Goal: Task Accomplishment & Management: Use online tool/utility

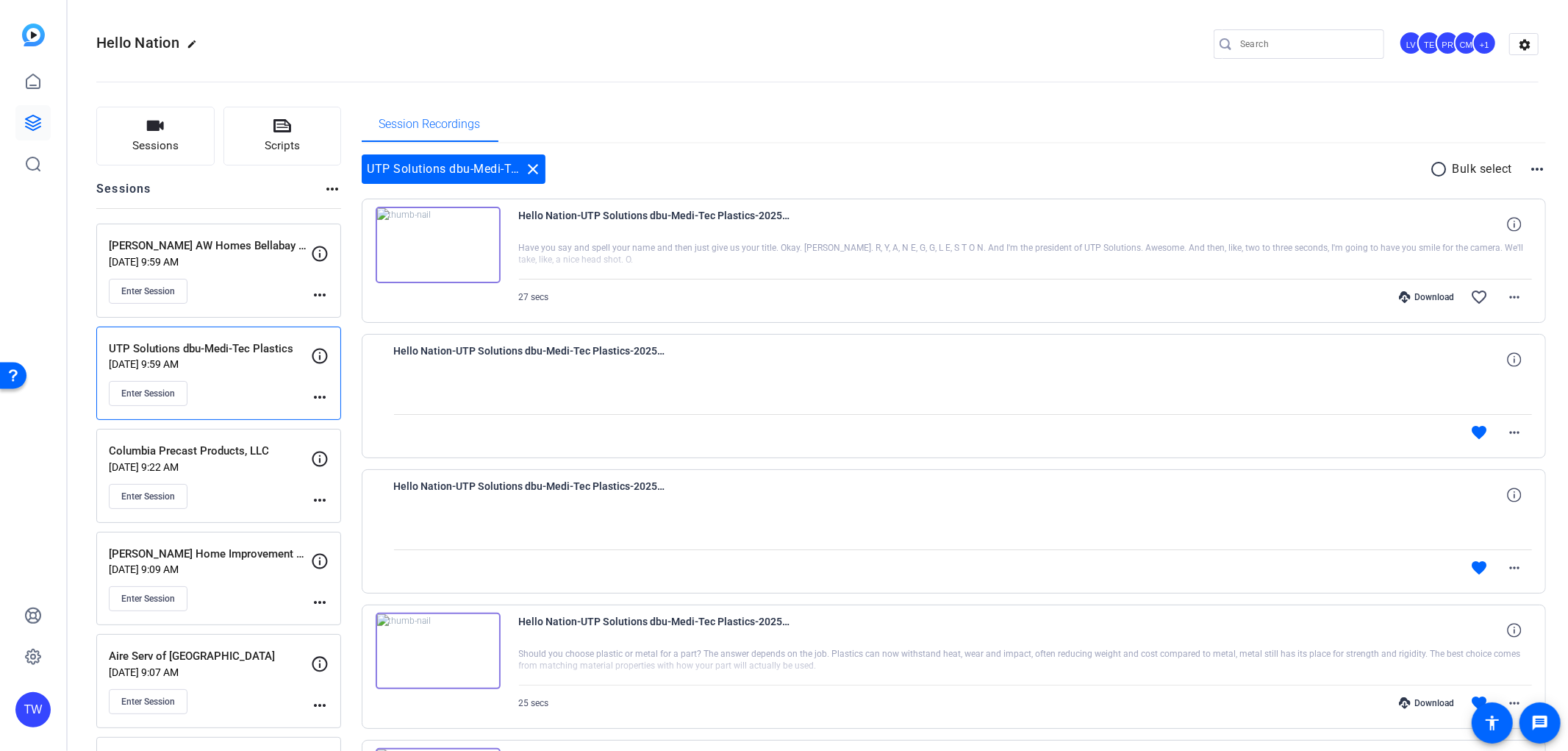
scroll to position [82, 0]
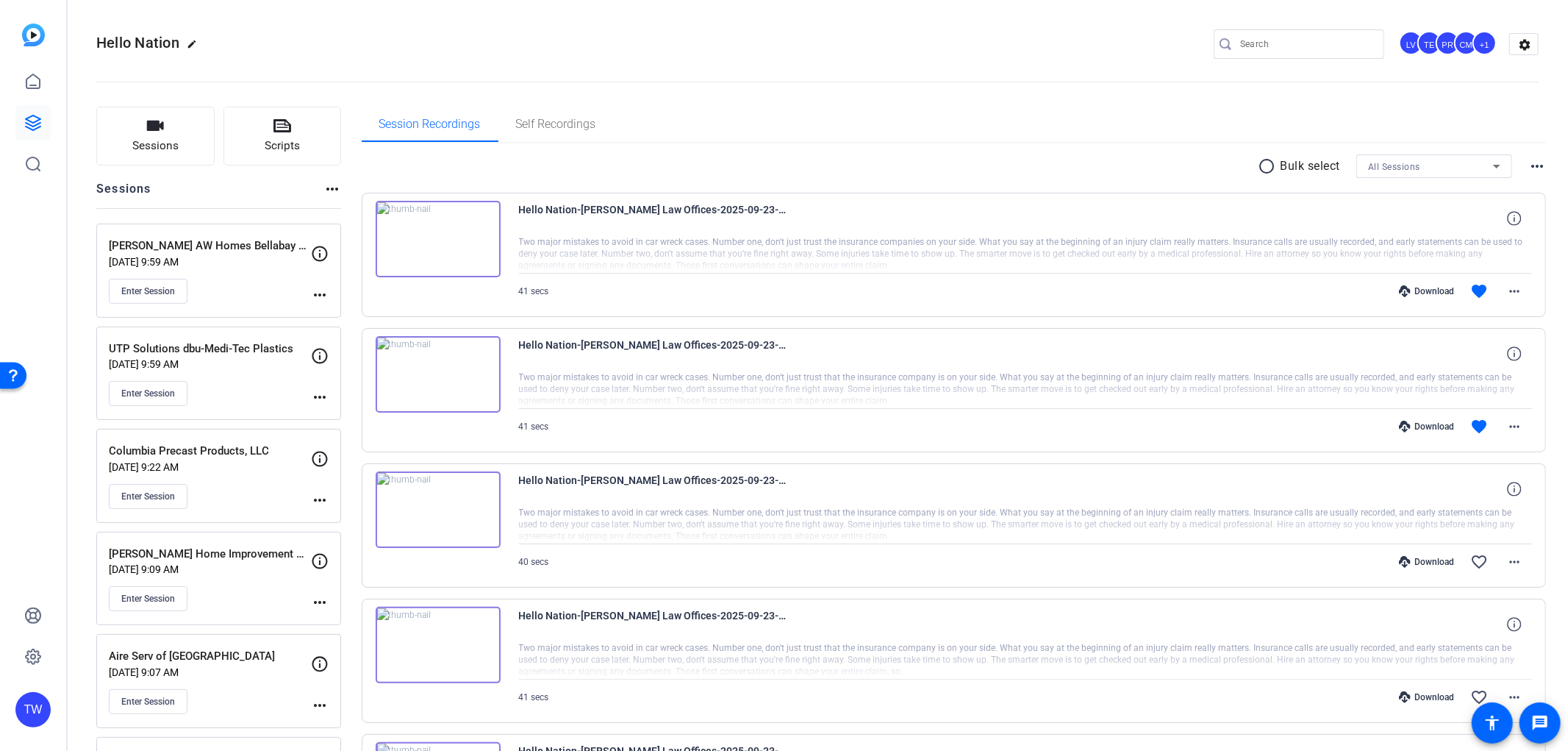
click at [257, 366] on p "[DATE] 9:59 AM" at bounding box center [210, 364] width 203 height 12
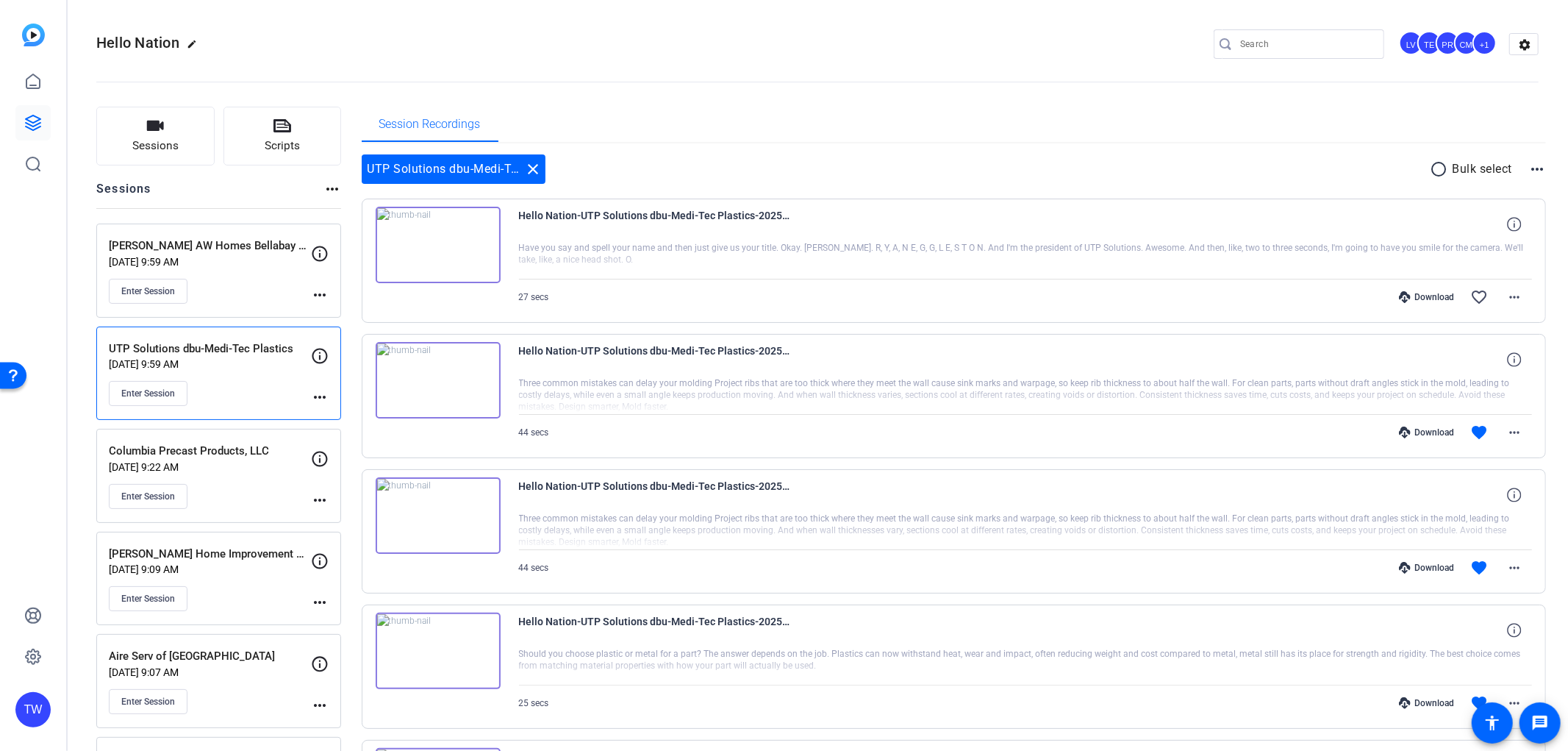
click at [217, 256] on p "[DATE] 9:59 AM" at bounding box center [210, 262] width 203 height 12
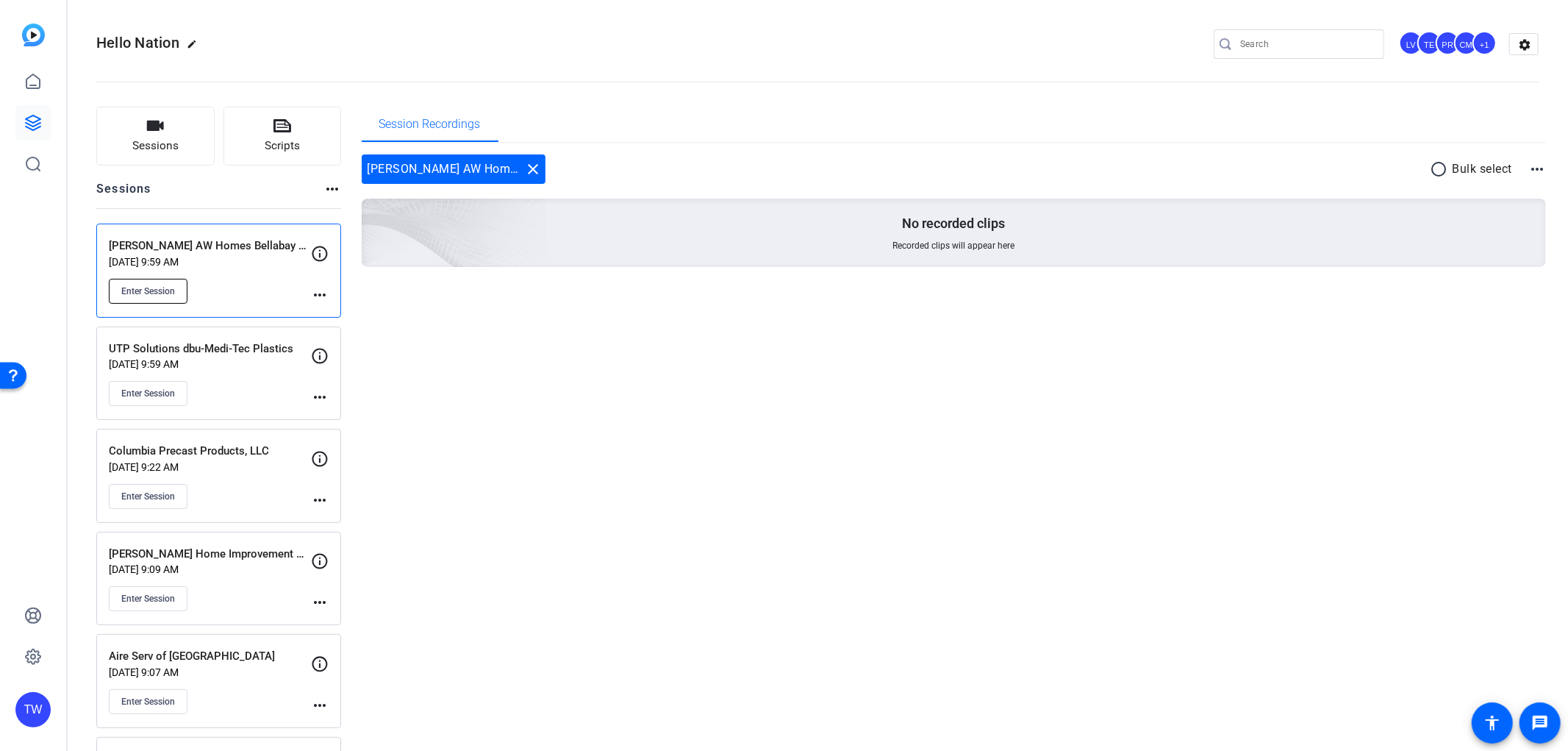
click at [170, 297] on button "Enter Session" at bounding box center [148, 290] width 78 height 25
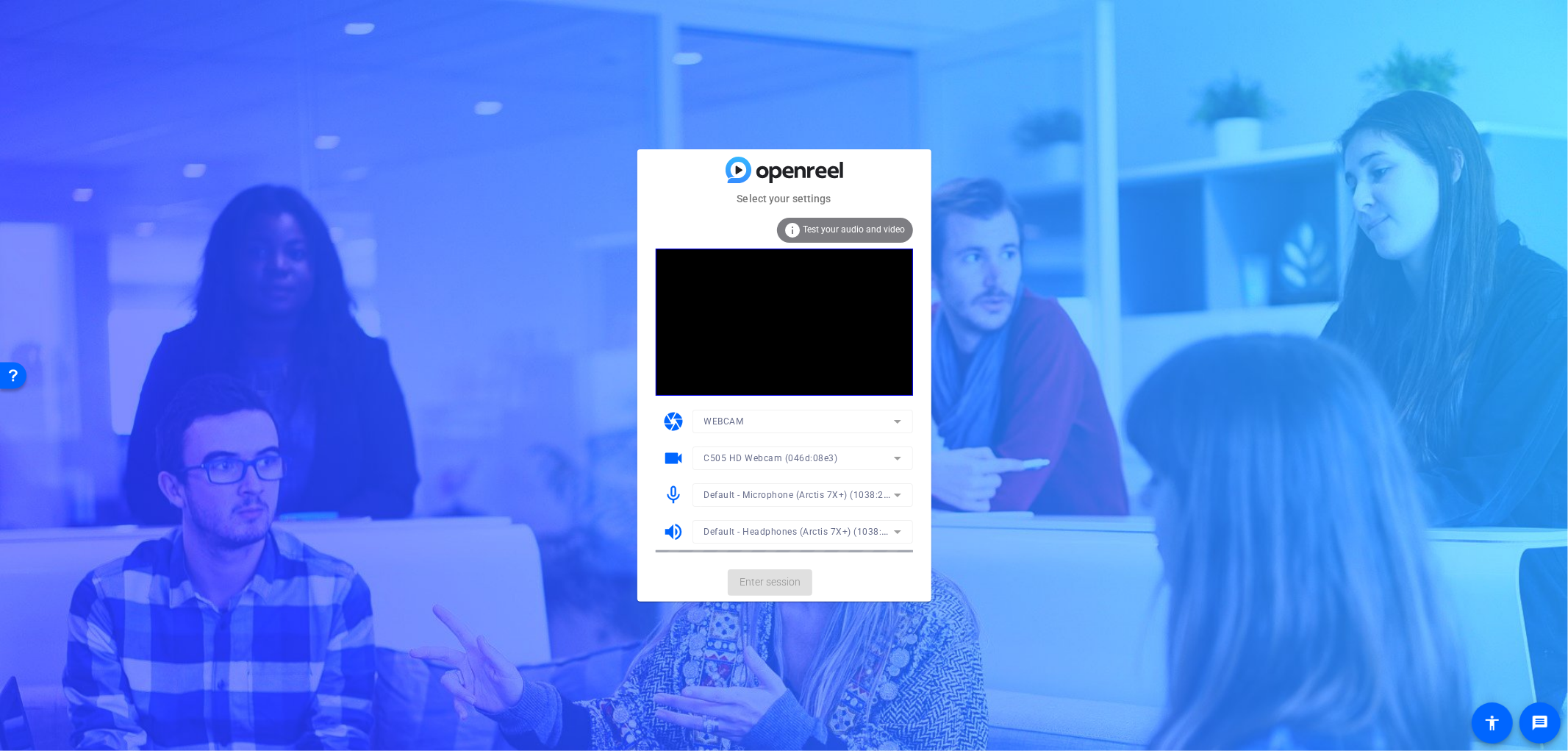
click at [787, 496] on mat-form-field "Default - Microphone (Arctis 7X+) (1038:2216)" at bounding box center [803, 496] width 220 height 24
click at [792, 494] on span "Default - Microphone (Arctis 7X+) (1038:2216)" at bounding box center [804, 495] width 200 height 12
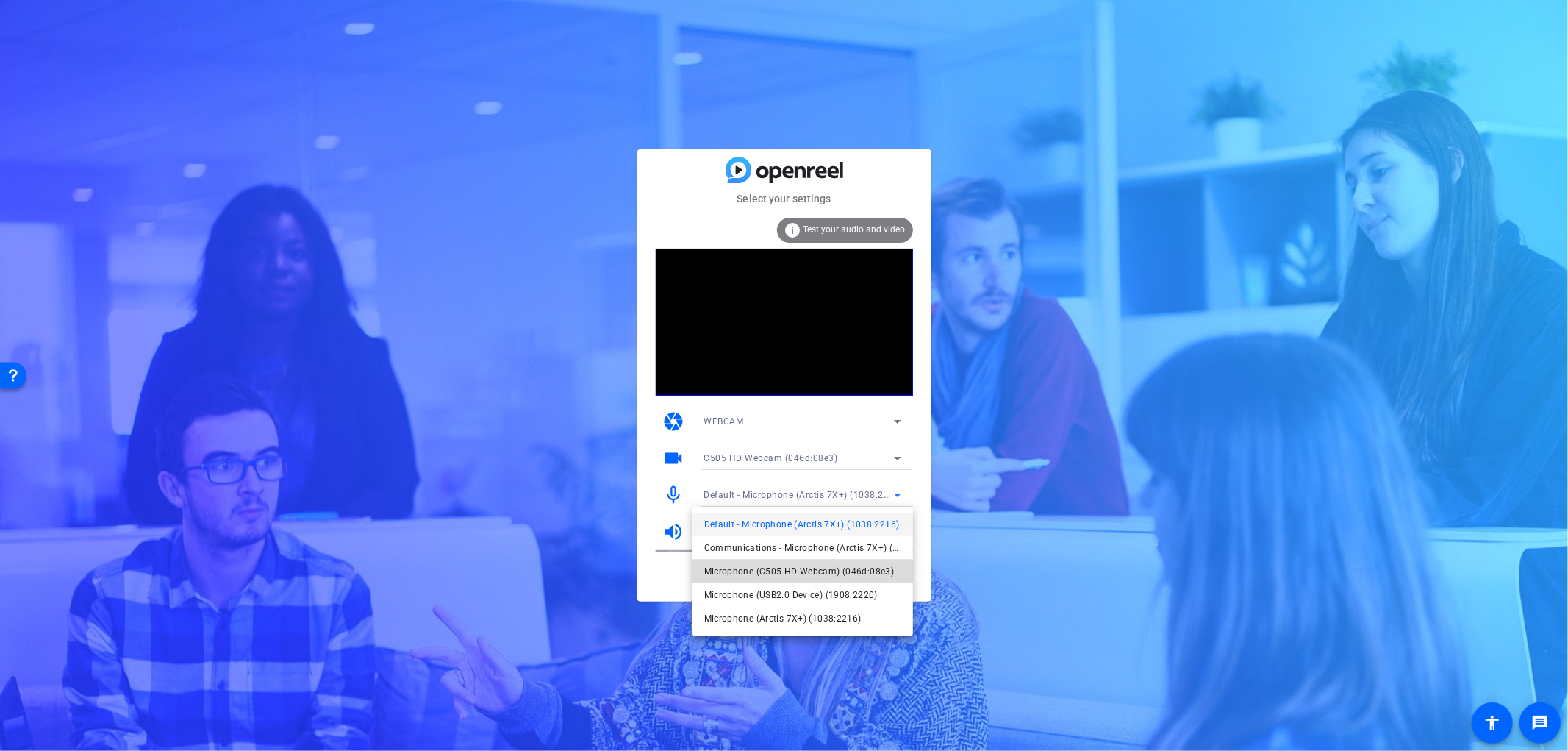
click at [790, 575] on span "Microphone (C505 HD Webcam) (046d:08e3)" at bounding box center [800, 571] width 191 height 18
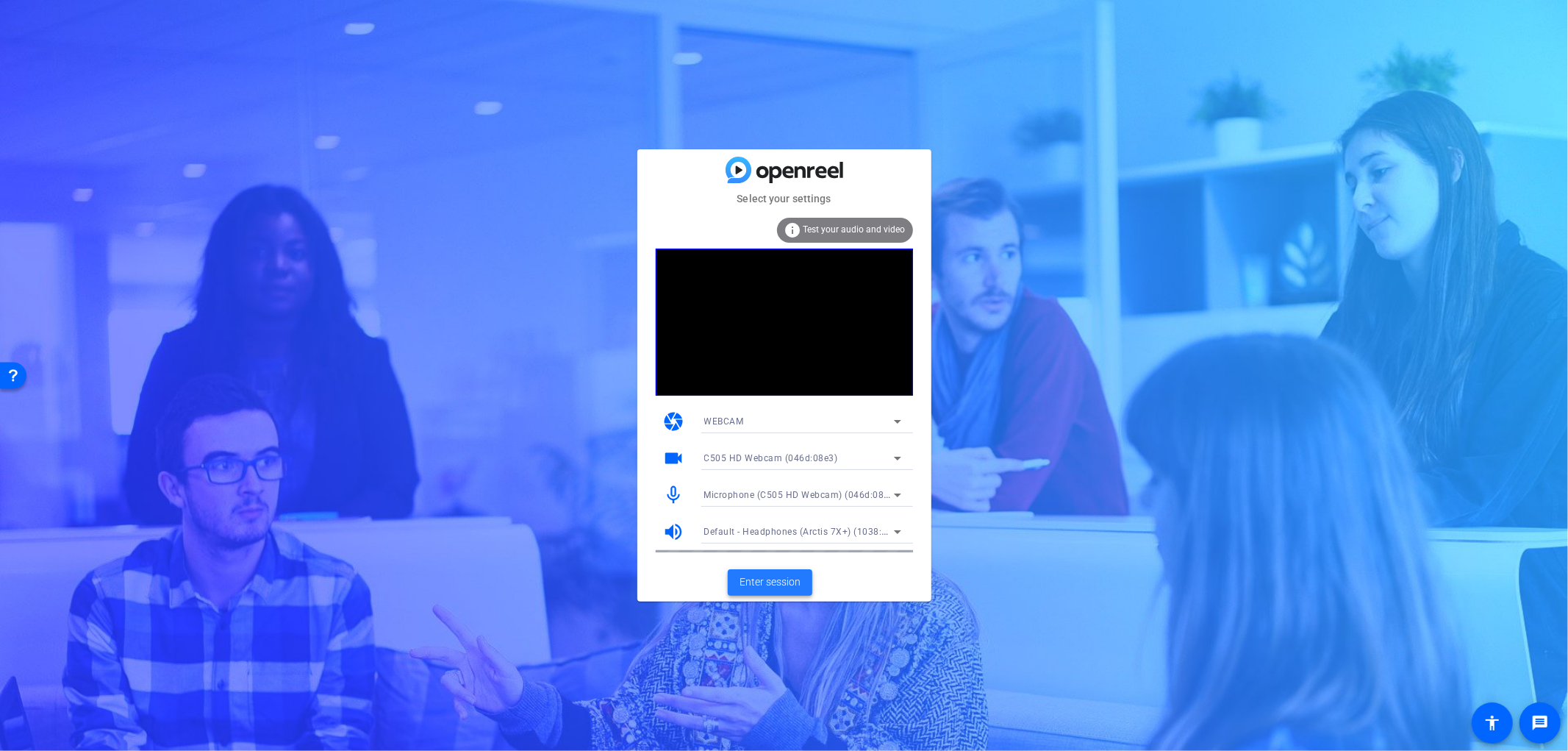
click at [780, 586] on span "Enter session" at bounding box center [770, 582] width 61 height 15
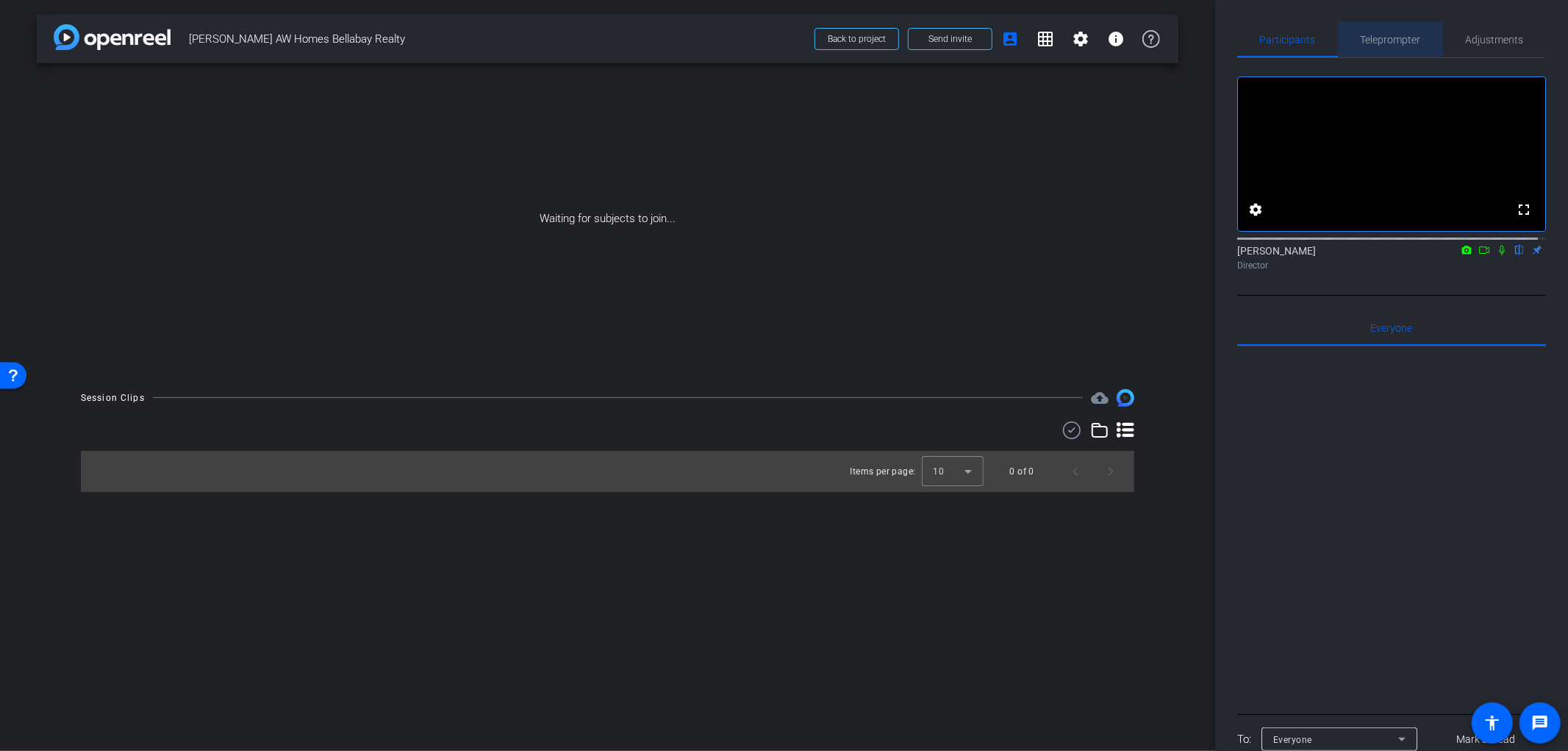
click at [1395, 37] on span "Teleprompter" at bounding box center [1391, 40] width 60 height 10
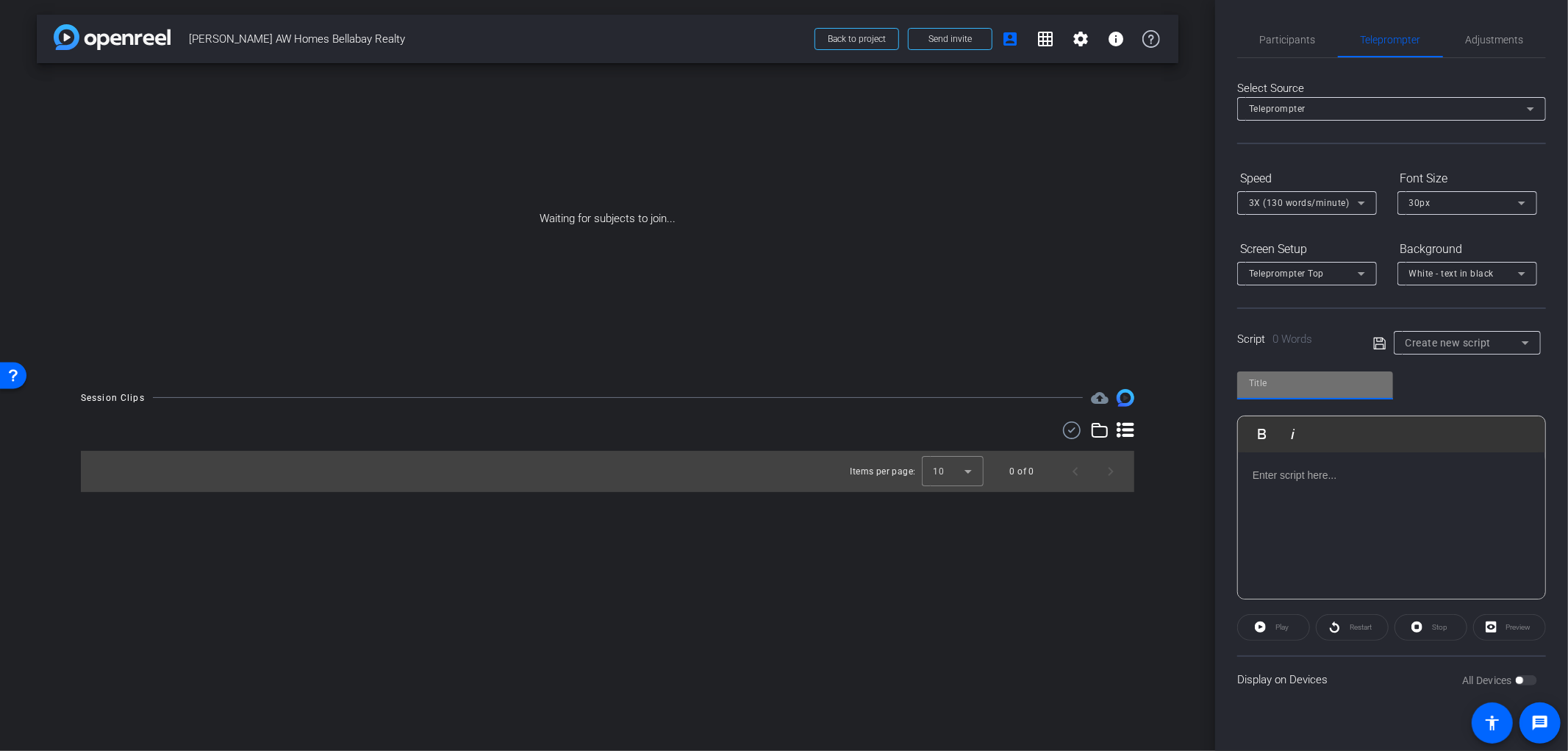
click at [1318, 377] on input "text" at bounding box center [1315, 383] width 132 height 18
type input "Angela Worth"
click at [1365, 488] on div at bounding box center [1392, 525] width 307 height 147
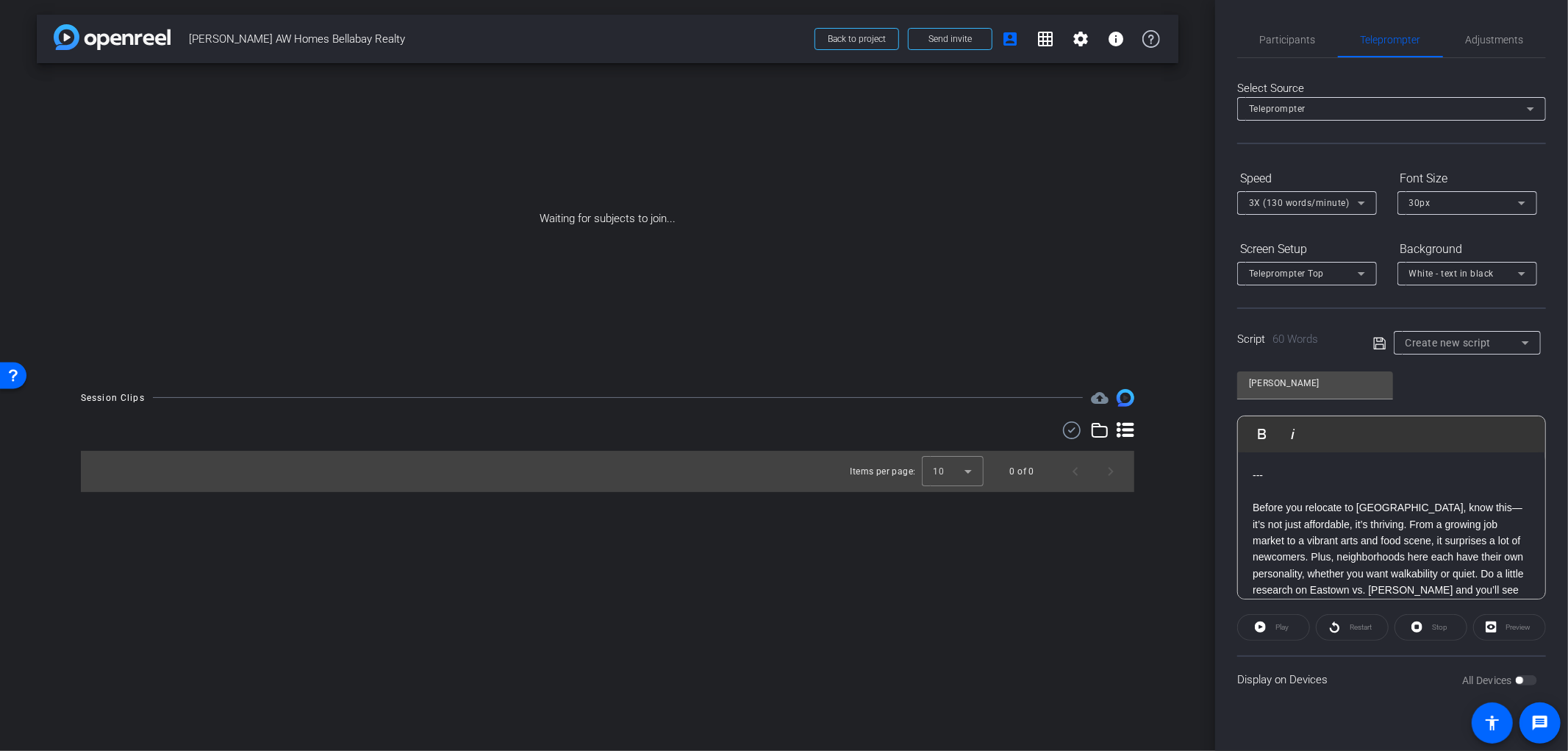
scroll to position [16, 0]
click at [1377, 341] on icon at bounding box center [1381, 343] width 14 height 18
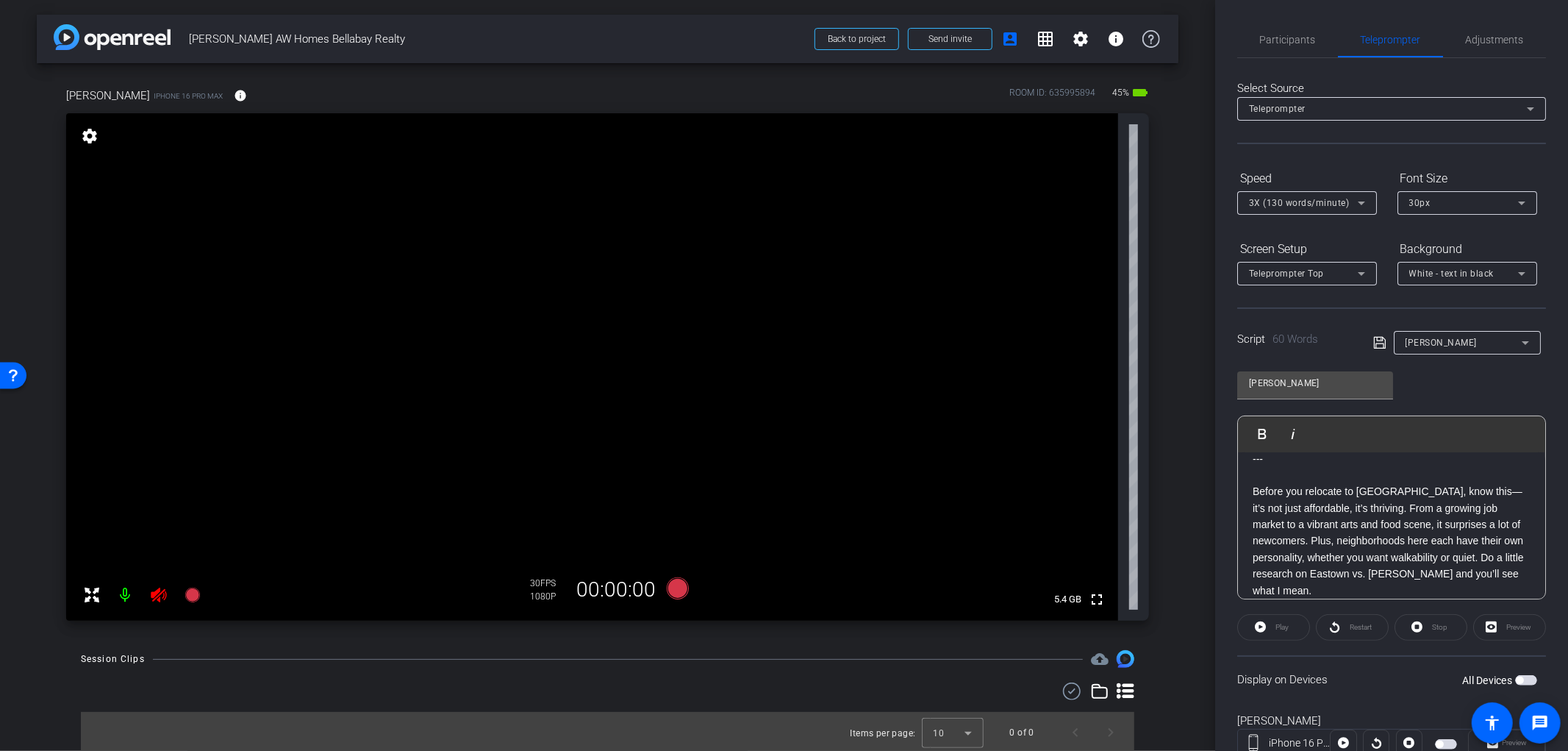
click at [157, 597] on icon at bounding box center [158, 594] width 15 height 14
click at [1471, 41] on span "Adjustments" at bounding box center [1495, 40] width 58 height 10
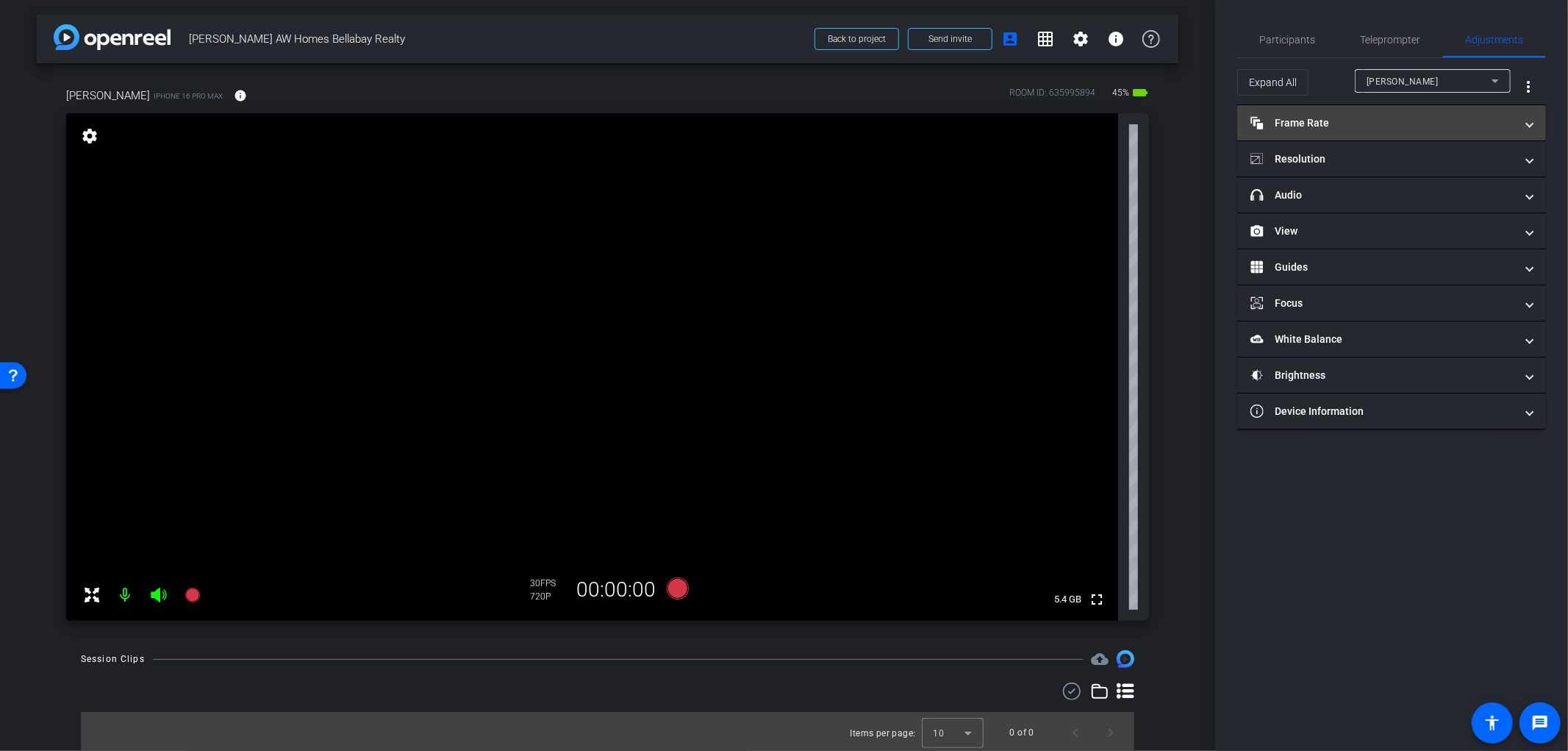
click at [1321, 128] on mat-panel-title "Frame Rate Frame Rate" at bounding box center [1382, 123] width 265 height 15
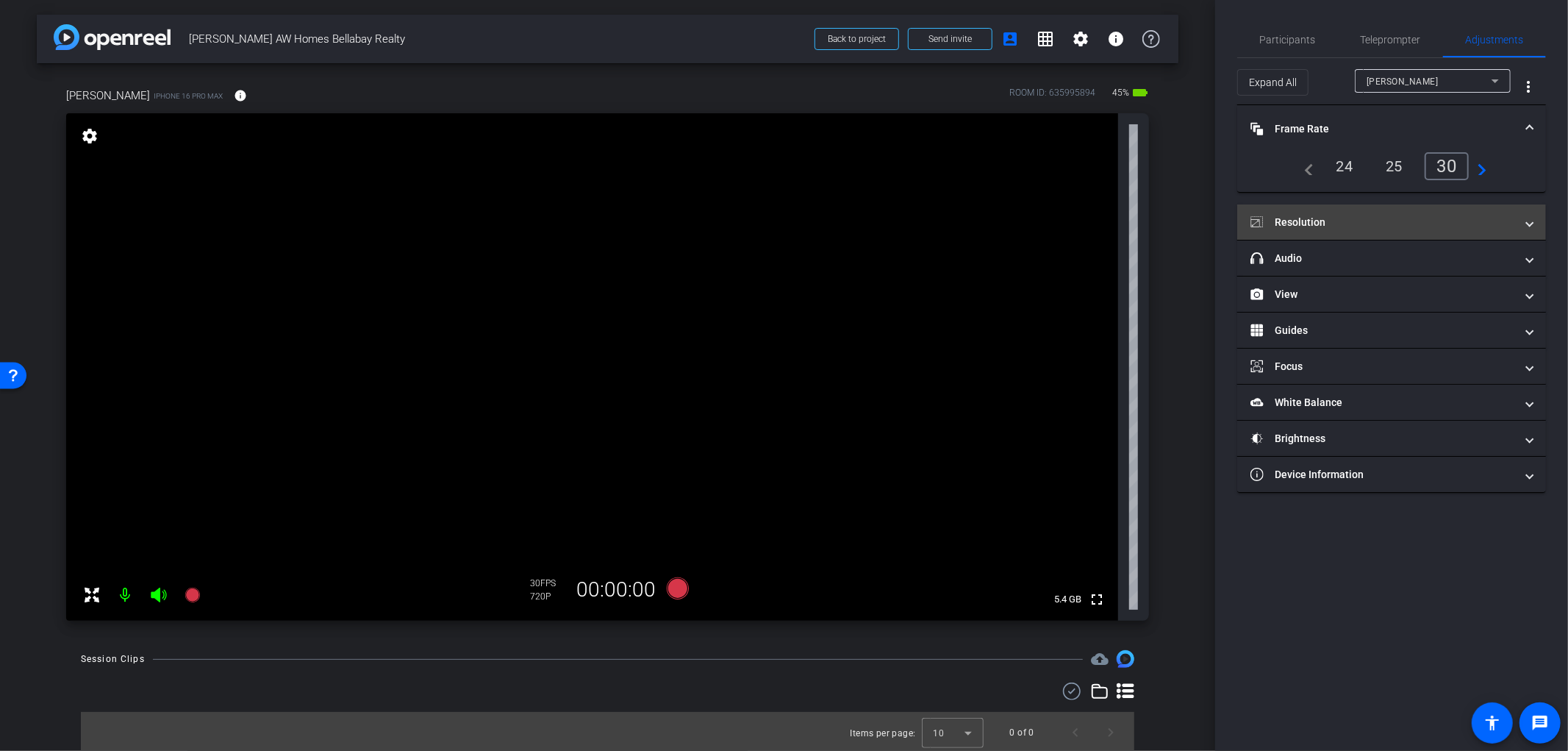
click at [1387, 206] on mat-expansion-panel-header "Resolution" at bounding box center [1392, 221] width 309 height 35
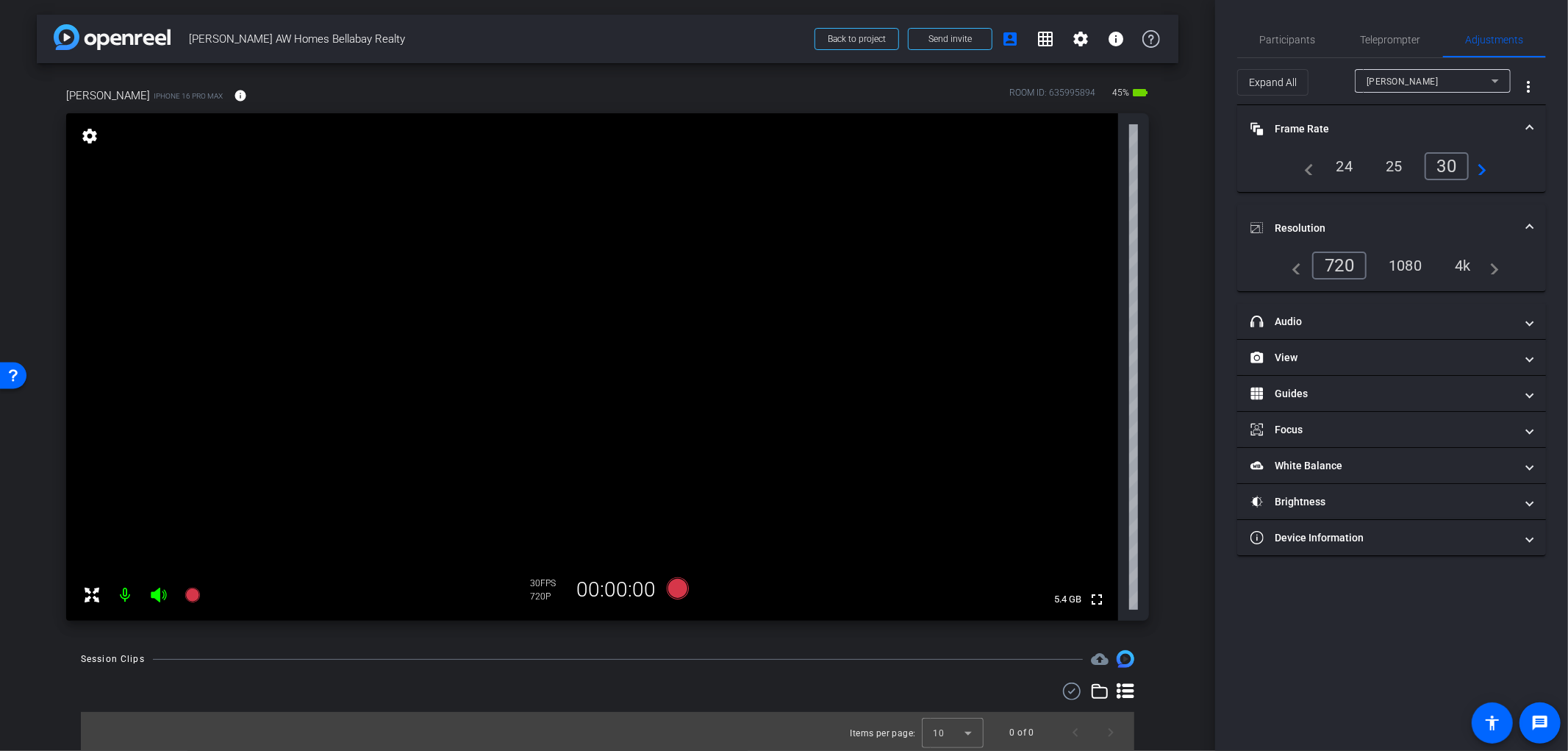
click at [1469, 259] on div "4k" at bounding box center [1462, 265] width 38 height 25
click at [1369, 317] on mat-panel-title "headphone icon Audio" at bounding box center [1382, 322] width 265 height 15
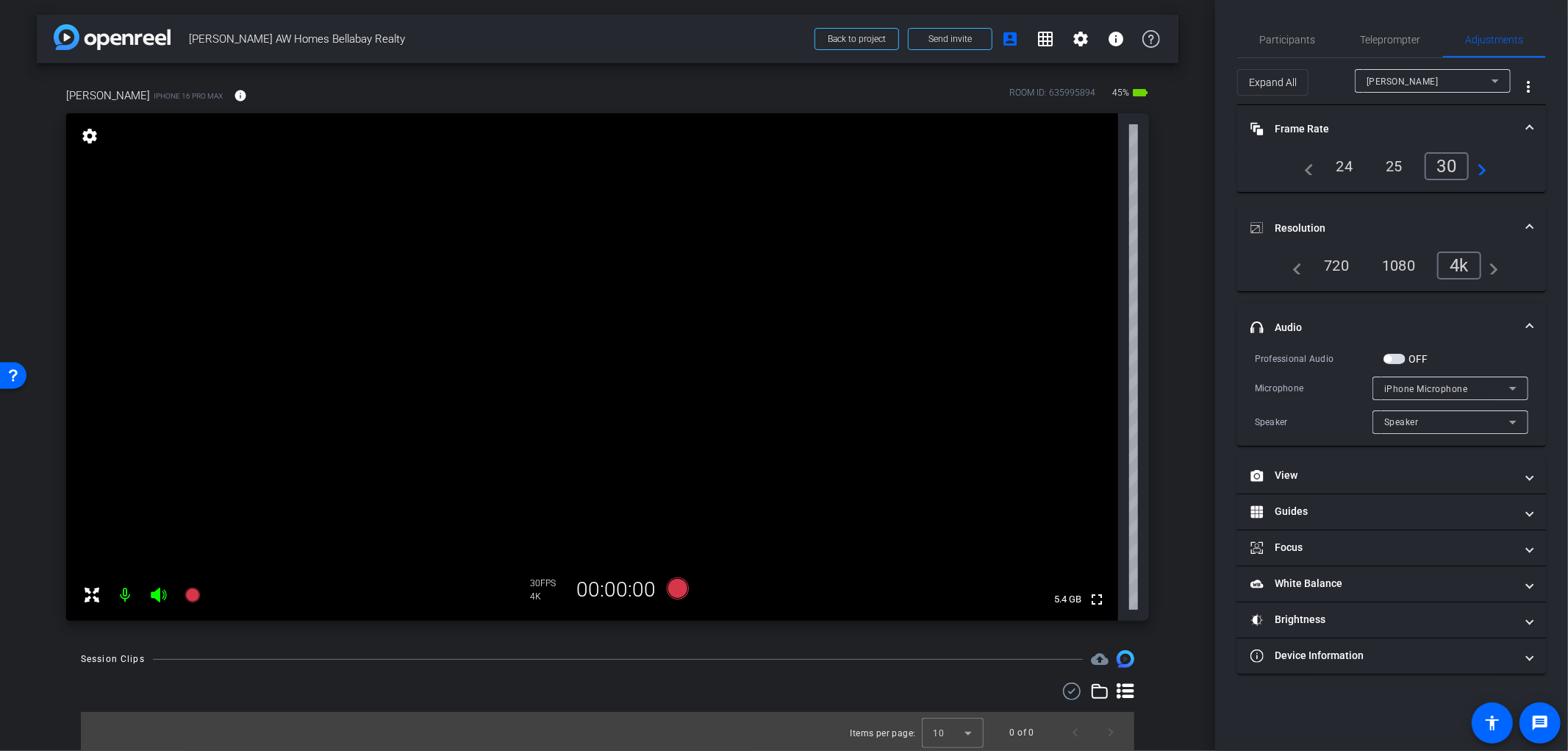
click at [1392, 356] on span "button" at bounding box center [1388, 358] width 8 height 8
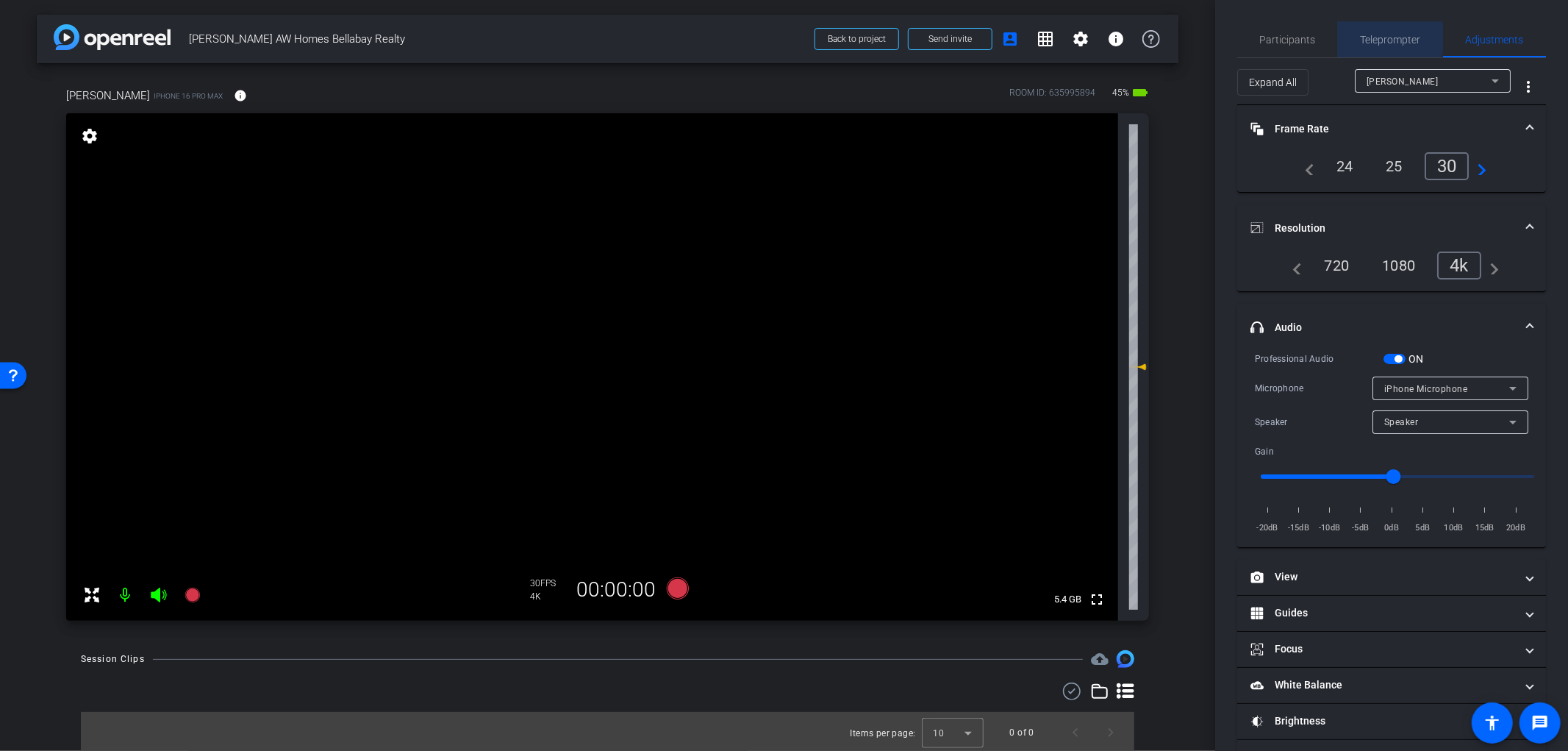
click at [1386, 37] on span "Teleprompter" at bounding box center [1391, 40] width 60 height 10
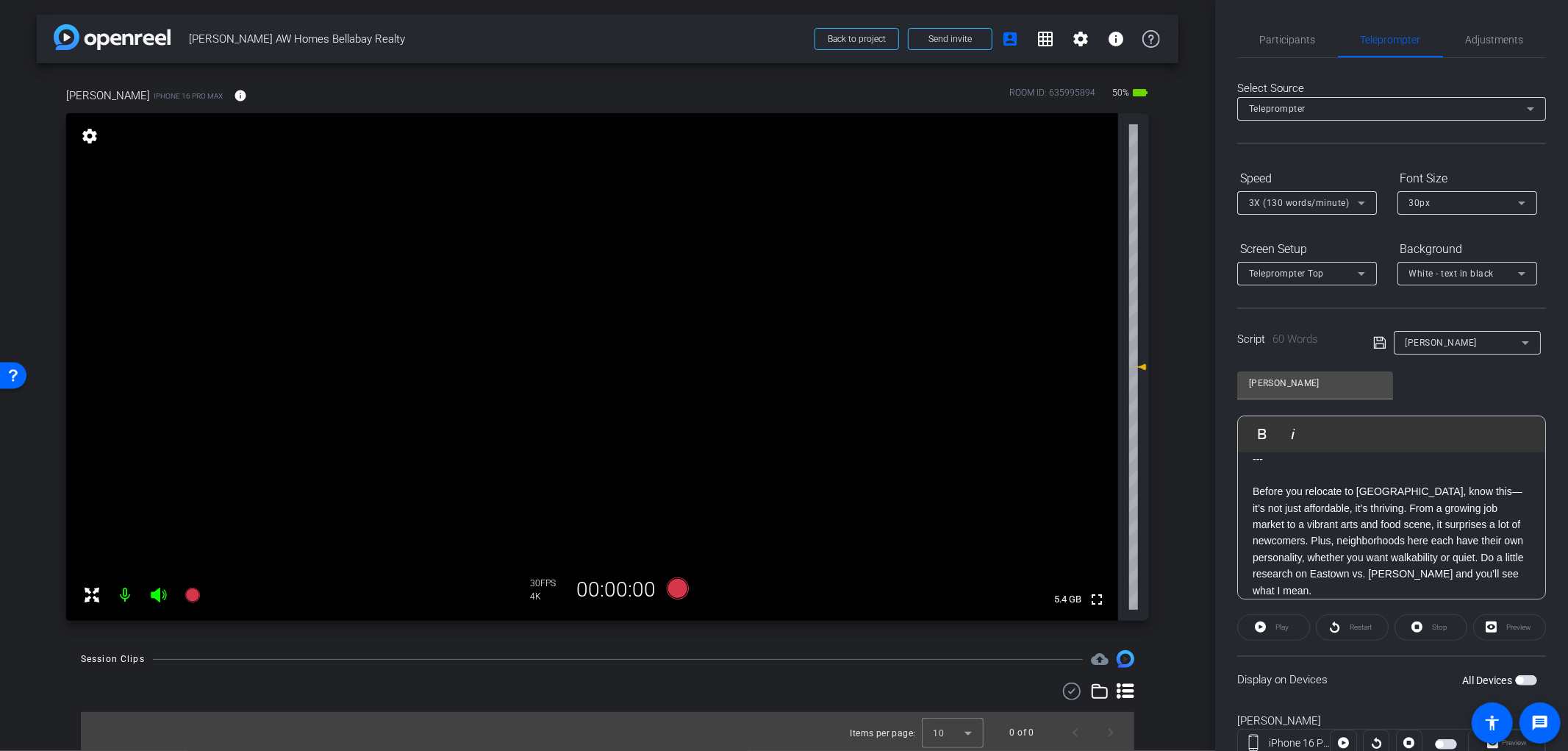
scroll to position [51, 0]
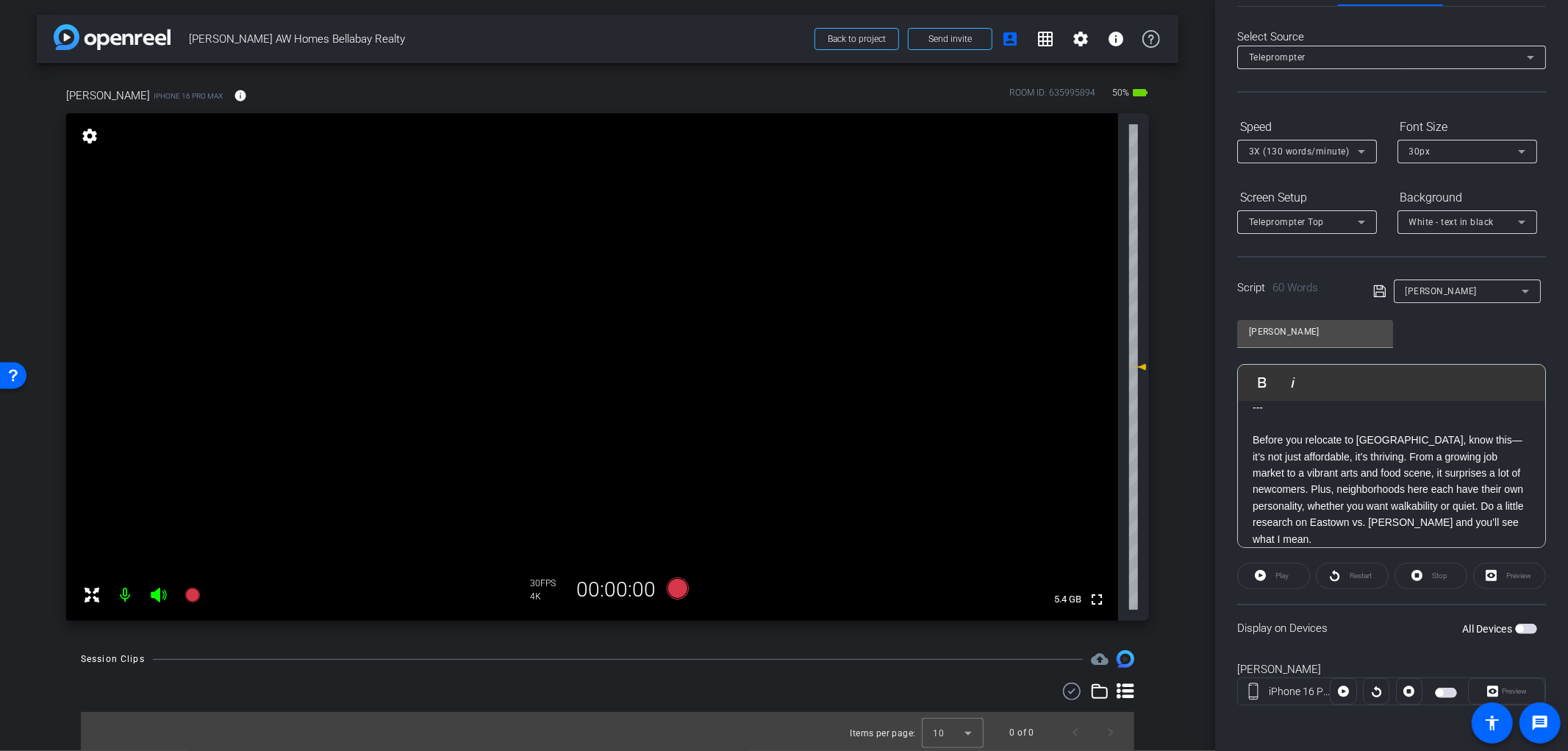
click at [1515, 631] on span "button" at bounding box center [1526, 628] width 22 height 10
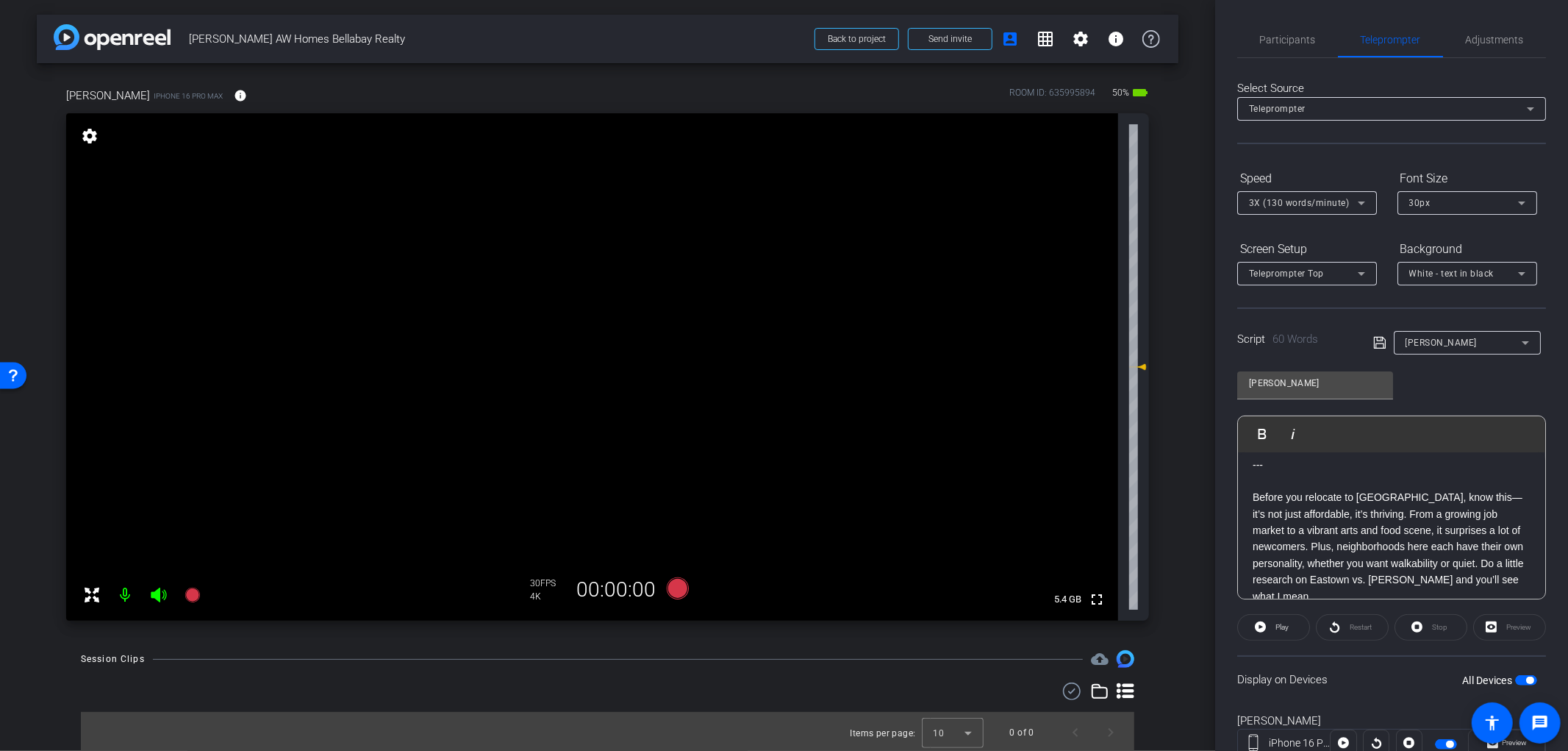
scroll to position [0, 0]
click at [671, 593] on icon at bounding box center [678, 588] width 22 height 22
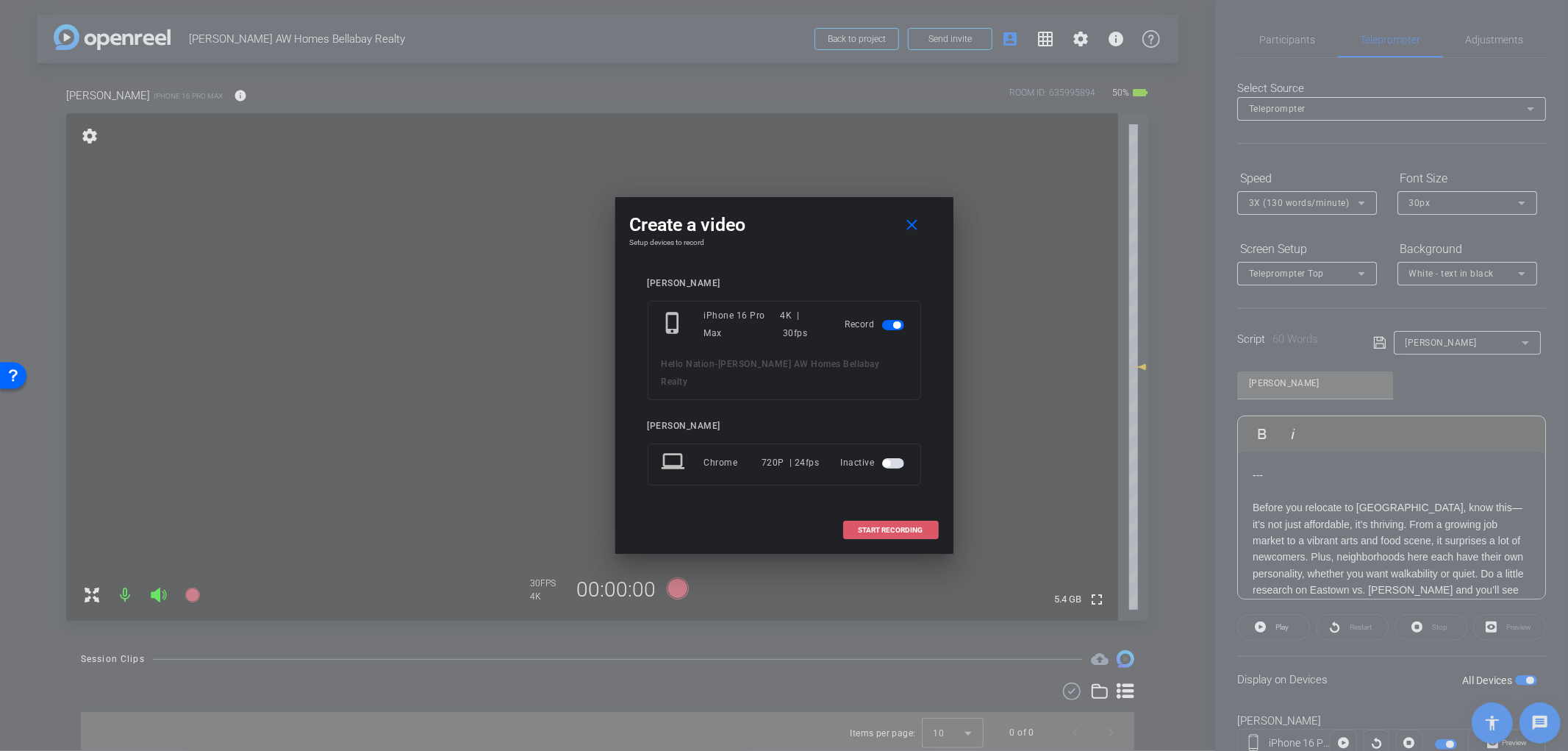
click at [897, 526] on span "START RECORDING" at bounding box center [891, 530] width 65 height 8
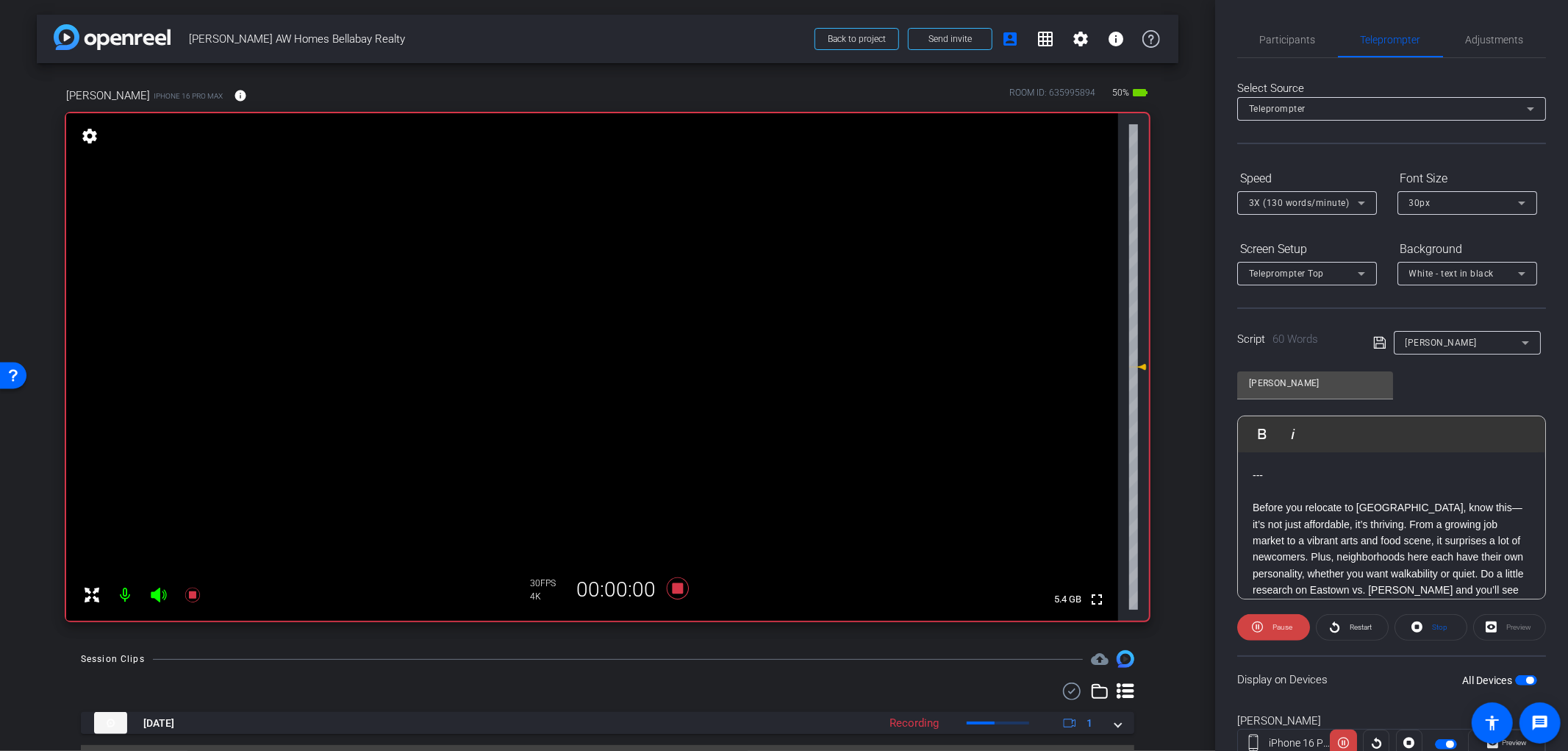
scroll to position [30, 0]
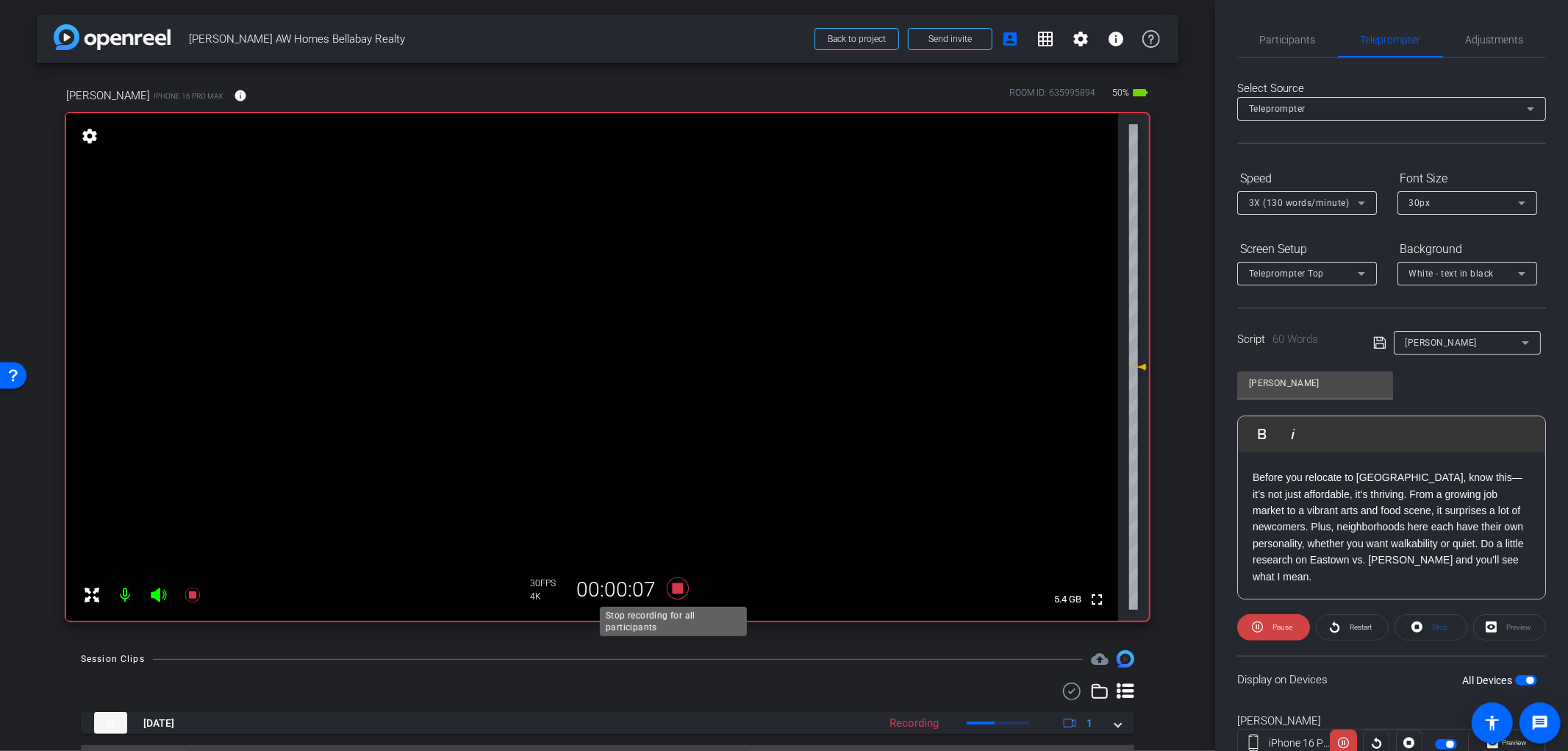
click at [672, 590] on icon at bounding box center [678, 588] width 22 height 22
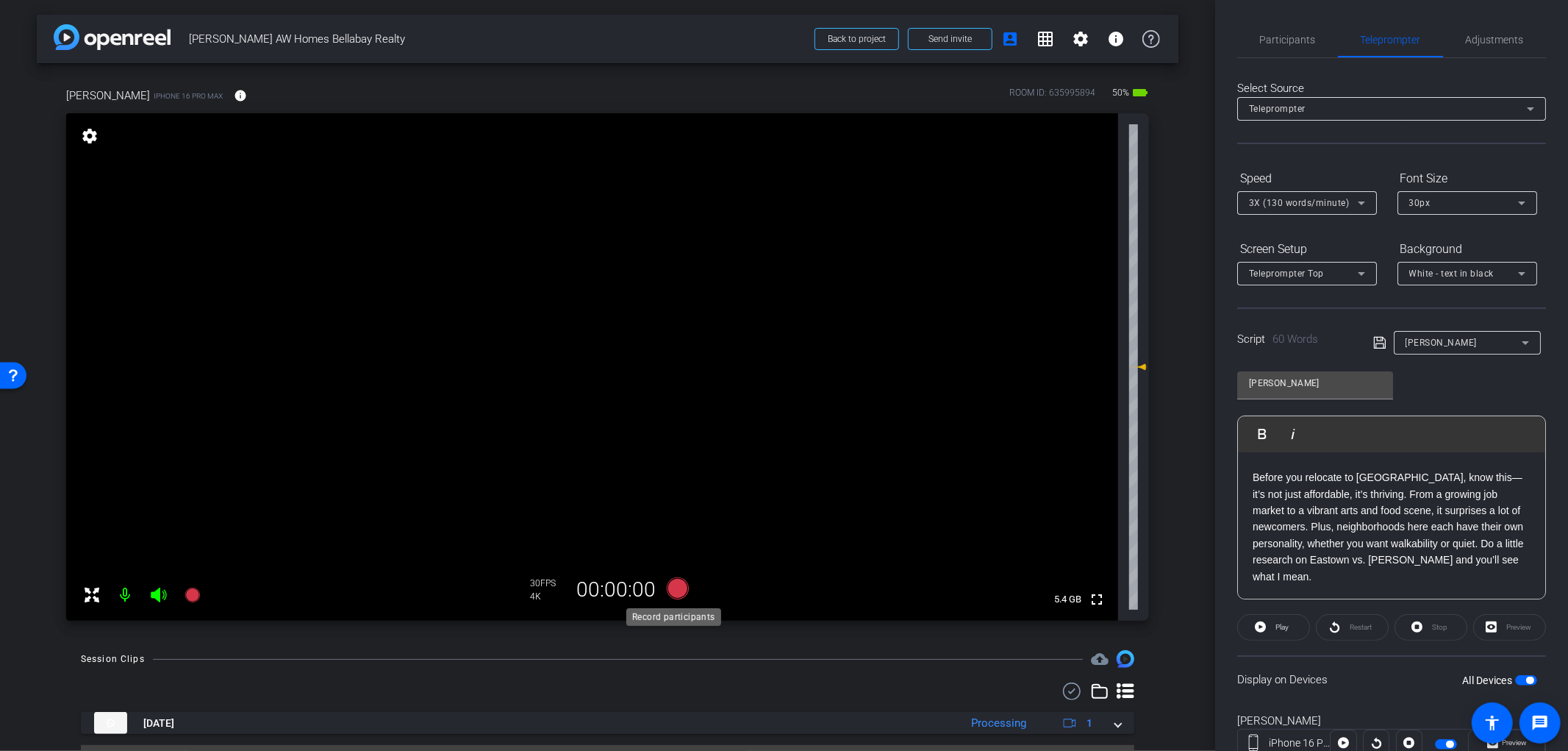
click at [667, 591] on icon at bounding box center [678, 588] width 22 height 22
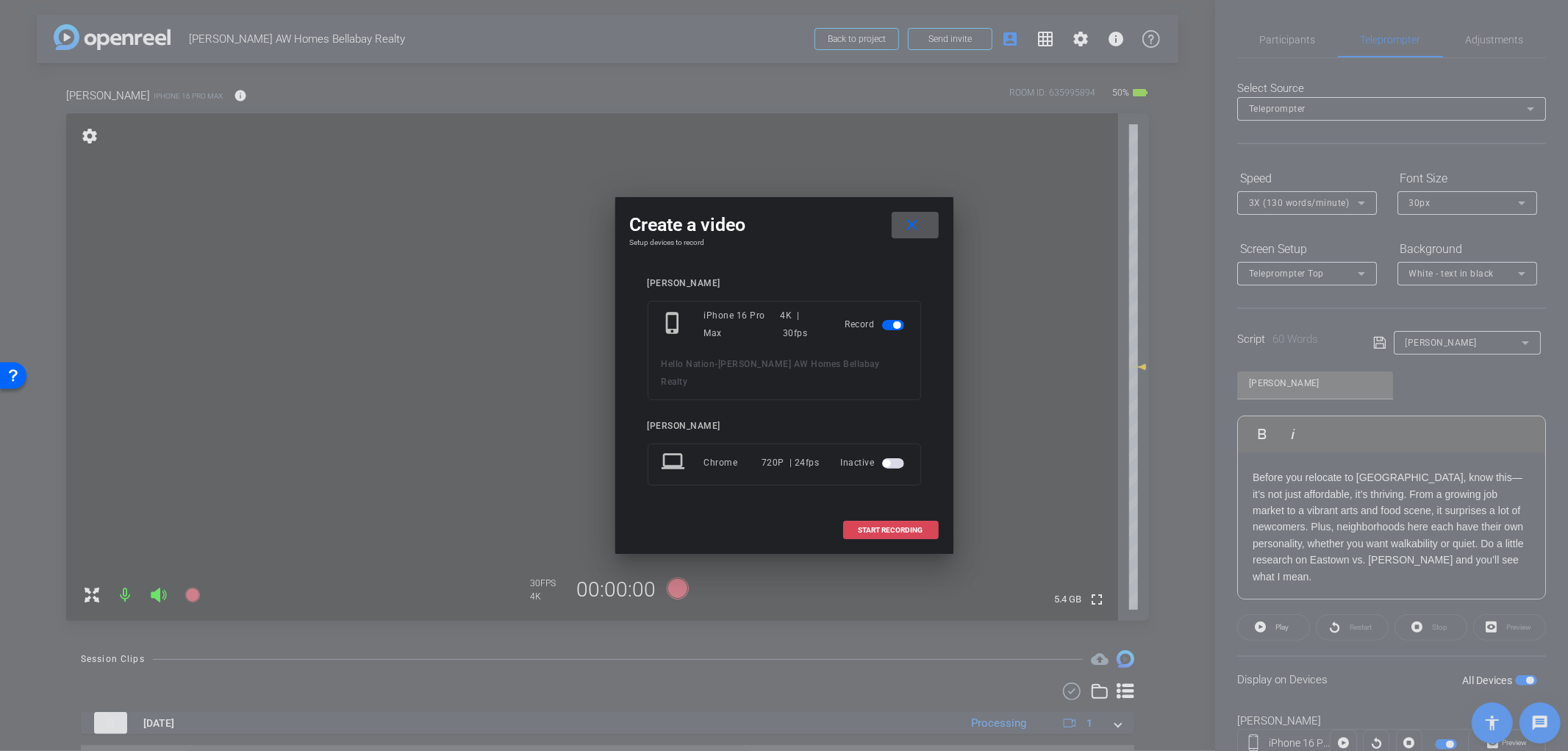
click at [867, 526] on span at bounding box center [891, 530] width 94 height 35
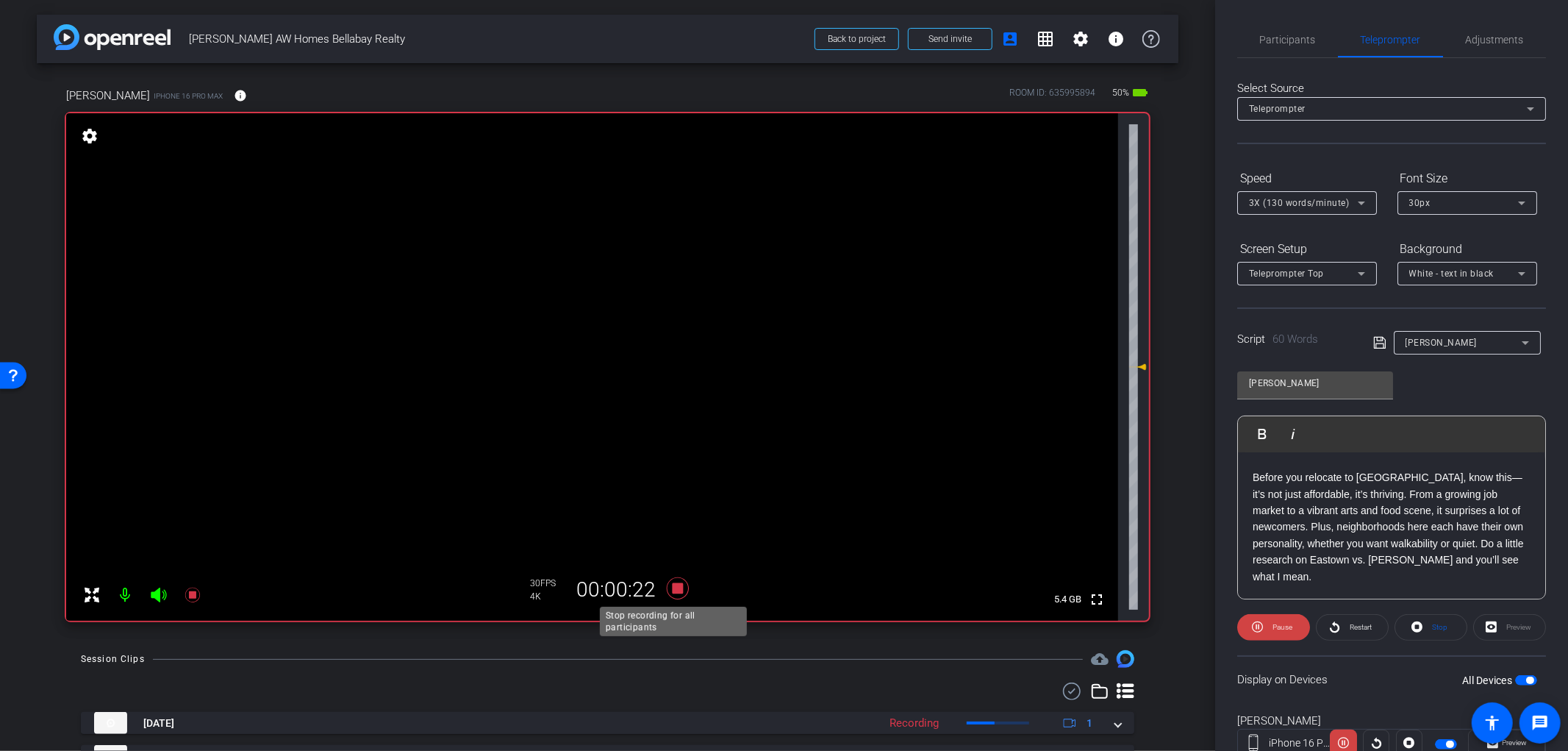
click at [672, 591] on icon at bounding box center [678, 588] width 22 height 22
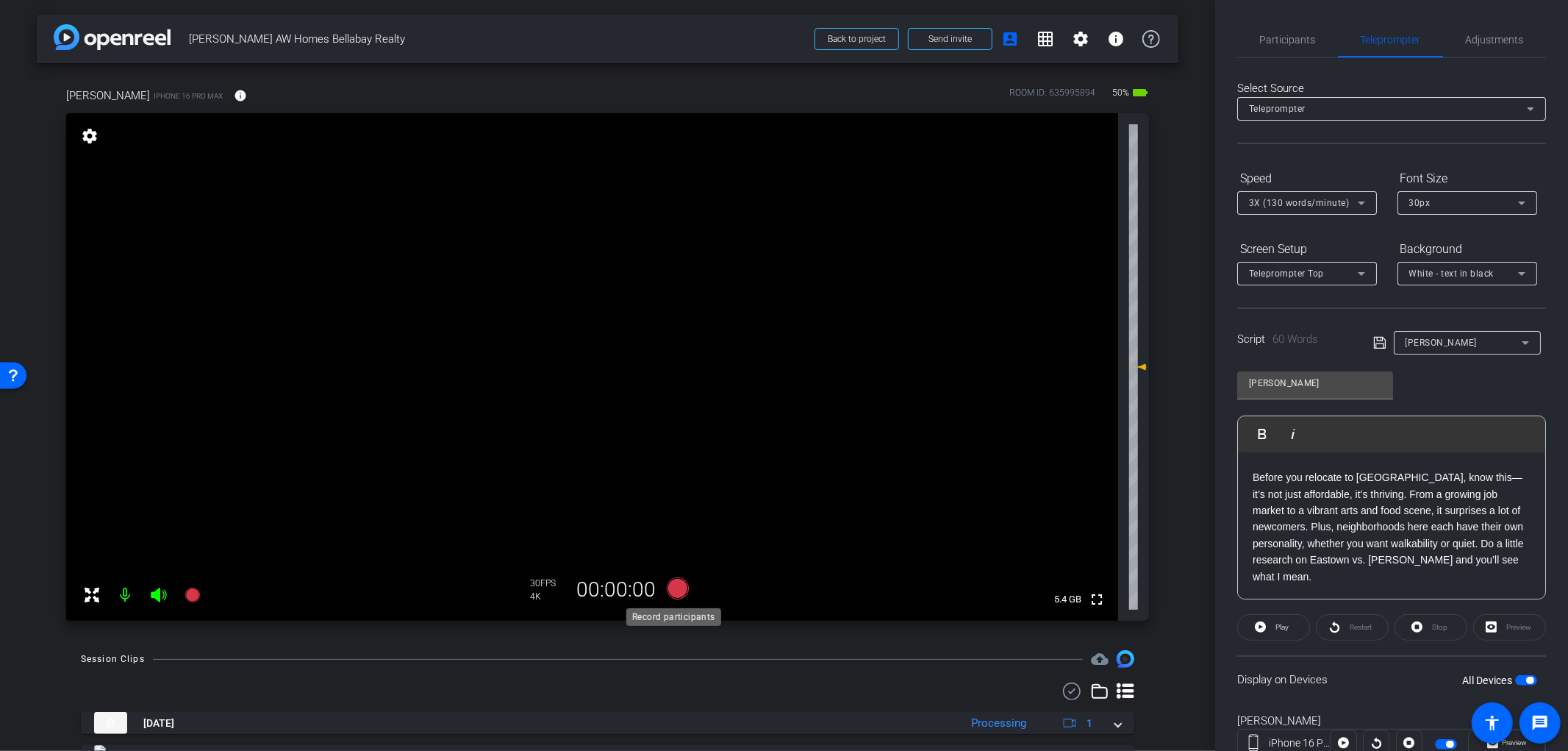
click at [674, 591] on icon at bounding box center [678, 588] width 22 height 22
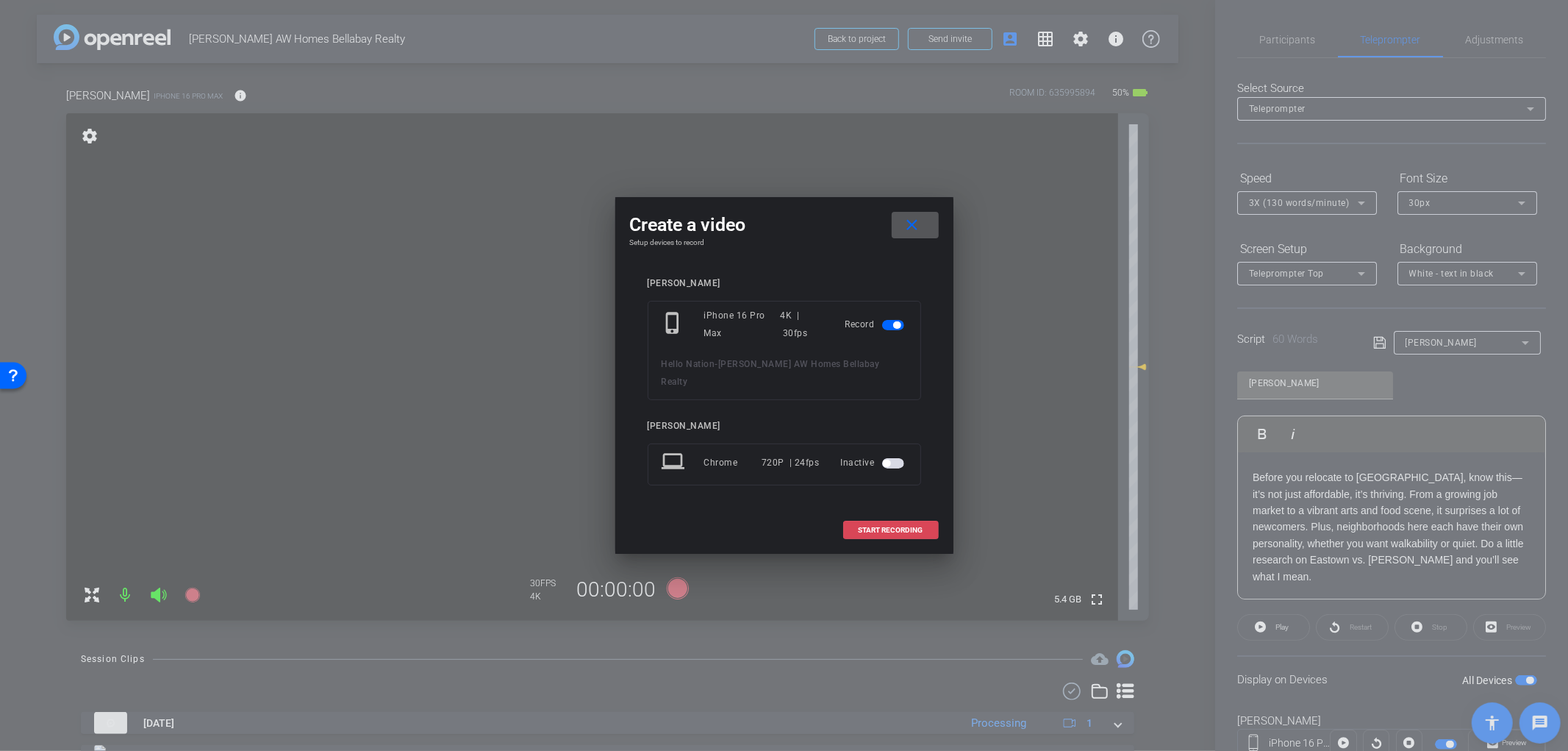
click at [883, 526] on span at bounding box center [891, 530] width 94 height 35
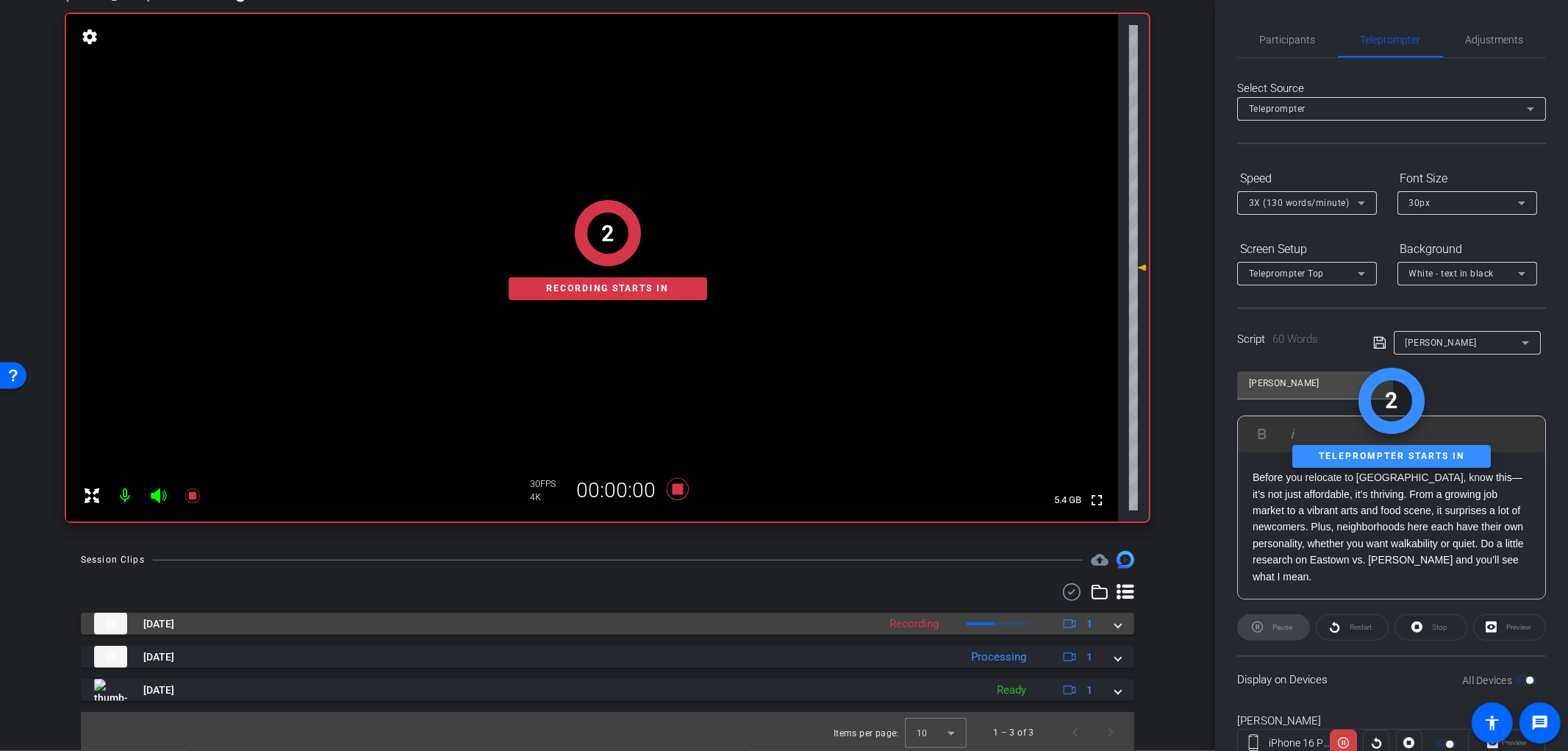
scroll to position [100, 0]
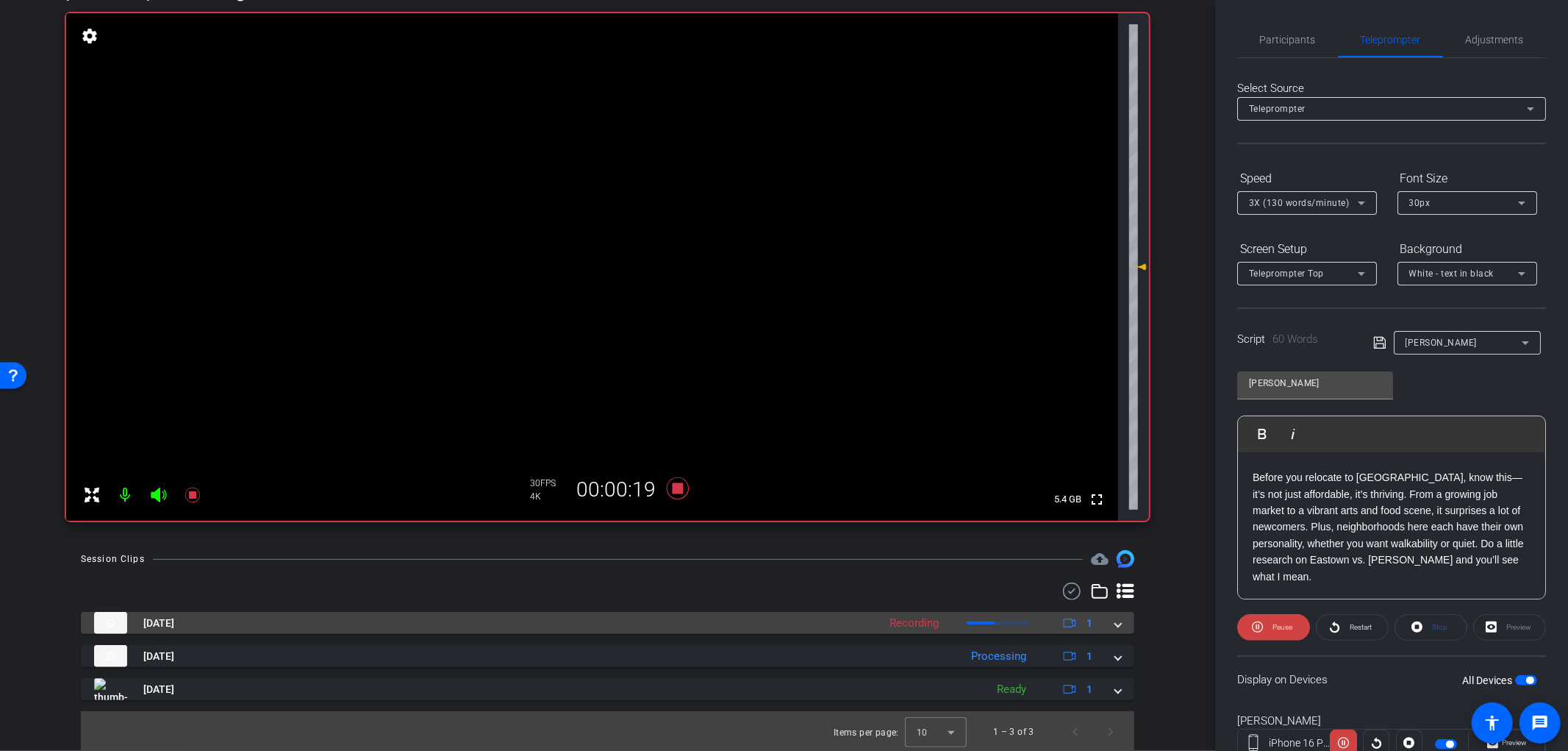
click at [1100, 622] on div "Sep 23, 2025 Recording 1" at bounding box center [605, 623] width 1021 height 22
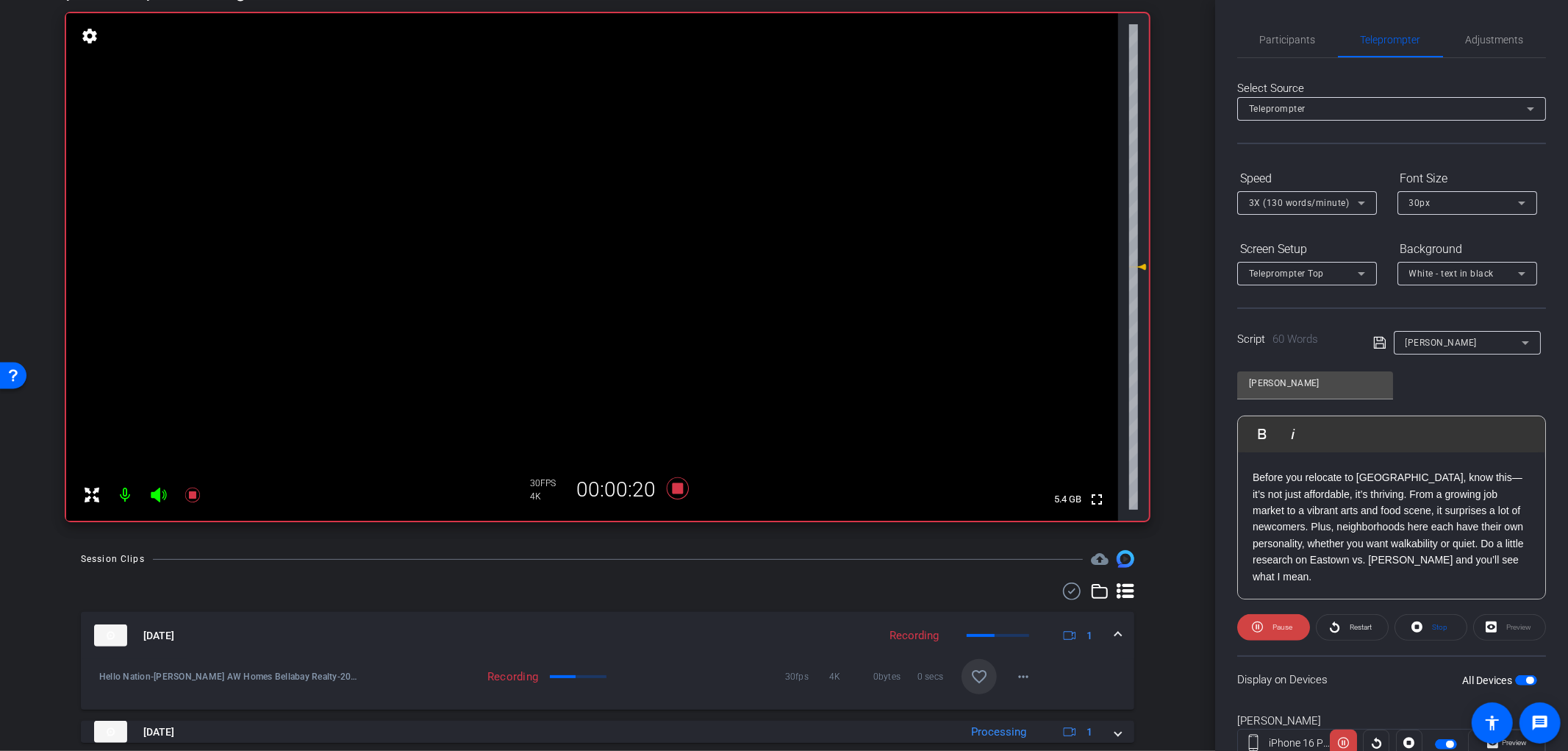
click at [970, 672] on mat-icon "favorite_border" at bounding box center [979, 676] width 18 height 18
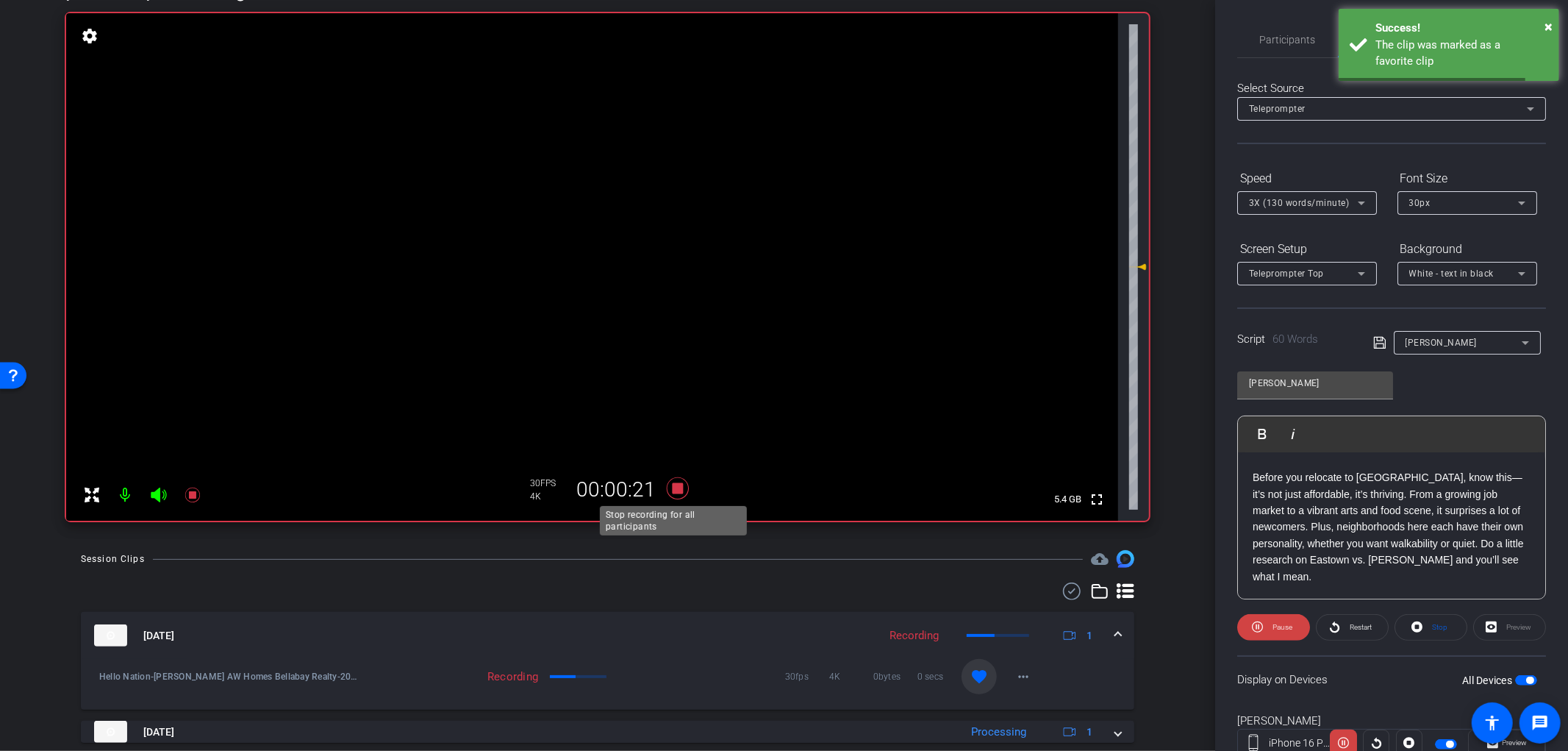
click at [670, 486] on icon at bounding box center [678, 489] width 22 height 22
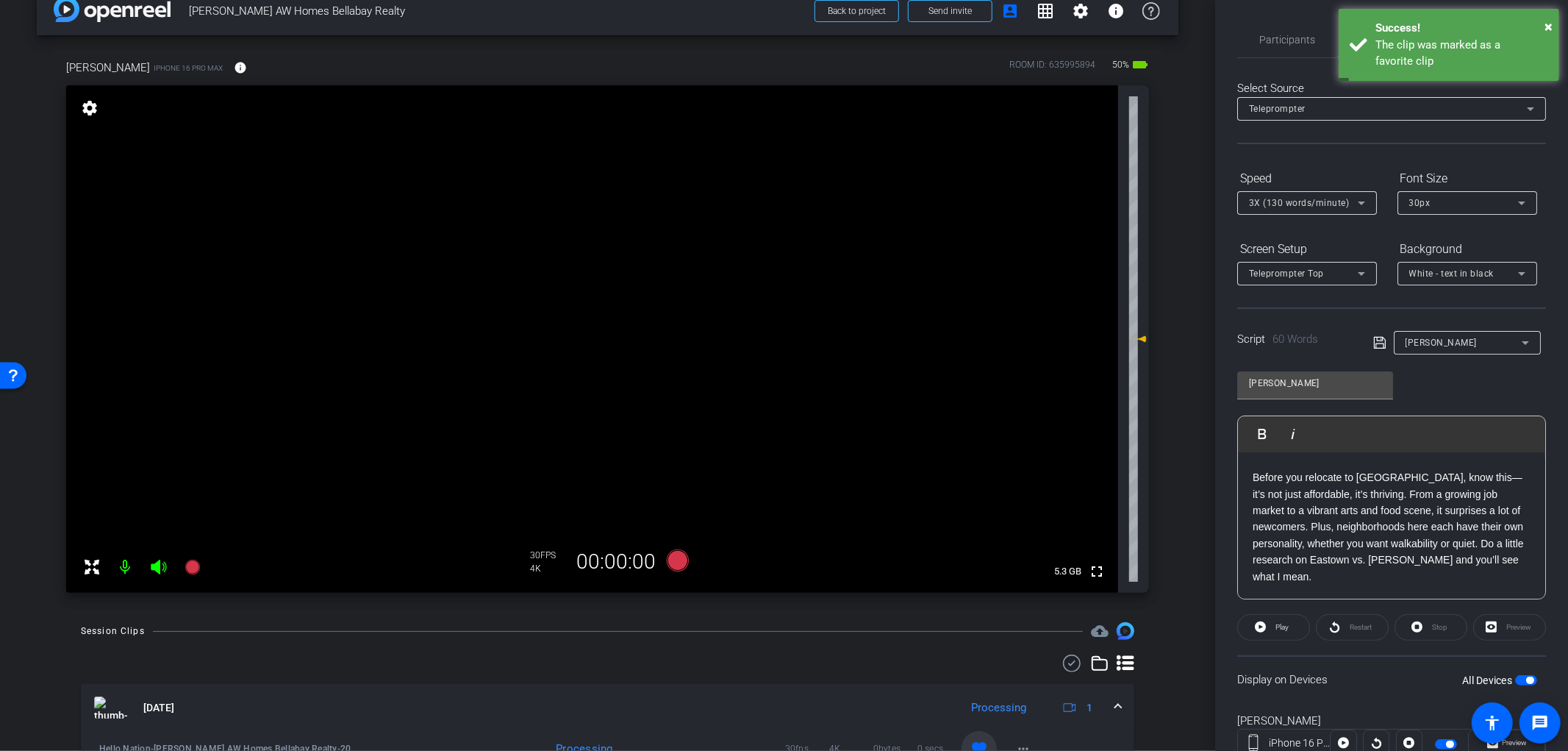
scroll to position [14, 0]
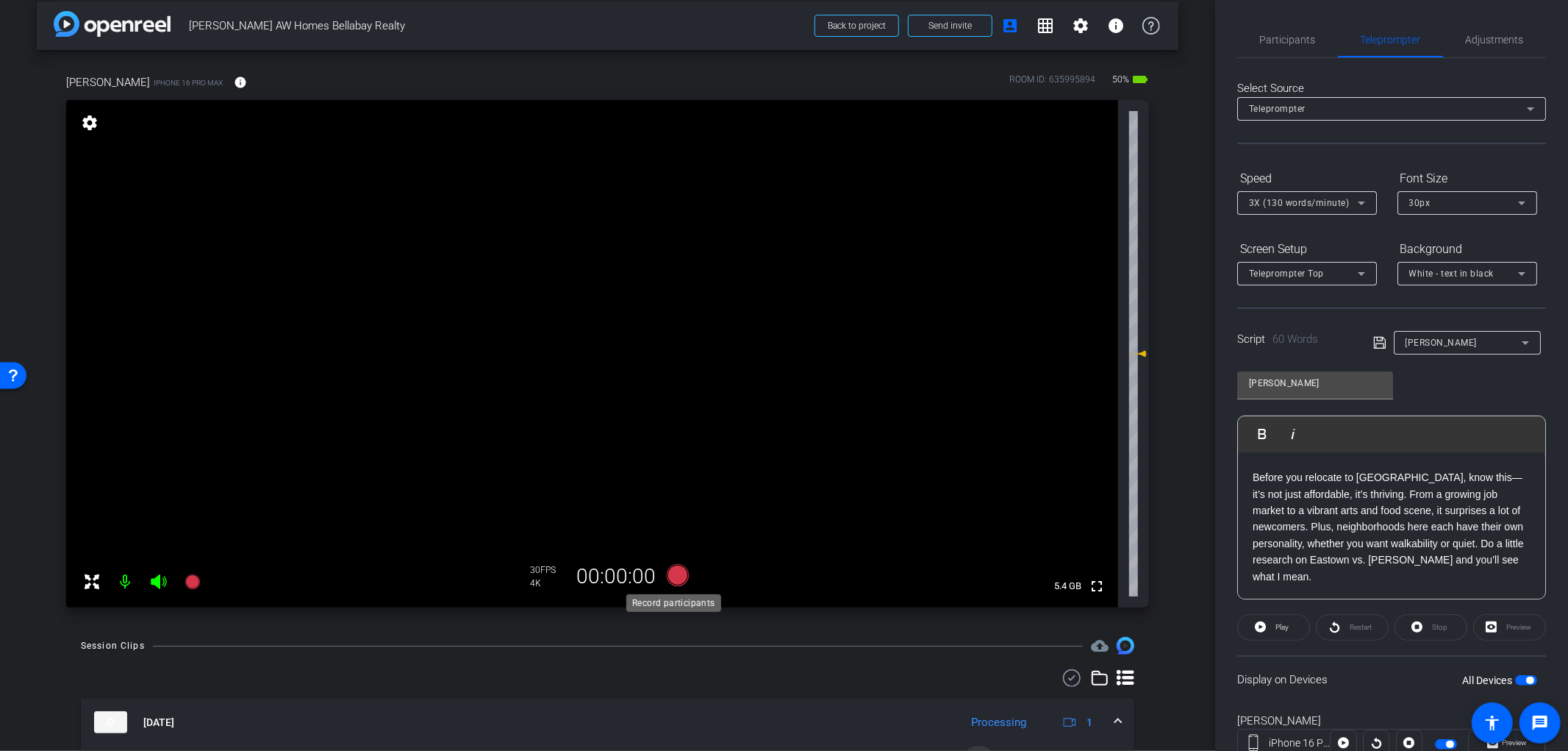
click at [669, 580] on icon at bounding box center [678, 576] width 22 height 22
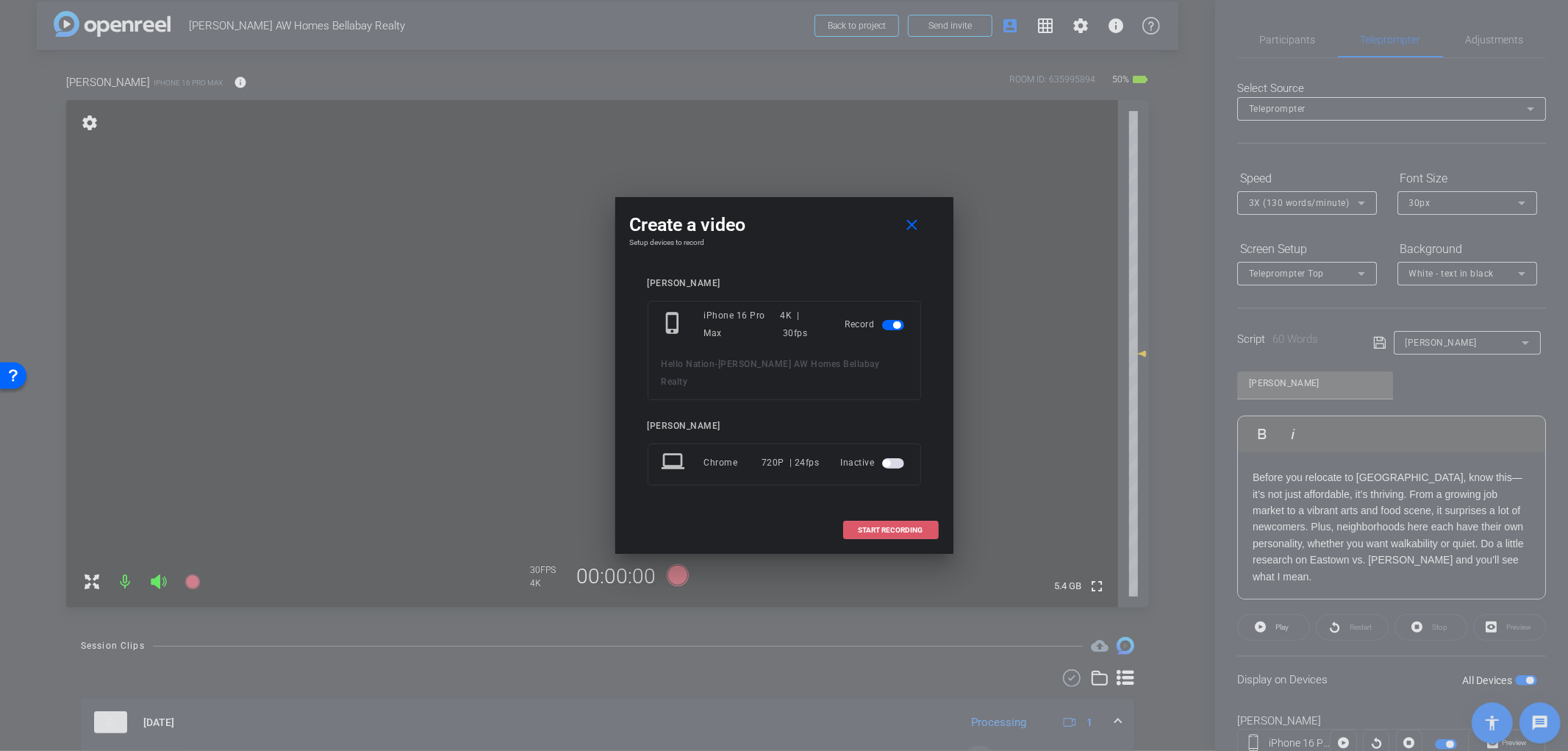
click at [905, 526] on span "START RECORDING" at bounding box center [891, 530] width 65 height 8
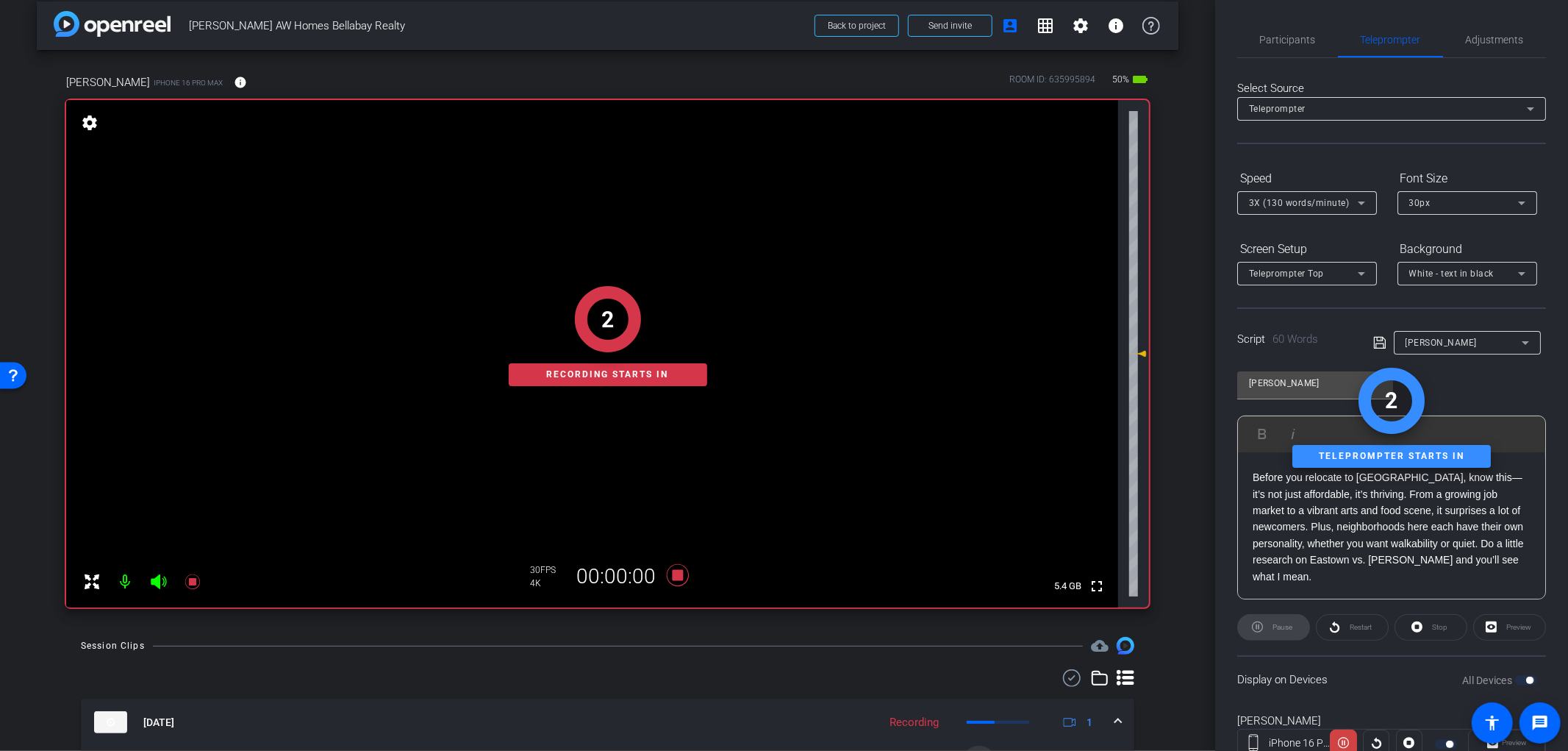
scroll to position [51, 0]
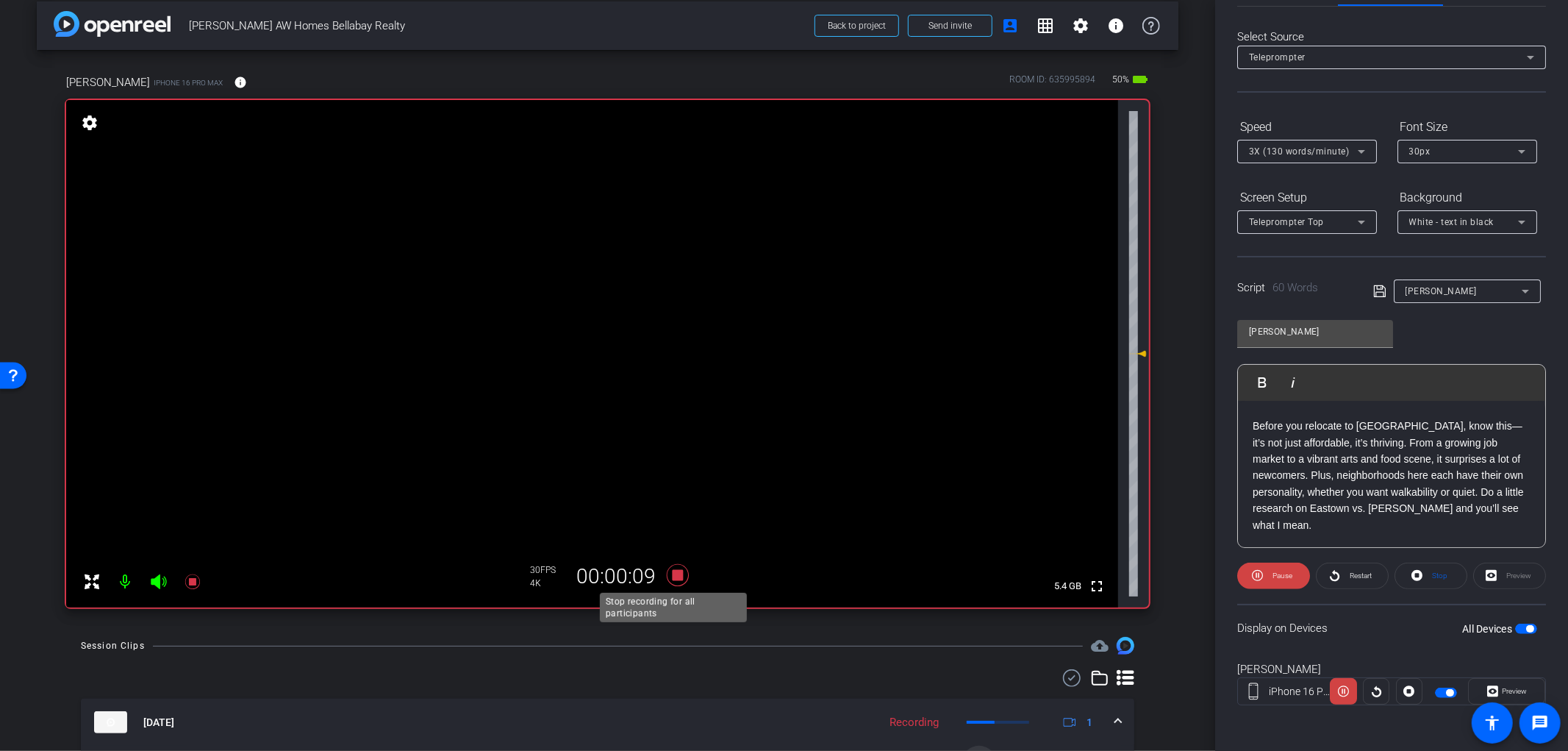
click at [665, 575] on icon at bounding box center [678, 575] width 35 height 26
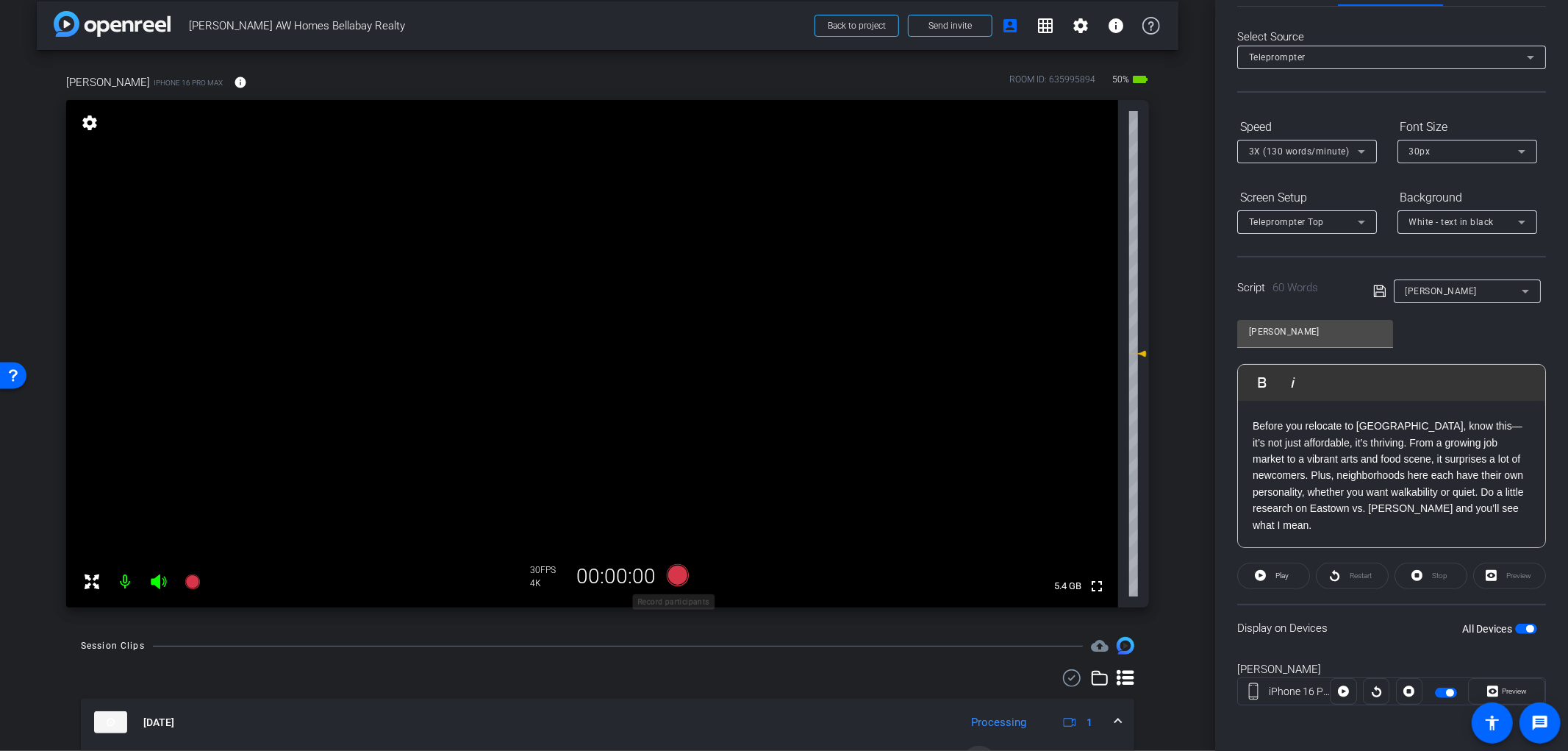
click at [671, 576] on icon at bounding box center [678, 576] width 22 height 22
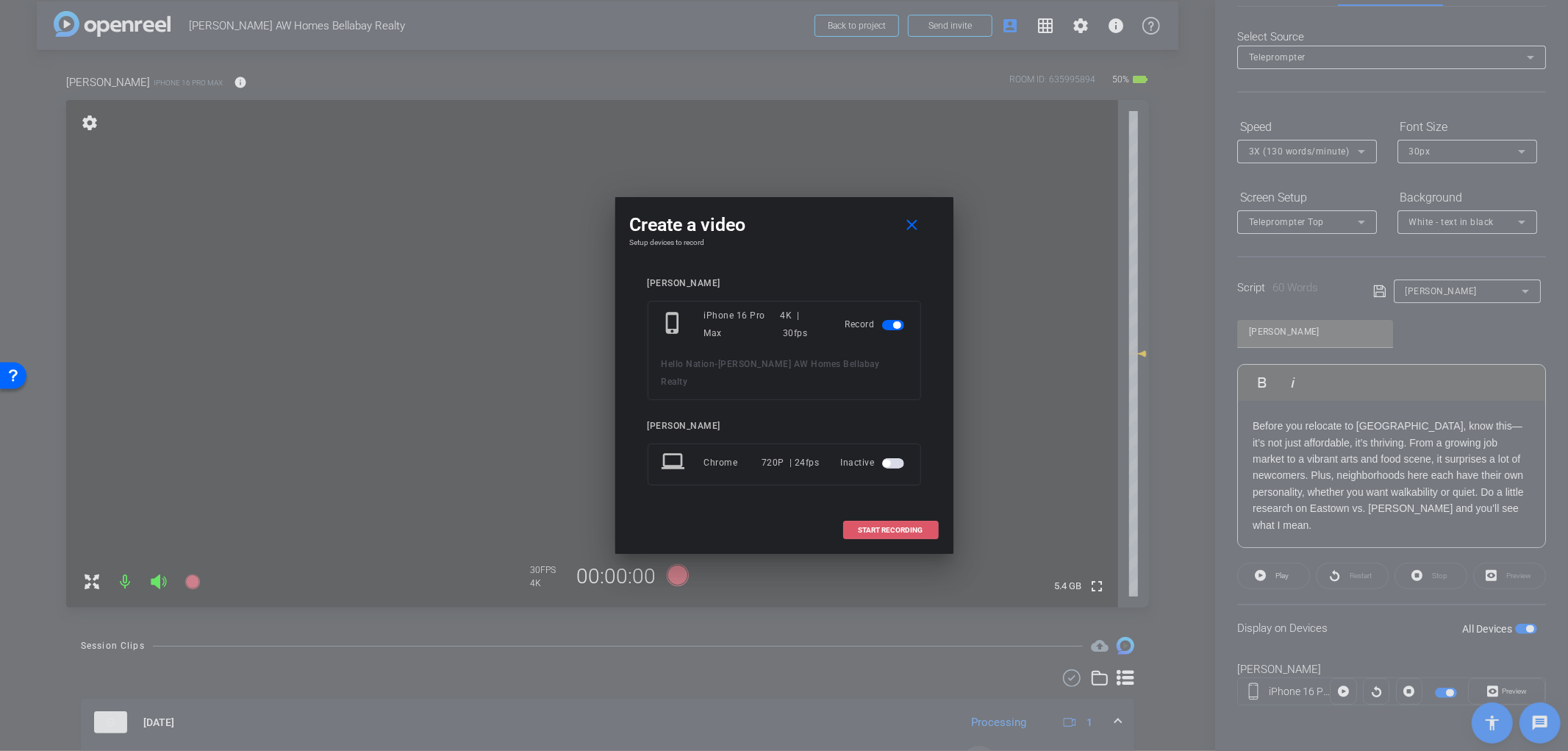
click at [890, 526] on span "START RECORDING" at bounding box center [891, 530] width 65 height 8
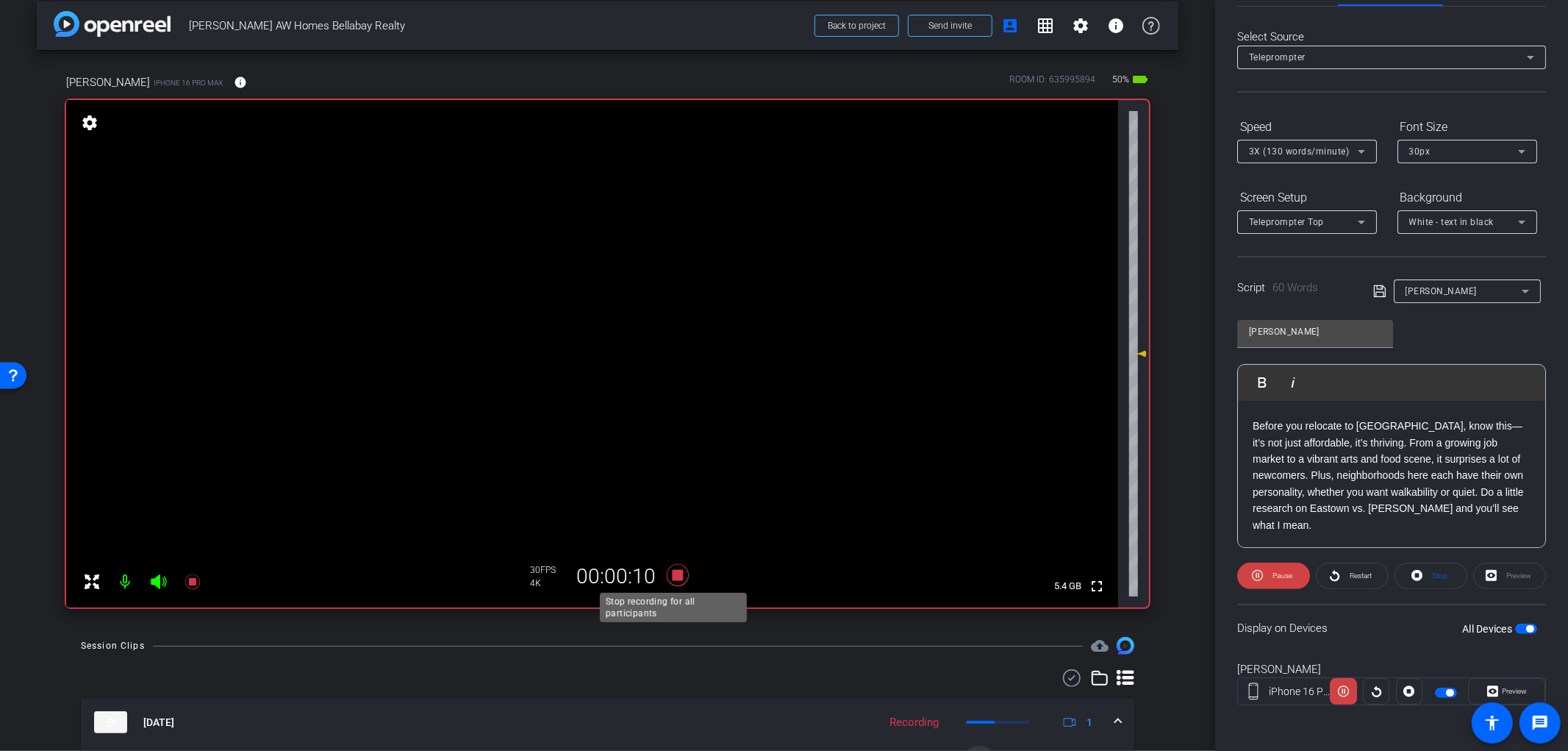
click at [673, 577] on icon at bounding box center [678, 576] width 22 height 22
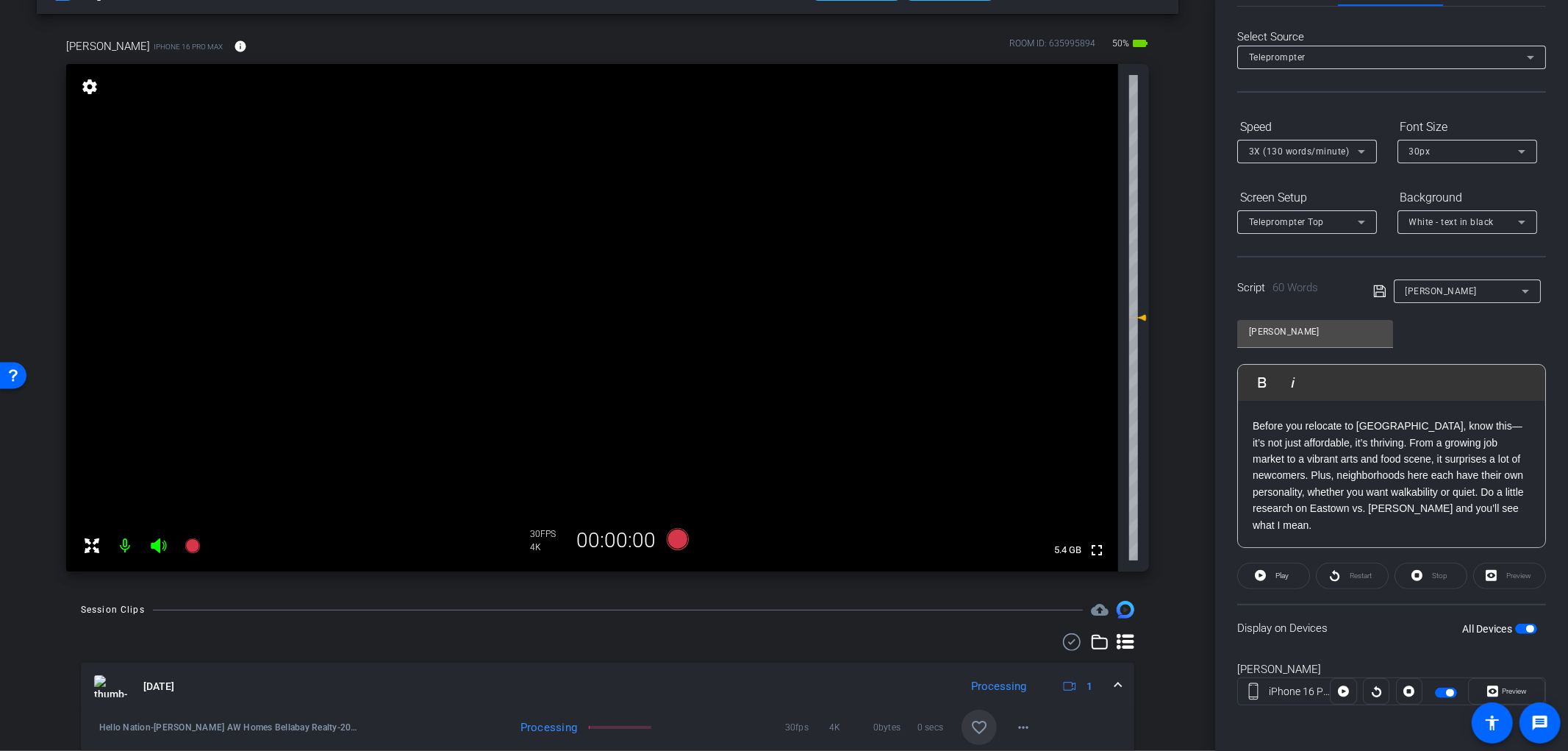
scroll to position [0, 0]
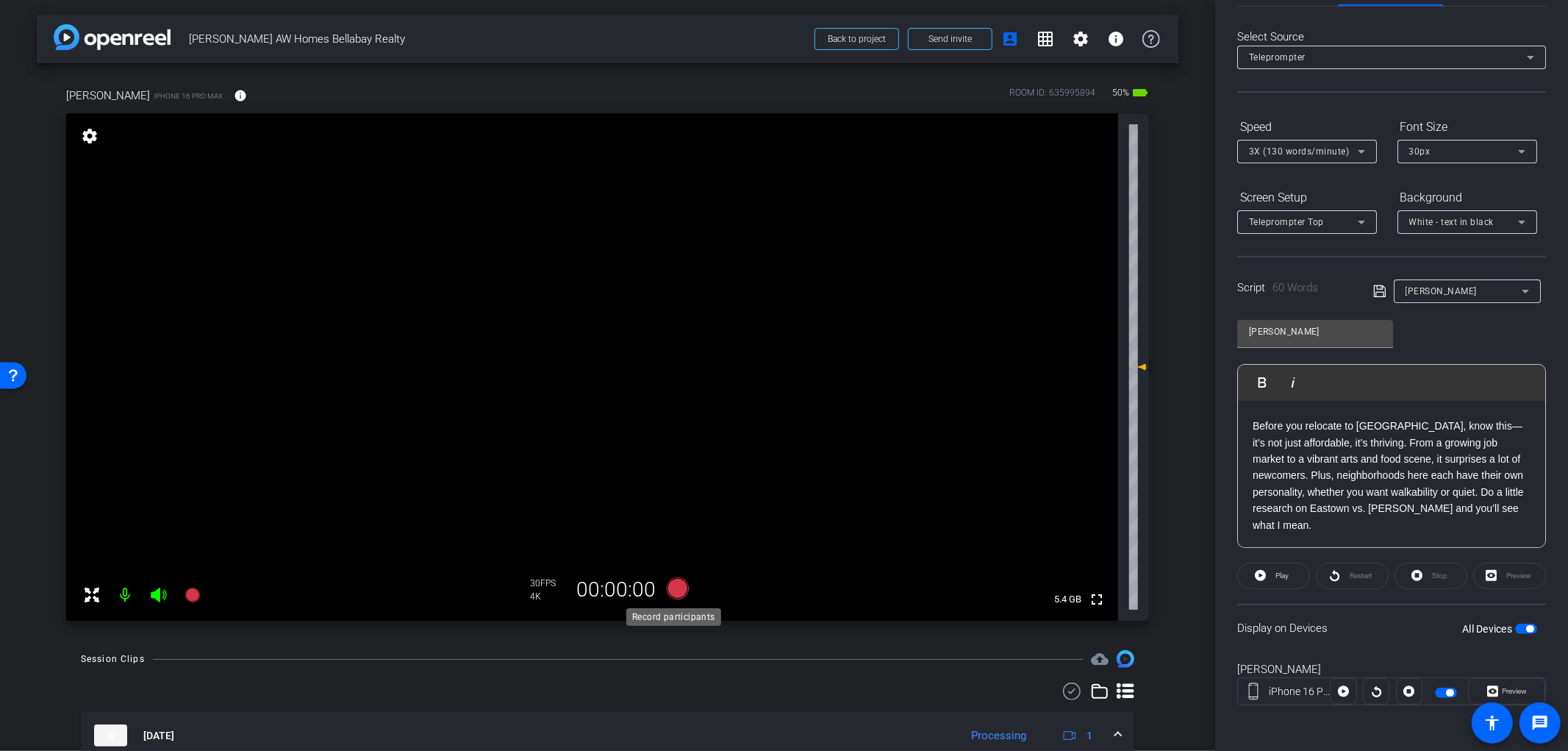
click at [678, 591] on icon at bounding box center [678, 588] width 22 height 22
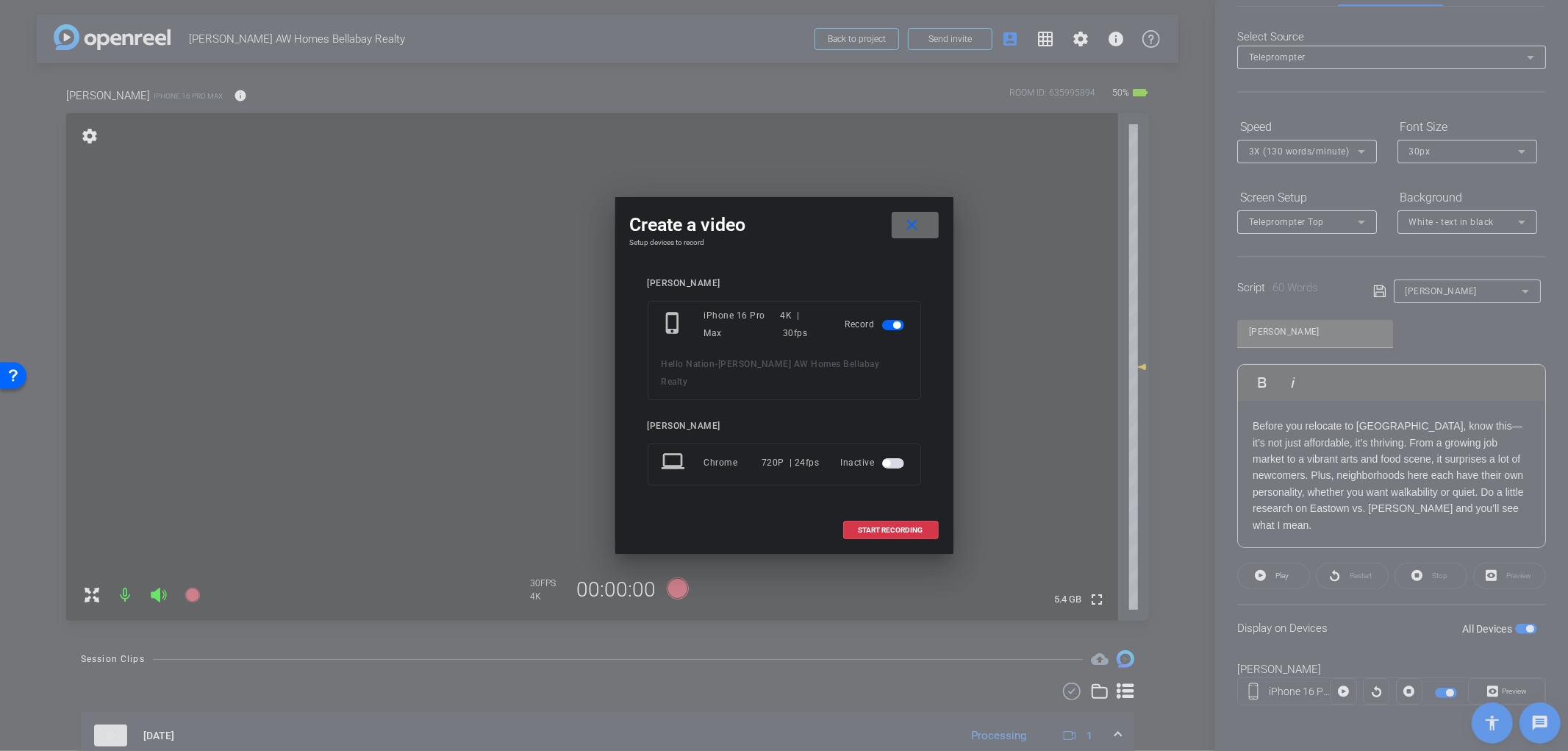
click at [920, 235] on mat-icon "close" at bounding box center [913, 226] width 19 height 19
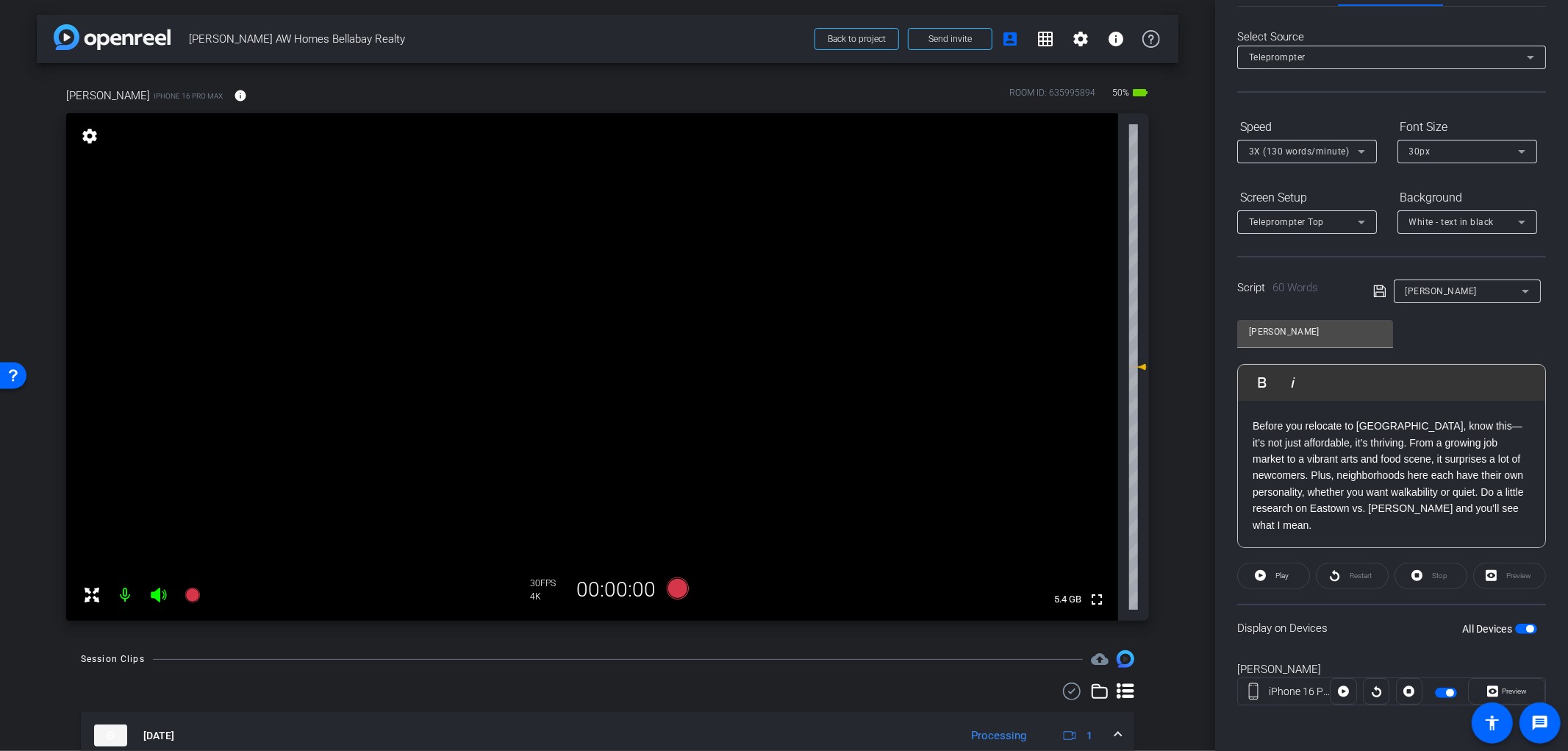
click at [1352, 152] on div "3X (130 words/minute)" at bounding box center [1304, 152] width 109 height 19
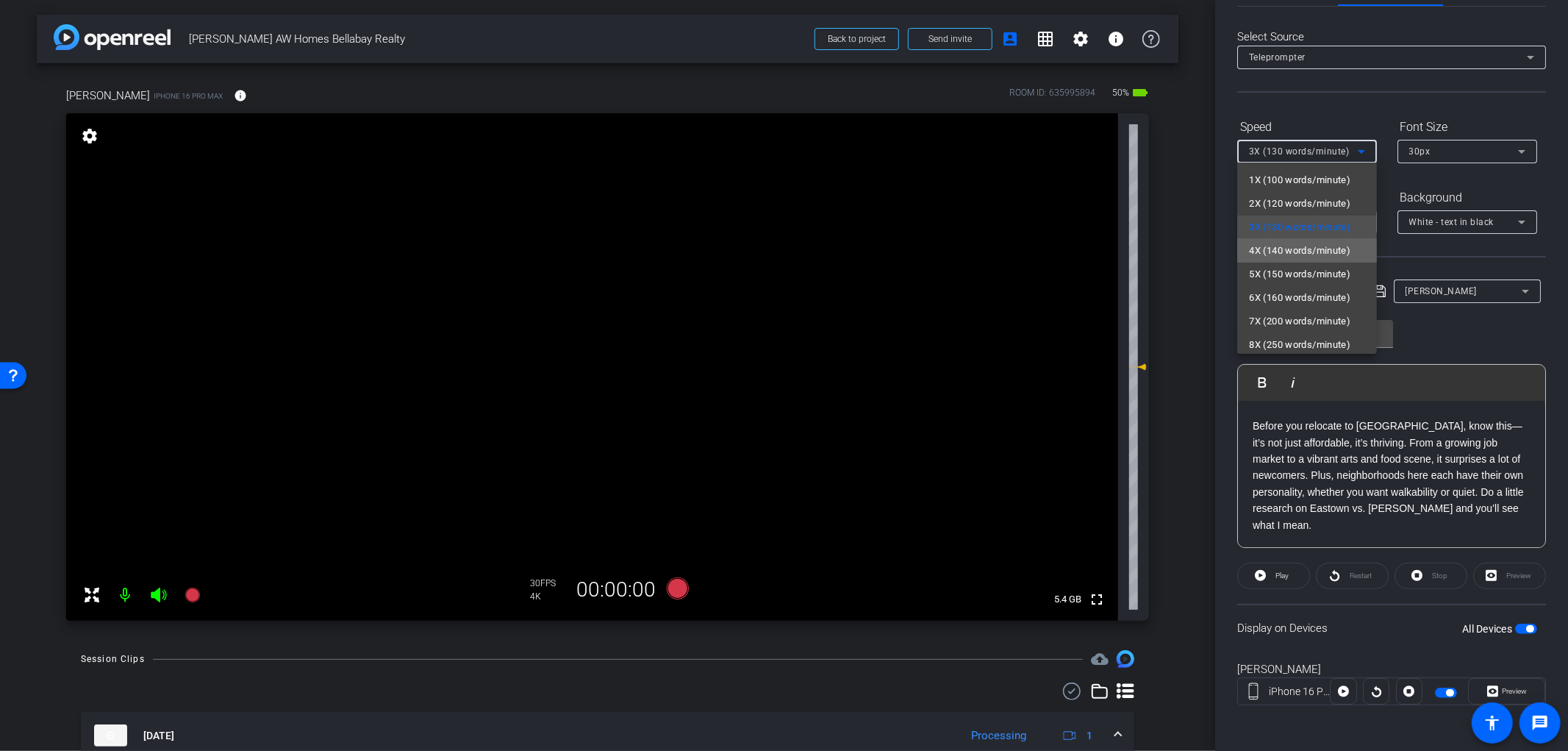
click at [1320, 249] on span "4X (140 words/minute)" at bounding box center [1300, 250] width 101 height 18
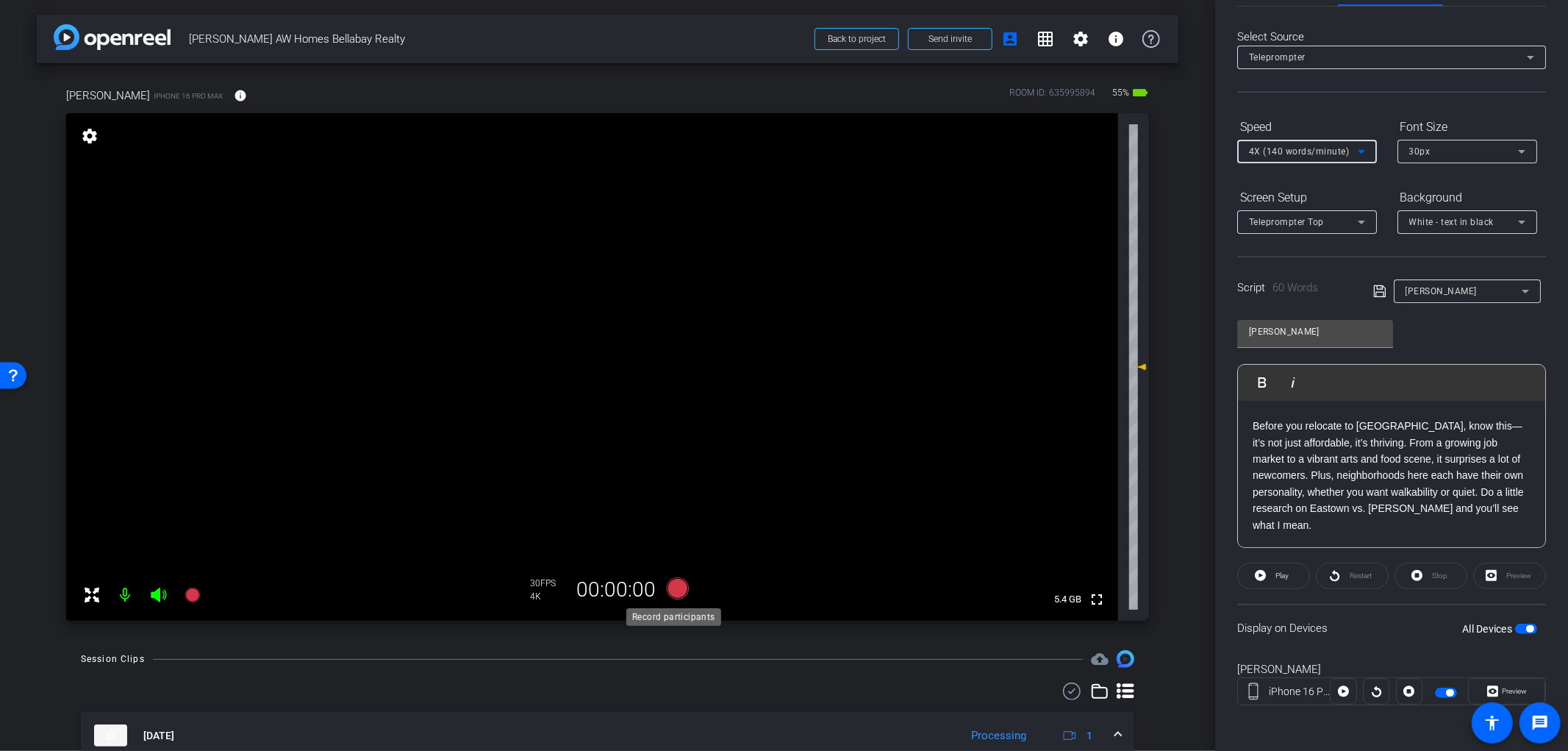
click at [669, 591] on icon at bounding box center [678, 588] width 22 height 22
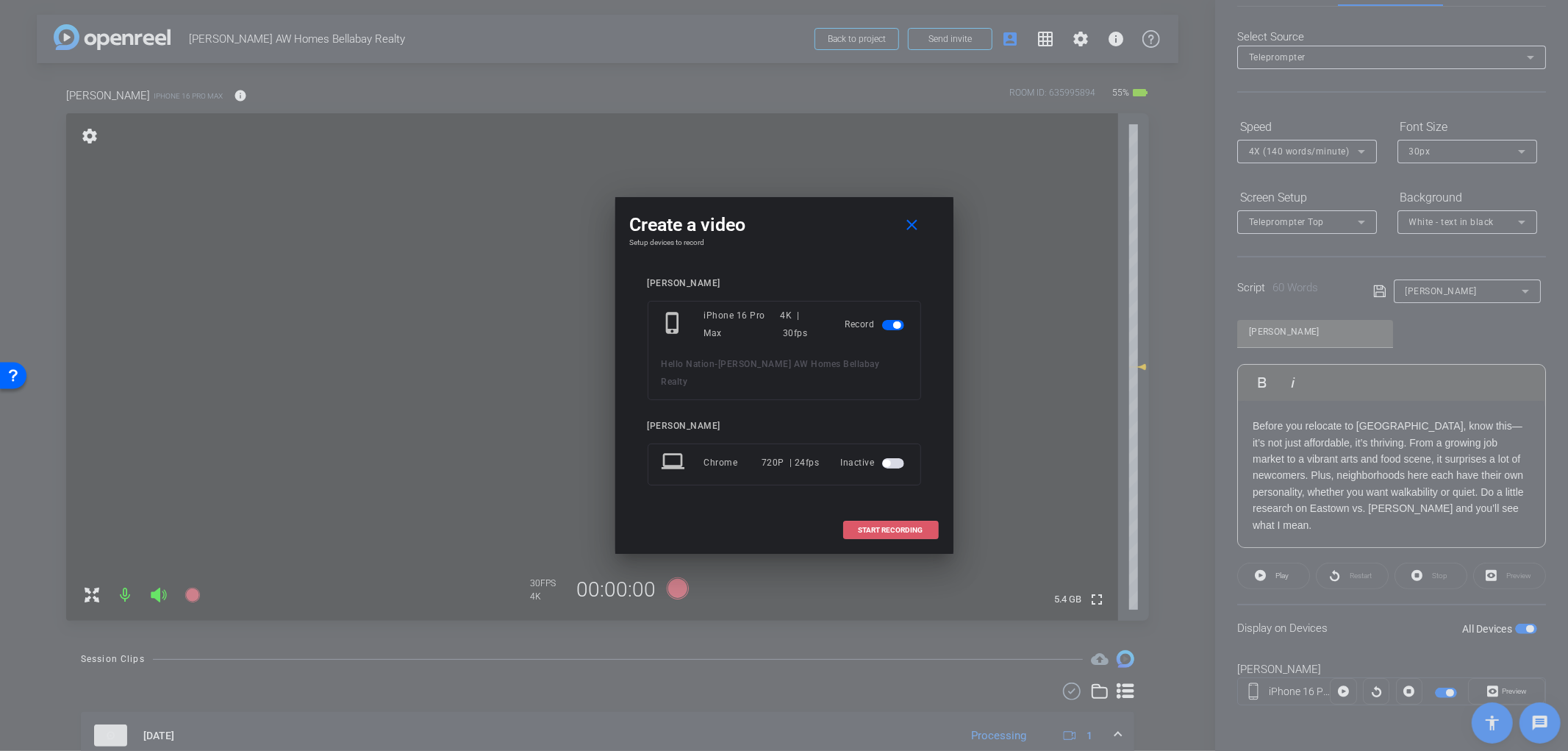
click at [899, 525] on span at bounding box center [891, 530] width 94 height 35
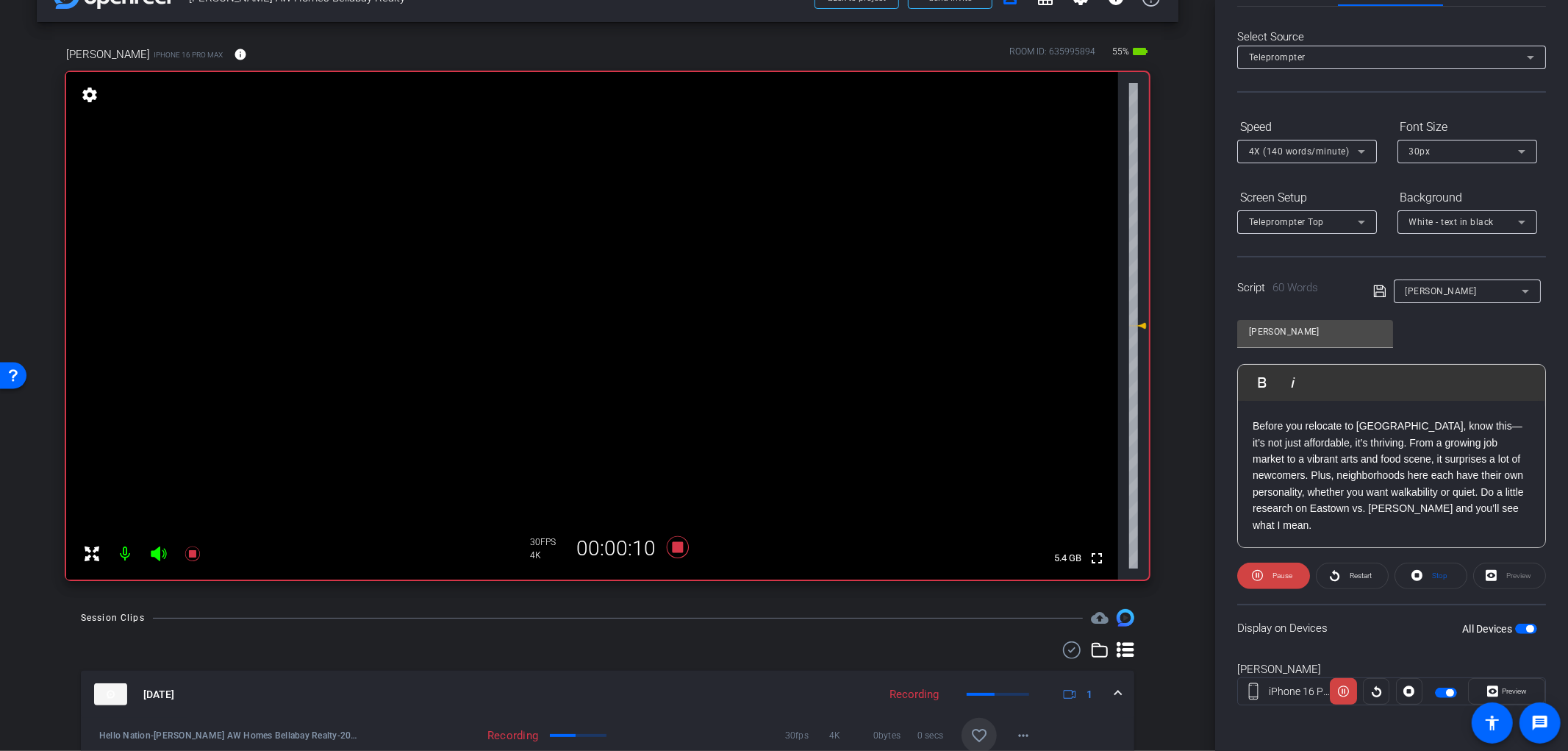
scroll to position [82, 0]
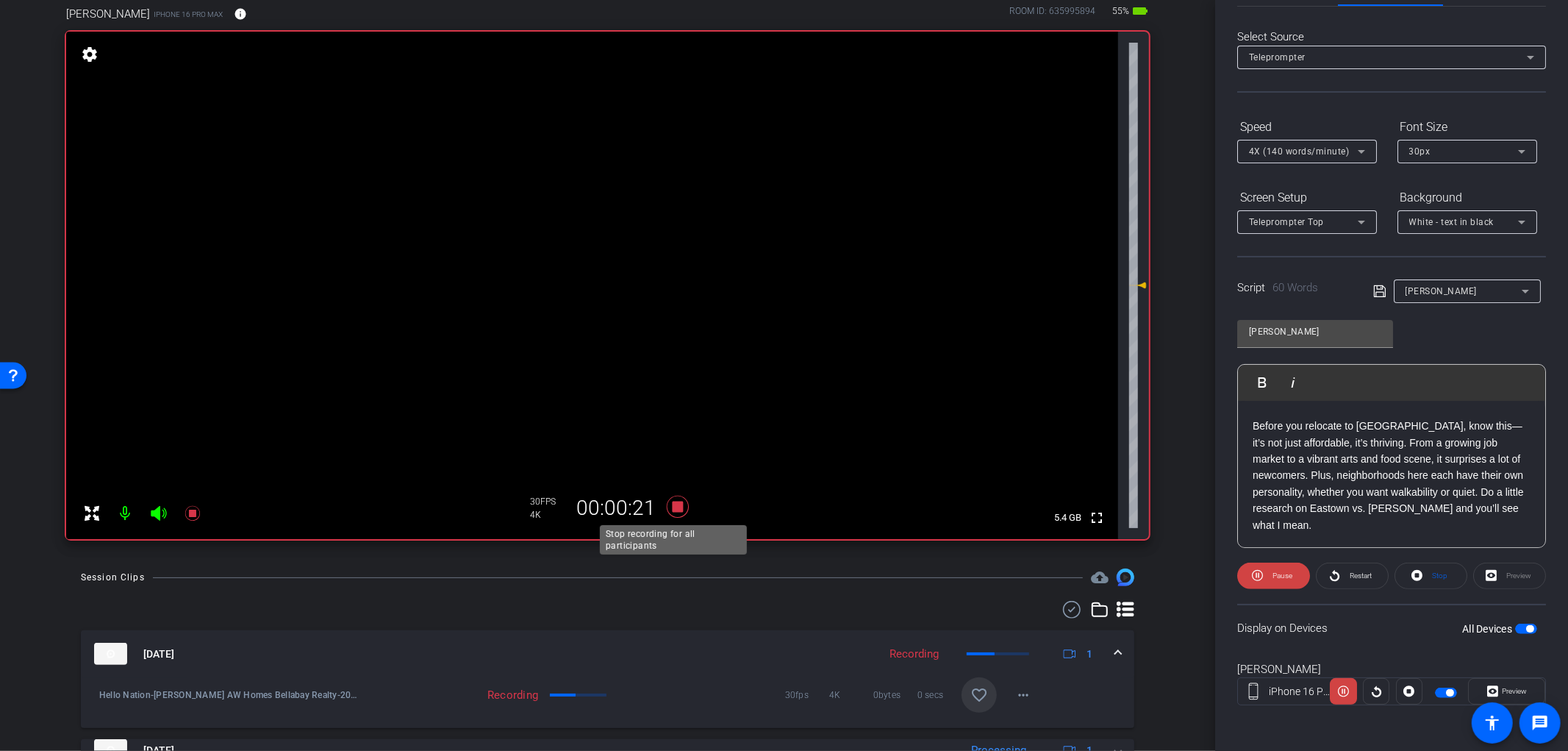
click at [675, 509] on icon at bounding box center [678, 507] width 22 height 22
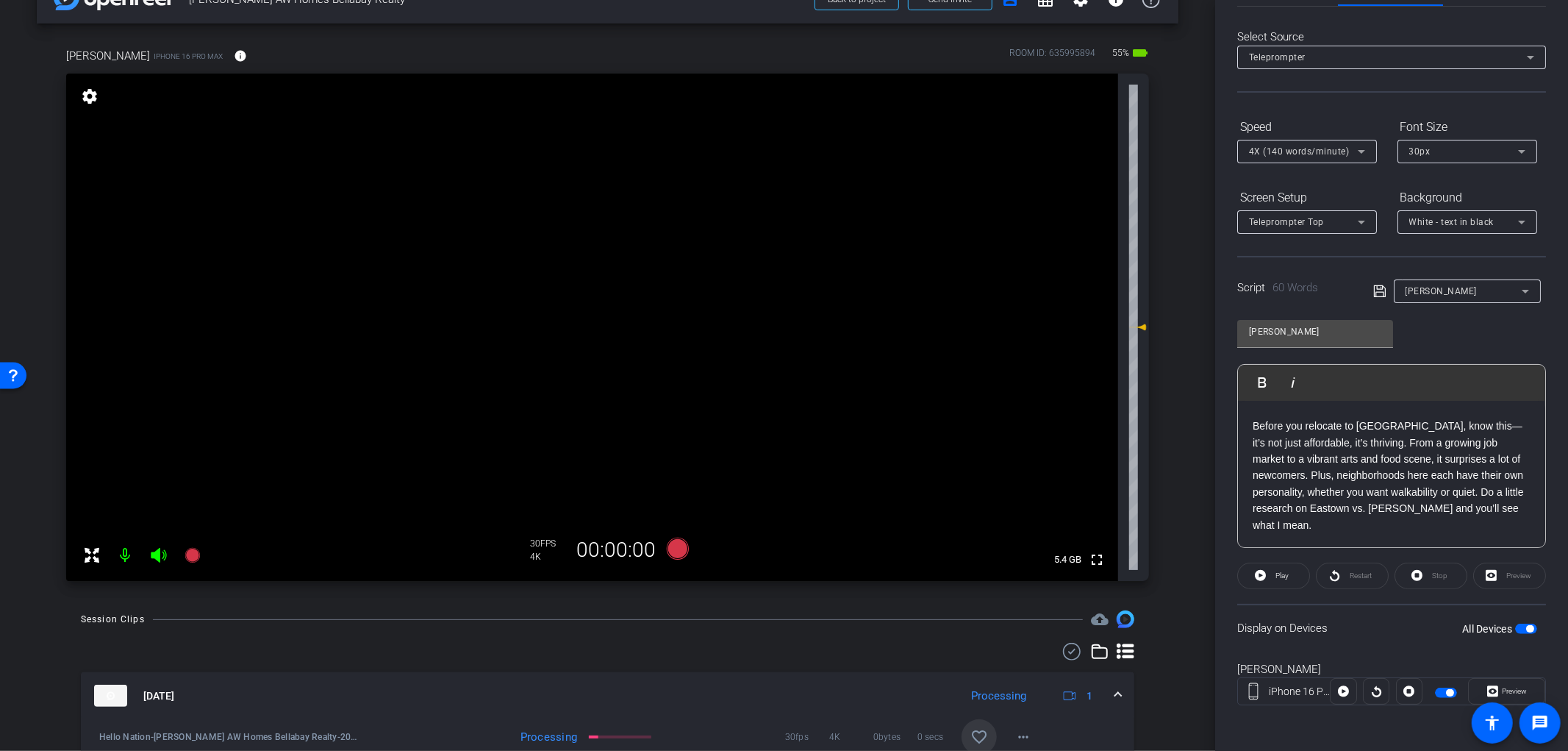
scroll to position [0, 0]
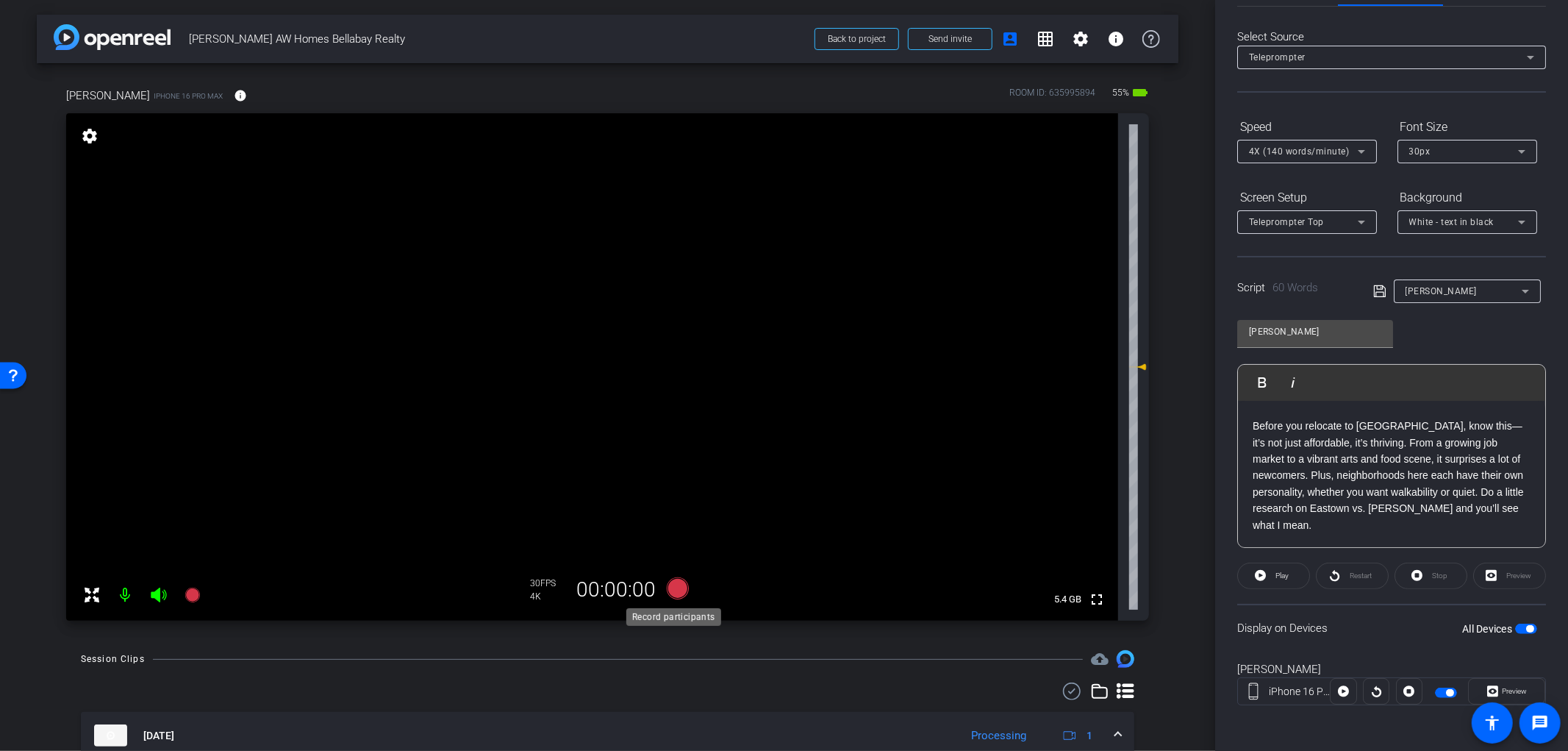
click at [672, 593] on icon at bounding box center [678, 588] width 22 height 22
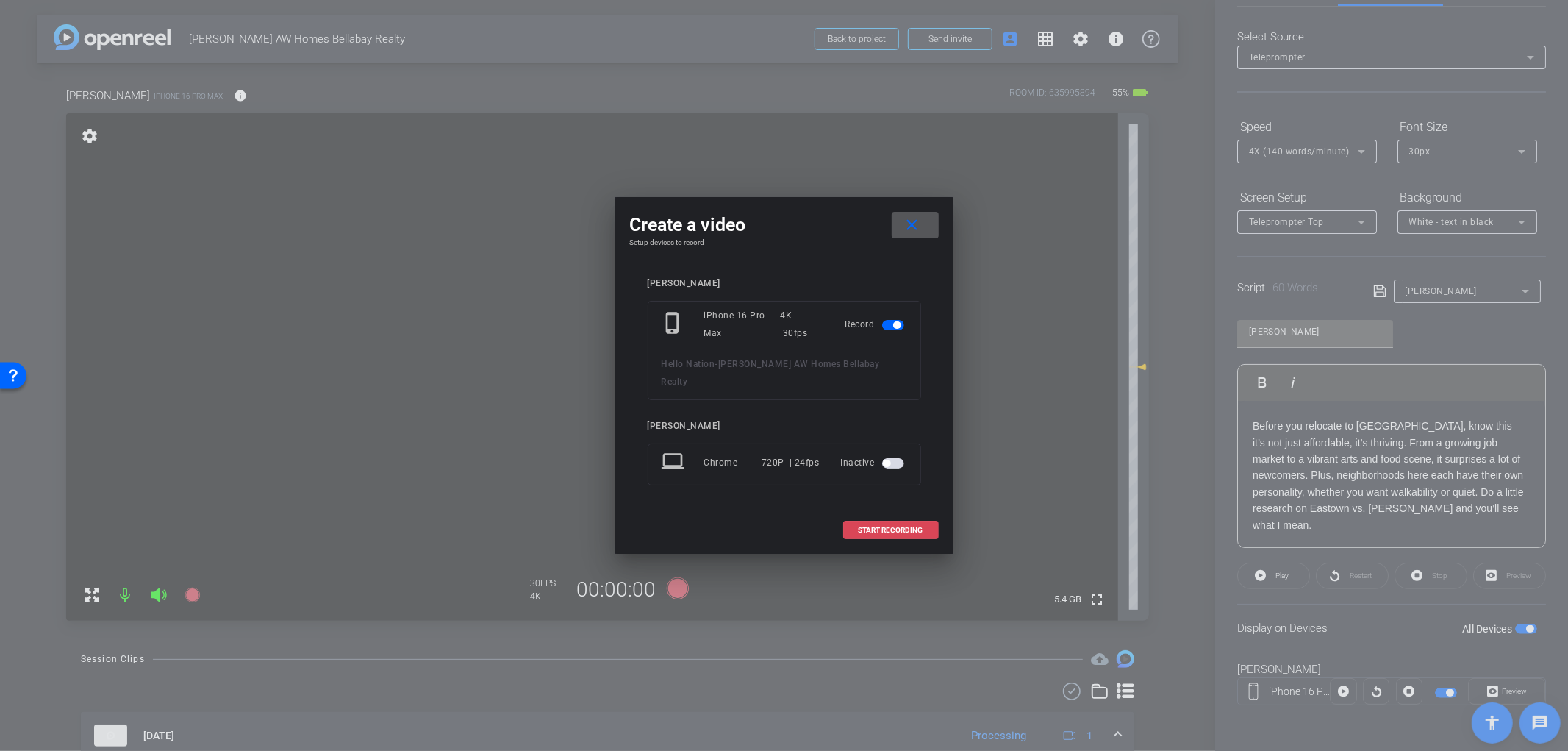
click at [884, 526] on span "START RECORDING" at bounding box center [891, 530] width 65 height 8
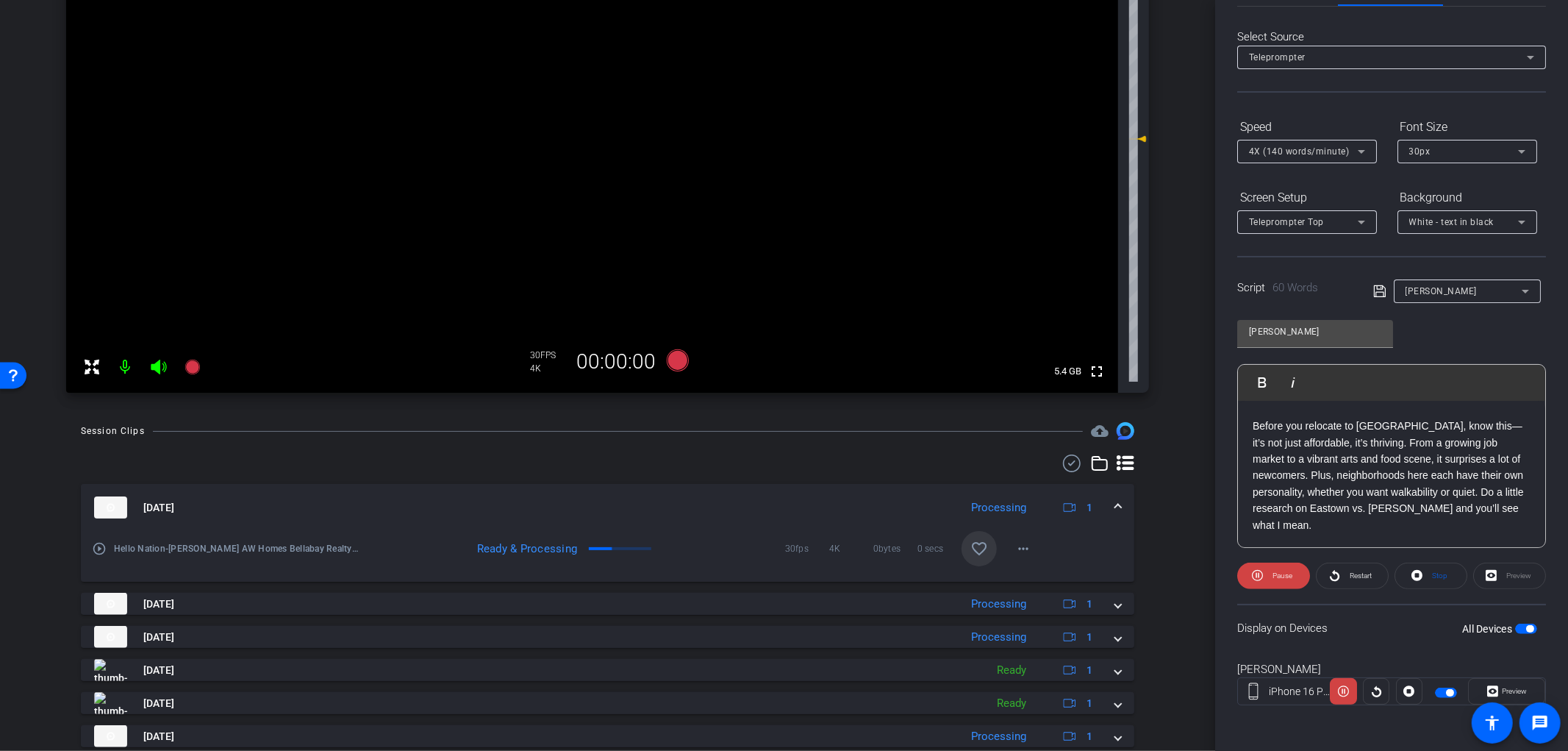
scroll to position [310, 0]
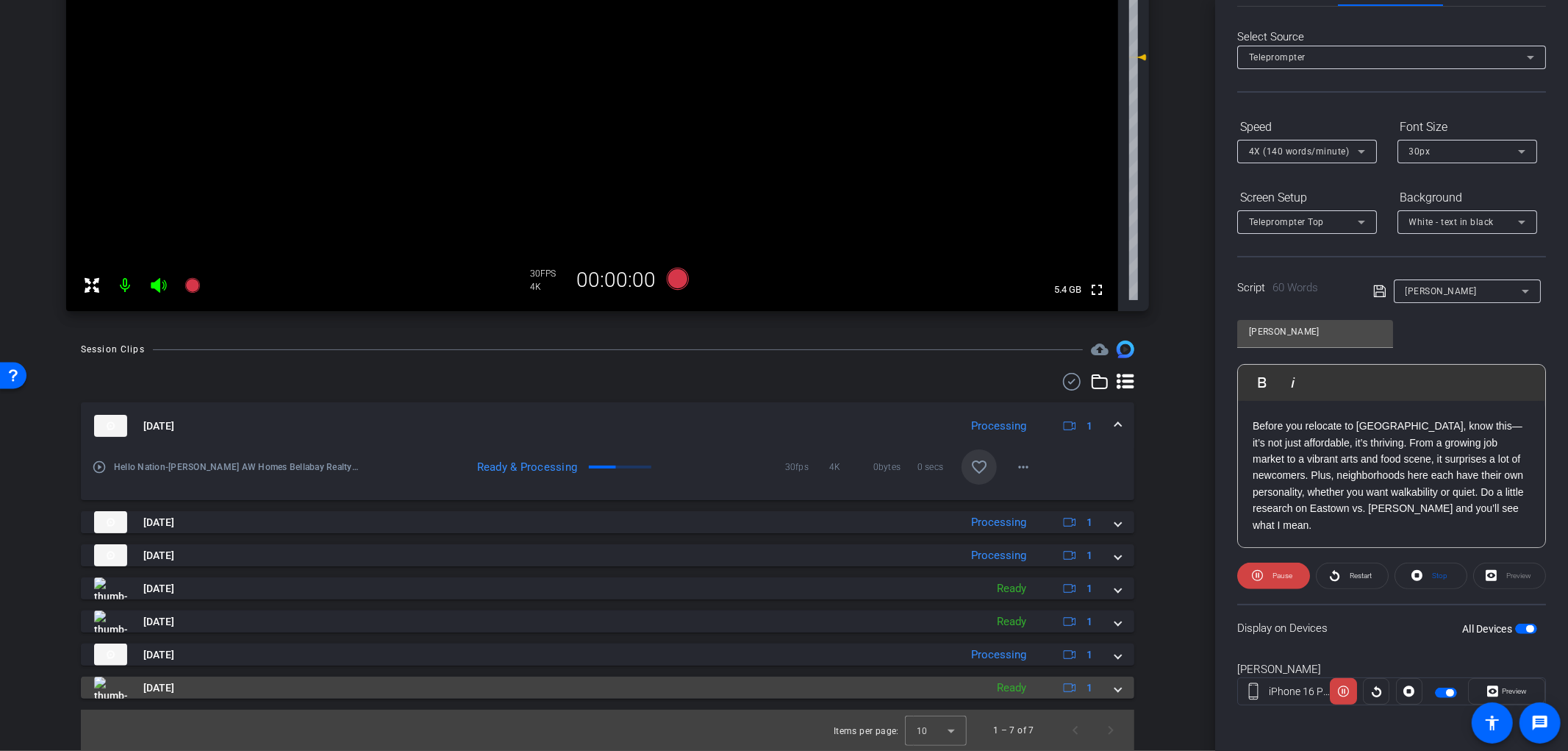
click at [1118, 697] on mat-expansion-panel-header "Sep 23, 2025 Ready 1" at bounding box center [608, 688] width 1054 height 22
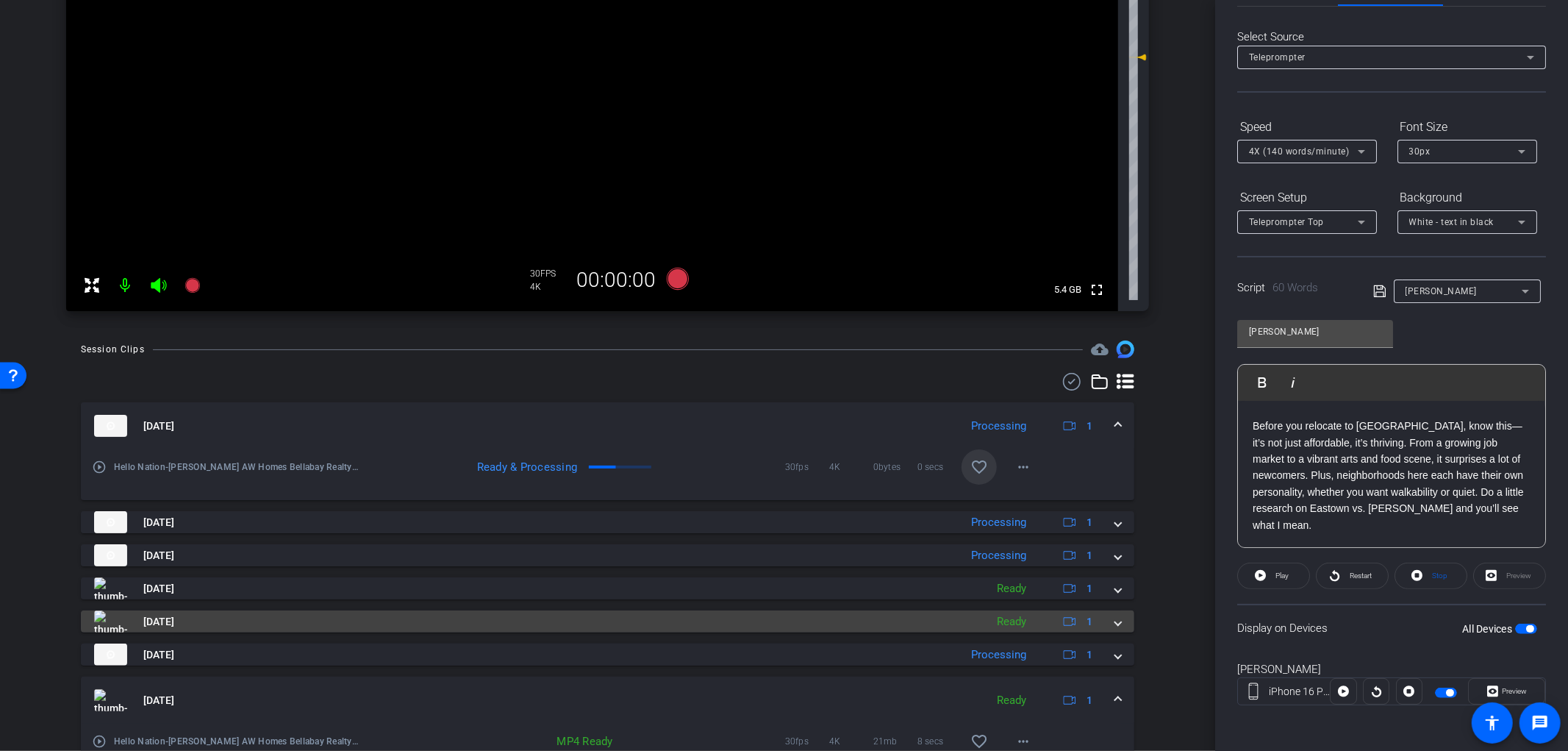
click at [1106, 630] on div "Sep 23, 2025 Ready 1" at bounding box center [605, 622] width 1021 height 22
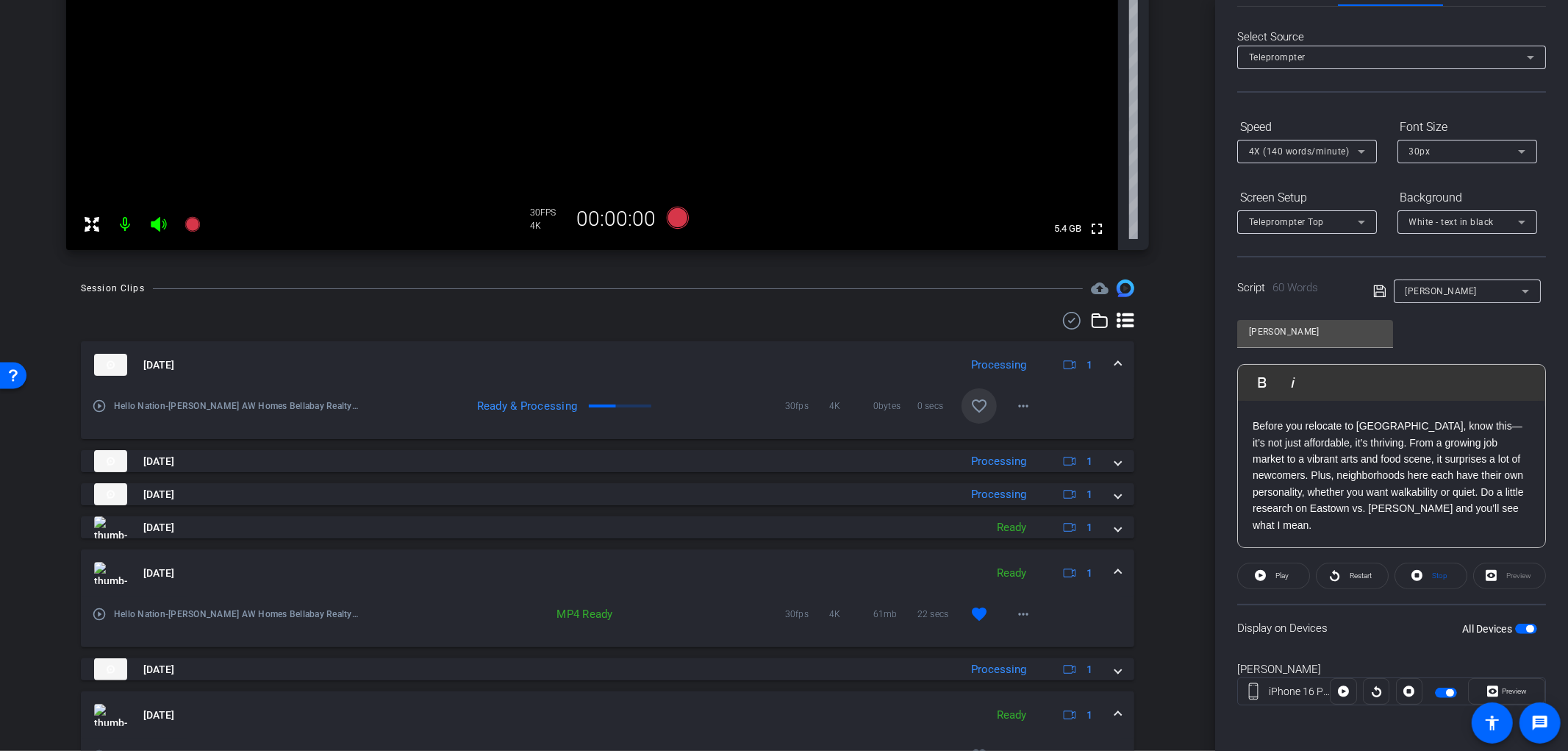
scroll to position [461, 0]
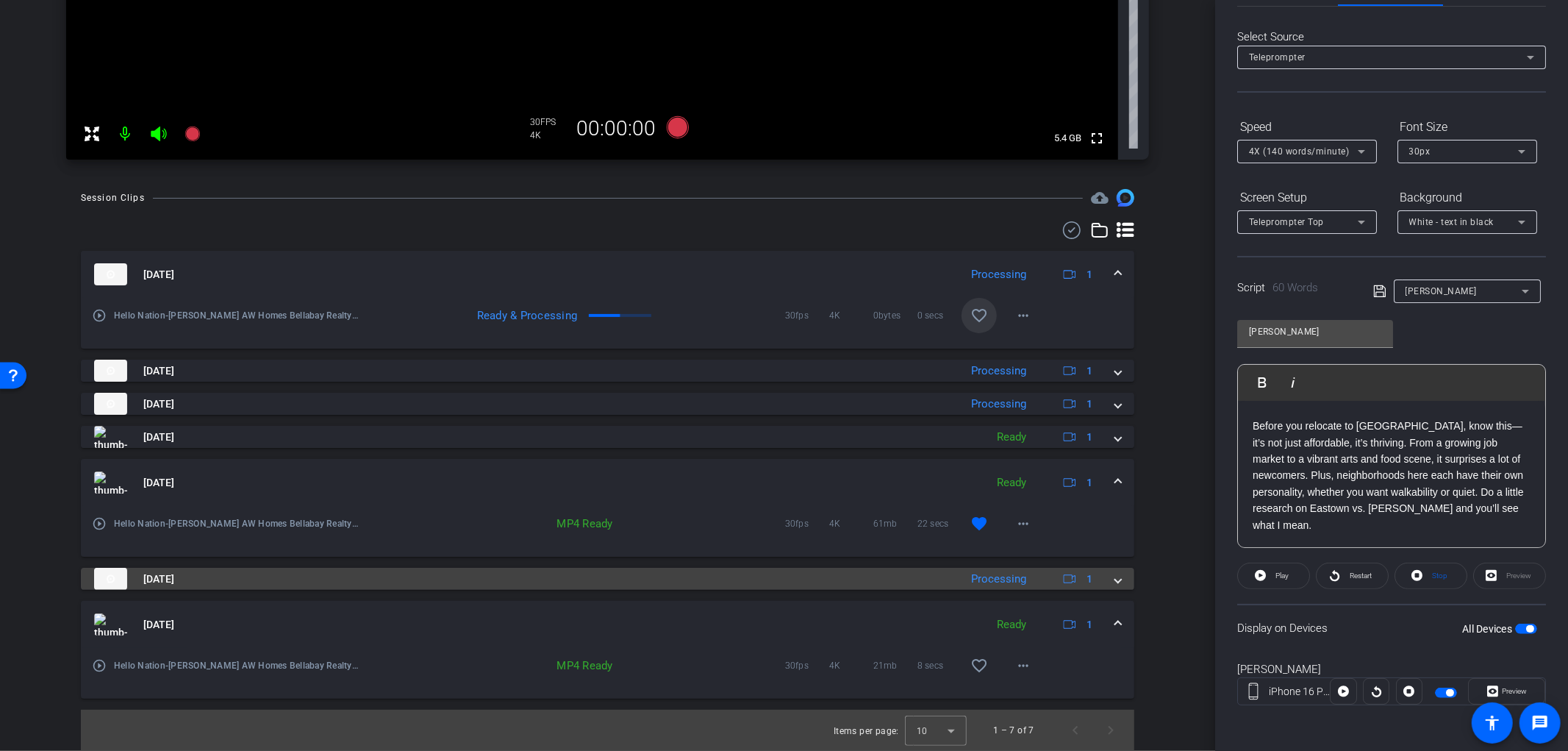
click at [1107, 582] on div "Sep 23, 2025 Processing 1" at bounding box center [605, 579] width 1021 height 22
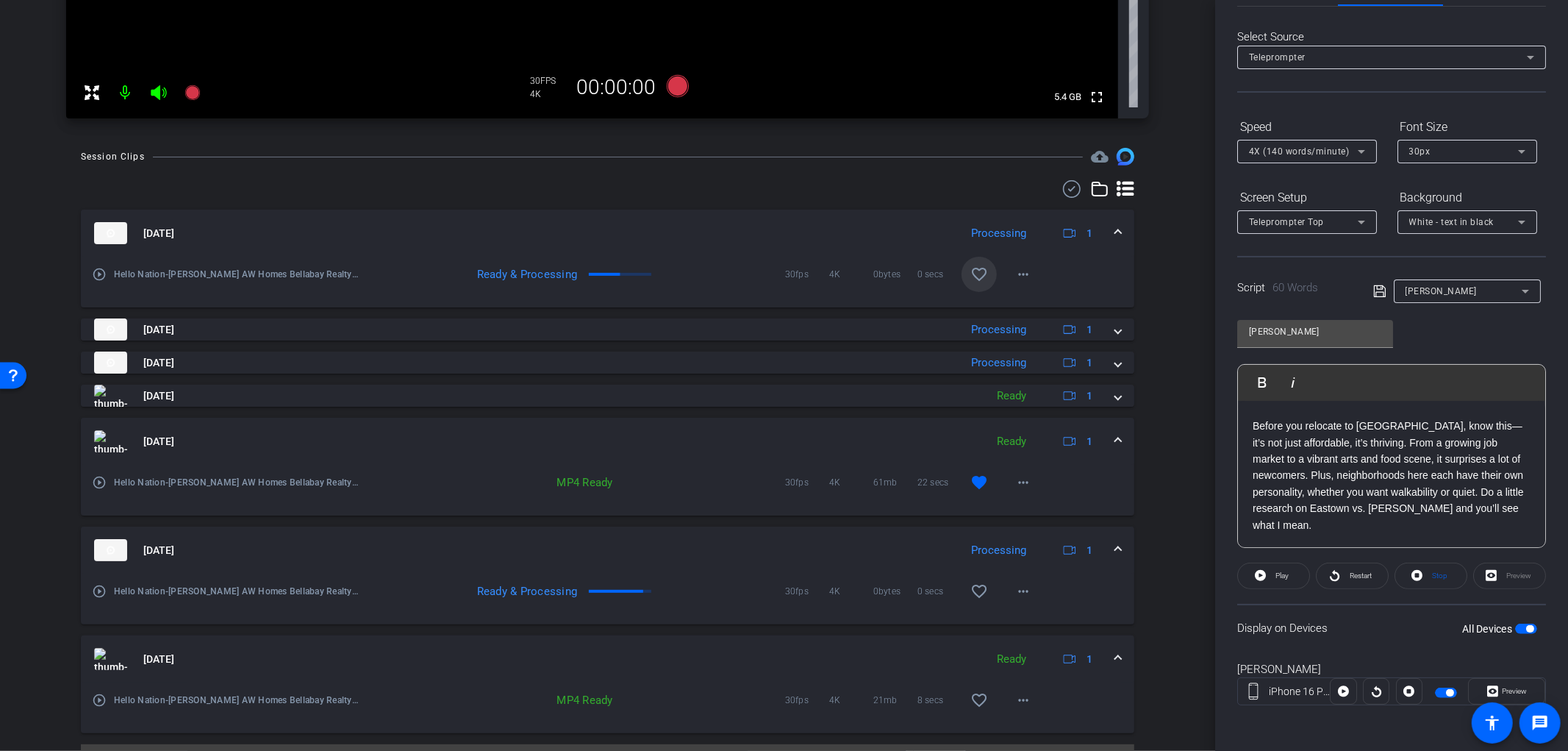
scroll to position [537, 0]
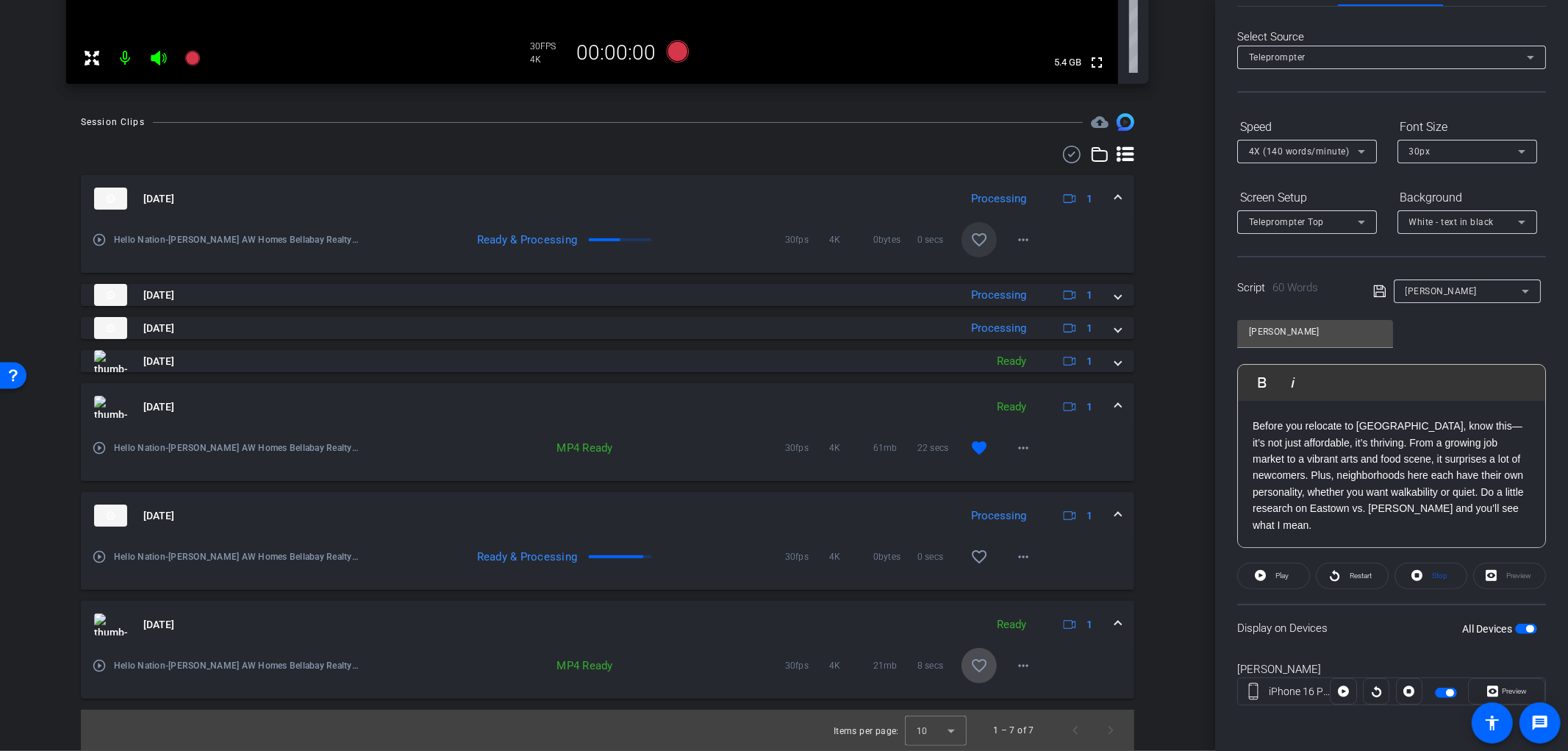
click at [974, 668] on mat-icon "favorite_border" at bounding box center [979, 665] width 18 height 18
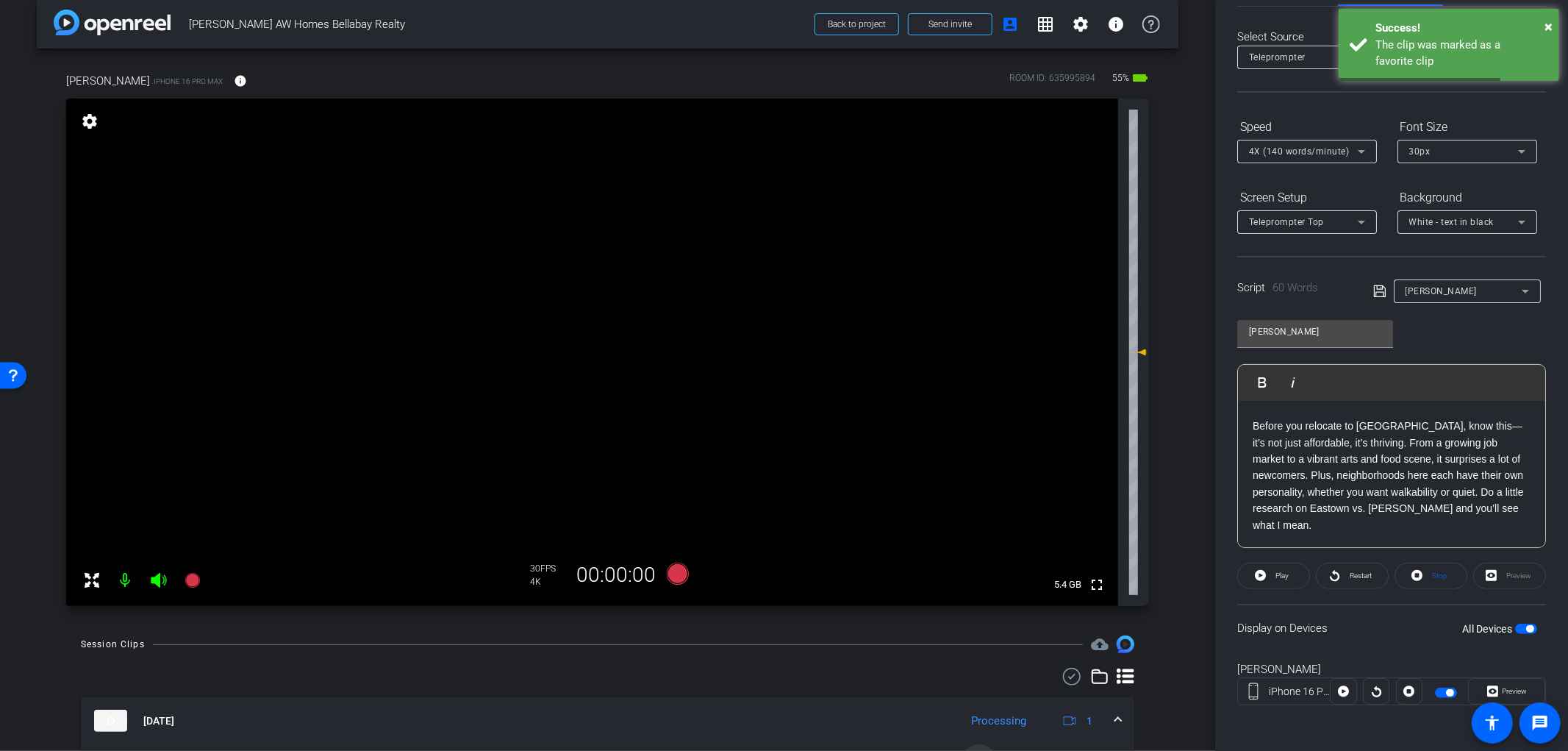
scroll to position [0, 0]
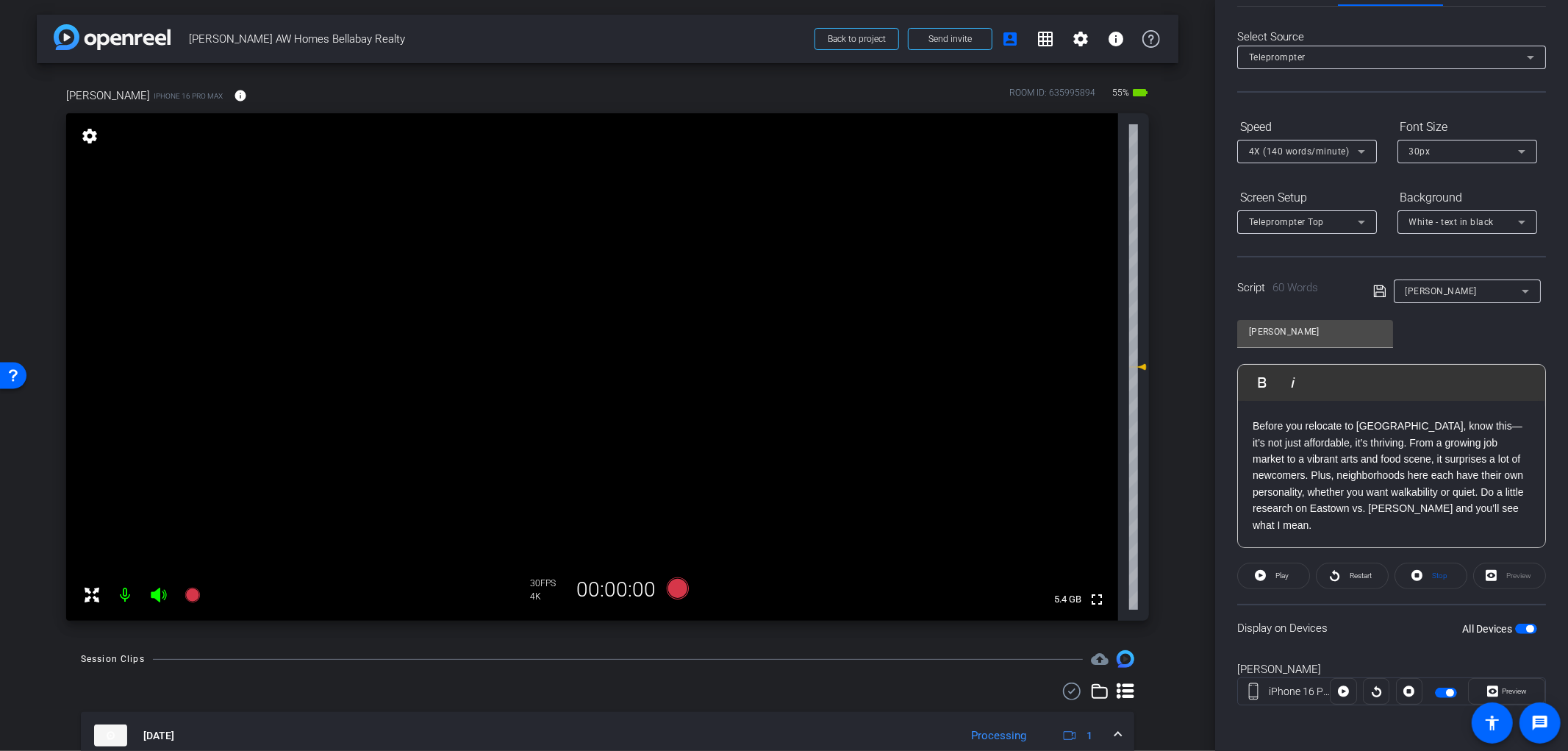
click at [1379, 534] on div "--- Before you relocate to Grand Rapids, know this—it’s not just affordable, it…" at bounding box center [1392, 459] width 307 height 178
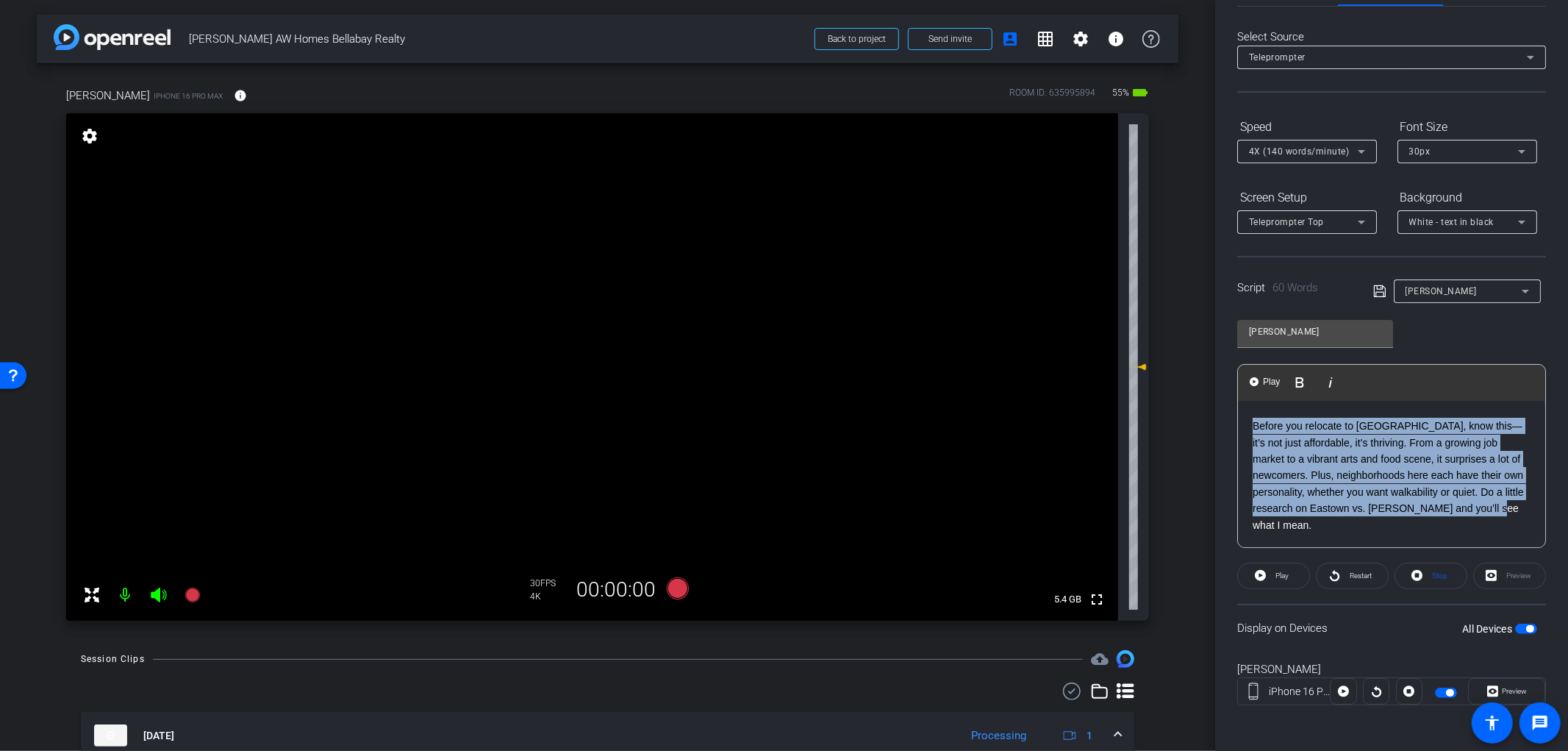
drag, startPoint x: 1361, startPoint y: 525, endPoint x: 1244, endPoint y: 429, distance: 151.3
click at [1244, 429] on div "--- Before you relocate to Grand Rapids, know this—it’s not just affordable, it…" at bounding box center [1392, 459] width 307 height 178
click at [1515, 625] on span "button" at bounding box center [1526, 628] width 22 height 10
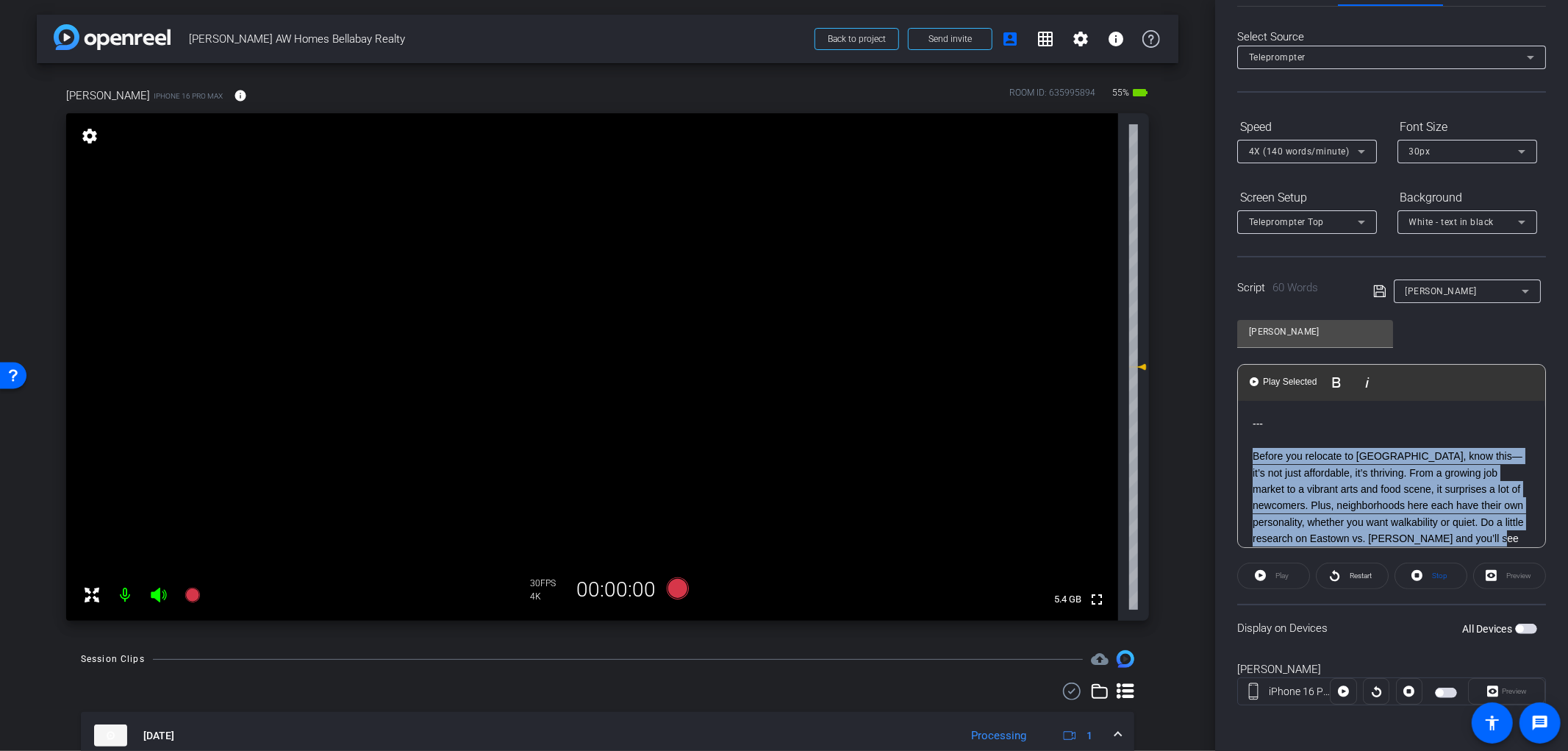
scroll to position [30, 0]
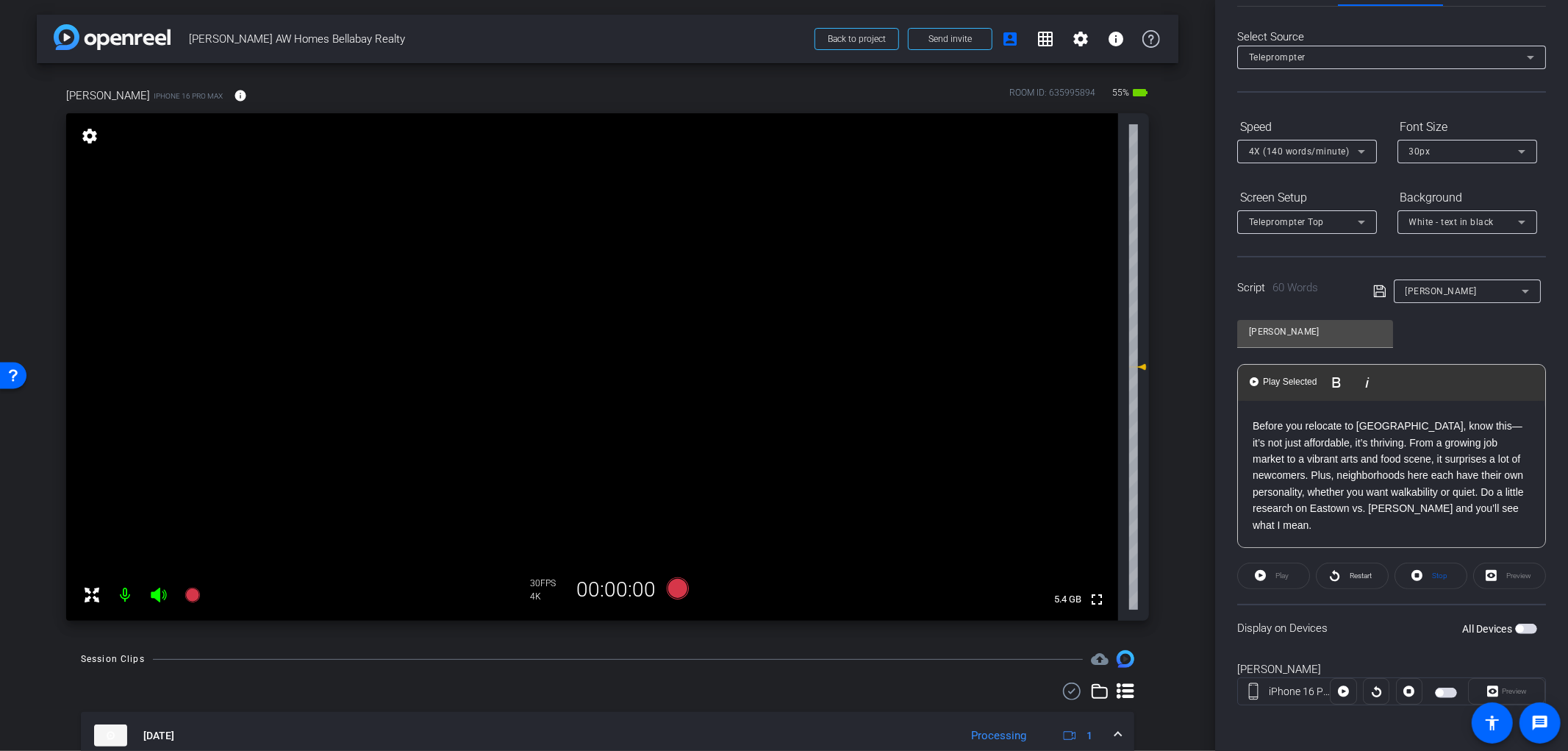
click at [1368, 536] on div "--- Before you relocate to Grand Rapids, know this—it’s not just affordable, it…" at bounding box center [1392, 459] width 307 height 178
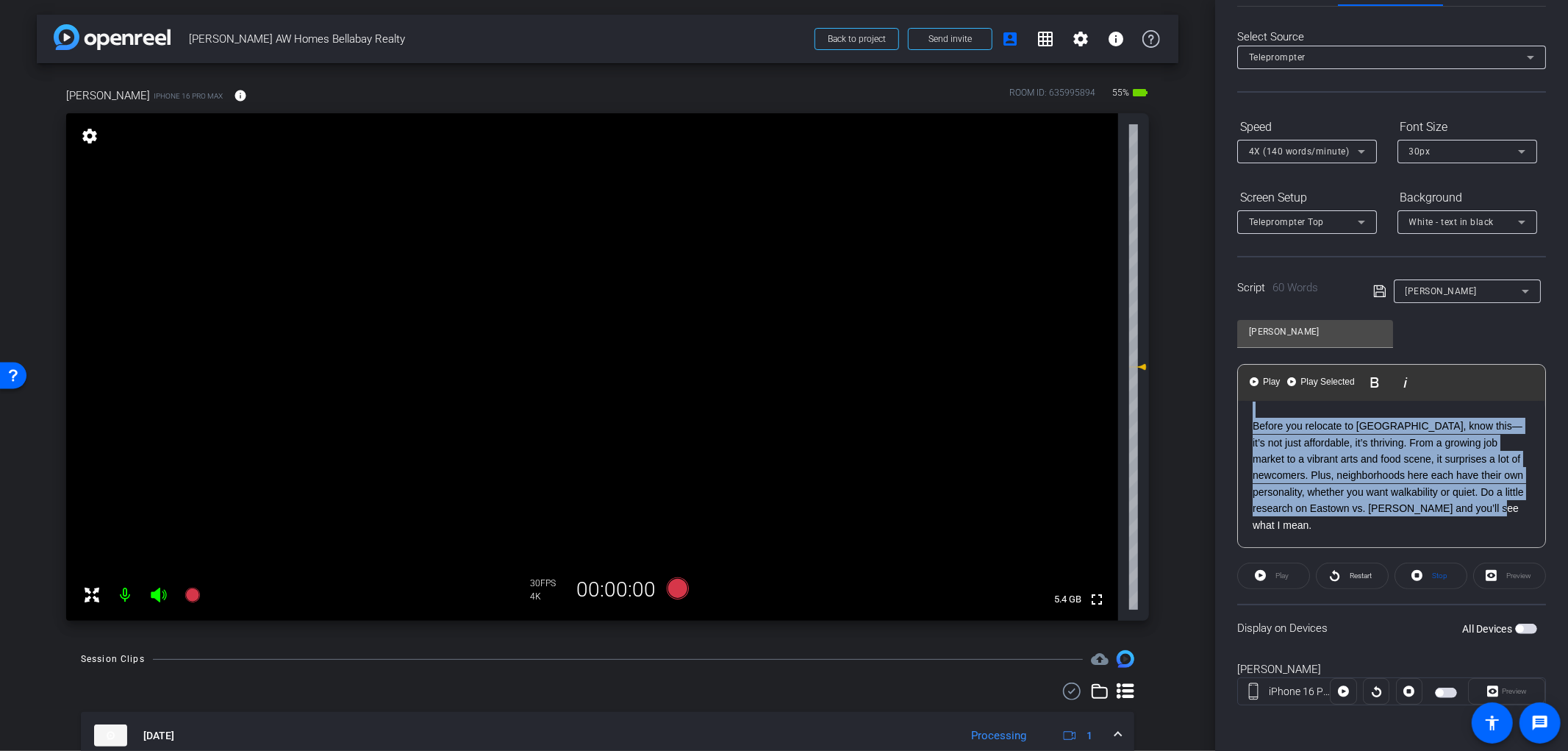
scroll to position [0, 0]
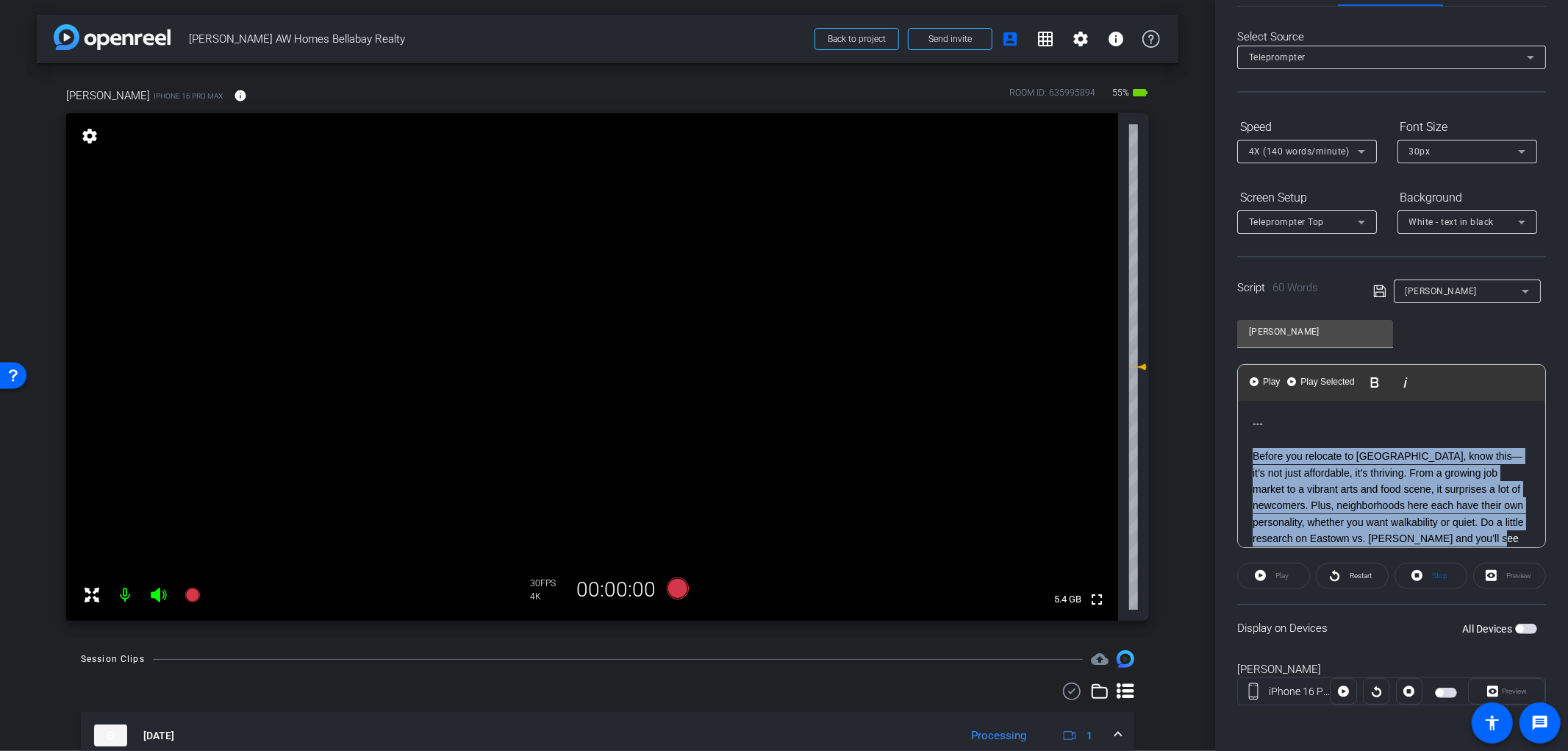
drag, startPoint x: 1266, startPoint y: 519, endPoint x: 1245, endPoint y: 456, distance: 66.4
click at [1245, 456] on div "--- Before you relocate to Grand Rapids, know this—it’s not just affordable, it…" at bounding box center [1392, 490] width 307 height 178
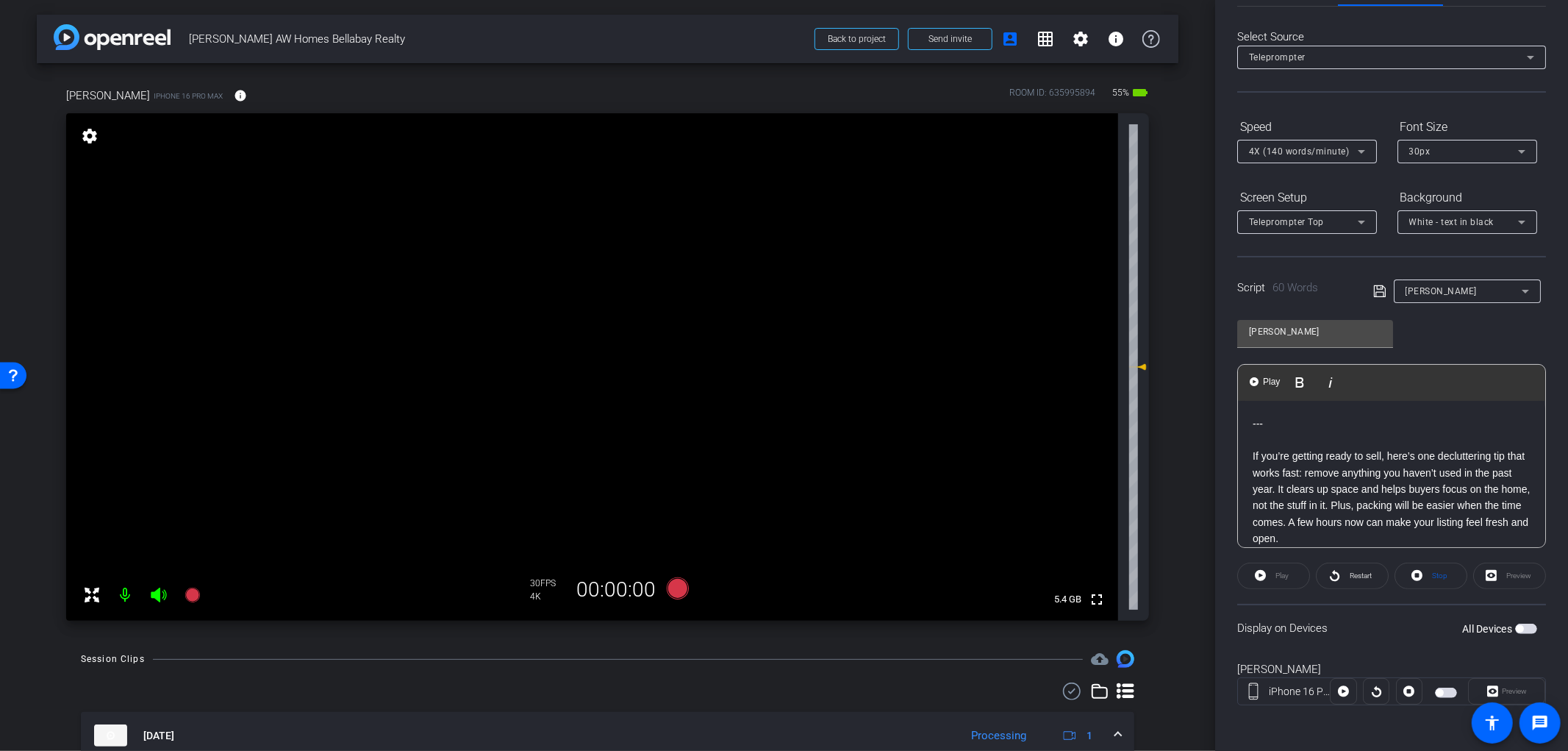
click at [1503, 629] on label "All Devices" at bounding box center [1489, 628] width 53 height 14
click at [1515, 629] on button "All Devices" at bounding box center [1526, 628] width 22 height 10
click at [671, 593] on icon at bounding box center [678, 588] width 22 height 22
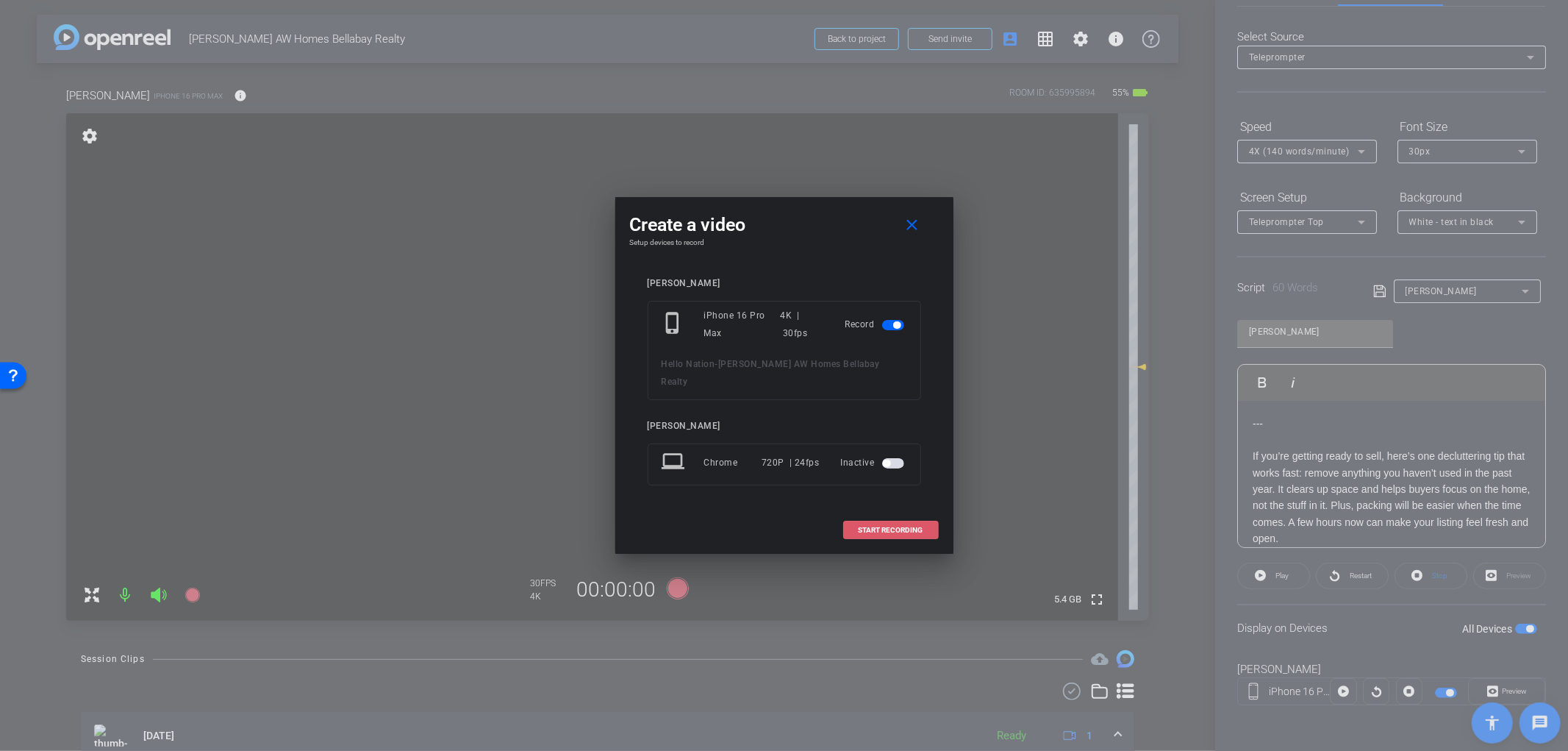
click at [872, 525] on span at bounding box center [891, 530] width 94 height 35
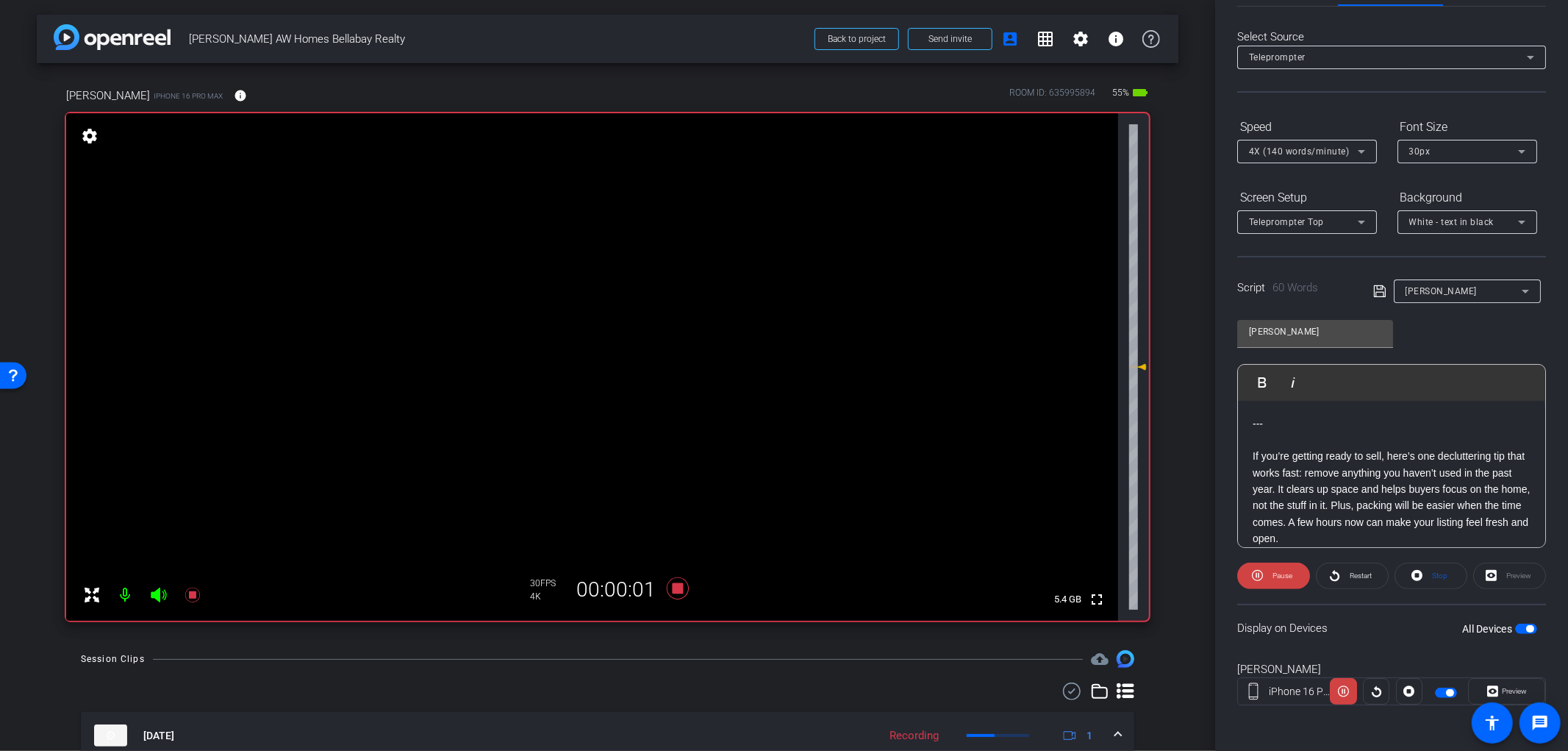
scroll to position [14, 0]
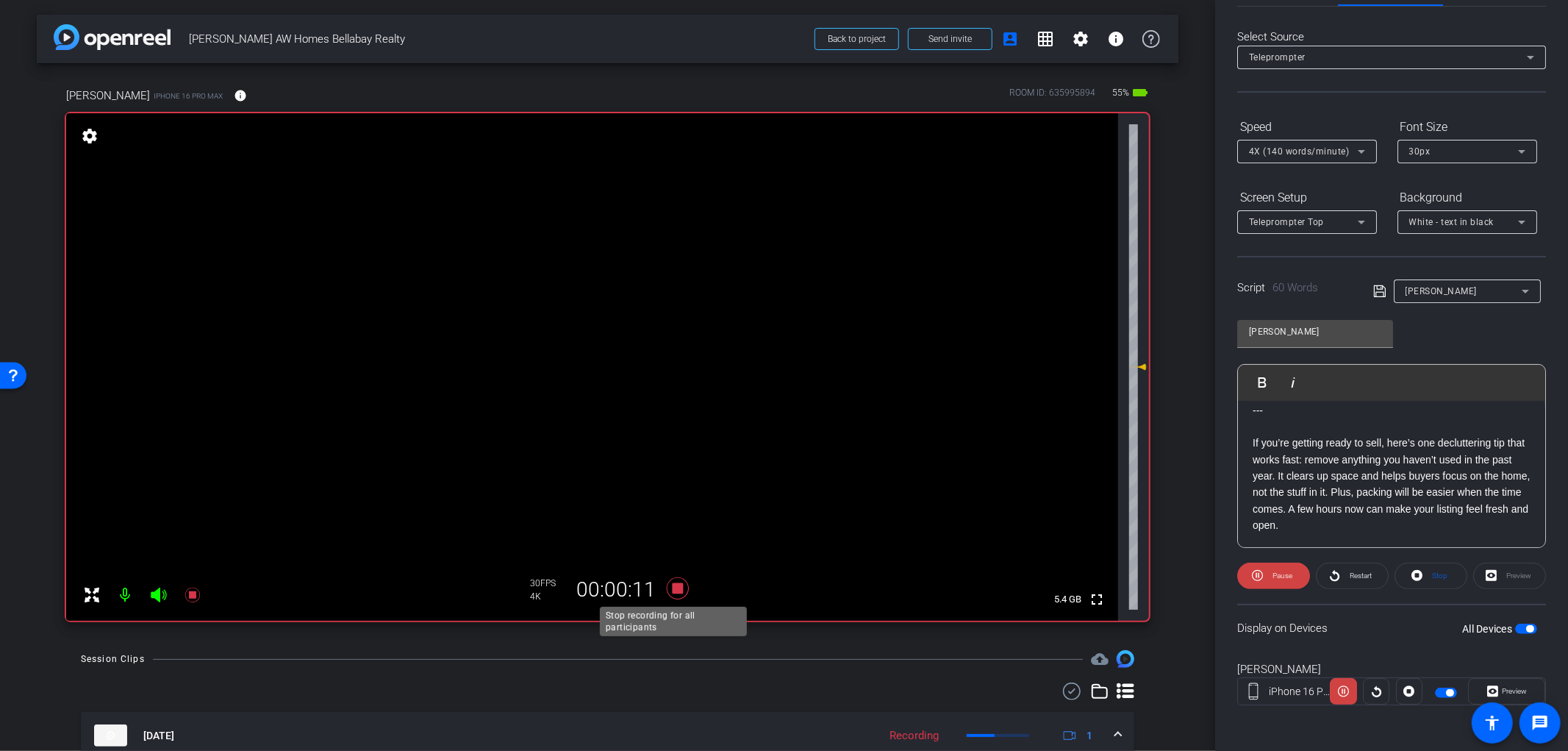
click at [670, 589] on icon at bounding box center [678, 588] width 22 height 22
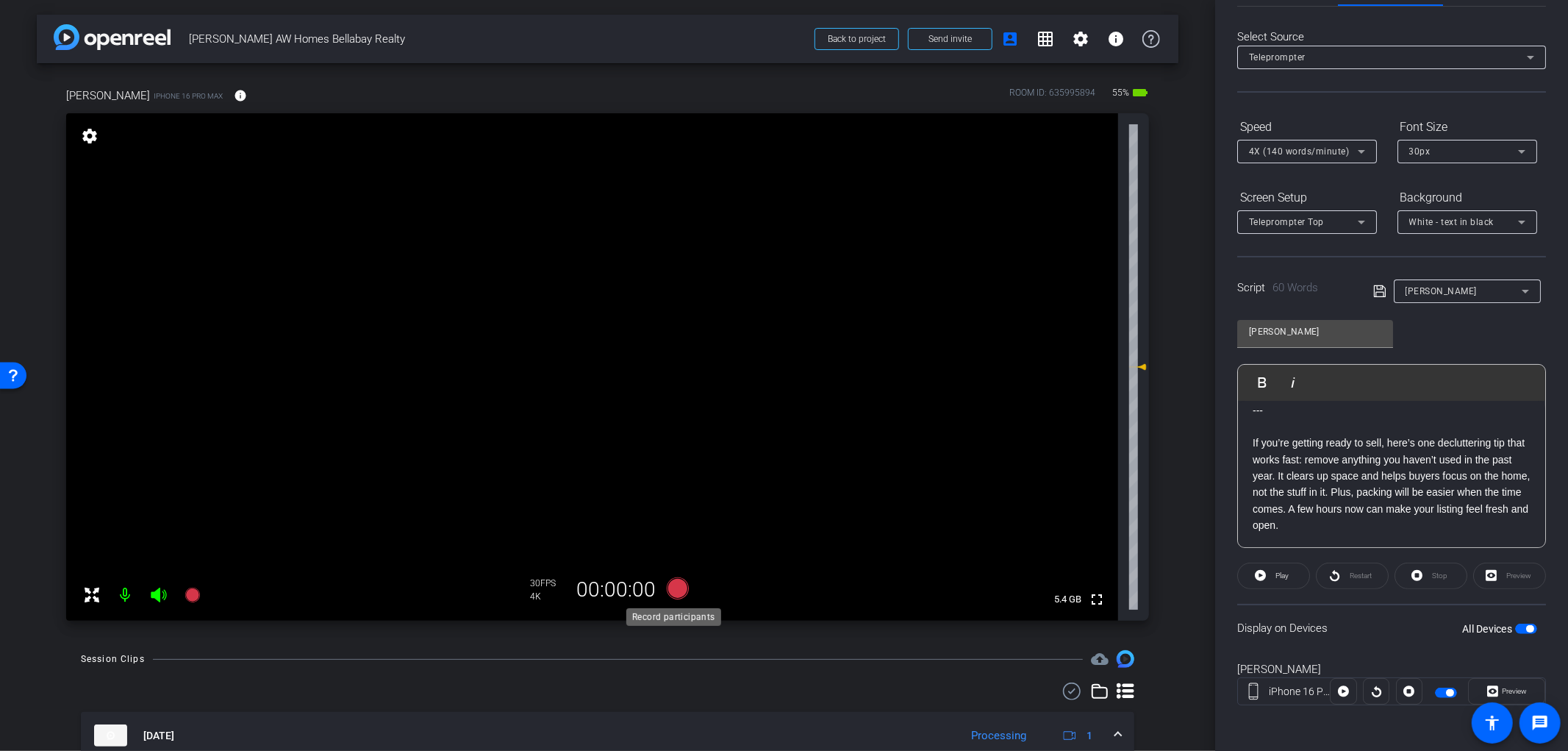
click at [678, 594] on icon at bounding box center [678, 588] width 22 height 22
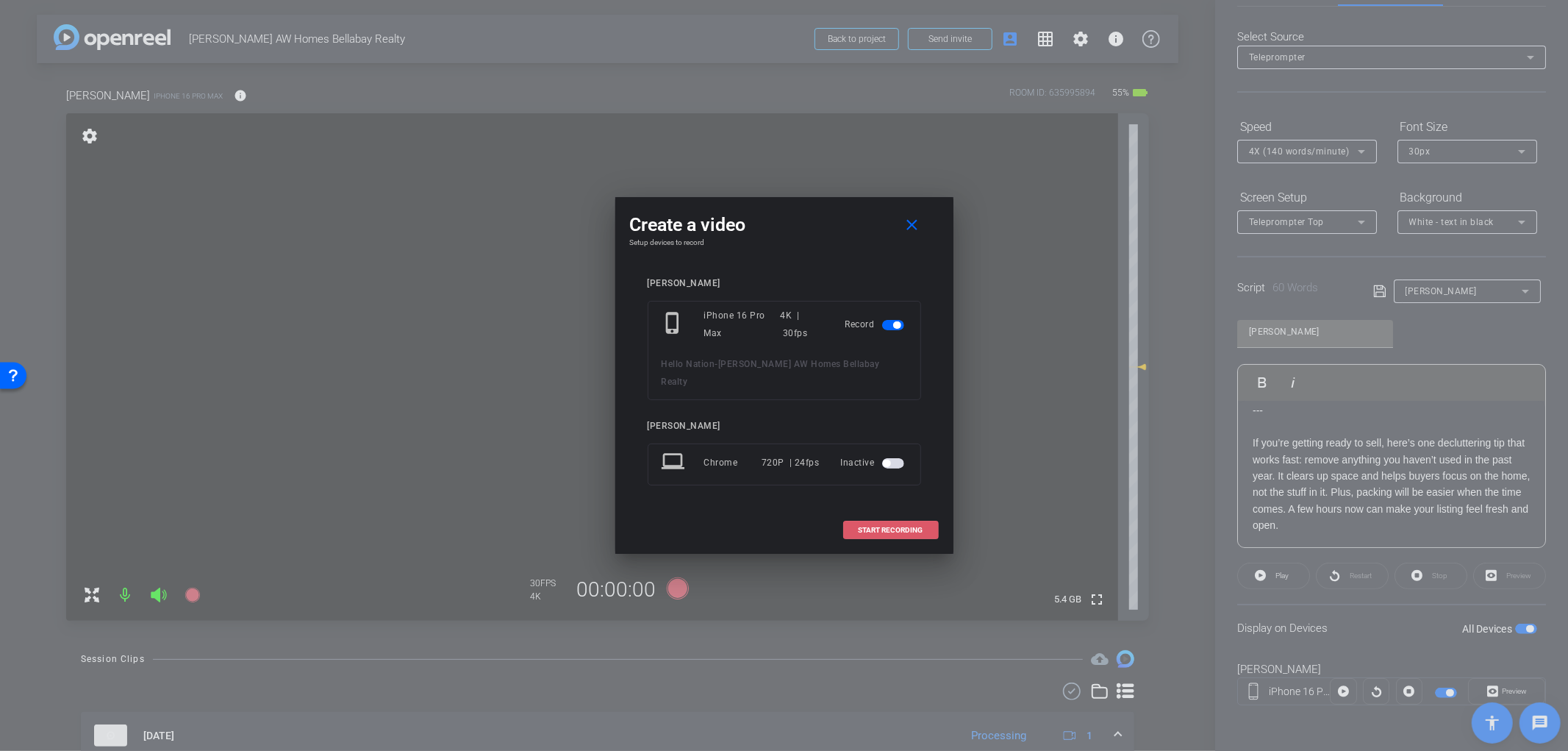
click at [894, 526] on span "START RECORDING" at bounding box center [891, 530] width 65 height 8
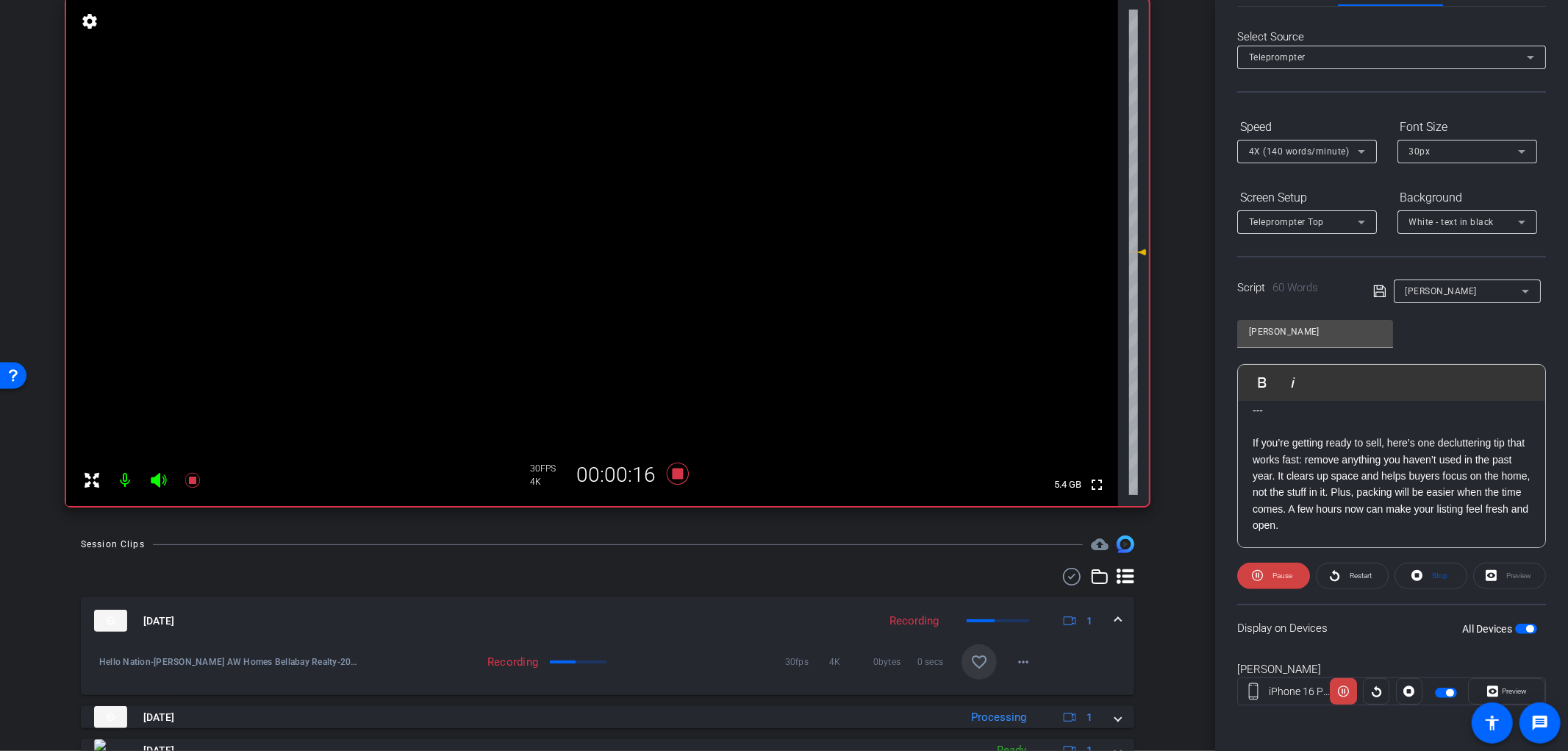
scroll to position [163, 0]
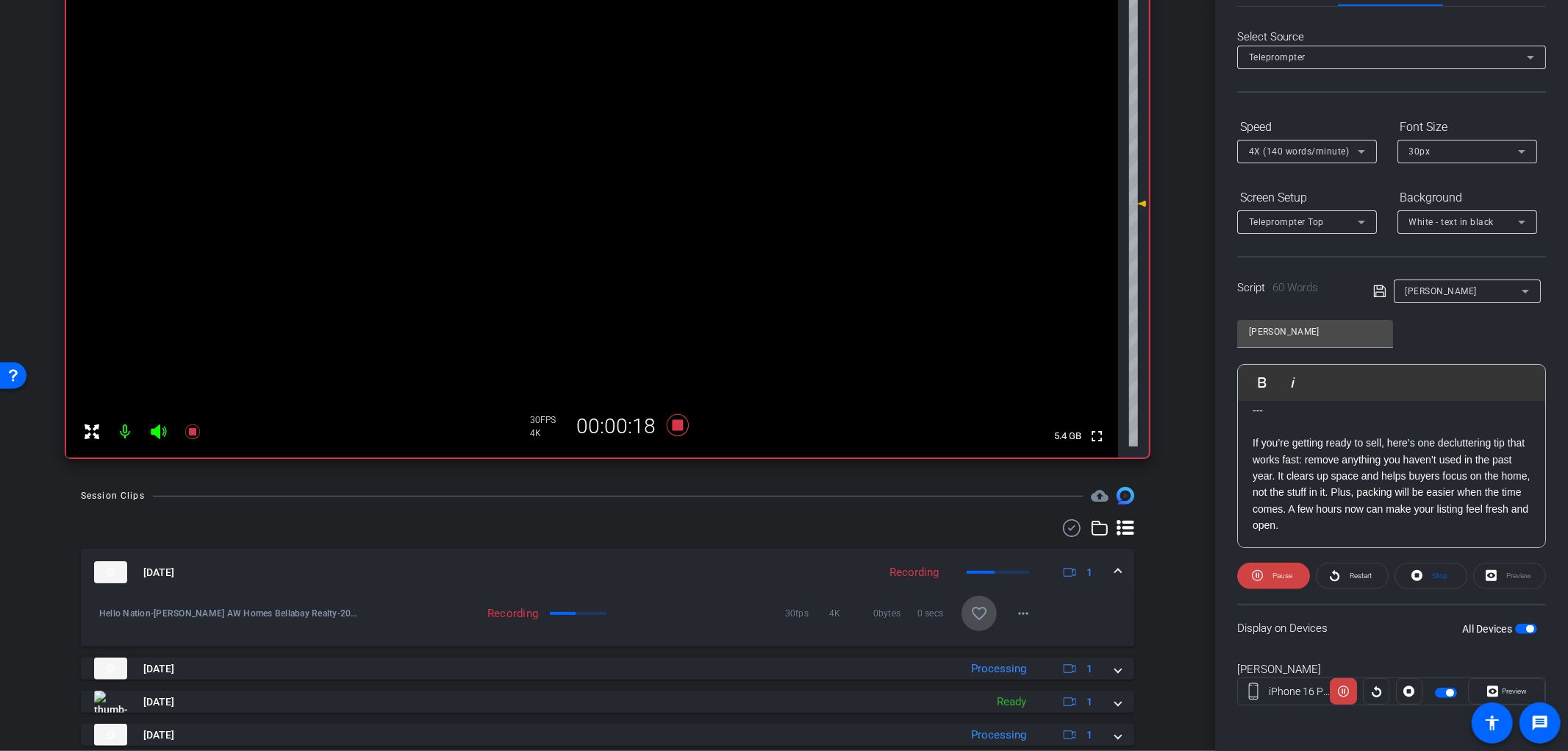
click at [970, 612] on mat-icon "favorite_border" at bounding box center [979, 613] width 18 height 18
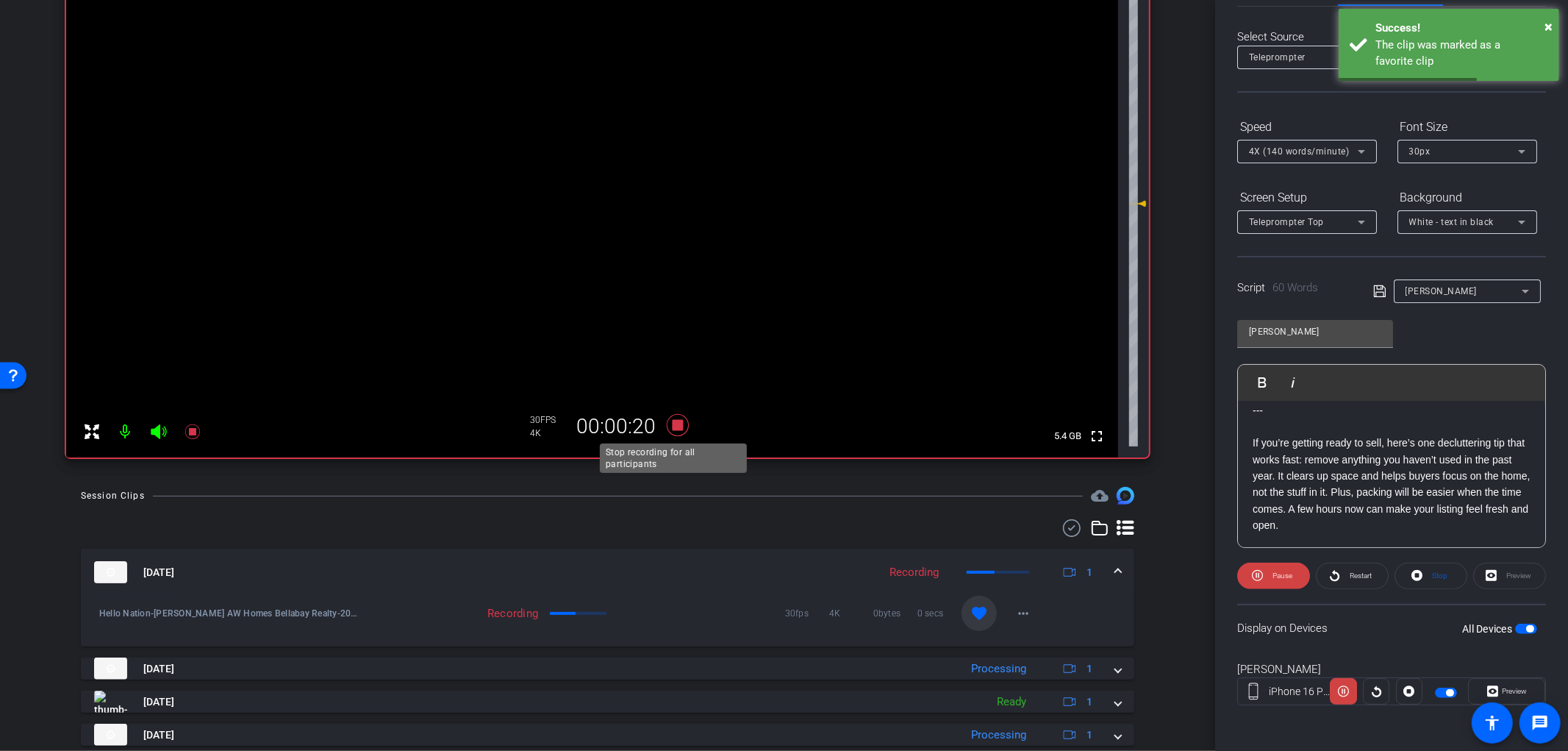
click at [675, 424] on icon at bounding box center [678, 425] width 22 height 22
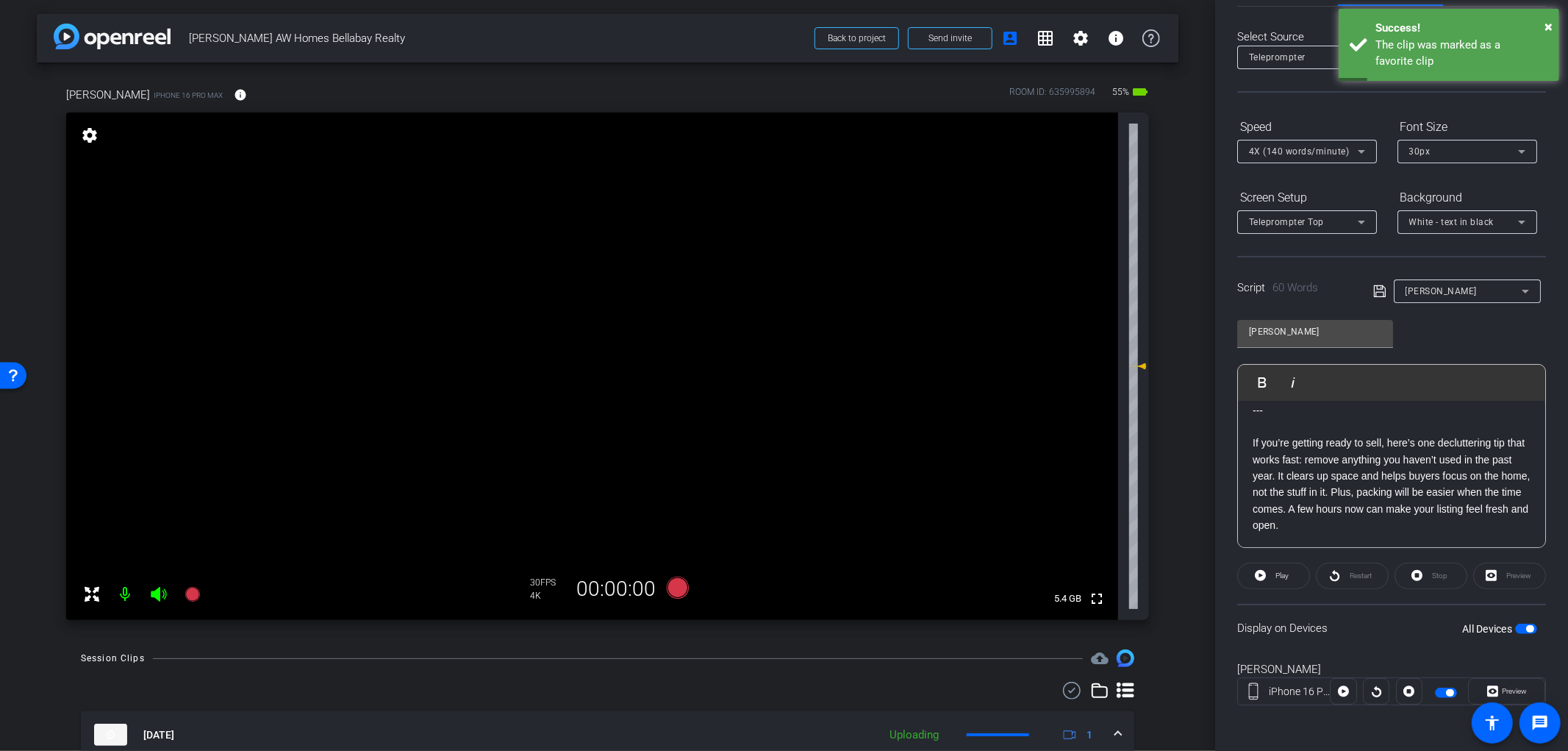
scroll to position [0, 0]
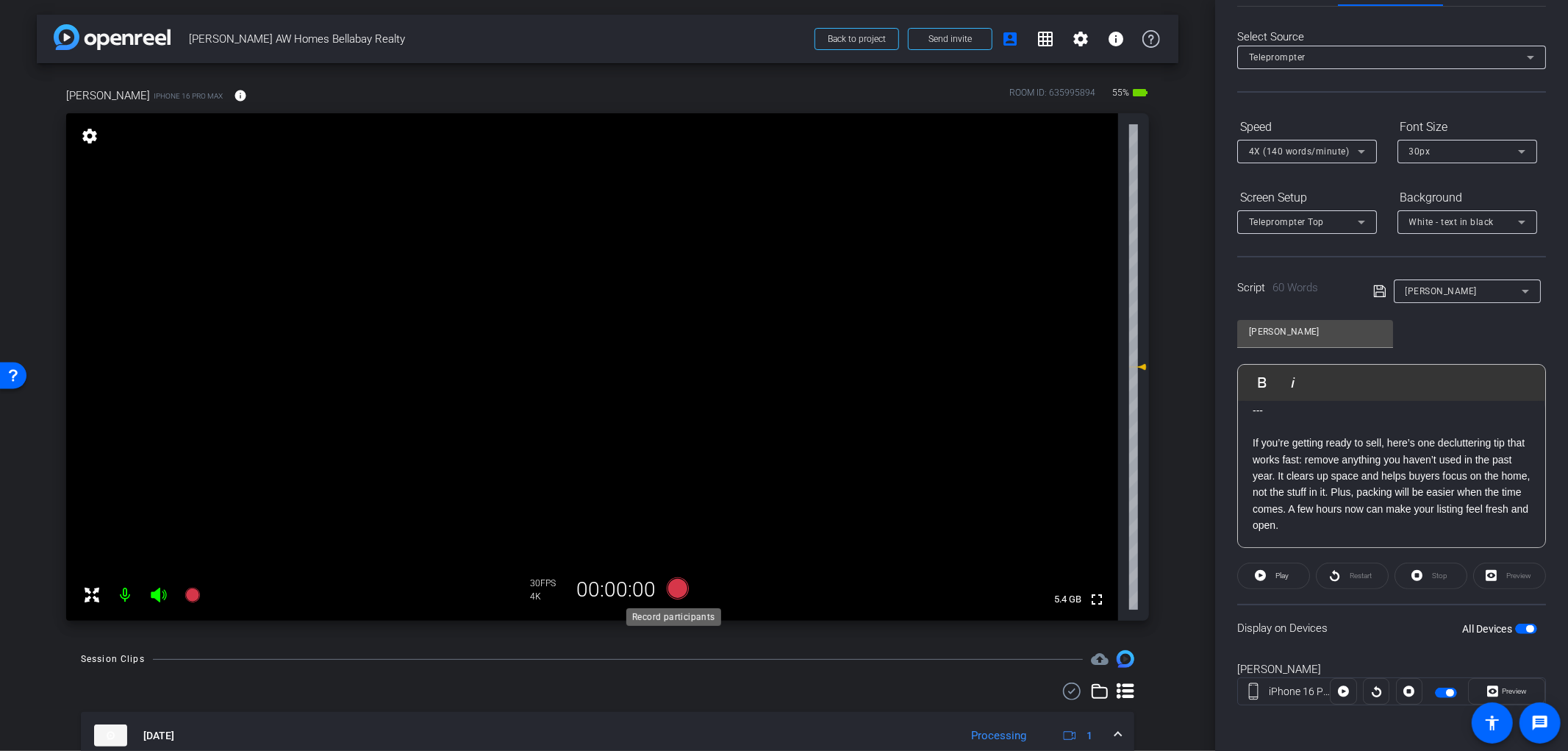
click at [675, 593] on icon at bounding box center [678, 588] width 22 height 22
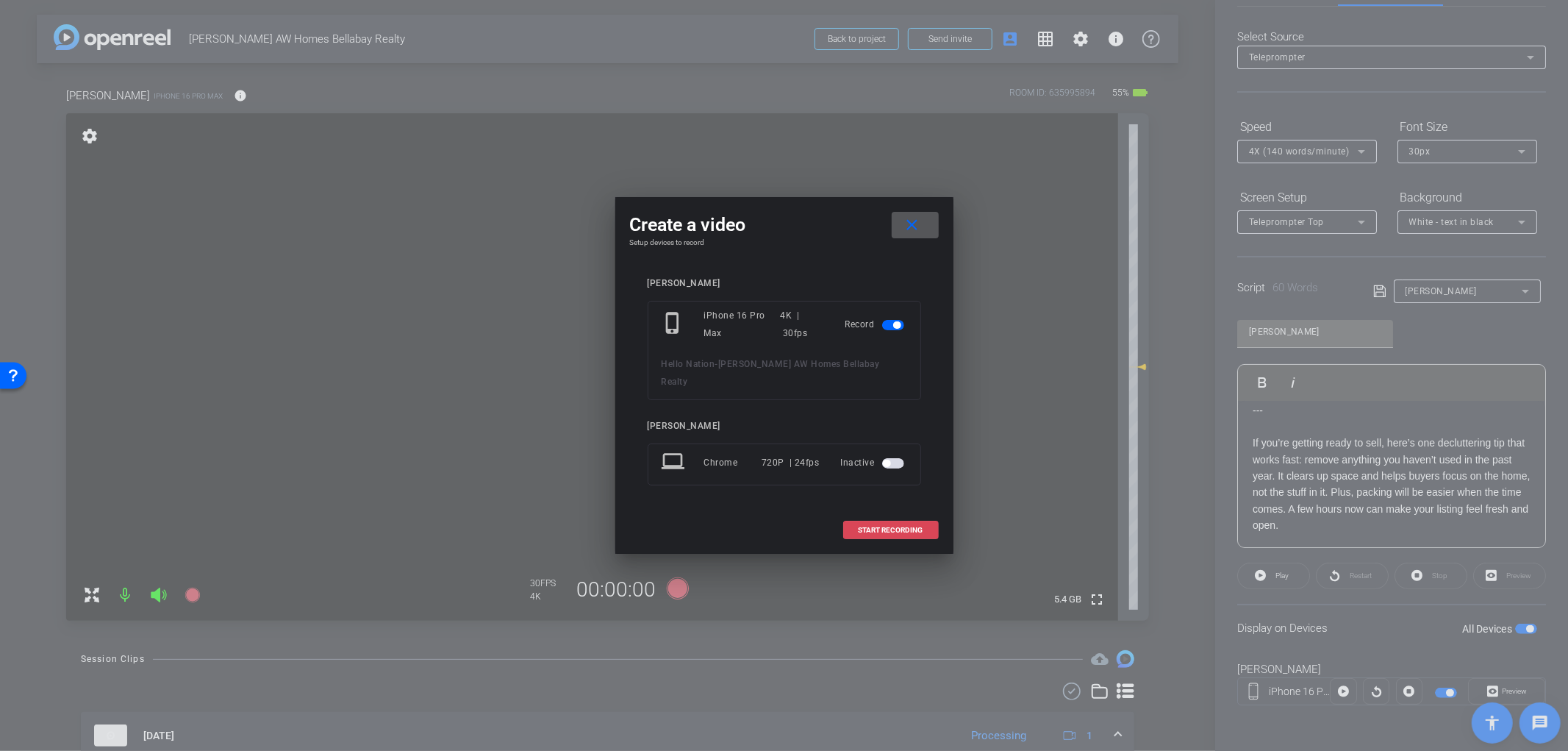
click at [891, 526] on span "START RECORDING" at bounding box center [891, 530] width 65 height 8
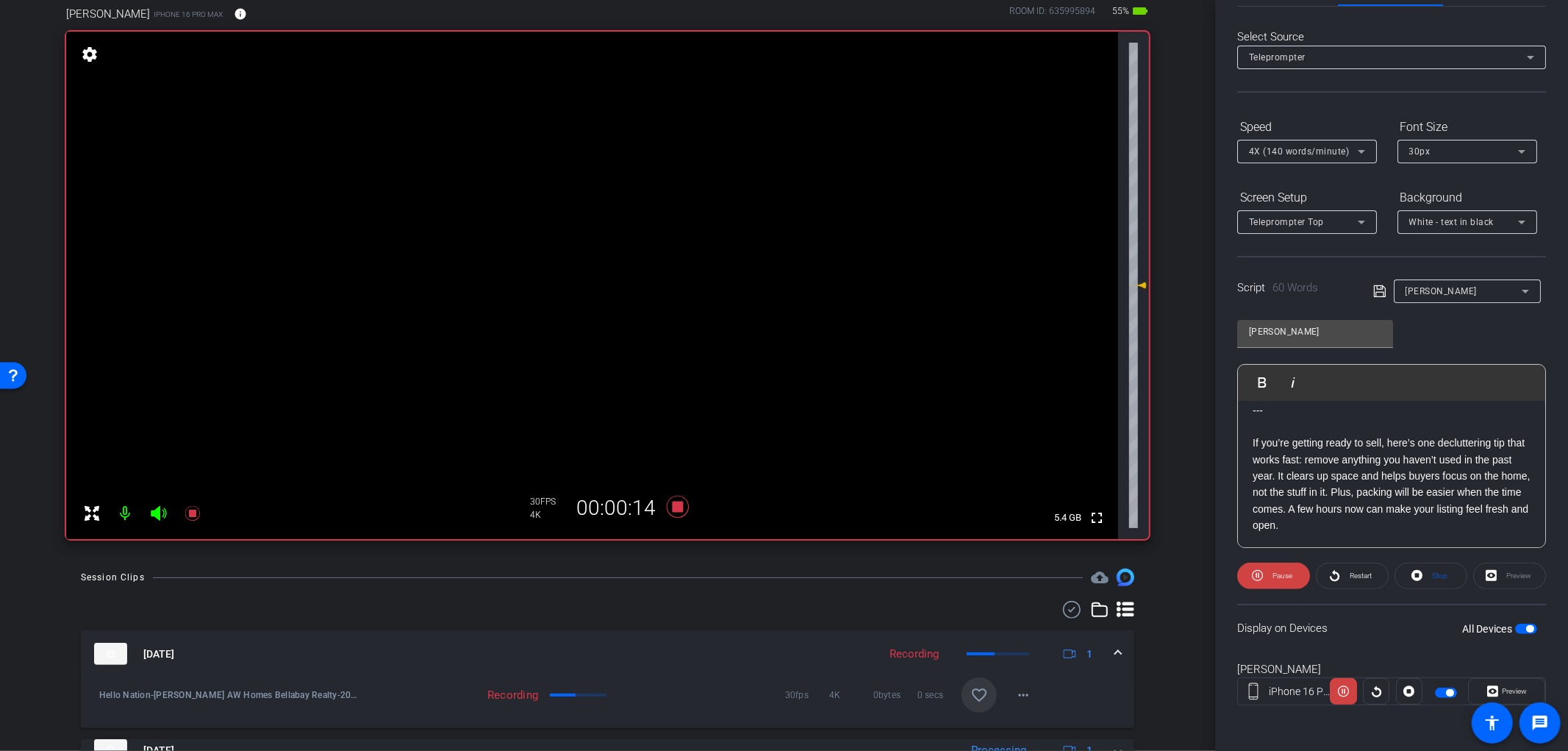
scroll to position [163, 0]
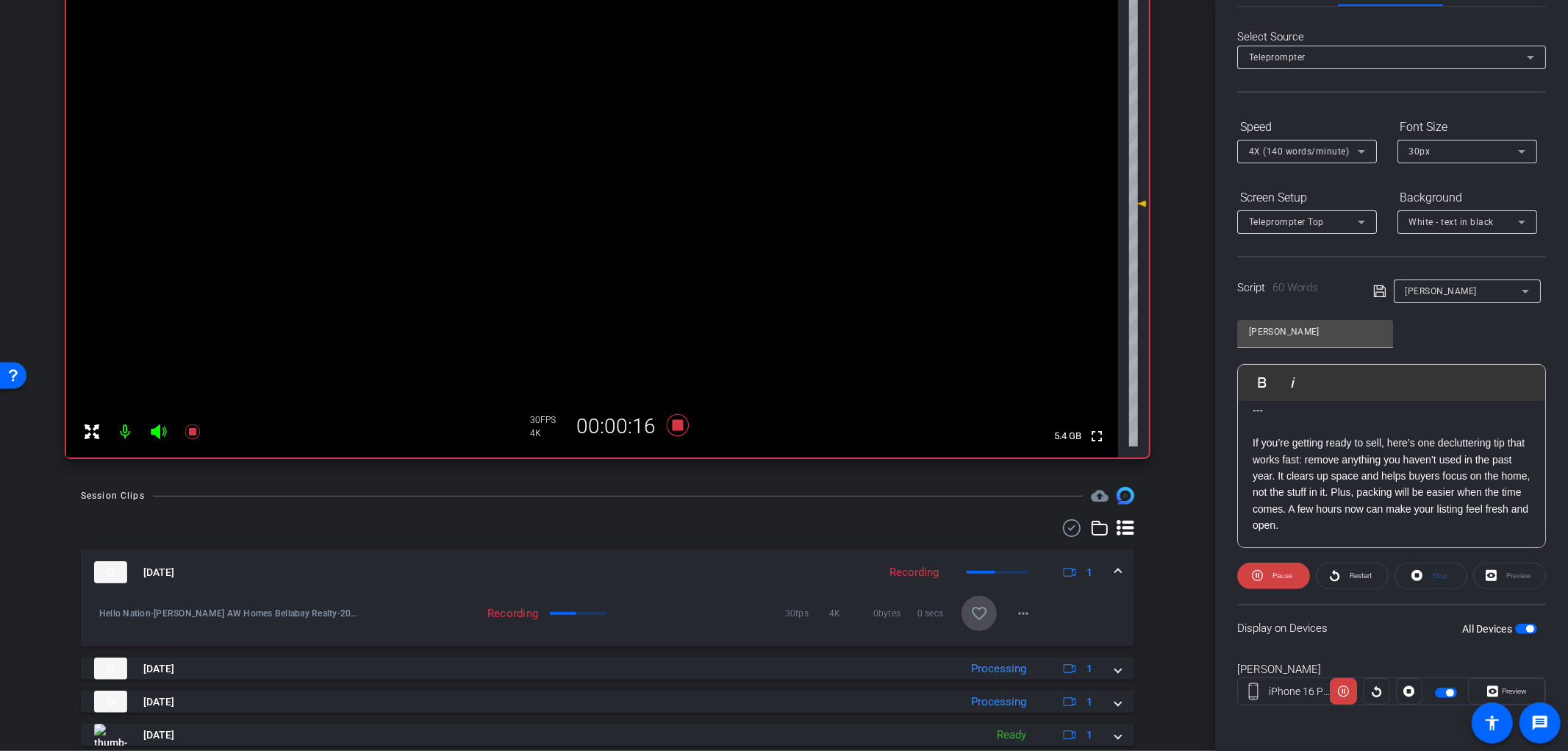
click at [970, 621] on mat-icon "favorite_border" at bounding box center [979, 613] width 18 height 18
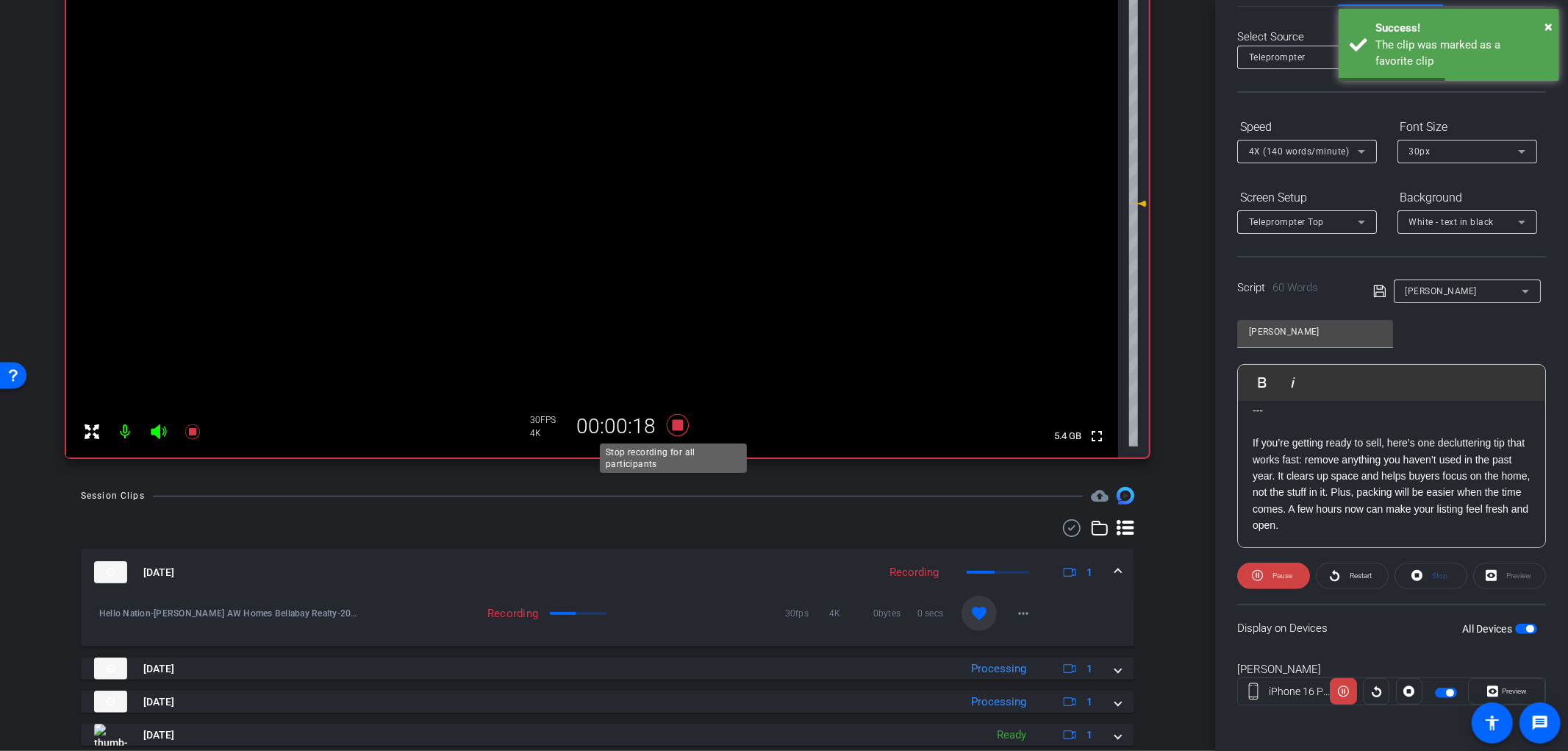
click at [677, 423] on icon at bounding box center [678, 425] width 22 height 22
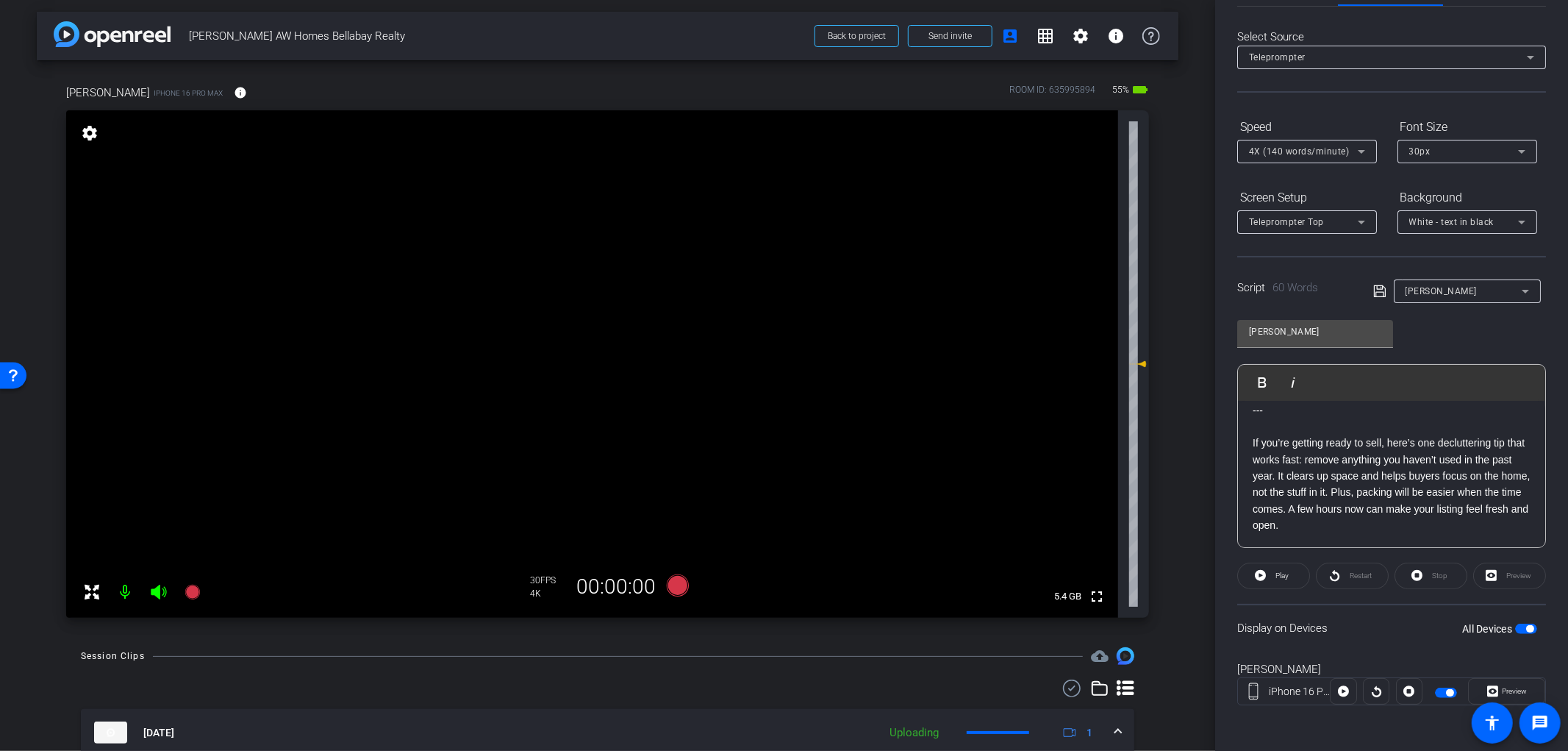
scroll to position [0, 0]
click at [1526, 628] on span "button" at bounding box center [1530, 628] width 8 height 8
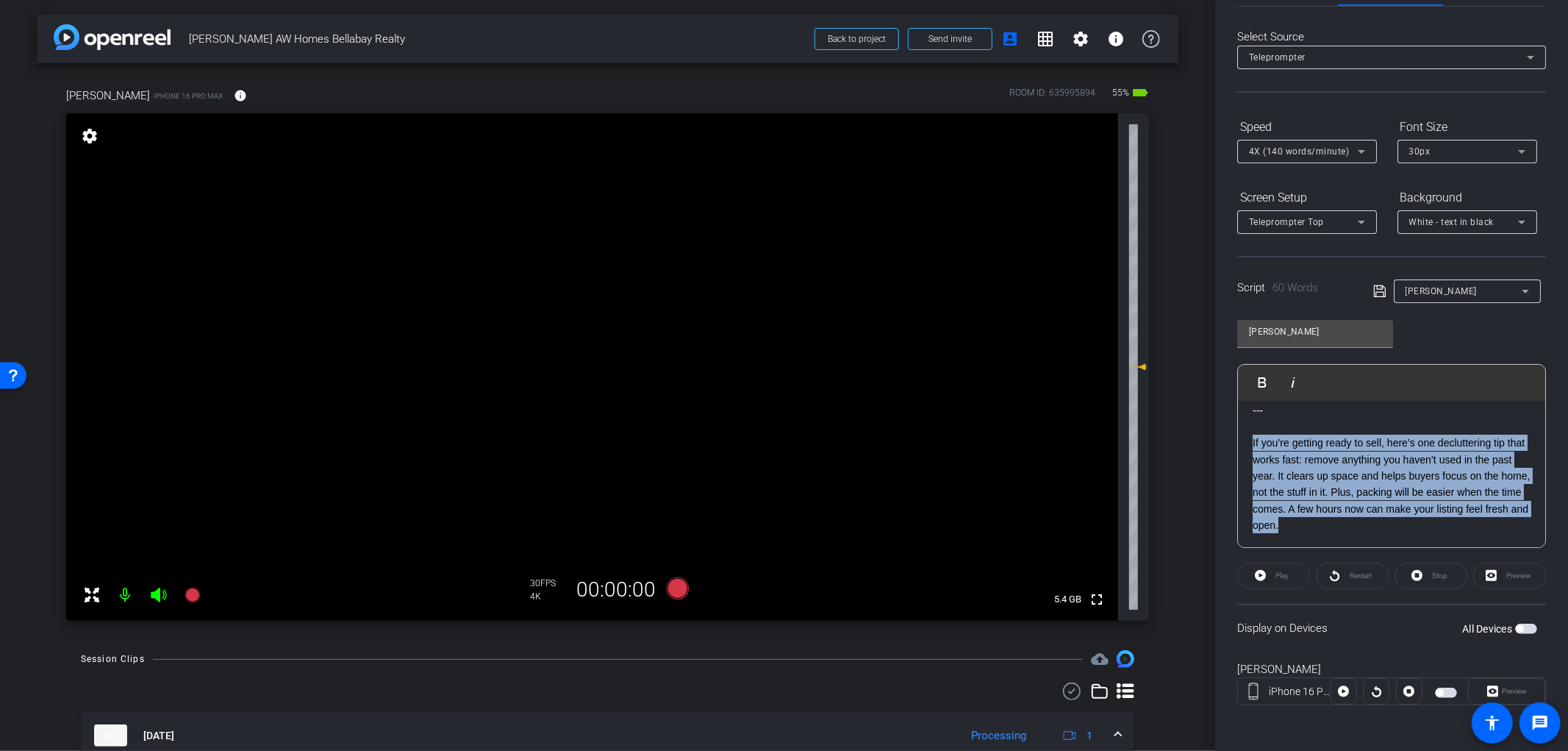
drag, startPoint x: 1387, startPoint y: 525, endPoint x: 1236, endPoint y: 444, distance: 171.4
click at [1236, 444] on div "Participants Teleprompter Adjustments settings Tyler Weber flip Director Everyo…" at bounding box center [1392, 376] width 353 height 751
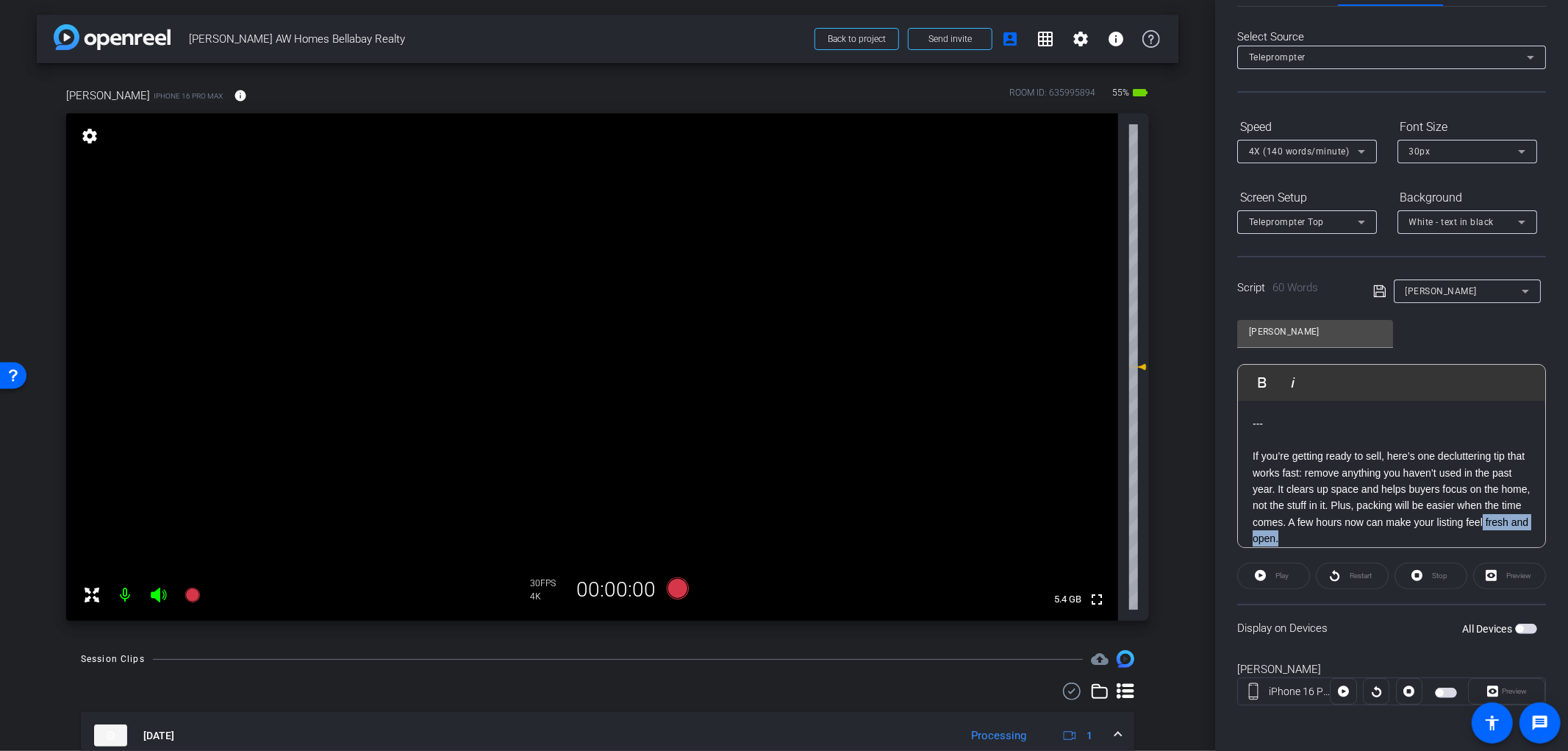
scroll to position [9, 0]
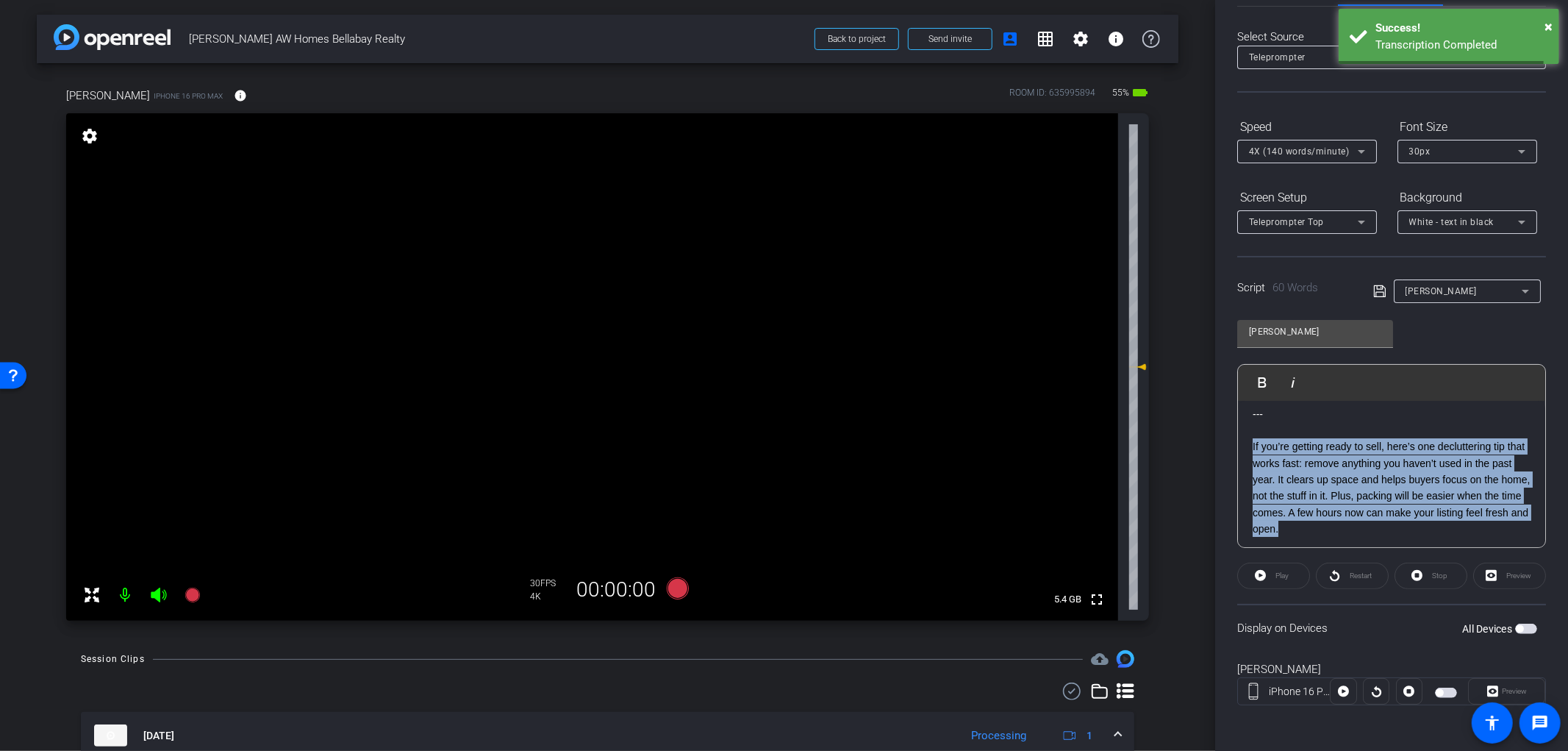
drag, startPoint x: 1395, startPoint y: 537, endPoint x: 1232, endPoint y: 451, distance: 184.3
click at [1232, 451] on div "Participants Teleprompter Adjustments settings Tyler Weber flip Director Everyo…" at bounding box center [1392, 376] width 353 height 751
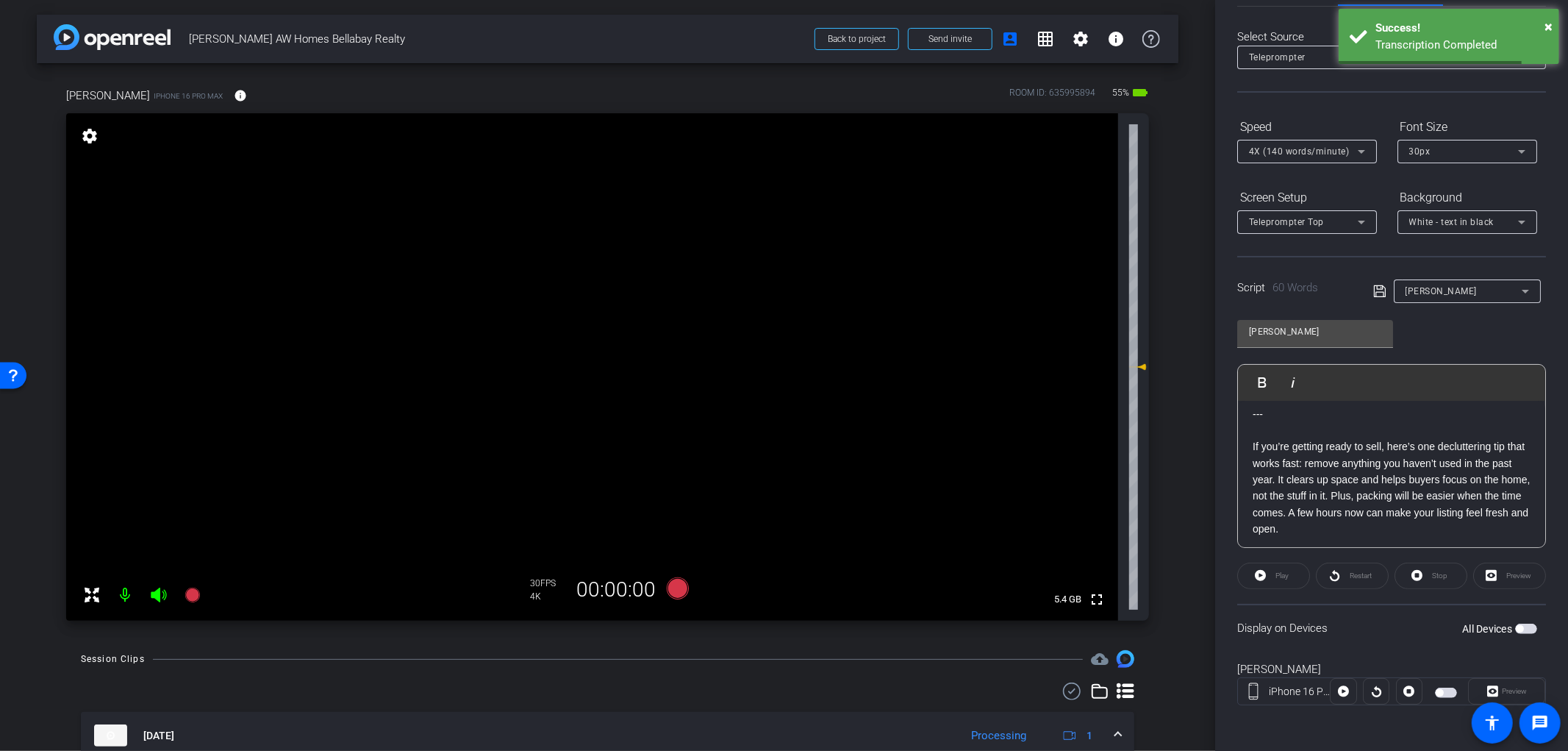
scroll to position [0, 0]
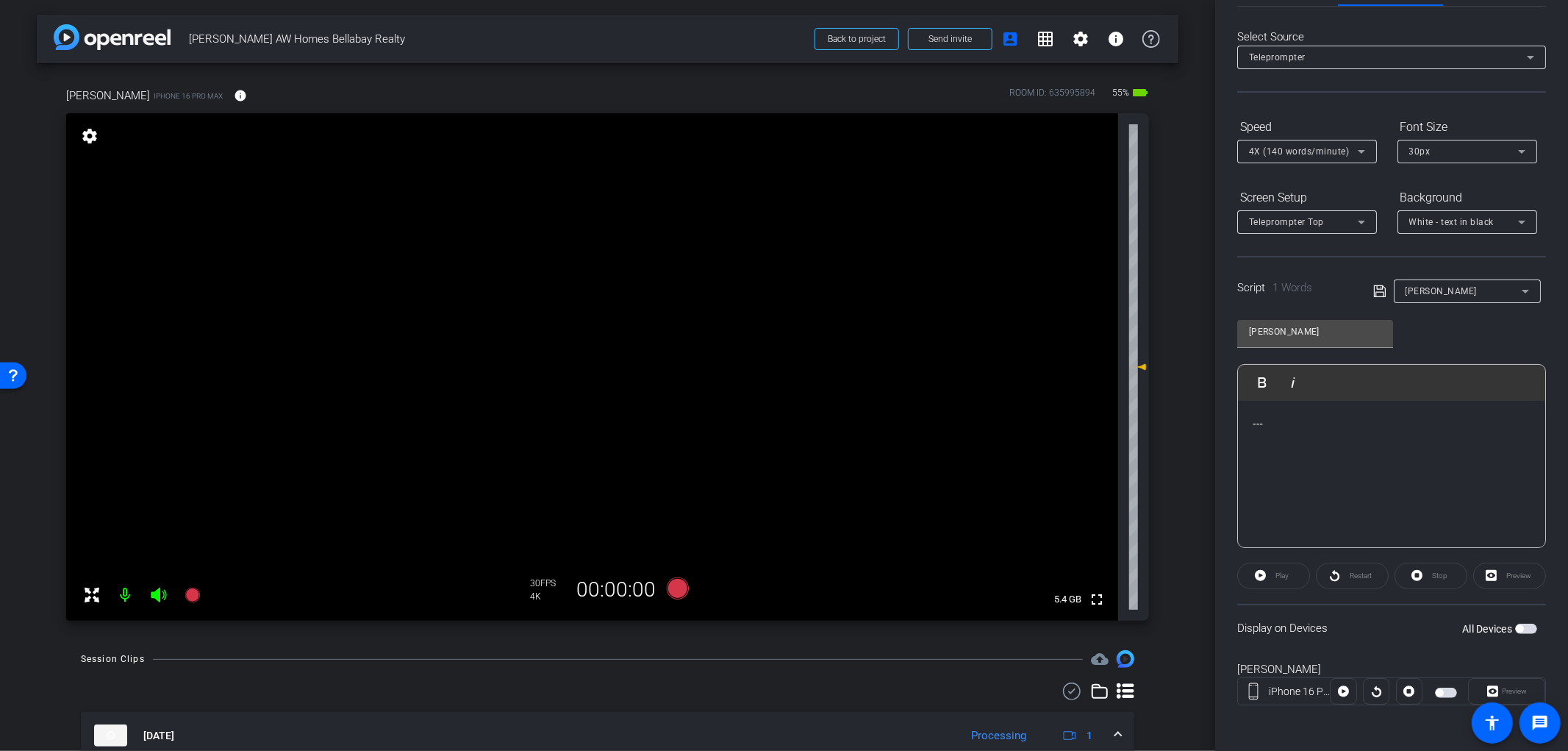
click at [1298, 463] on p at bounding box center [1392, 456] width 278 height 16
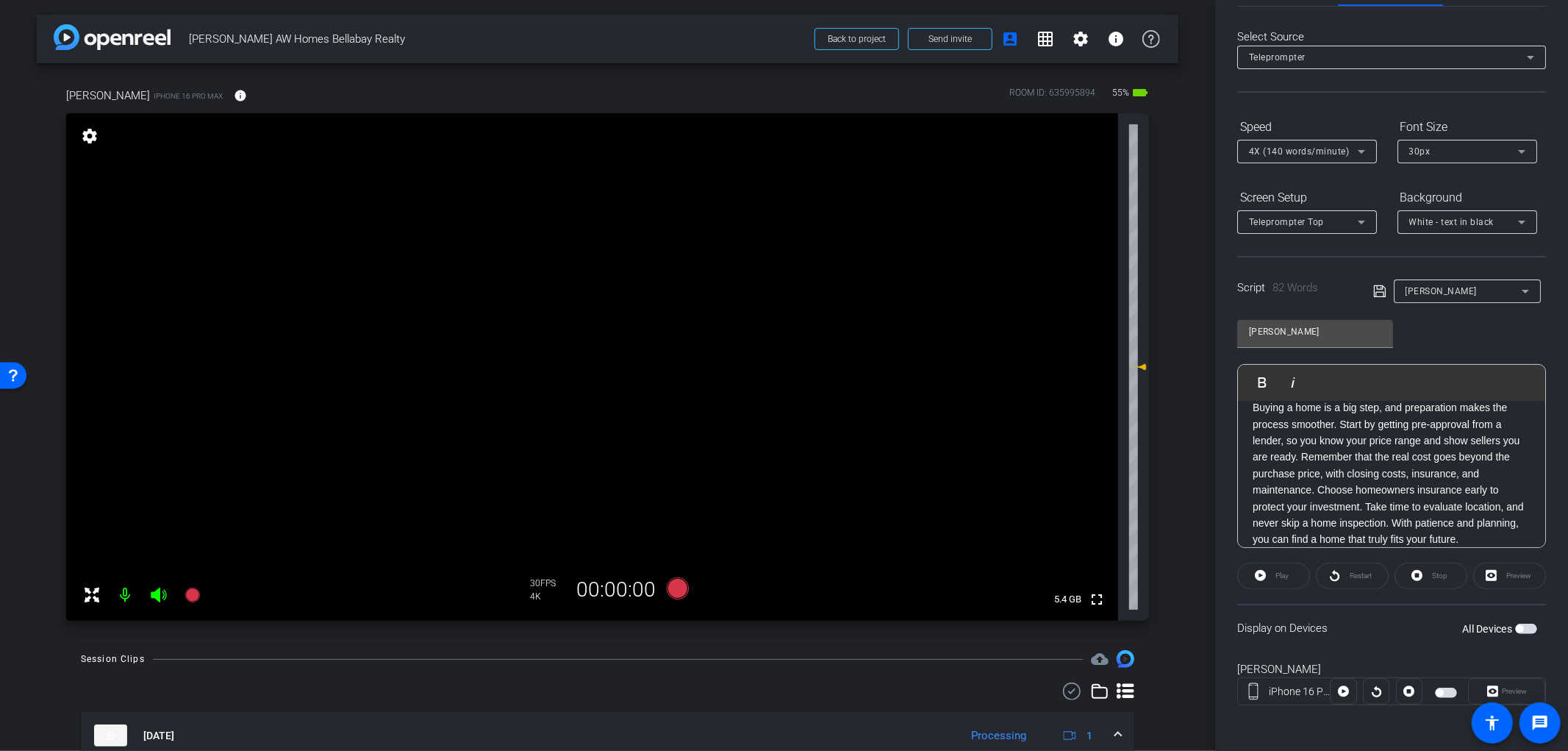
click at [1518, 623] on span "button" at bounding box center [1526, 628] width 22 height 10
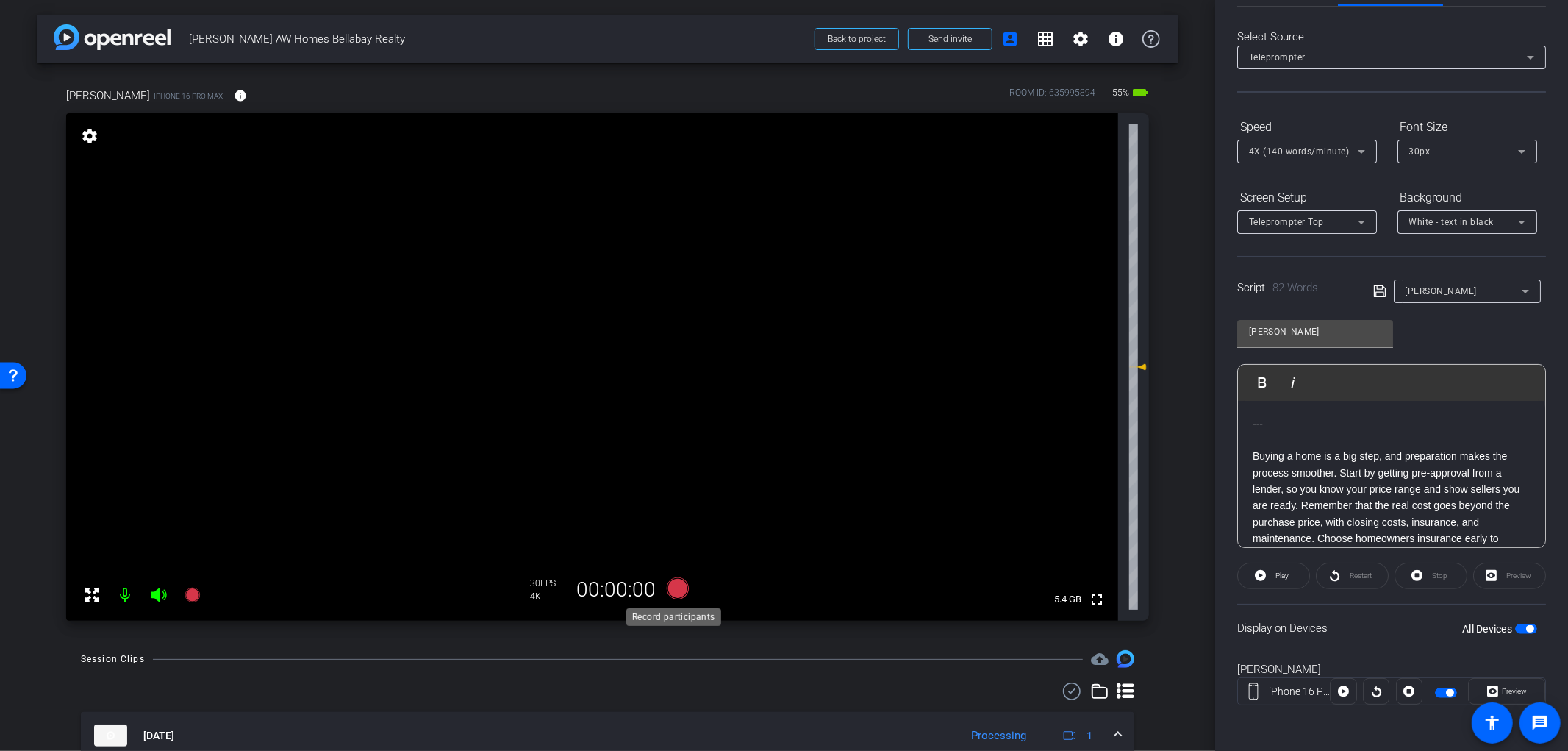
click at [669, 588] on icon at bounding box center [678, 588] width 22 height 22
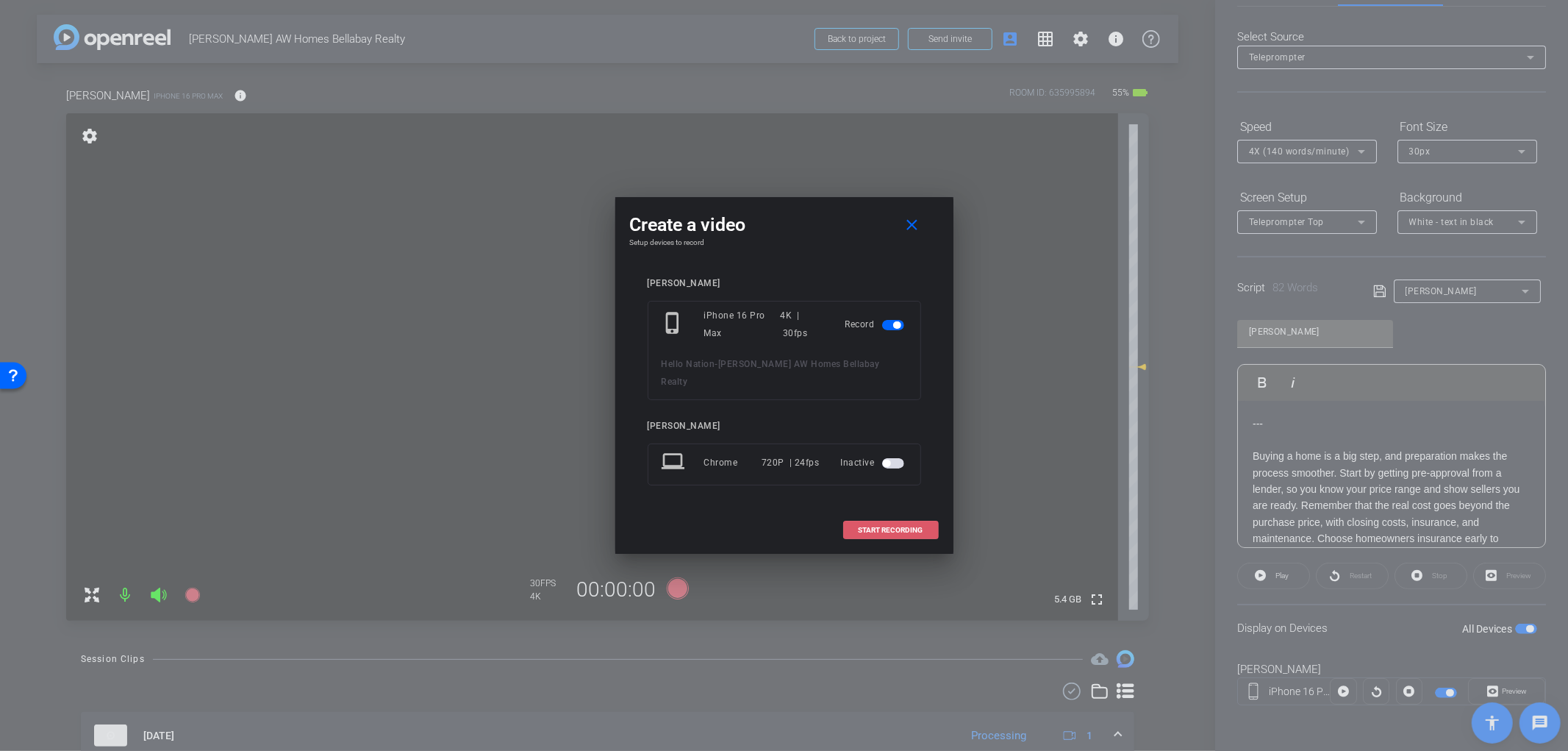
click at [902, 526] on span "START RECORDING" at bounding box center [891, 530] width 65 height 8
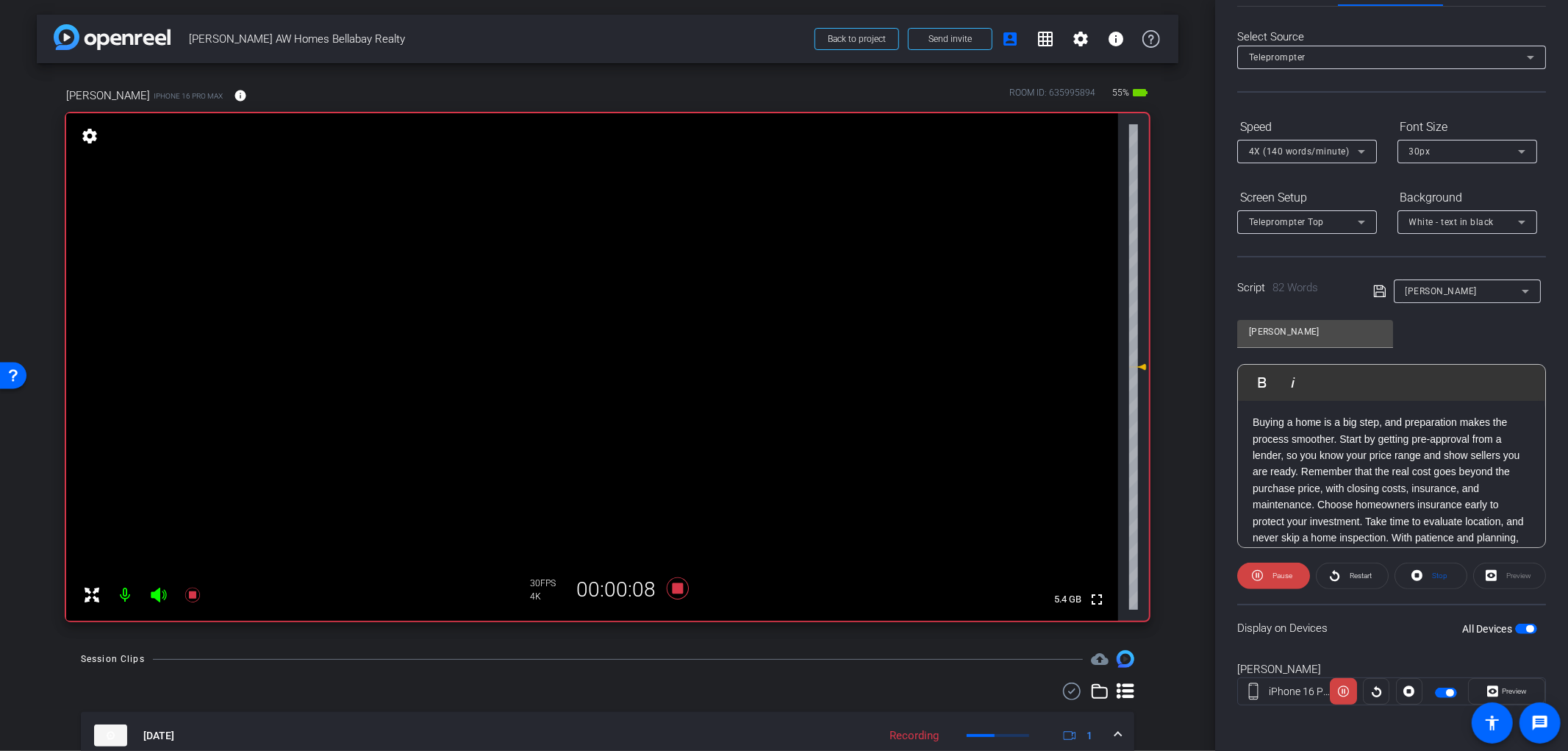
scroll to position [62, 0]
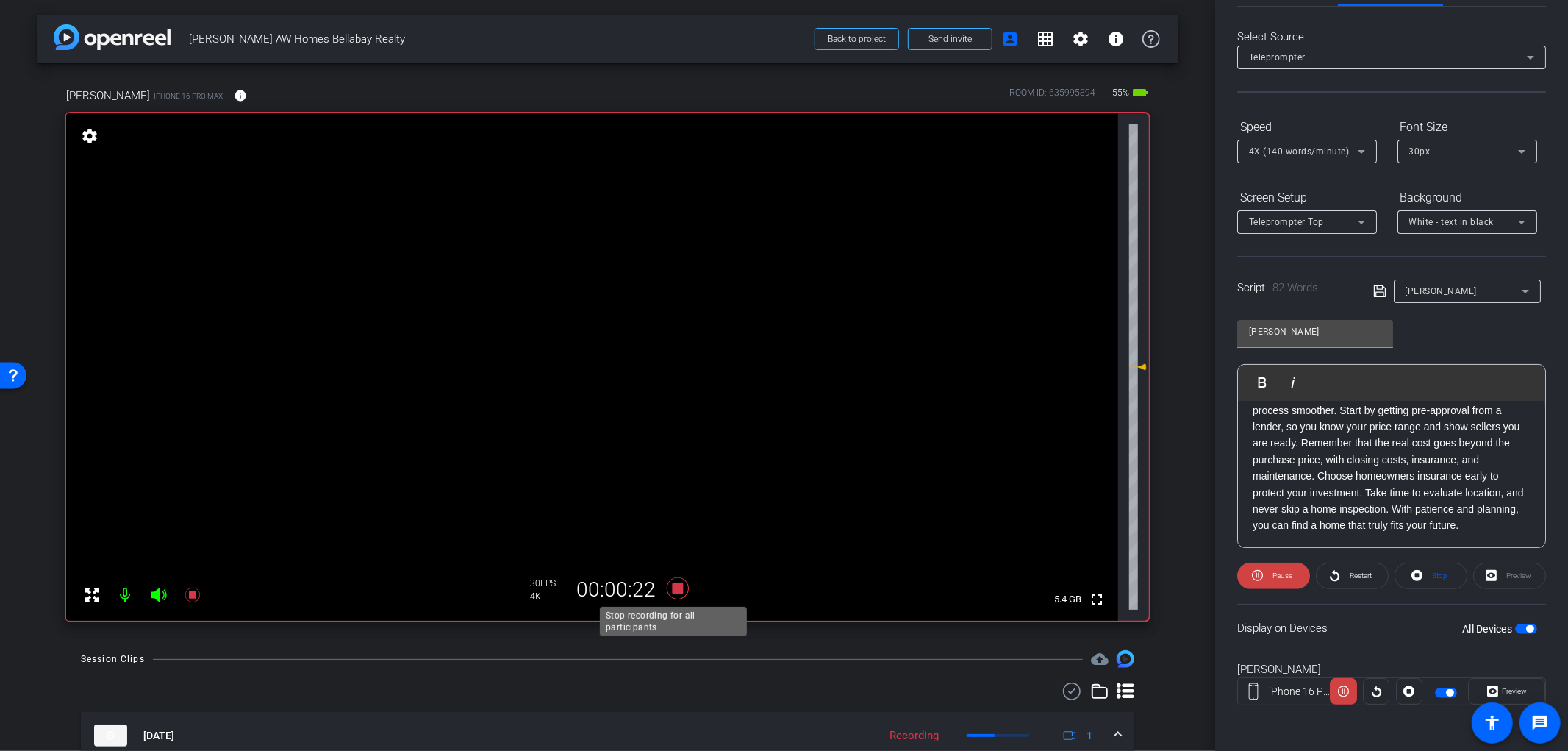
click at [675, 585] on icon at bounding box center [678, 588] width 22 height 22
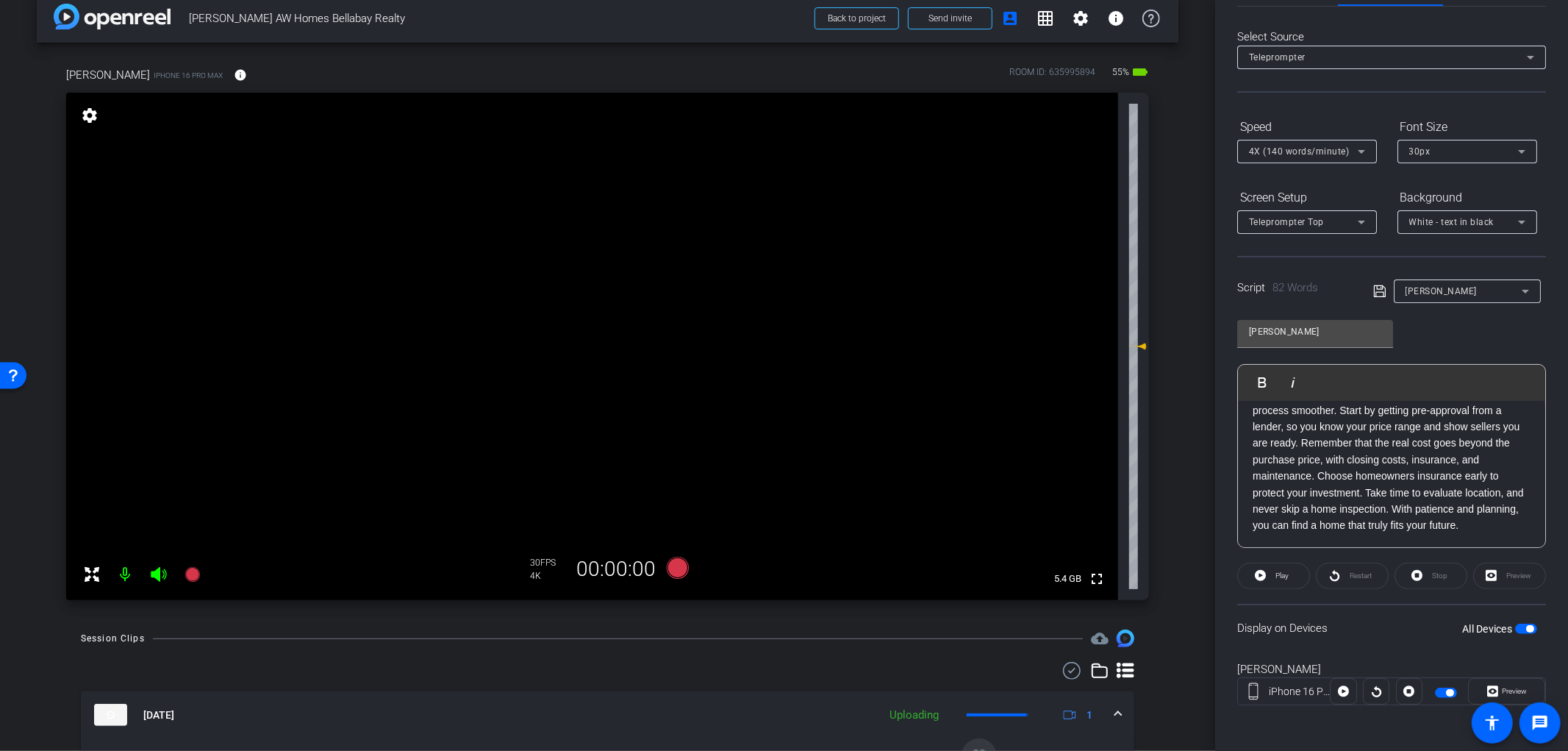
scroll to position [82, 0]
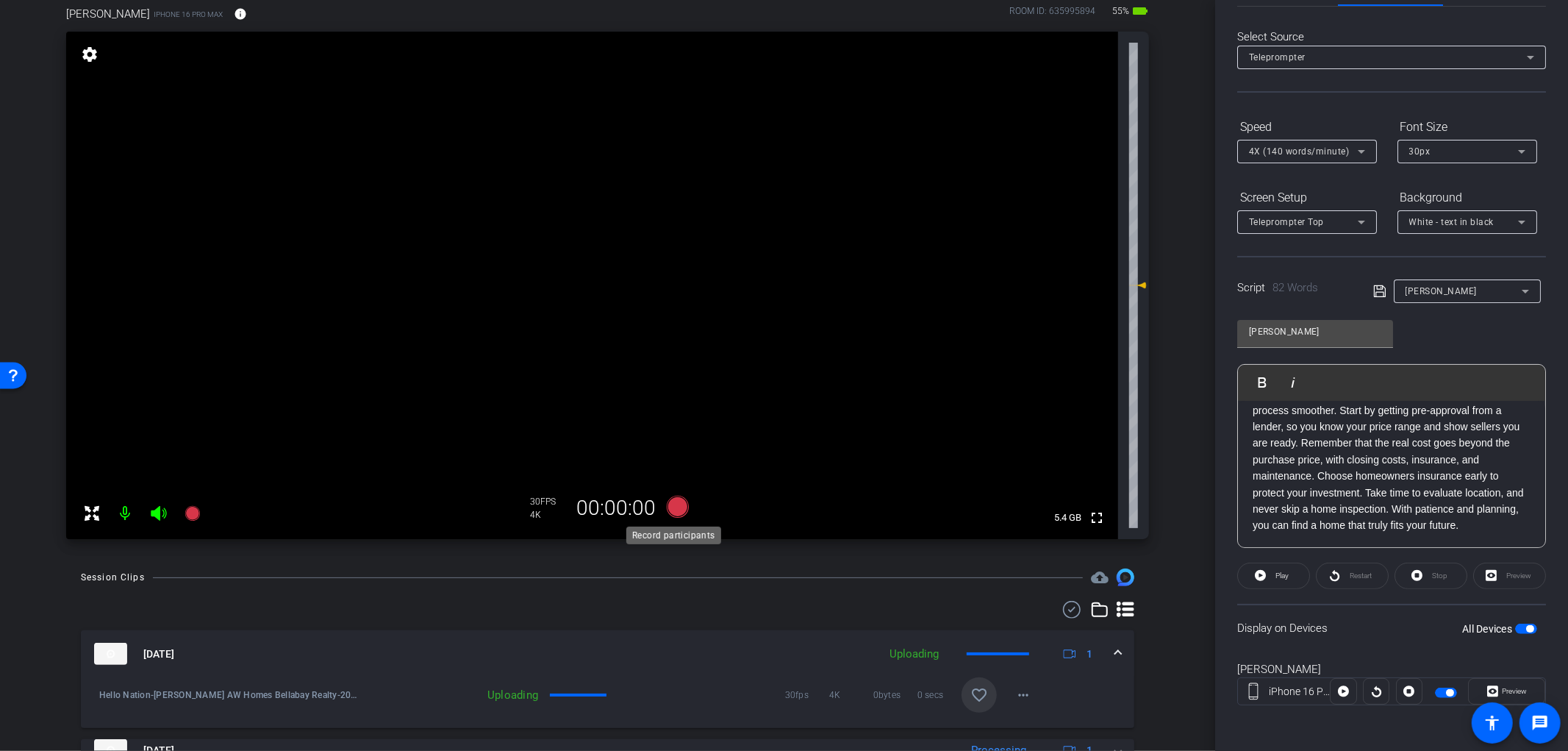
click at [667, 510] on icon at bounding box center [678, 507] width 22 height 22
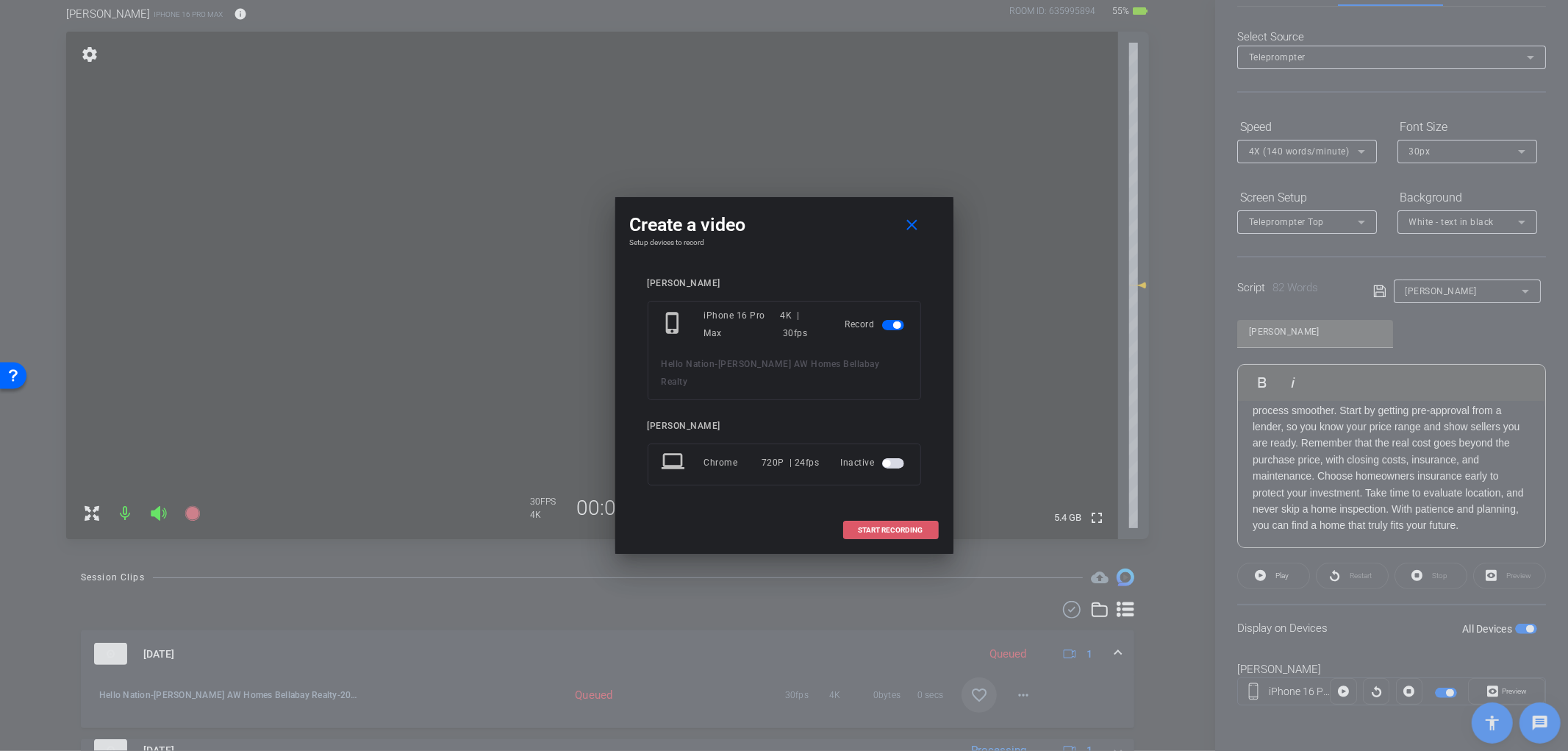
click at [873, 526] on span at bounding box center [891, 530] width 94 height 35
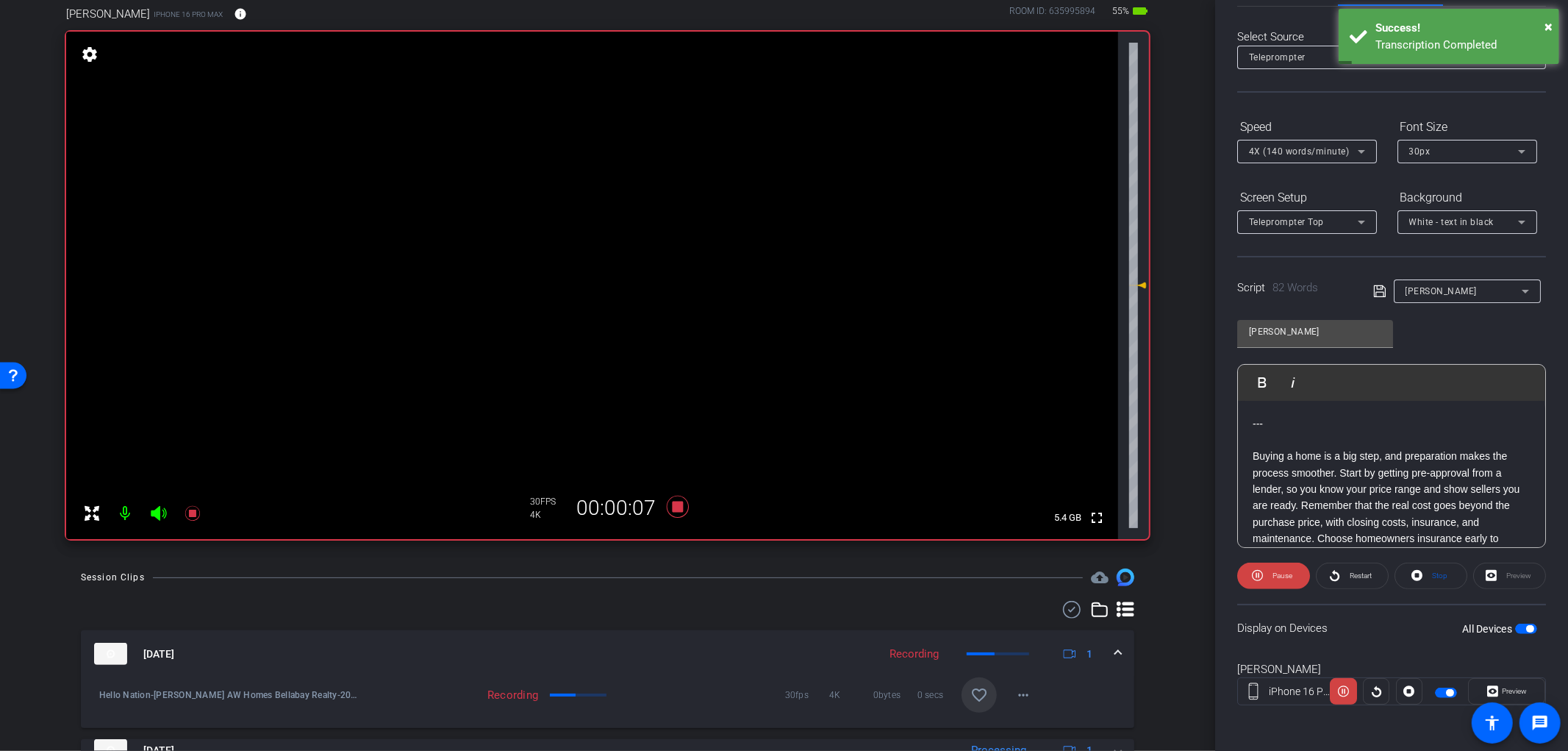
scroll to position [62, 0]
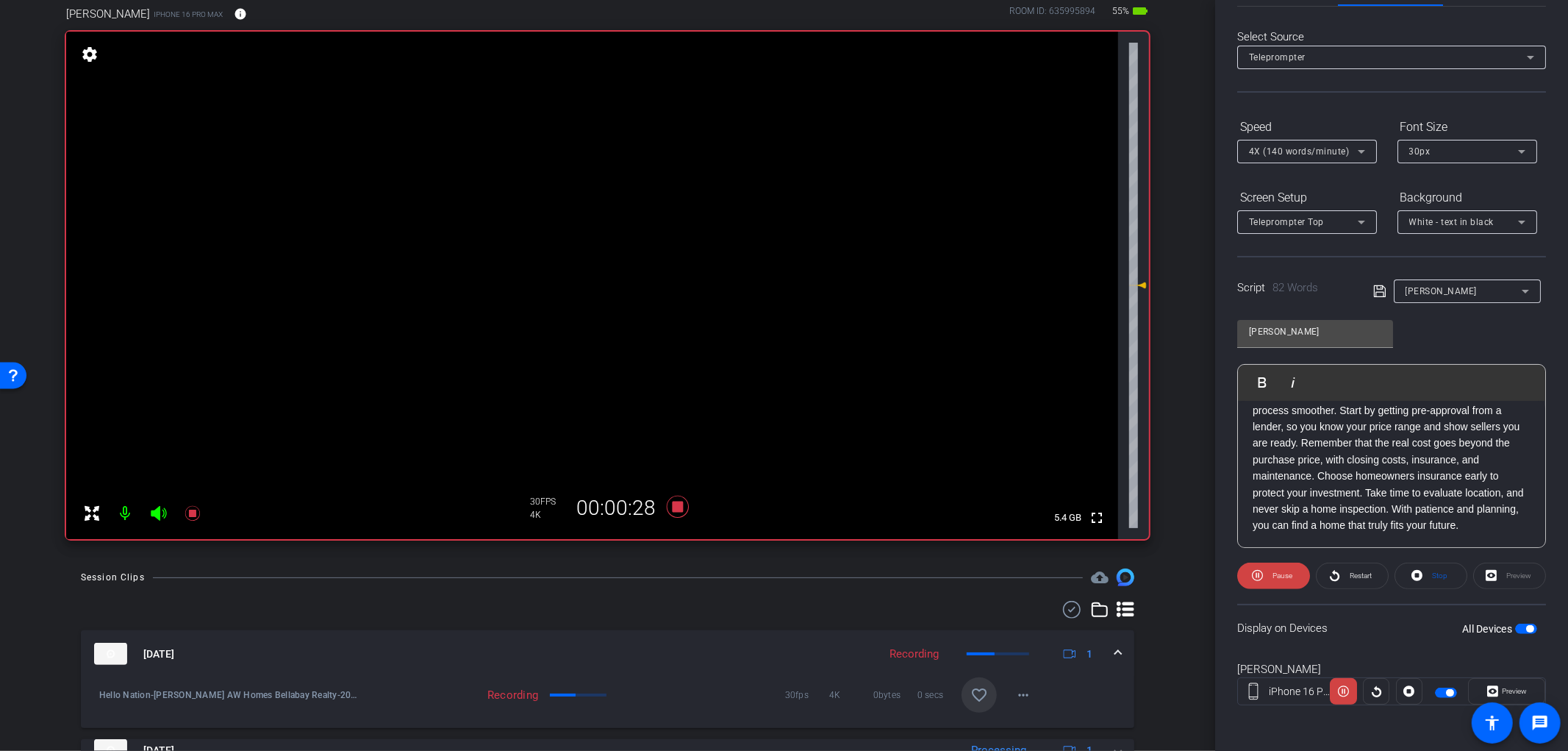
click at [970, 690] on mat-icon "favorite_border" at bounding box center [979, 695] width 18 height 18
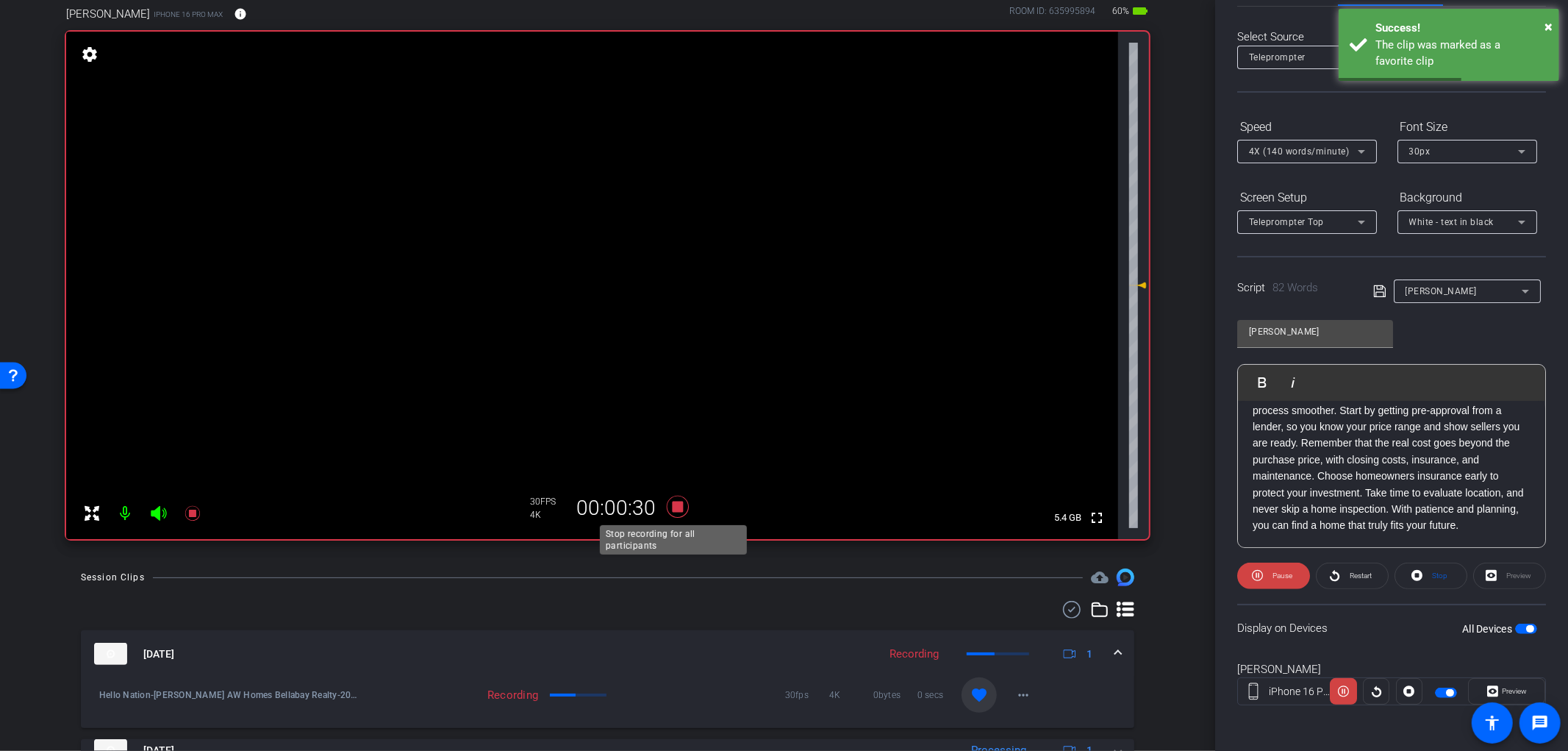
click at [678, 506] on icon at bounding box center [678, 507] width 22 height 22
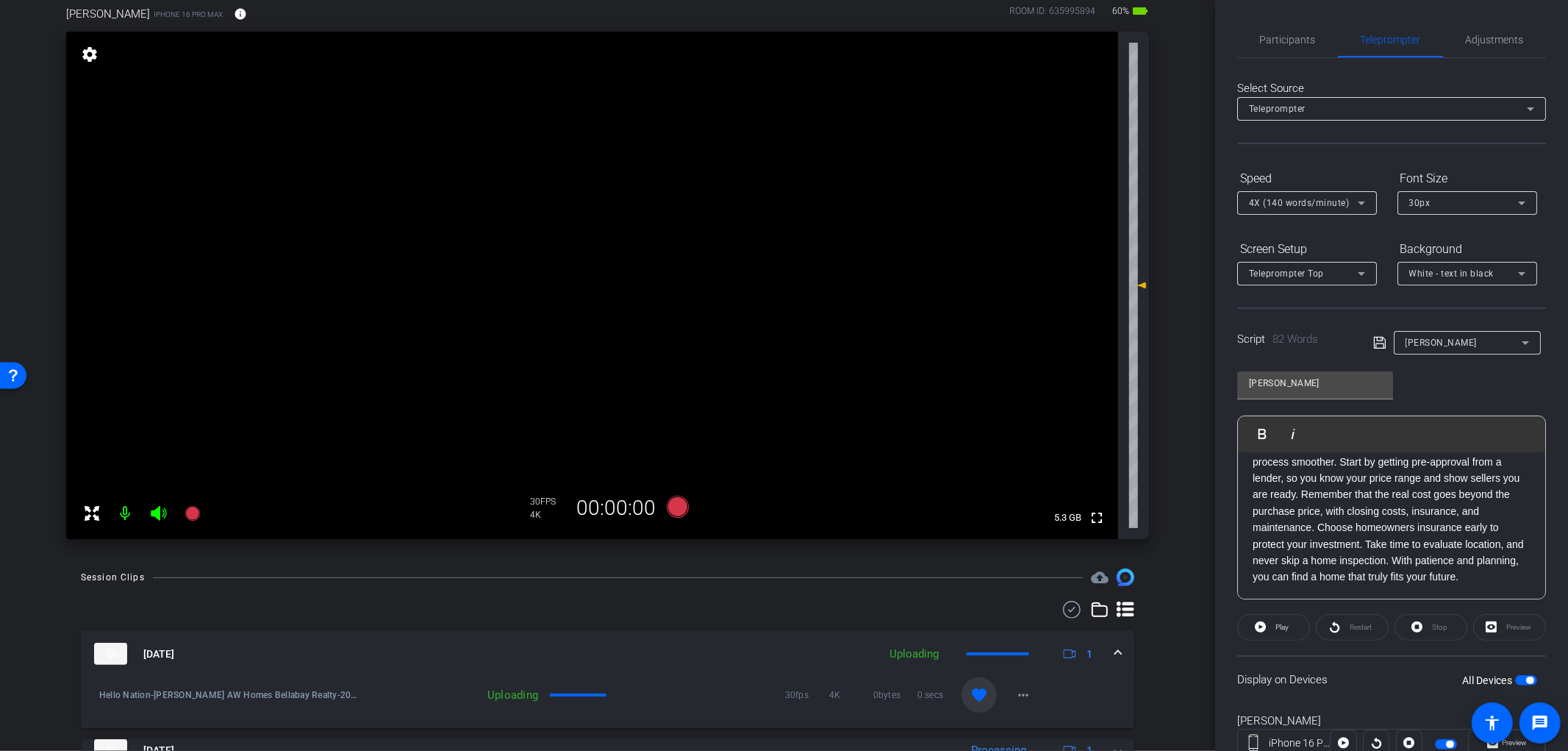
scroll to position [0, 0]
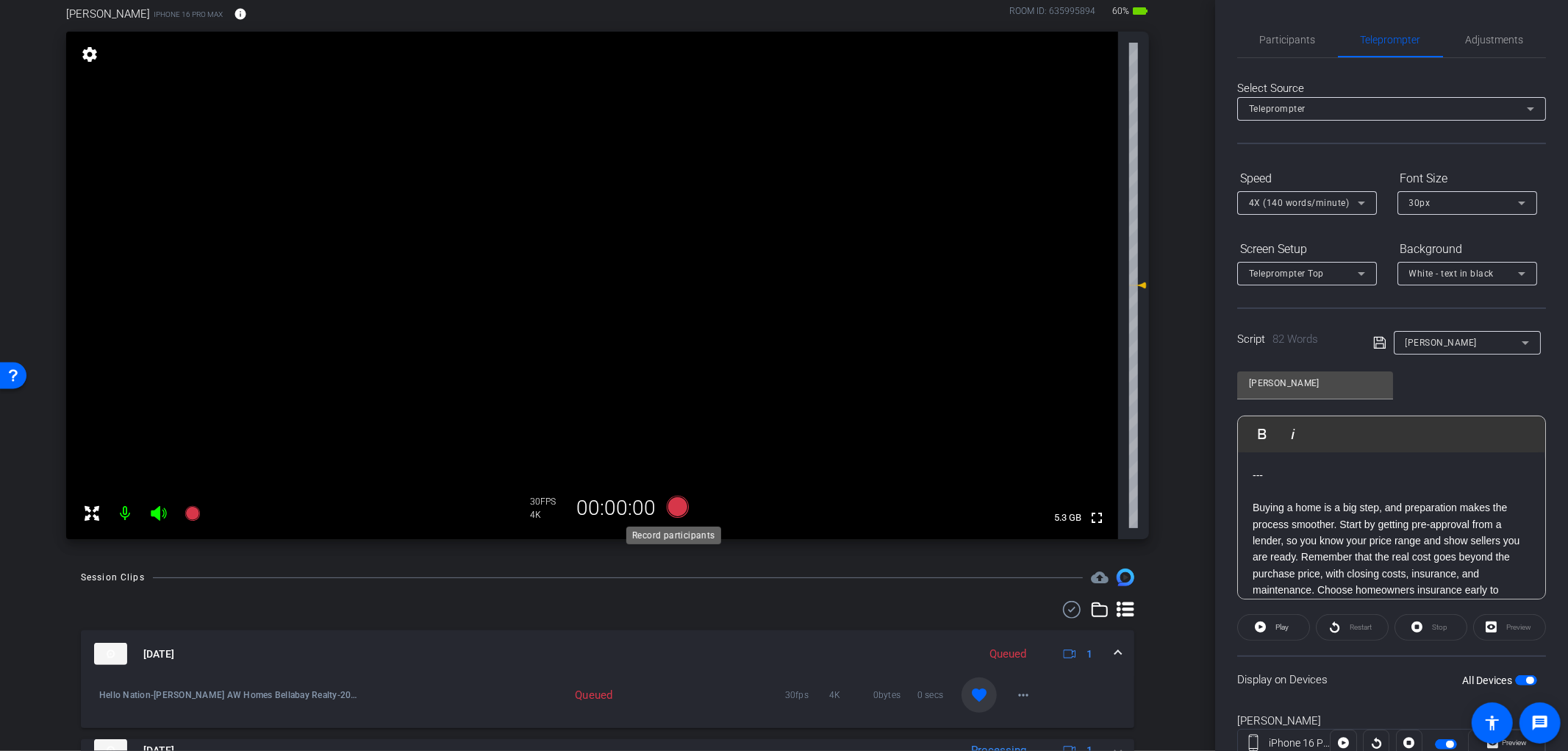
click at [678, 505] on icon at bounding box center [678, 507] width 22 height 22
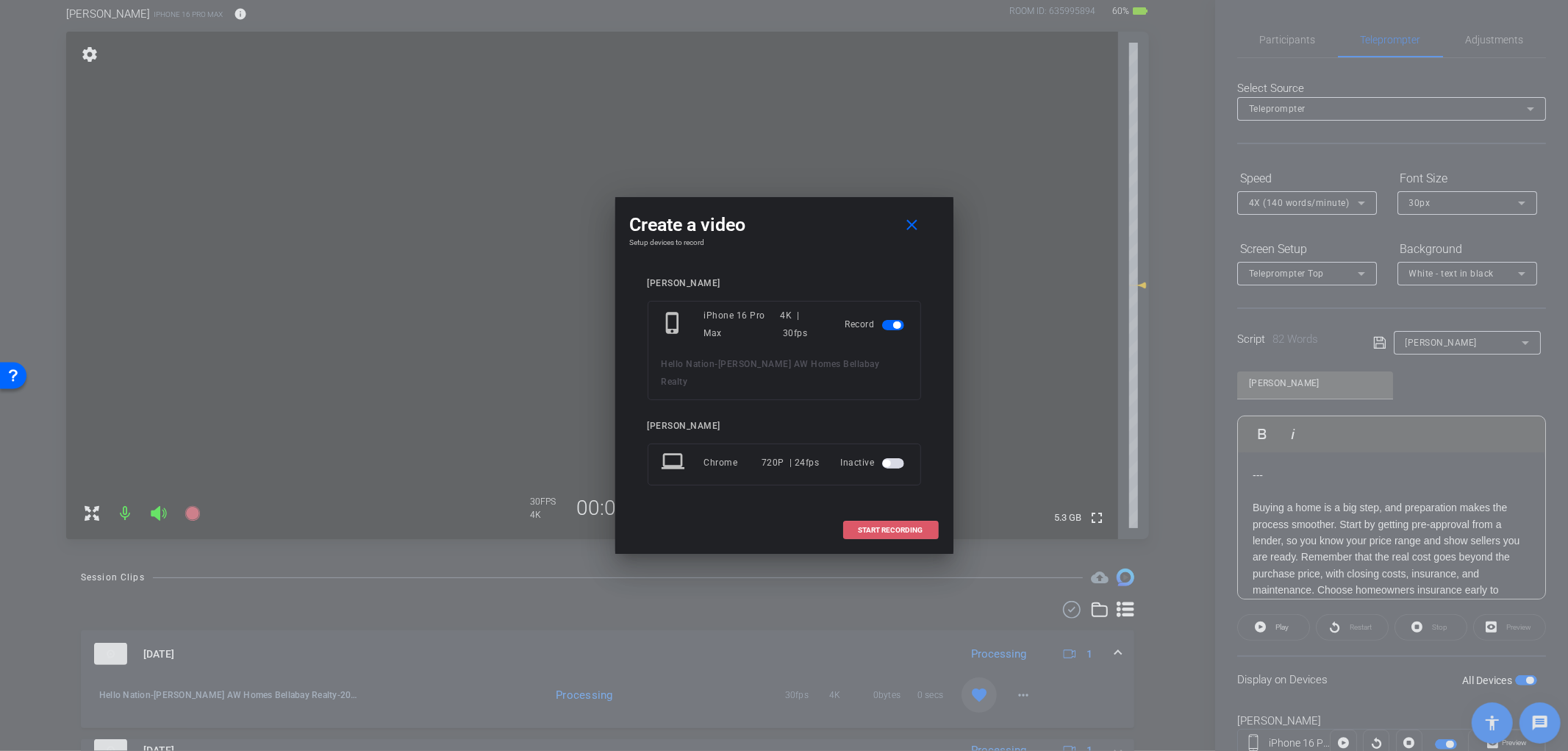
click at [894, 515] on span at bounding box center [891, 530] width 94 height 35
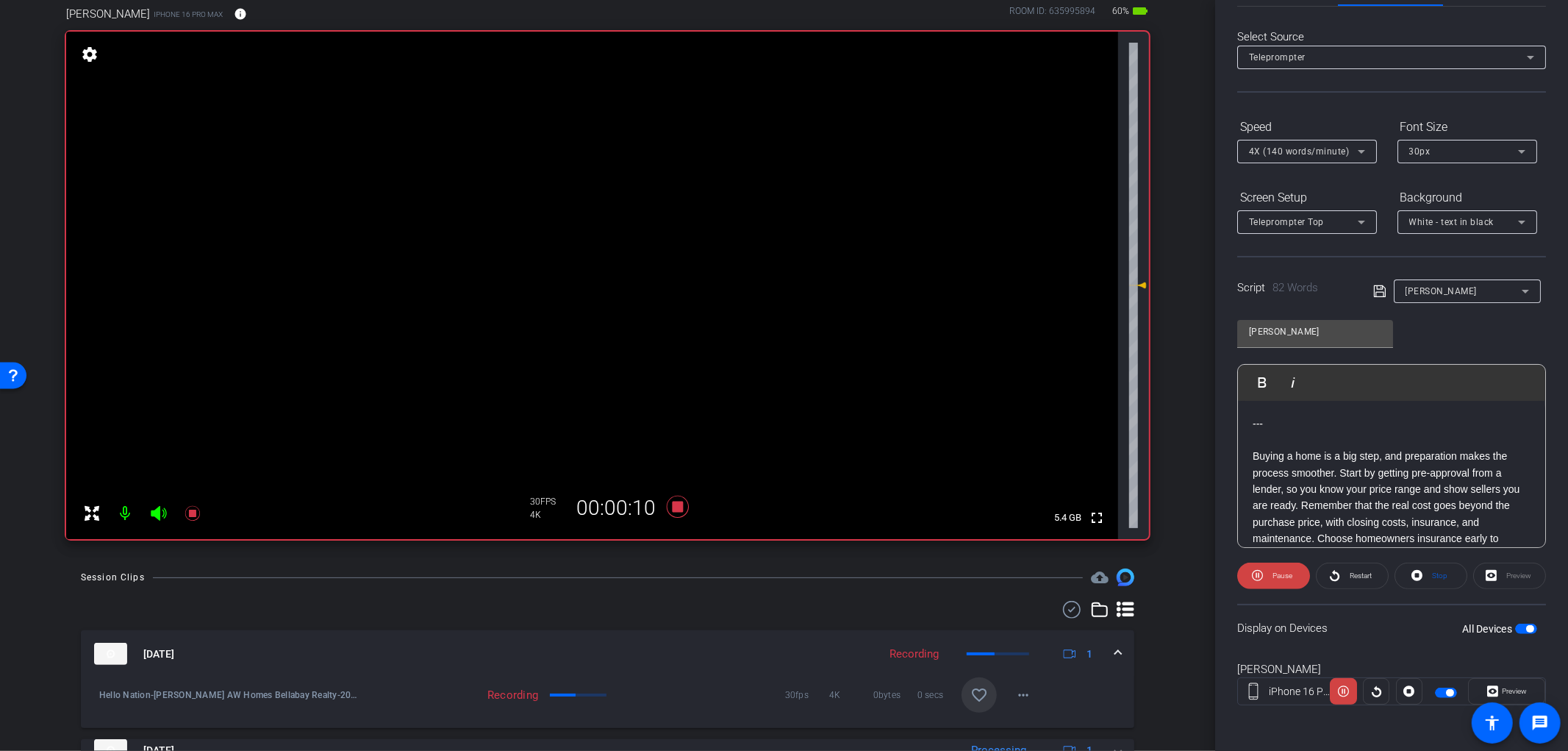
scroll to position [62, 0]
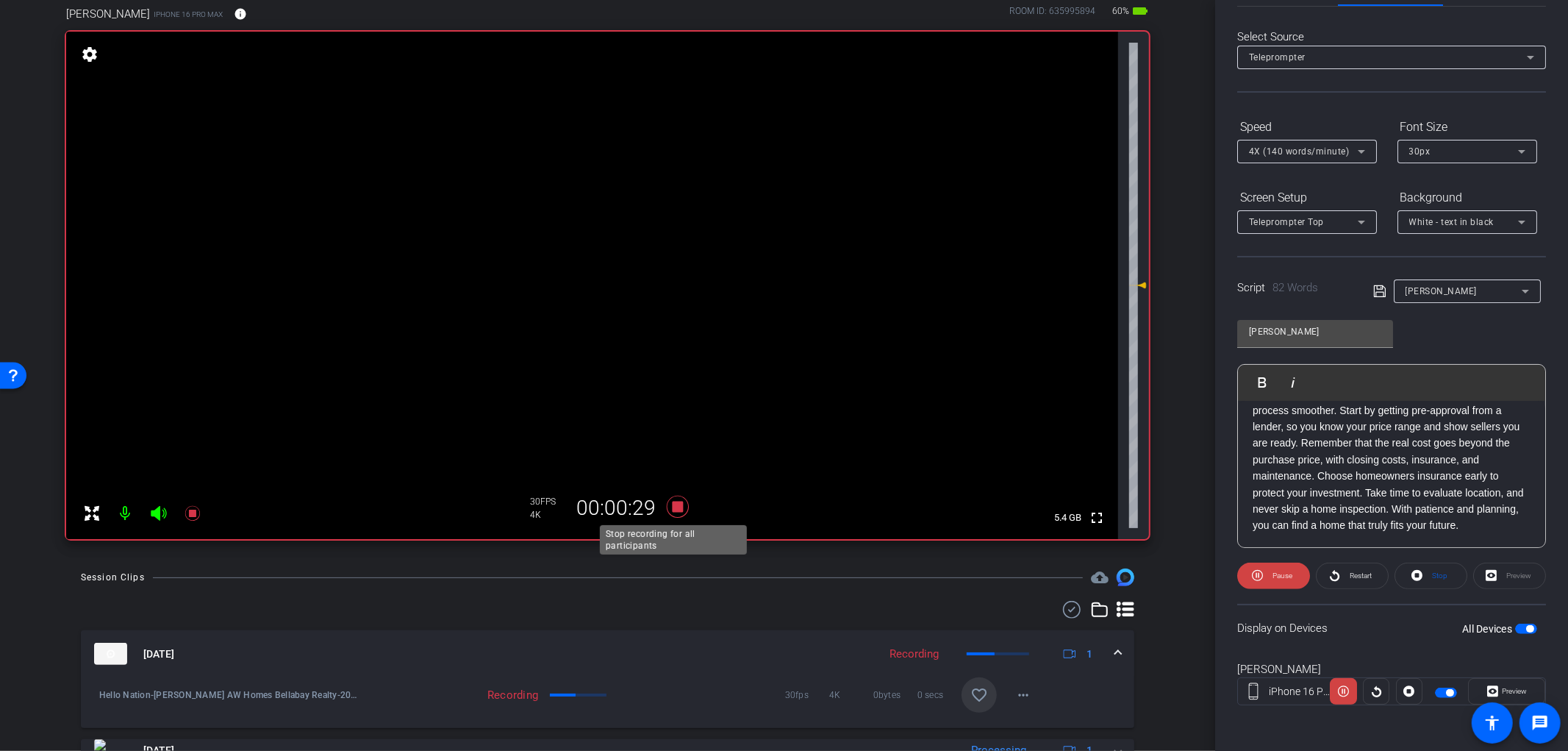
click at [678, 506] on icon at bounding box center [678, 507] width 22 height 22
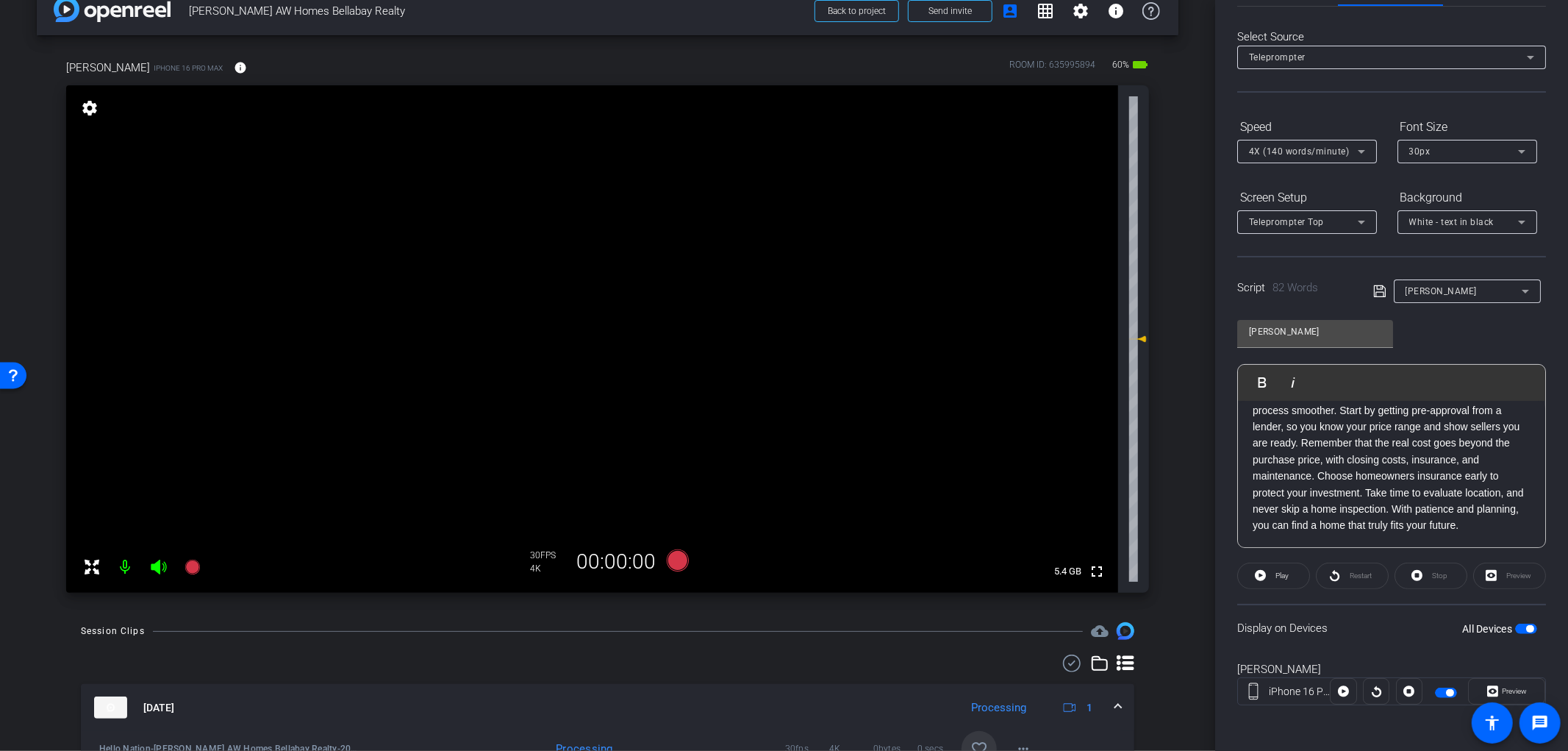
scroll to position [0, 0]
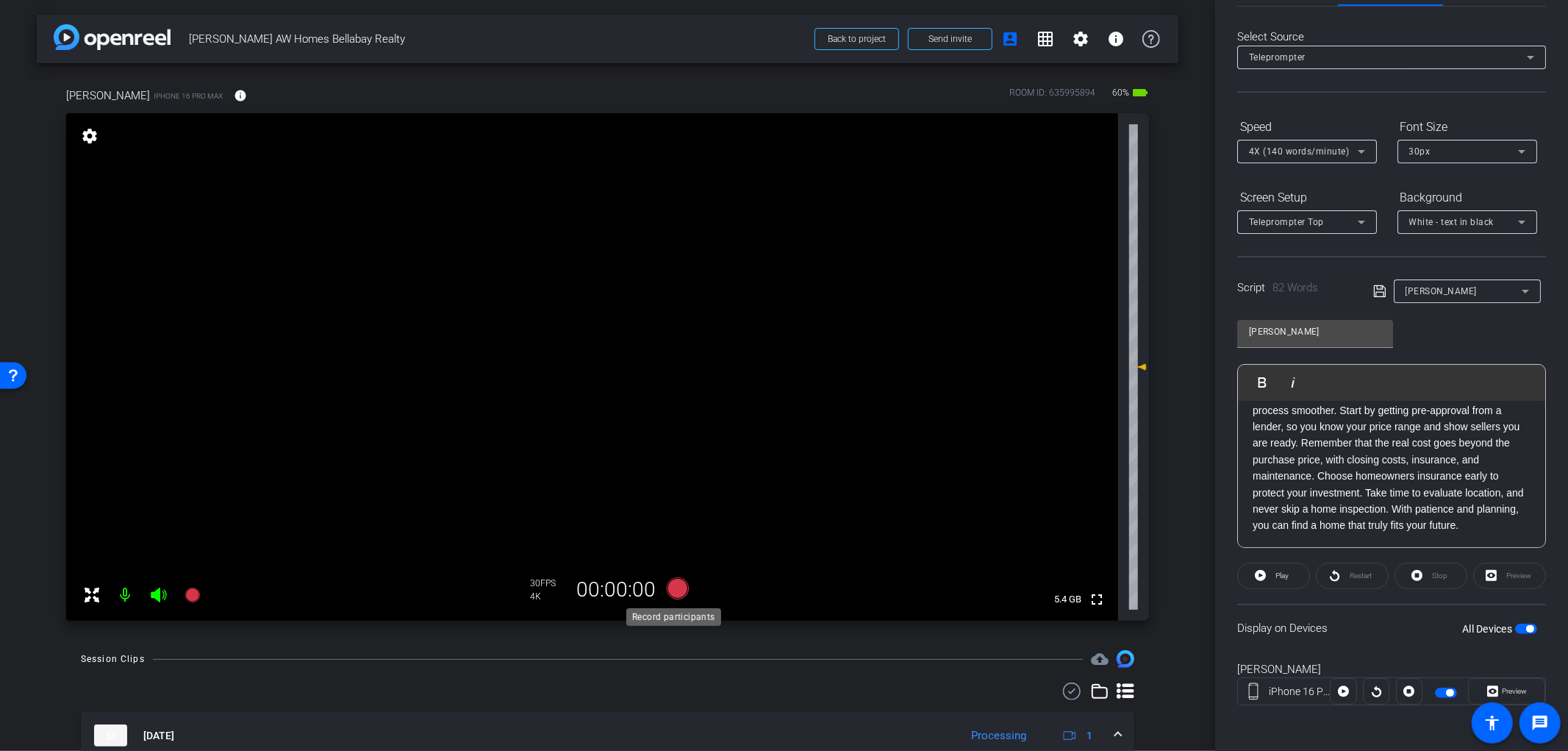
click at [672, 588] on icon at bounding box center [678, 588] width 22 height 22
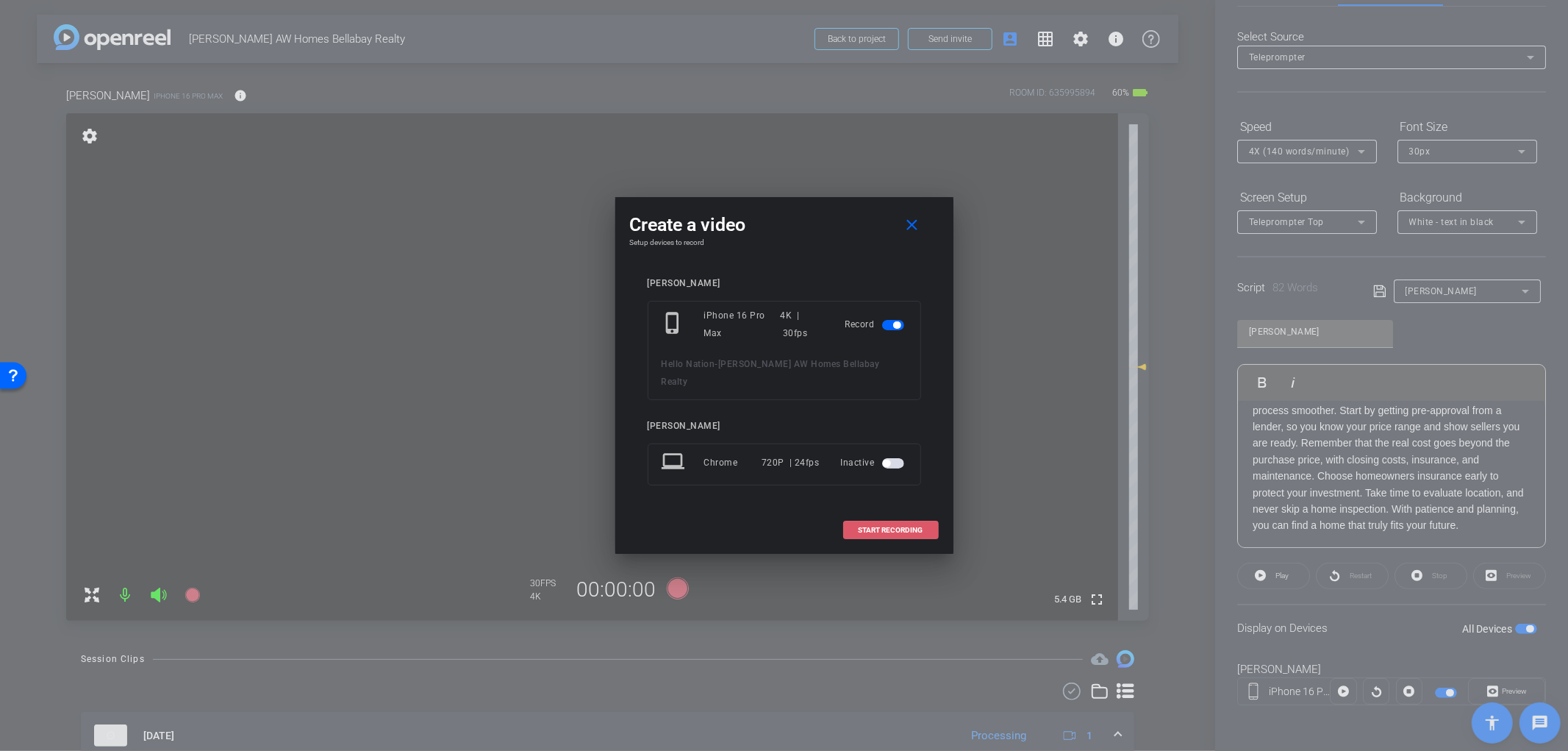
click at [887, 526] on span at bounding box center [891, 530] width 94 height 35
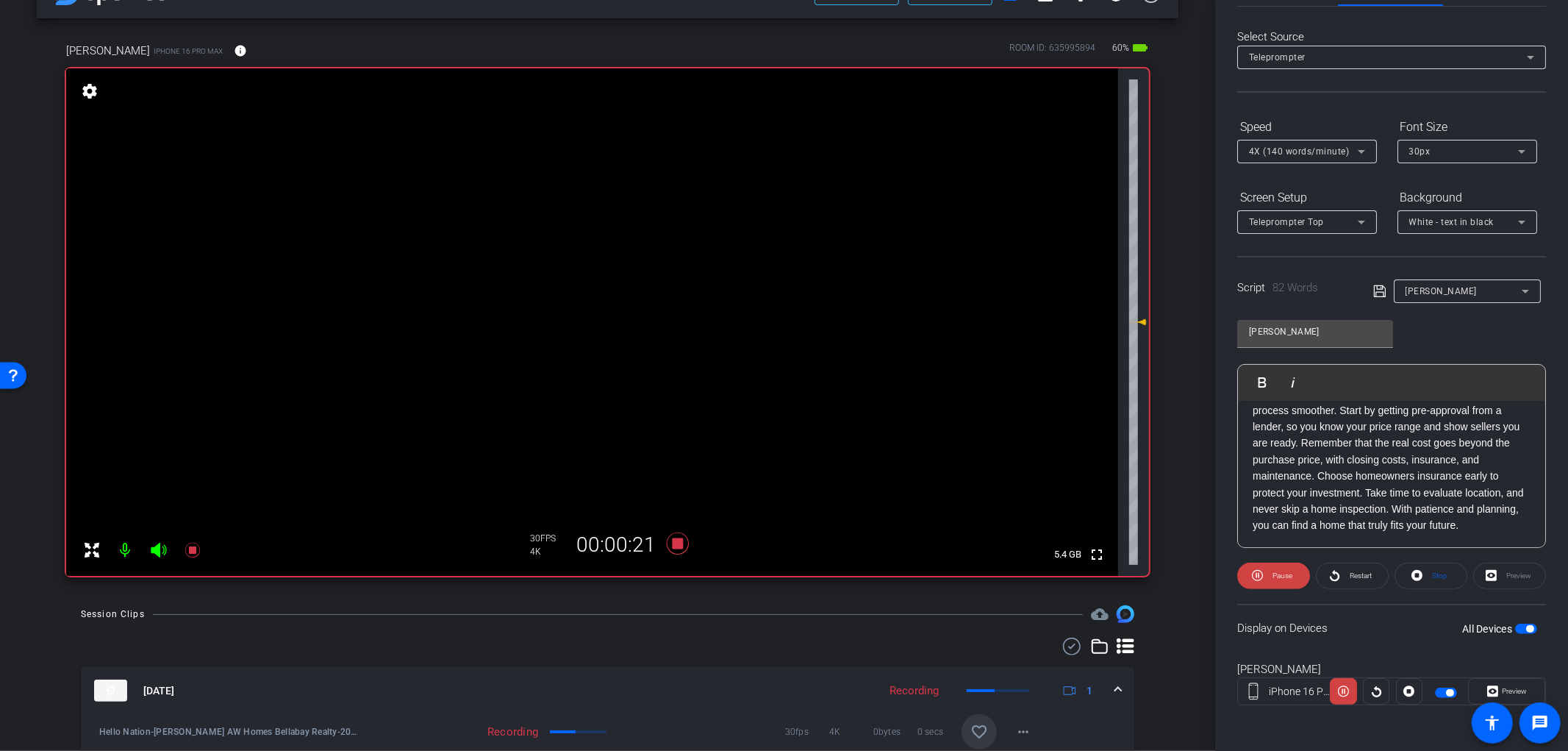
scroll to position [82, 0]
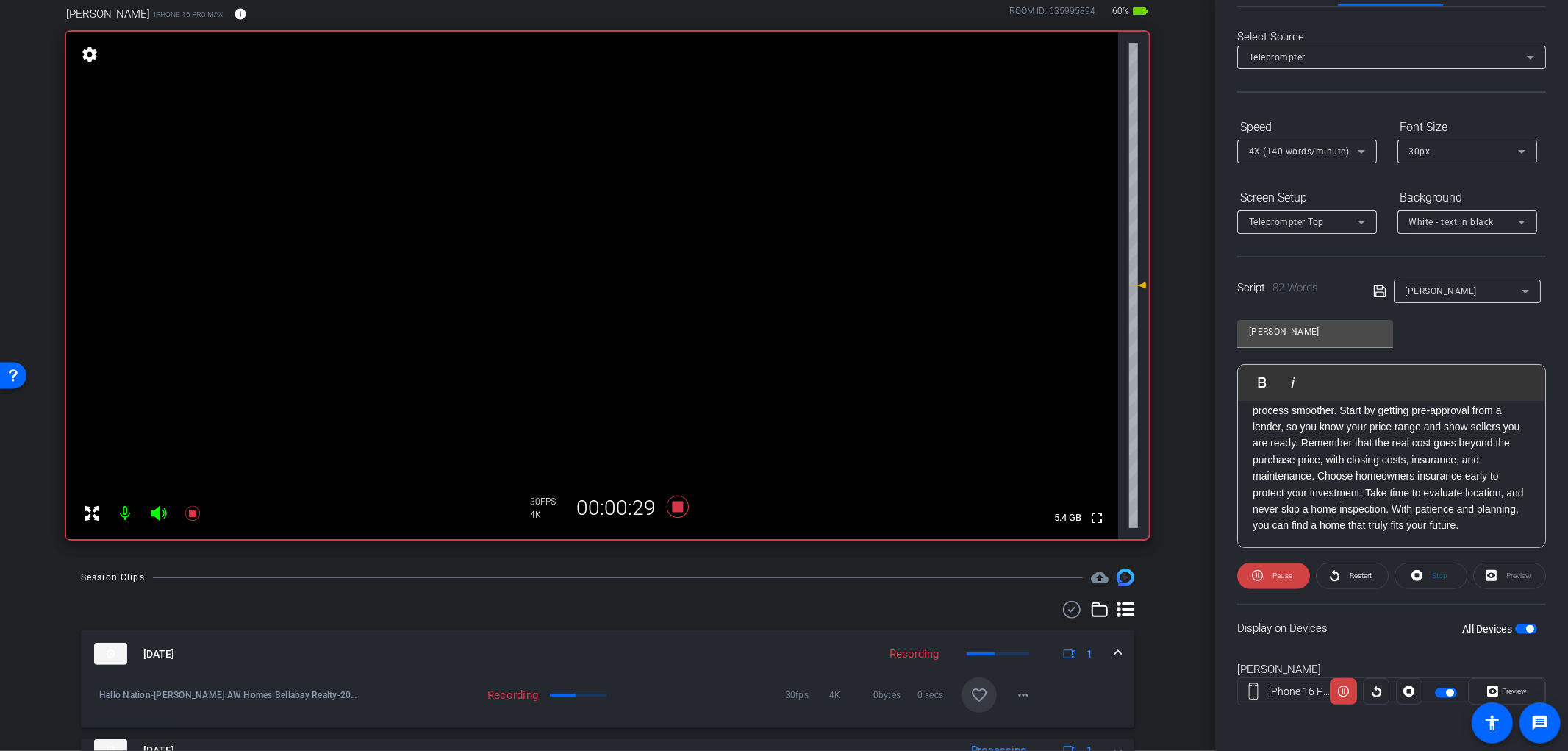
click at [978, 701] on mat-icon "favorite_border" at bounding box center [979, 695] width 18 height 18
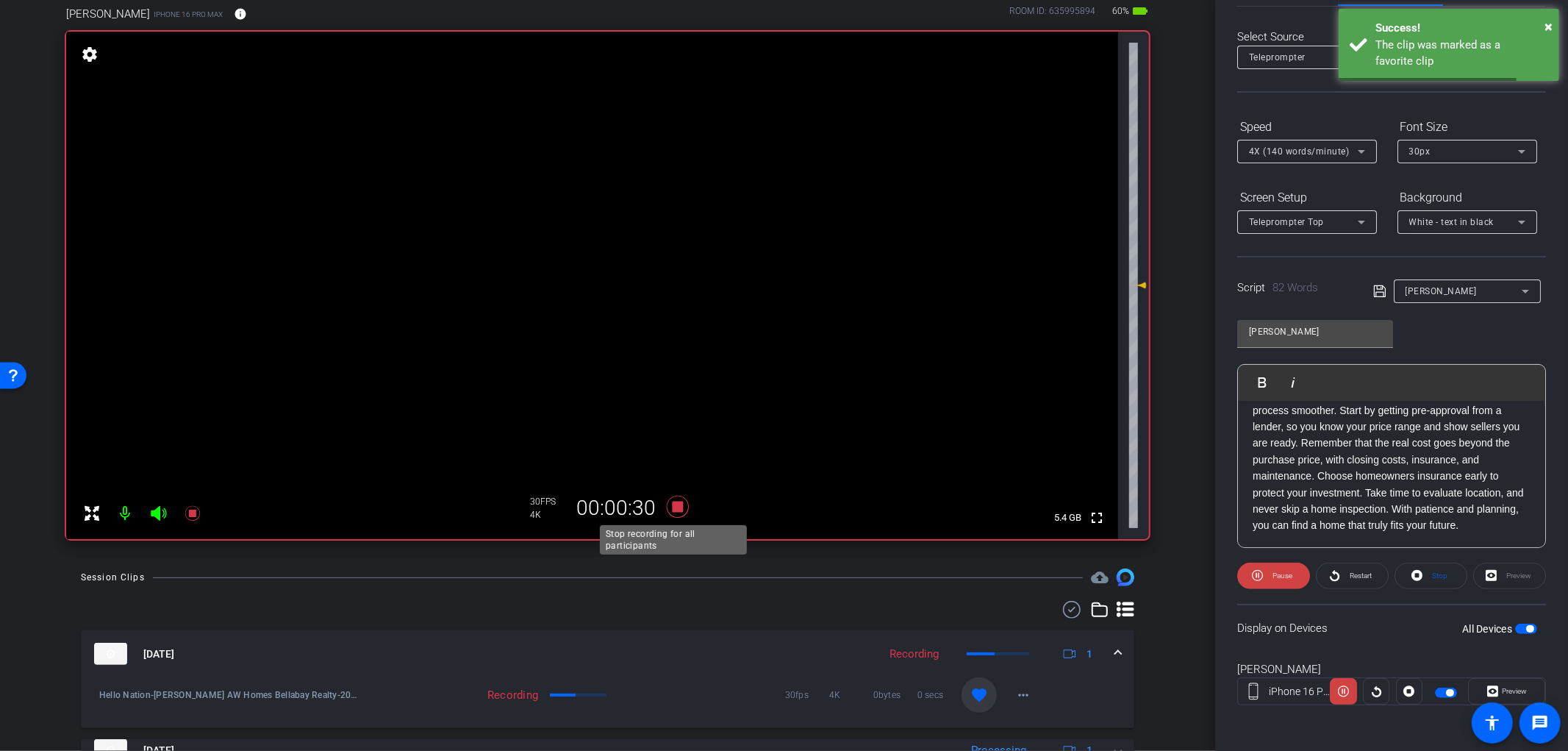
click at [678, 504] on icon at bounding box center [678, 507] width 22 height 22
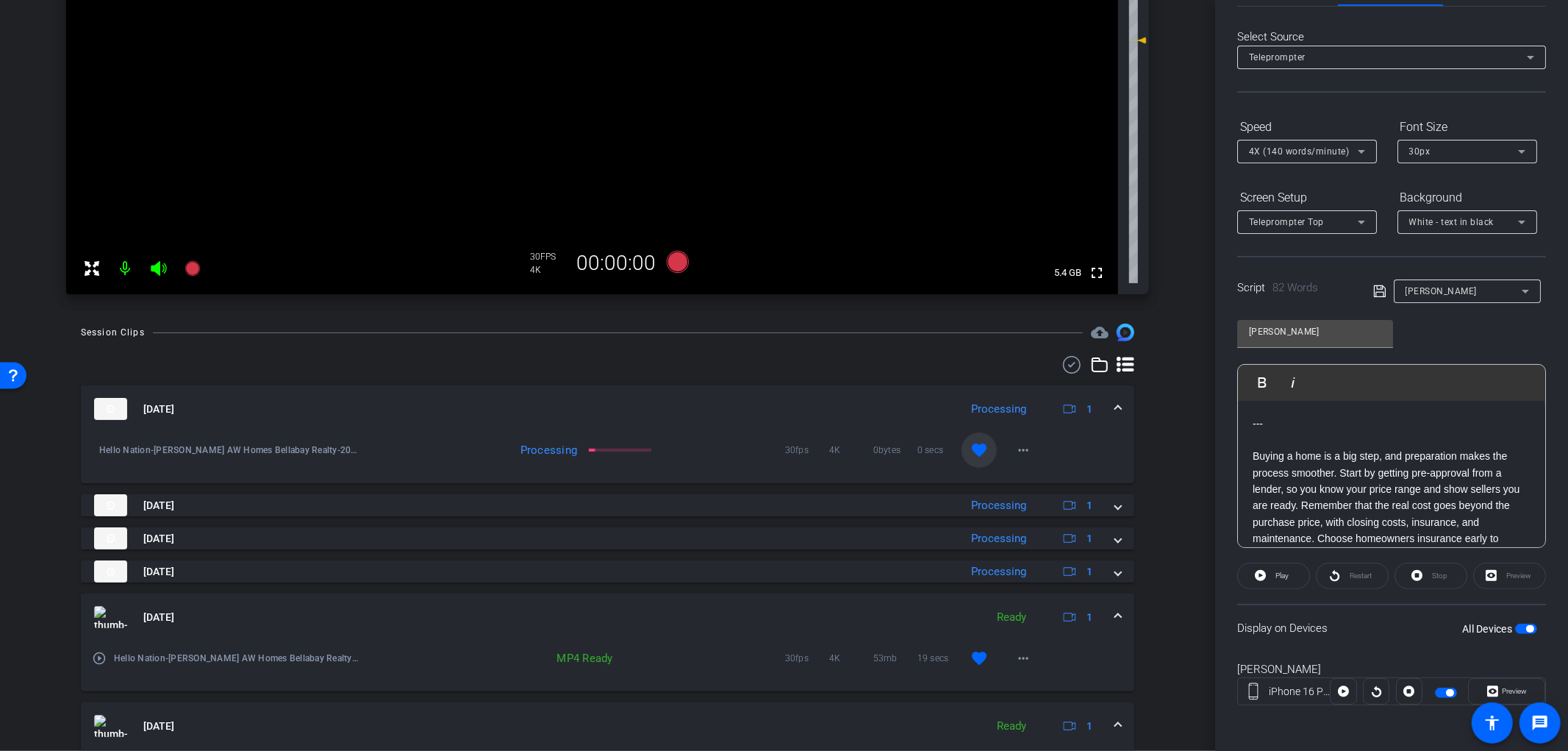
scroll to position [0, 0]
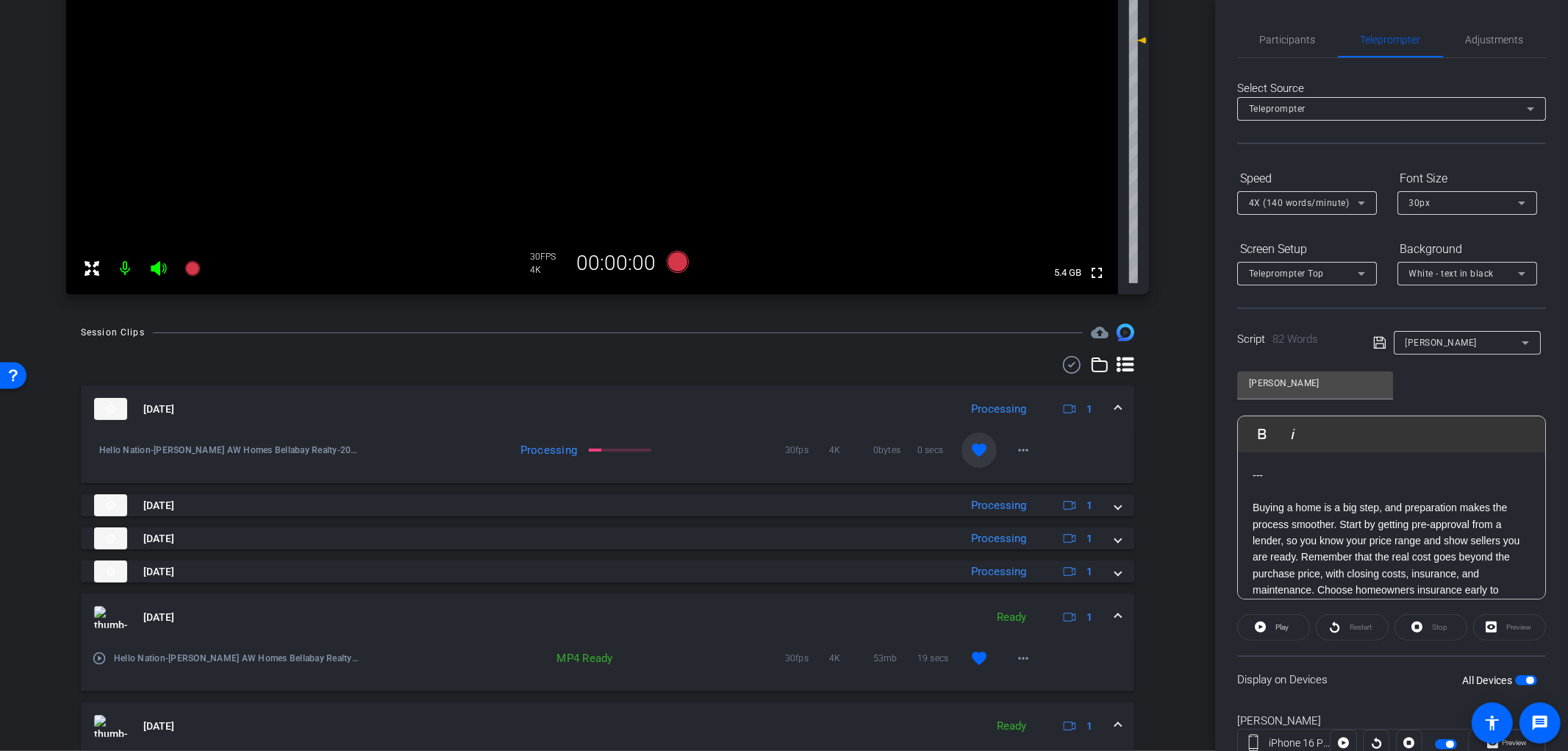
click at [1526, 677] on span "button" at bounding box center [1530, 680] width 8 height 8
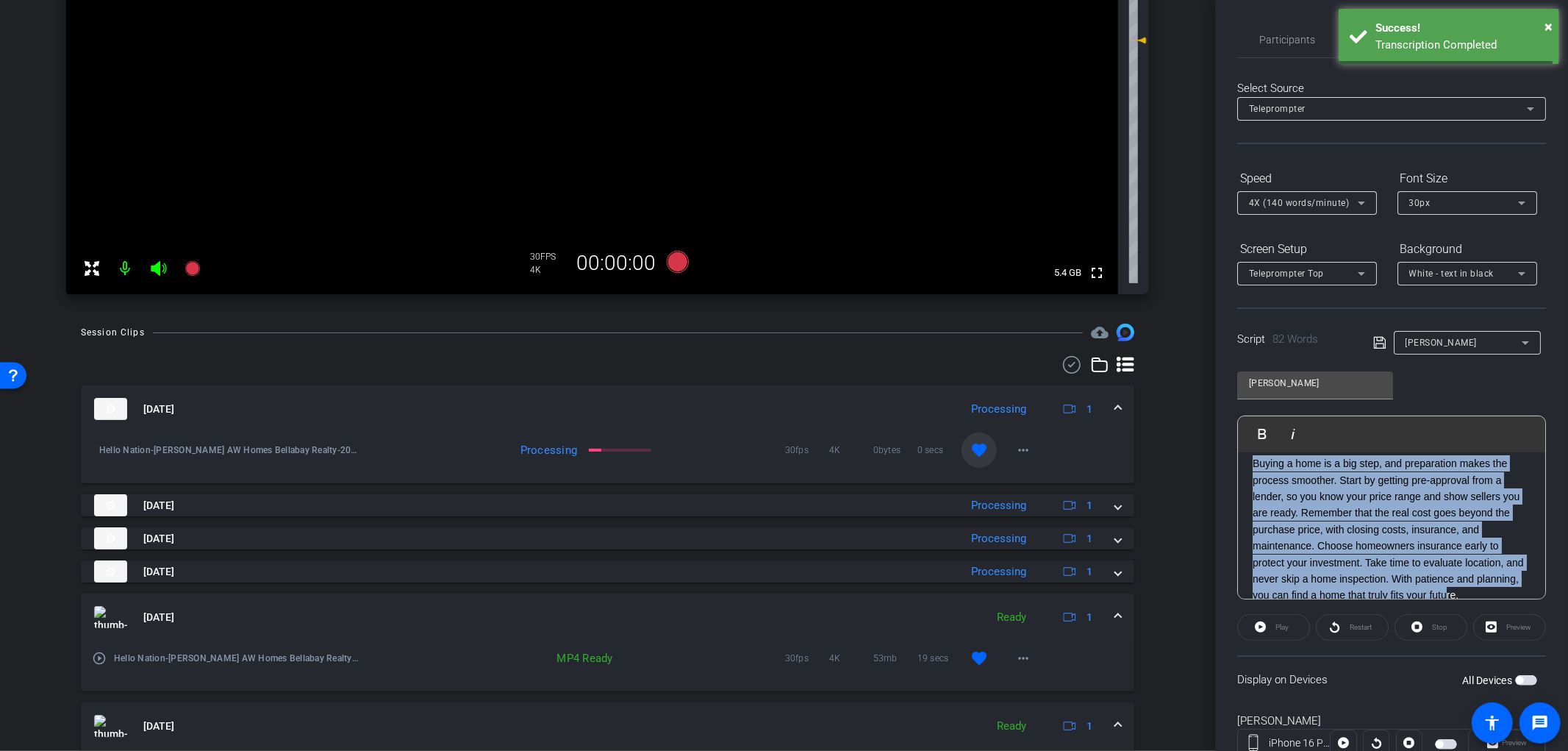
scroll to position [63, 0]
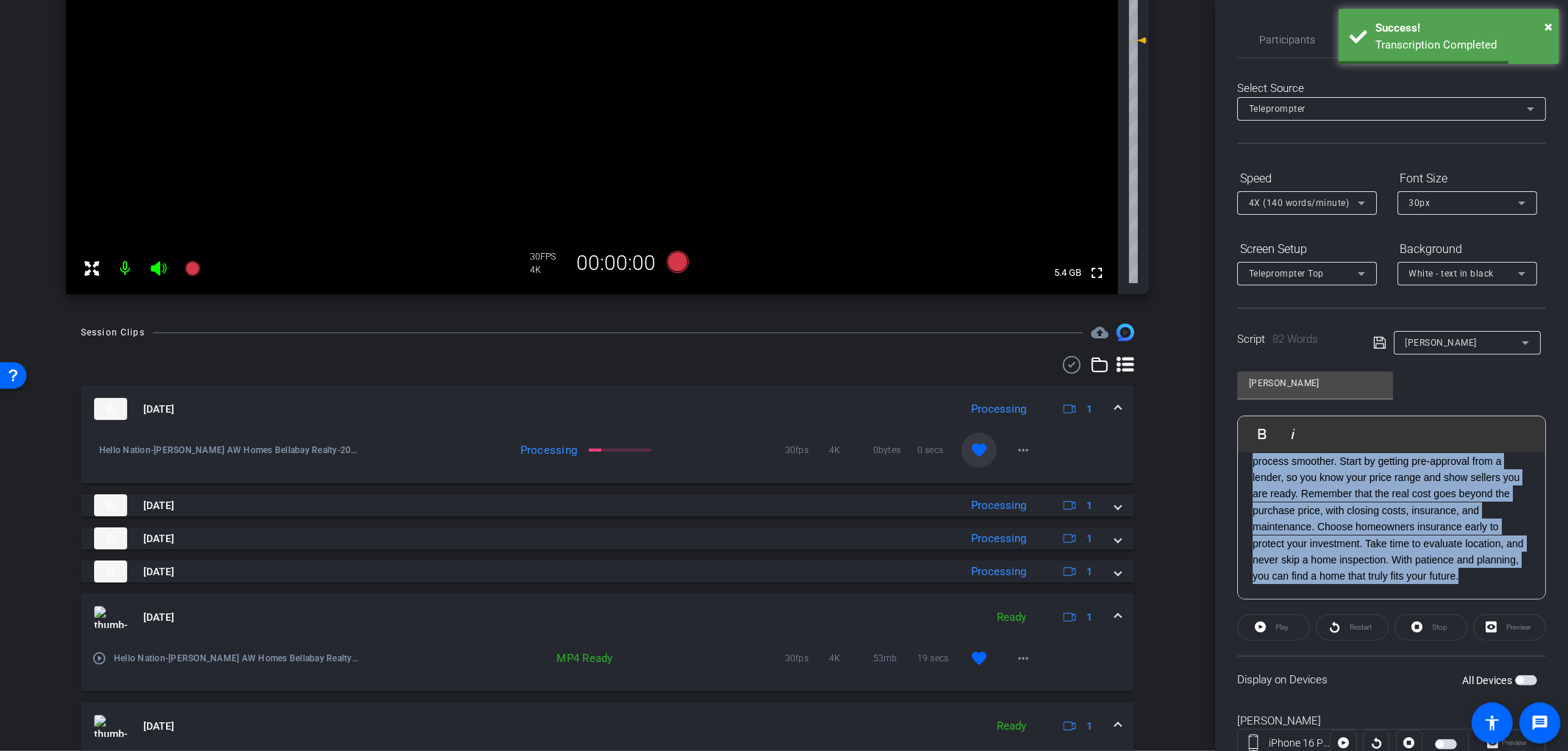
drag, startPoint x: 1252, startPoint y: 505, endPoint x: 1505, endPoint y: 572, distance: 261.7
click at [1505, 572] on div "--- Buying a home is a big step, and preparation makes the process smoother. St…" at bounding box center [1392, 494] width 307 height 210
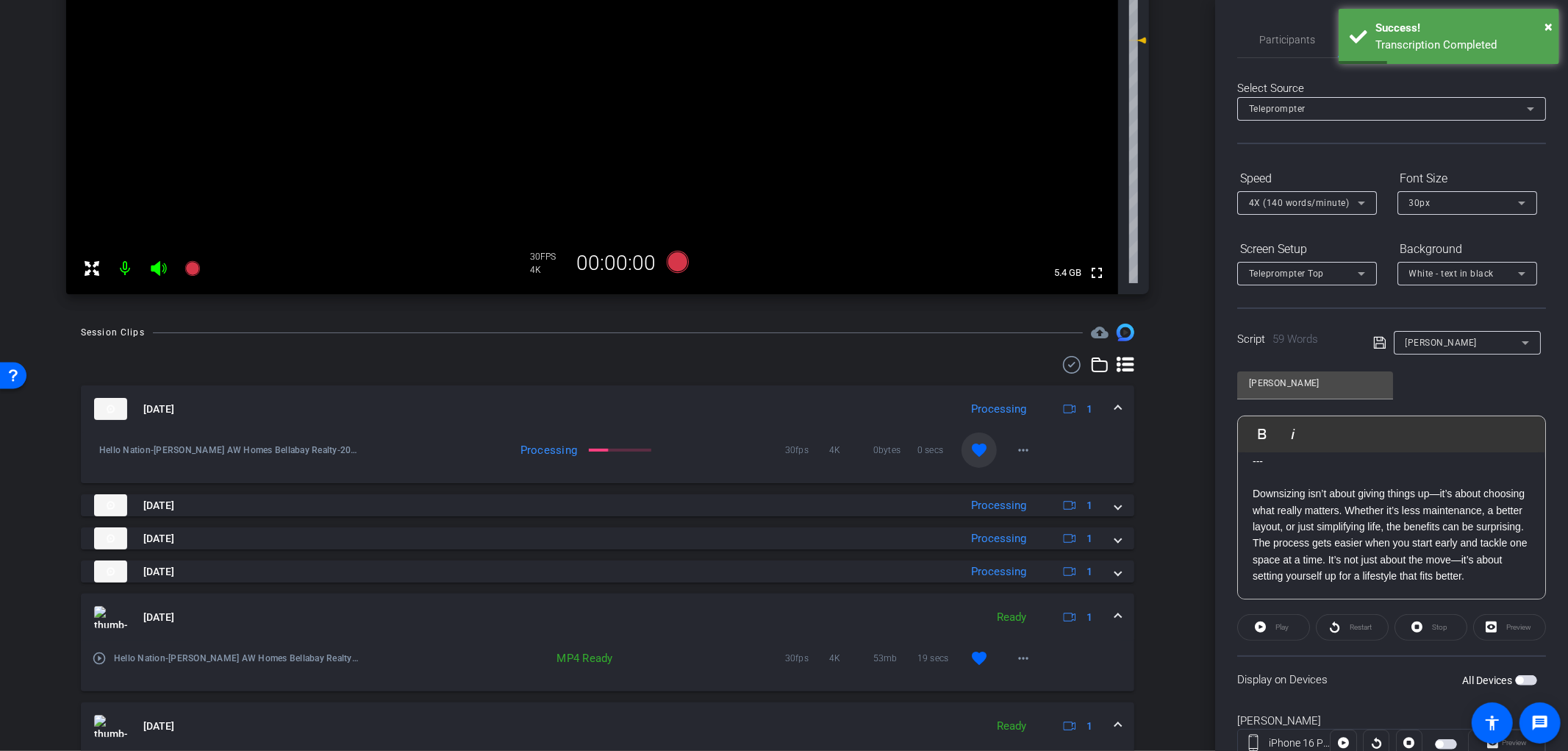
scroll to position [0, 0]
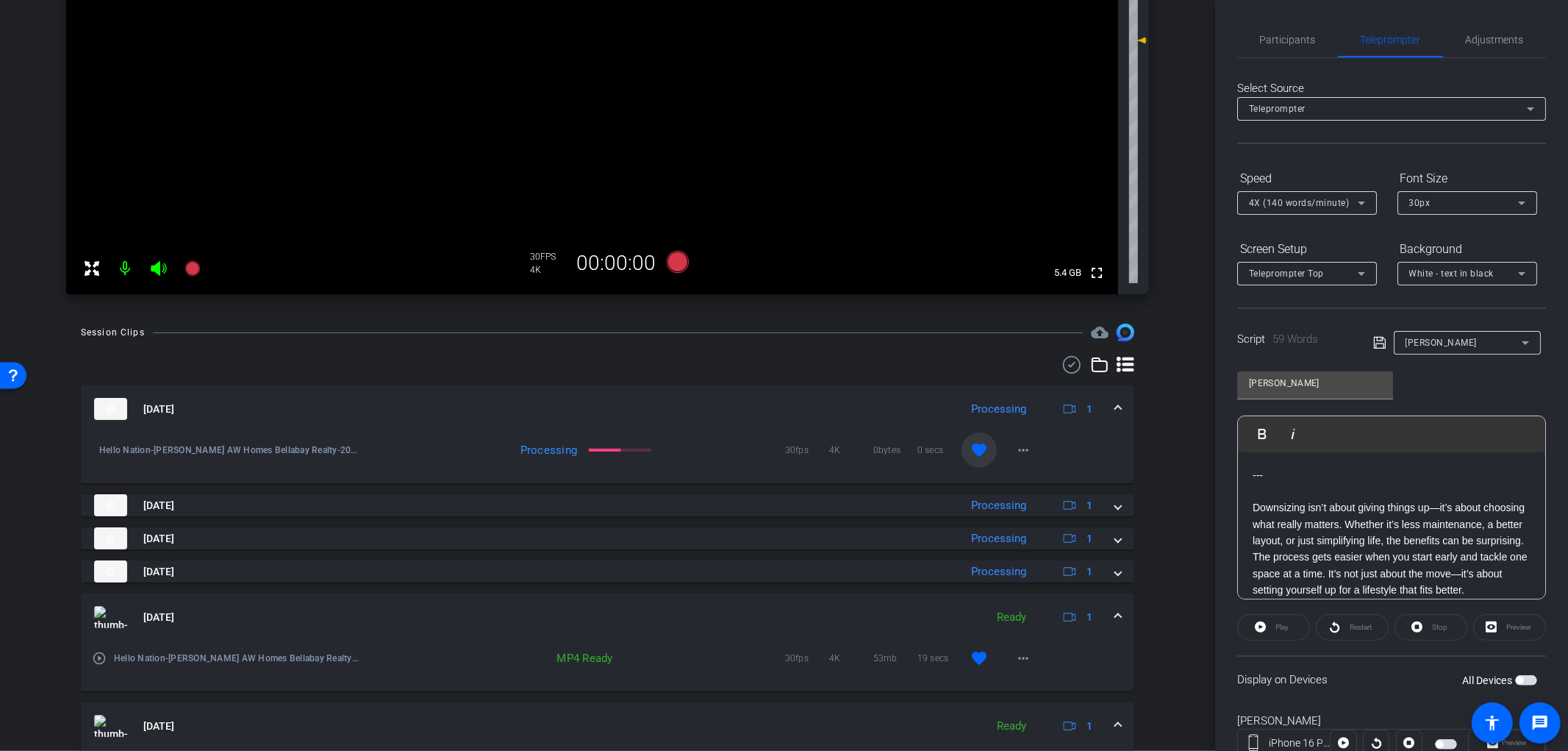
click at [1516, 678] on span "button" at bounding box center [1519, 680] width 8 height 8
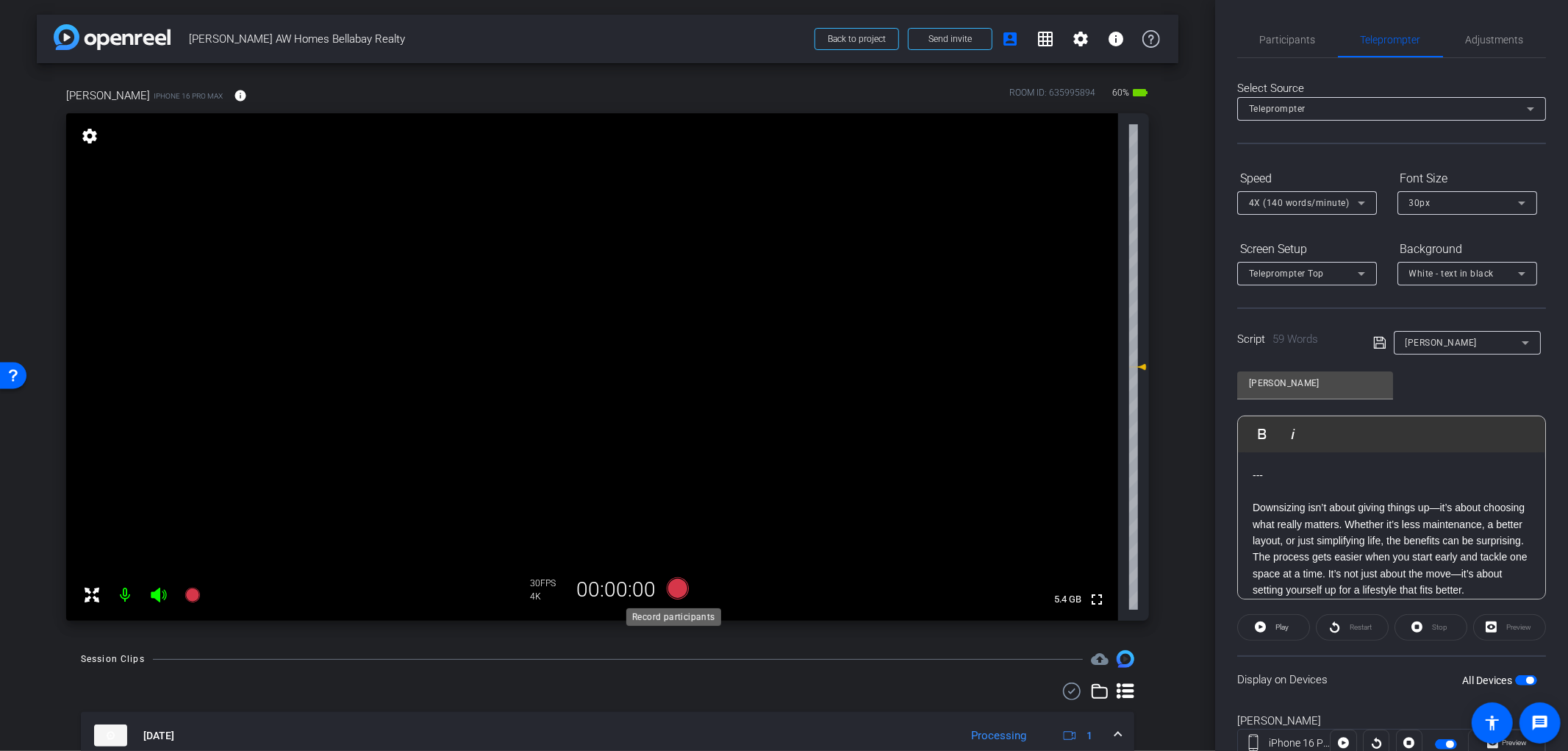
click at [673, 588] on icon at bounding box center [678, 588] width 22 height 22
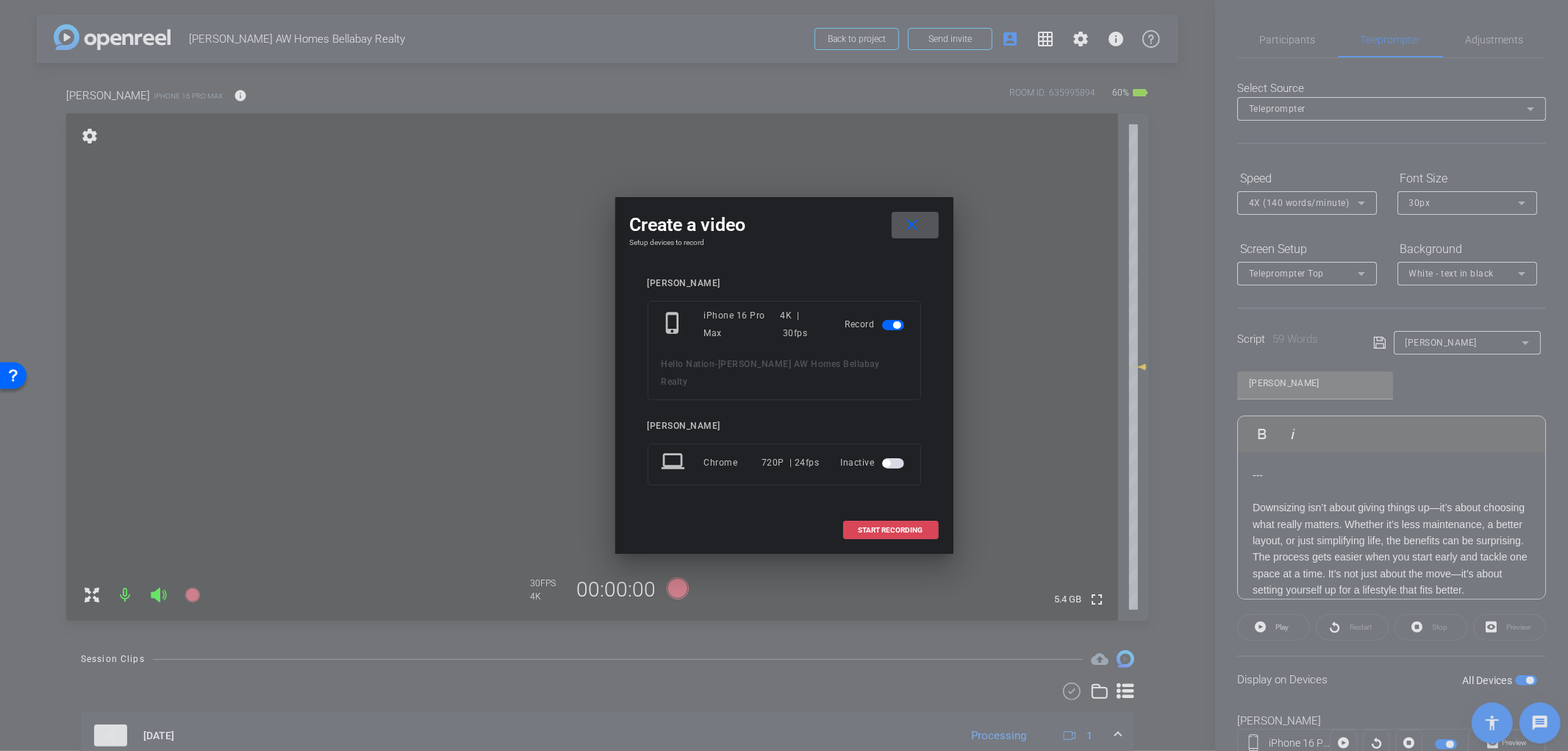
click at [907, 526] on span "START RECORDING" at bounding box center [891, 530] width 65 height 8
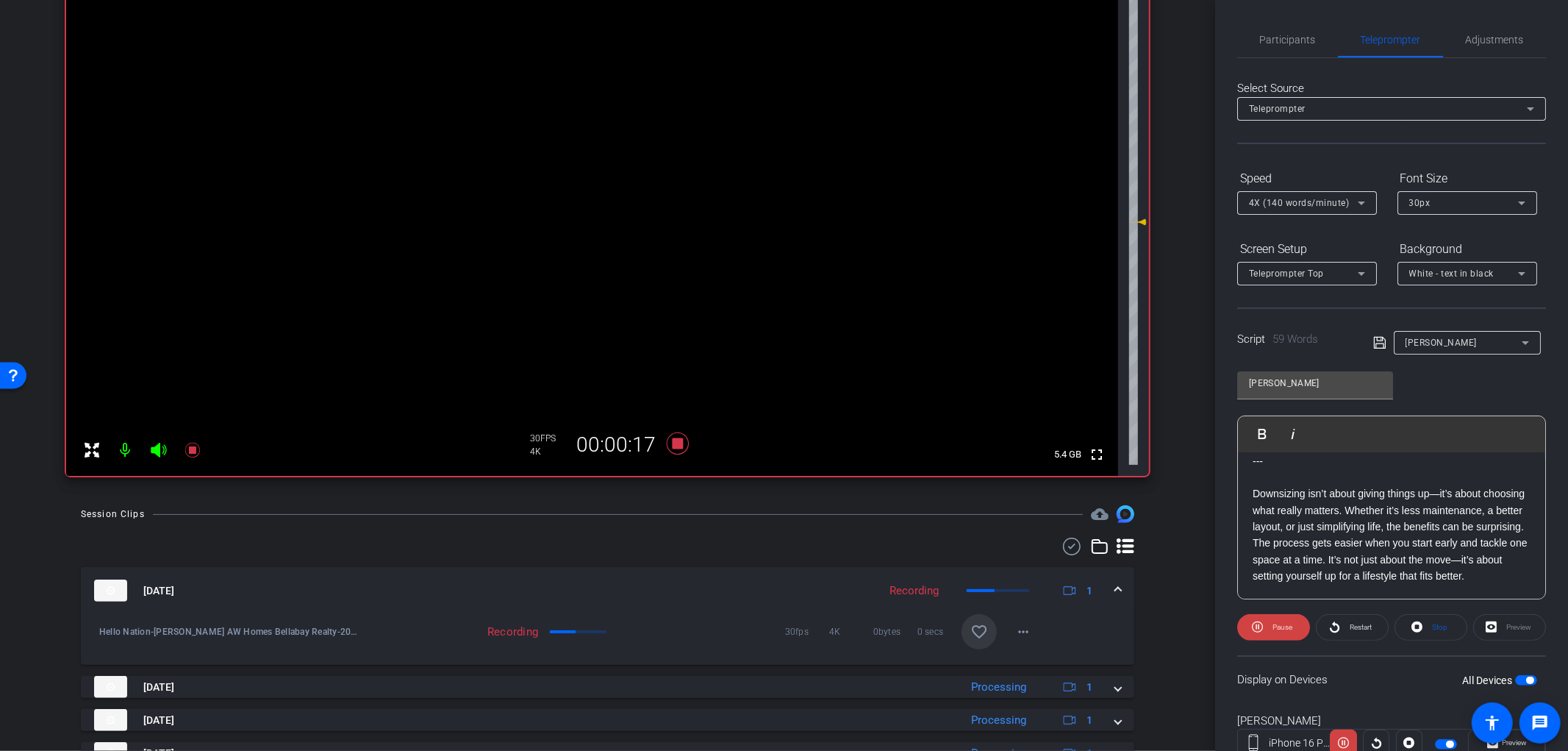
scroll to position [163, 0]
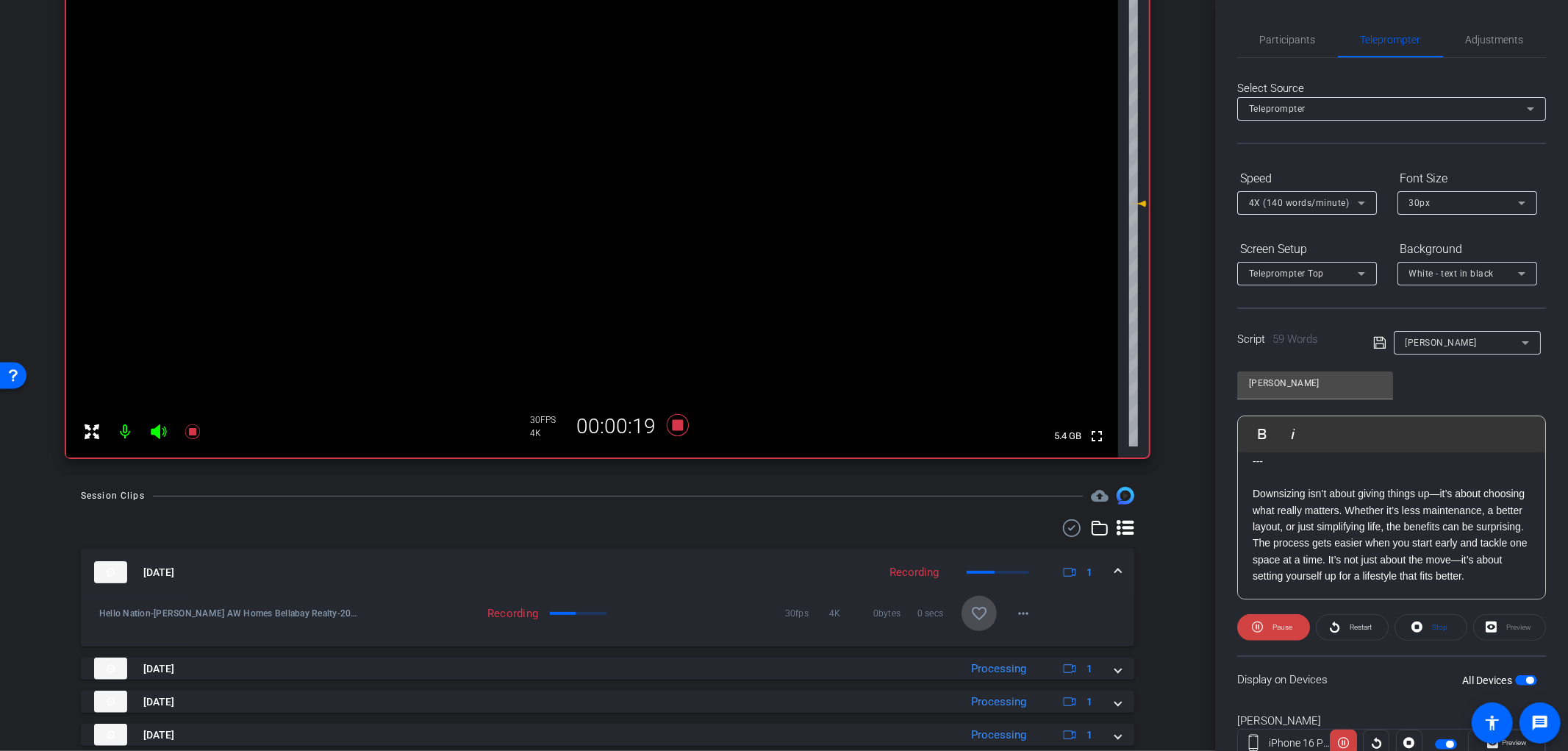
click at [970, 611] on mat-icon "favorite_border" at bounding box center [979, 613] width 18 height 18
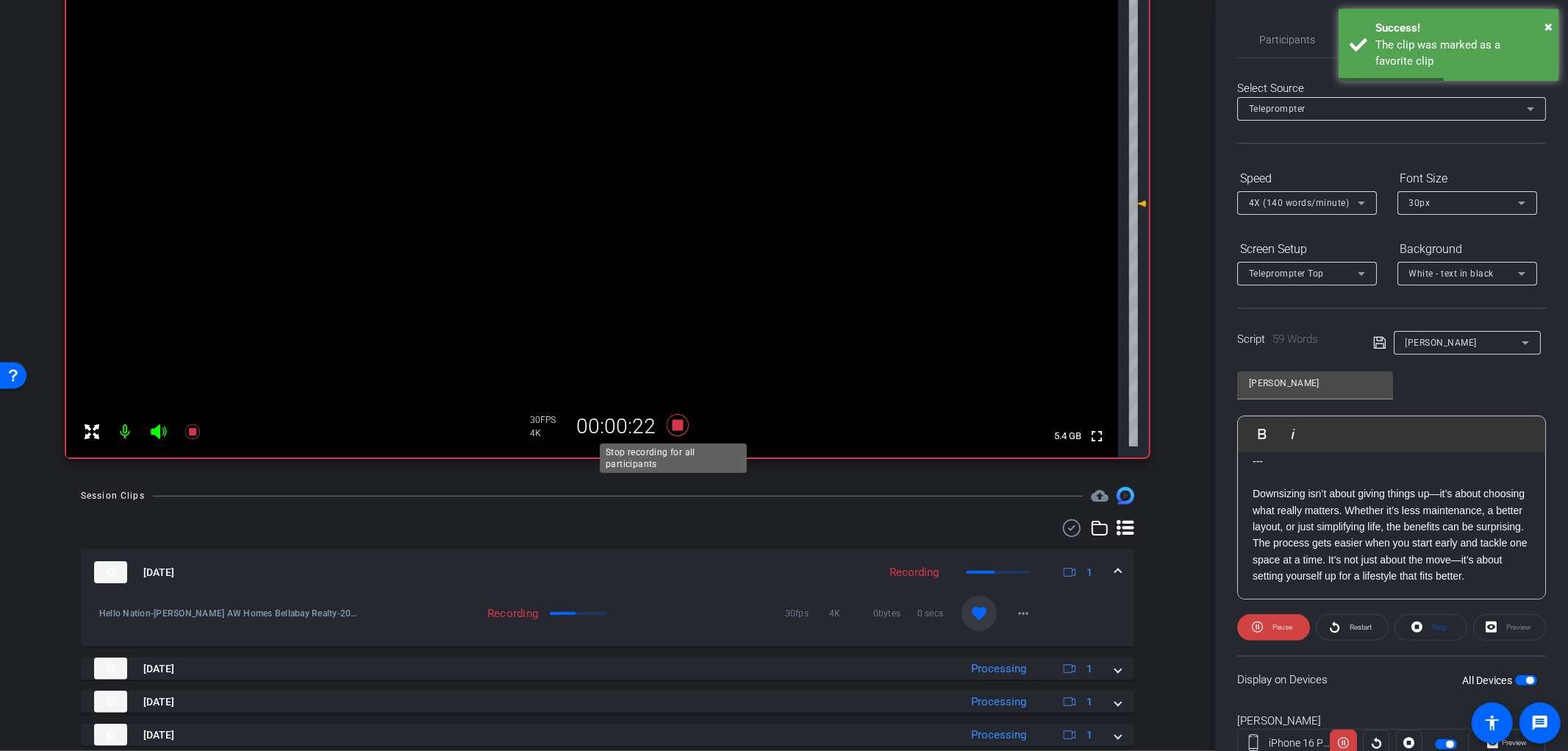
click at [678, 425] on icon at bounding box center [678, 425] width 22 height 22
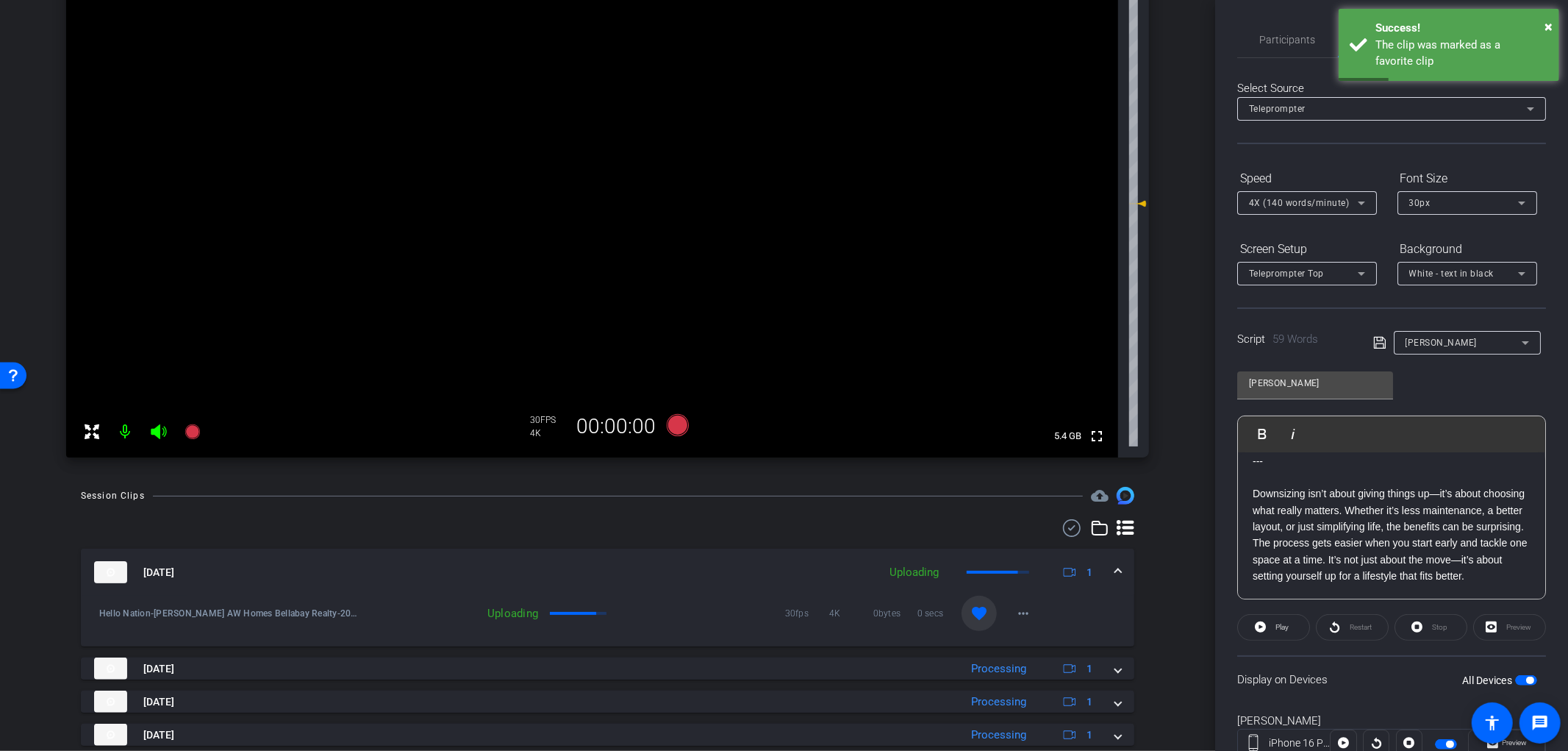
scroll to position [0, 0]
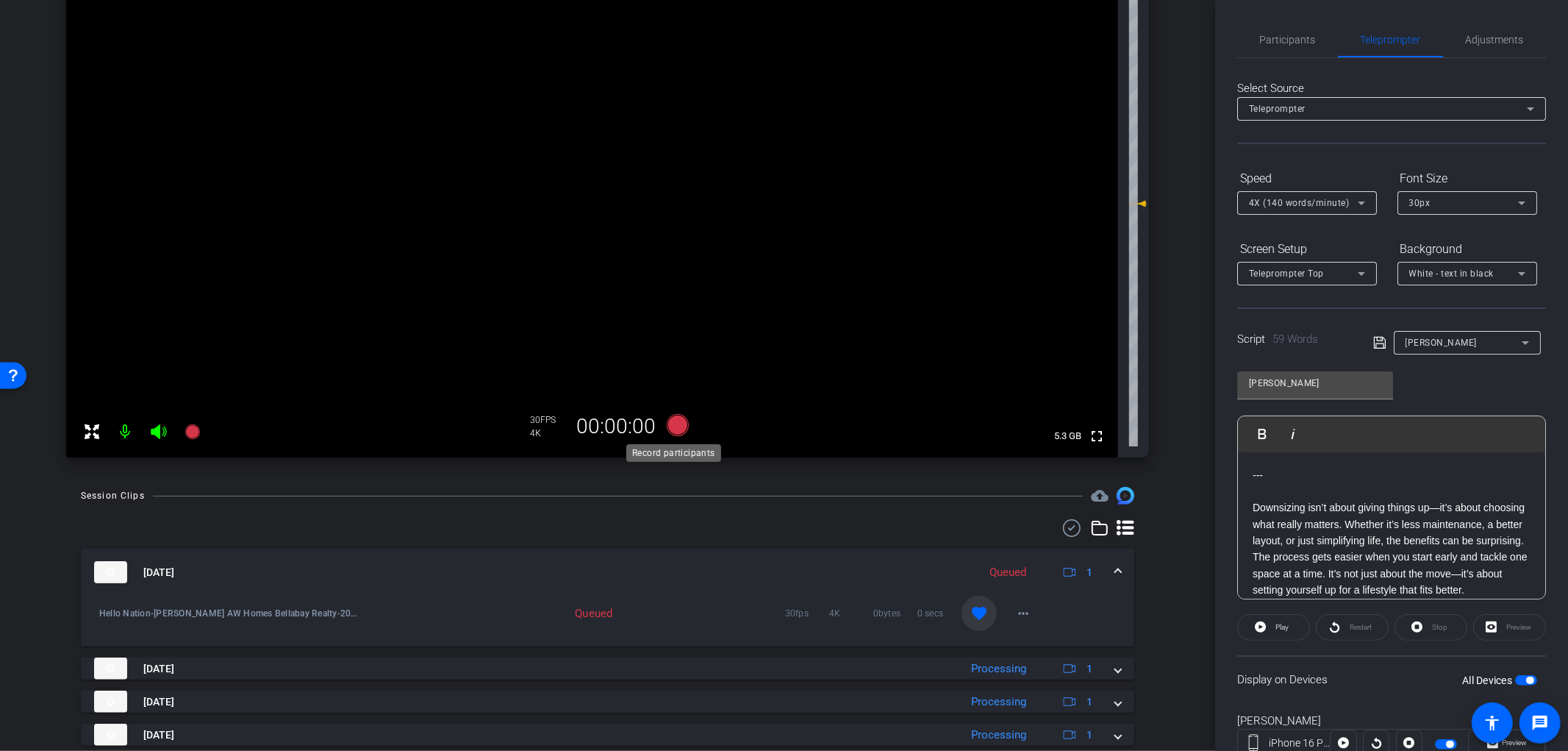
click at [679, 425] on icon at bounding box center [678, 425] width 22 height 22
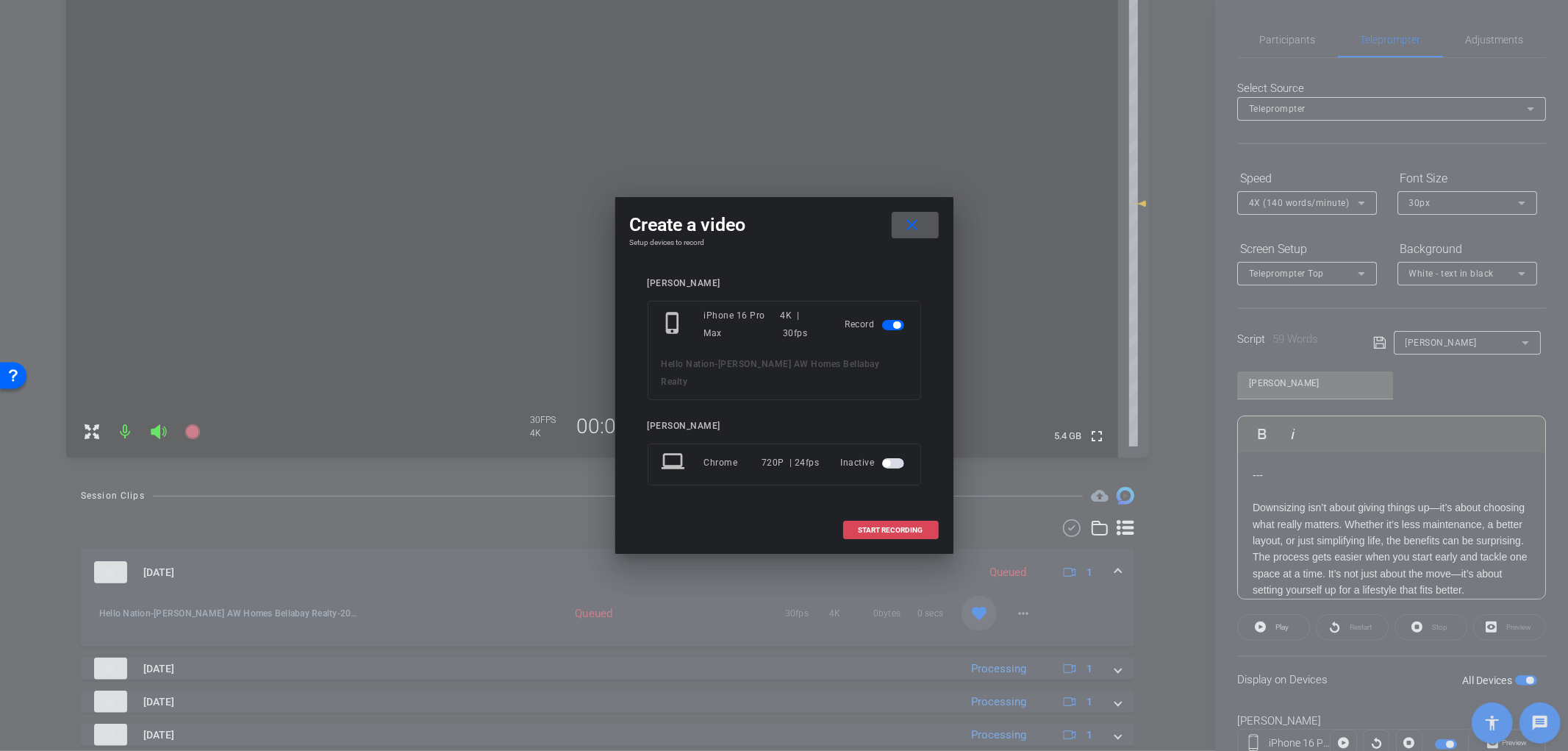
click at [915, 527] on span at bounding box center [891, 530] width 94 height 35
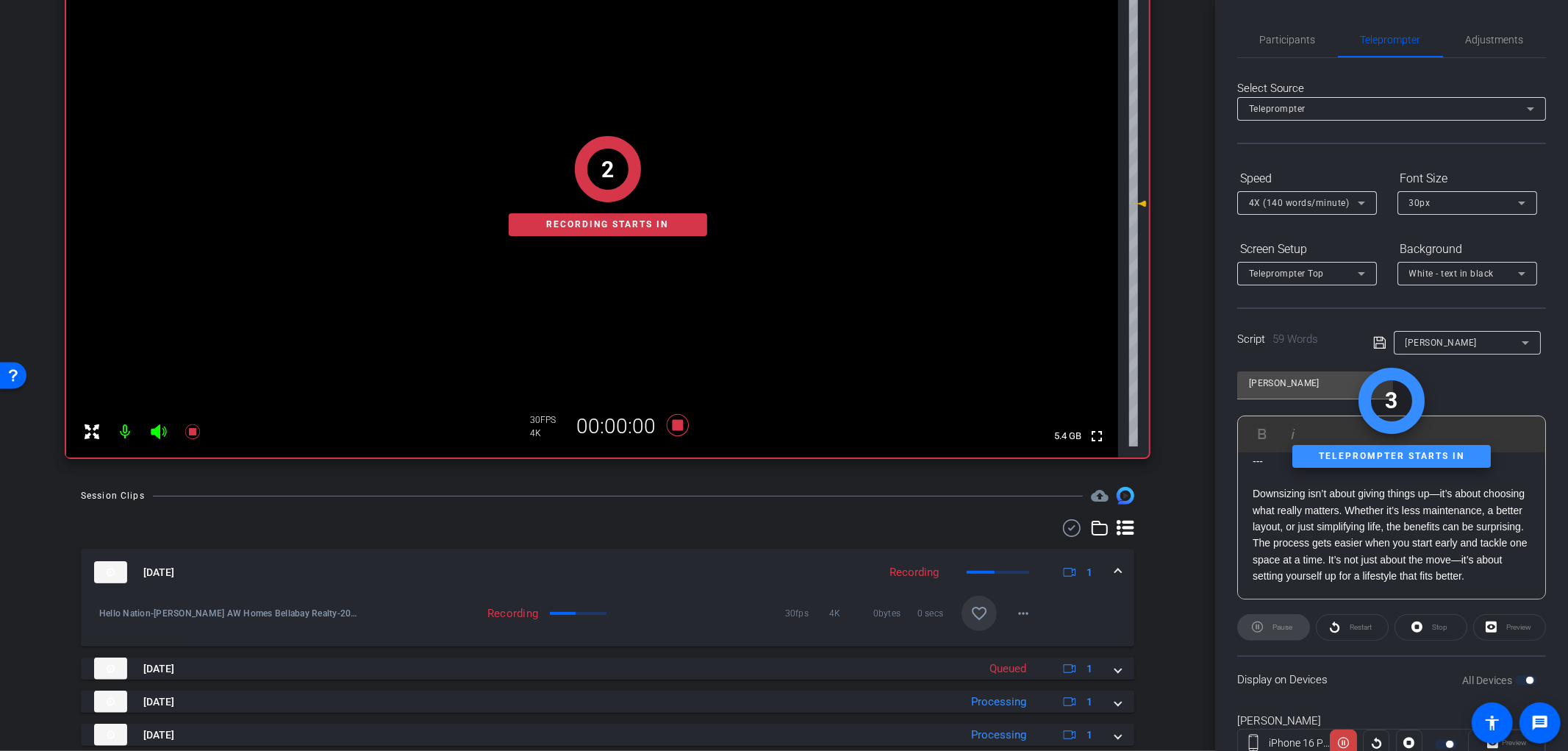
scroll to position [30, 0]
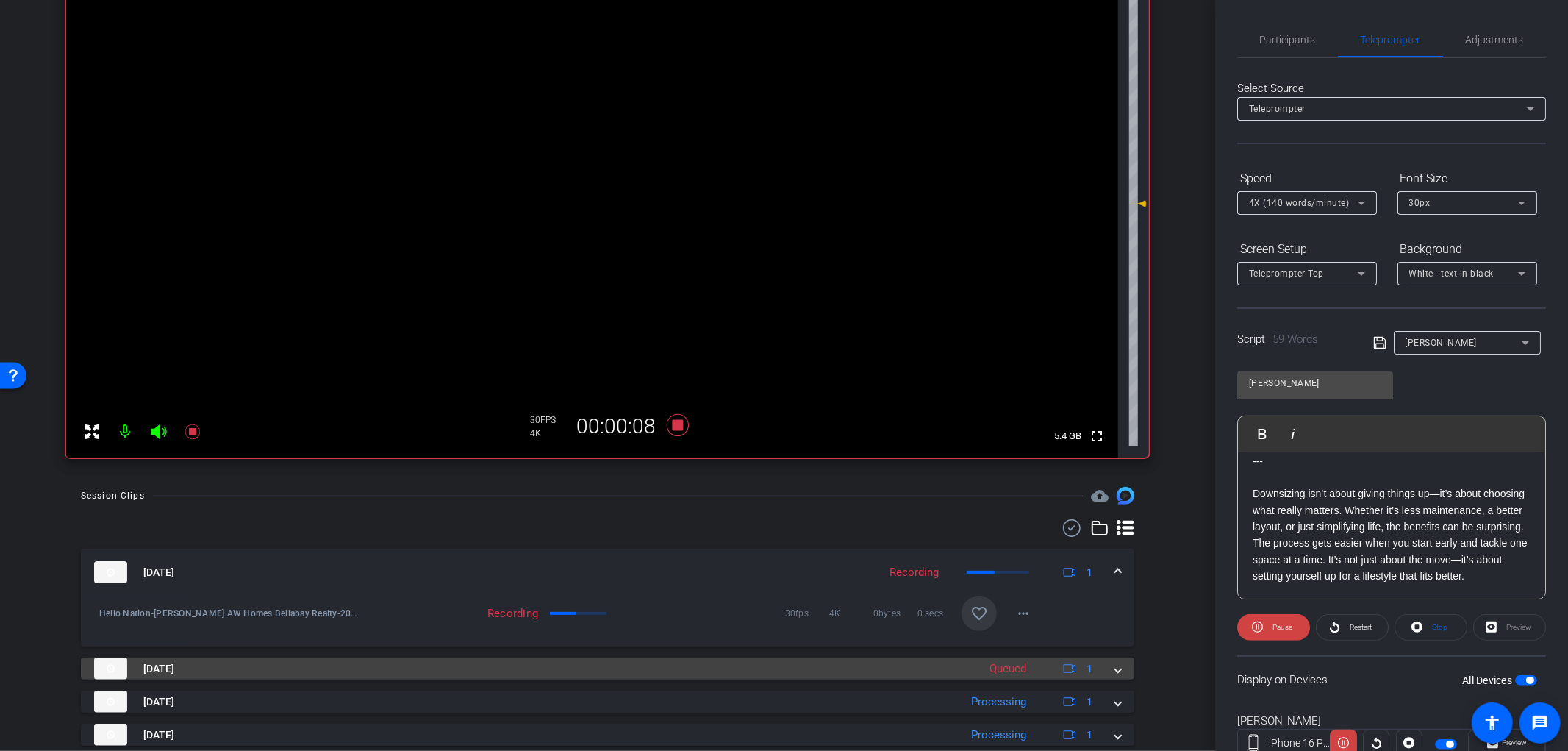
click at [1106, 674] on div "Sep 23, 2025 Queued 1" at bounding box center [605, 668] width 1021 height 22
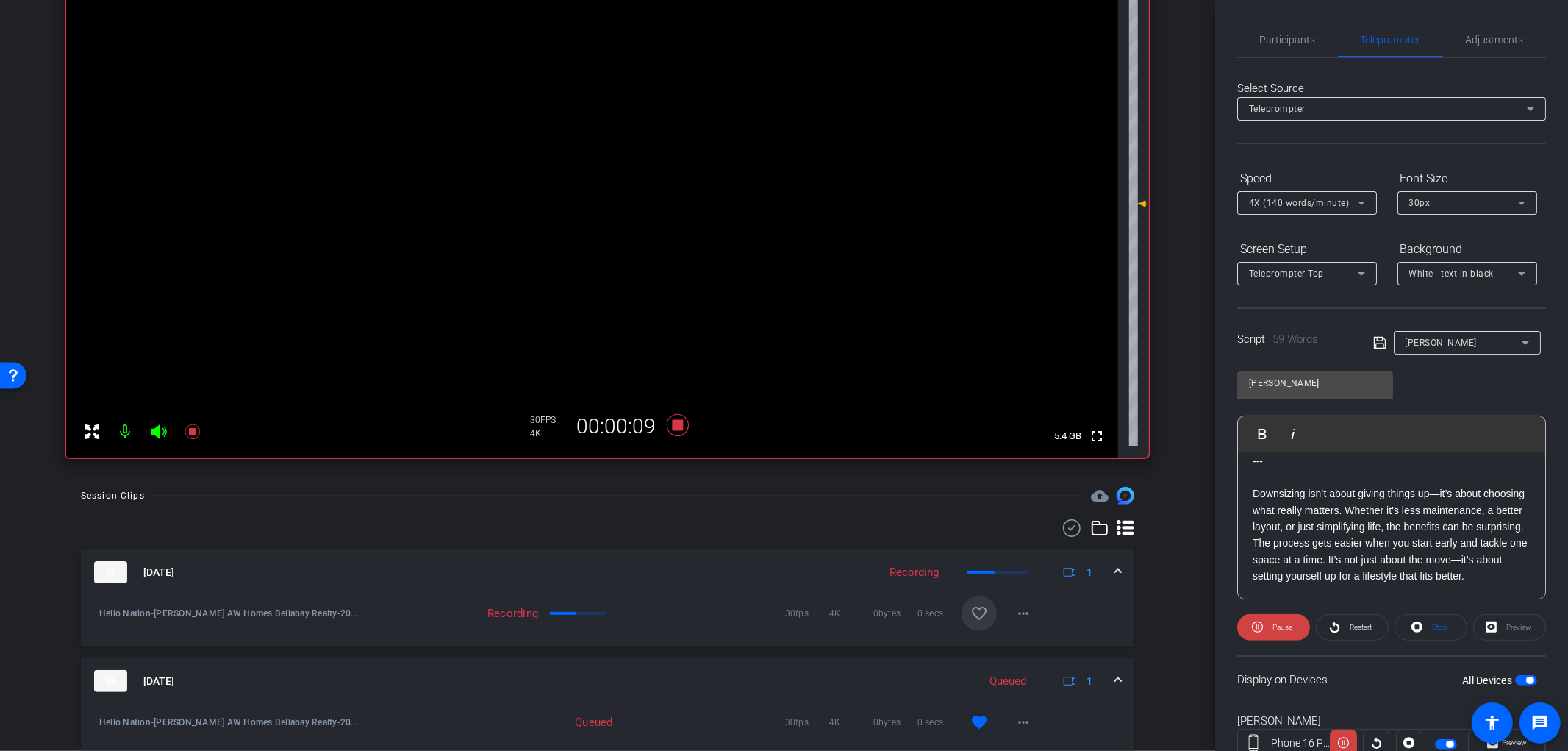
click at [1115, 674] on span at bounding box center [1118, 681] width 6 height 15
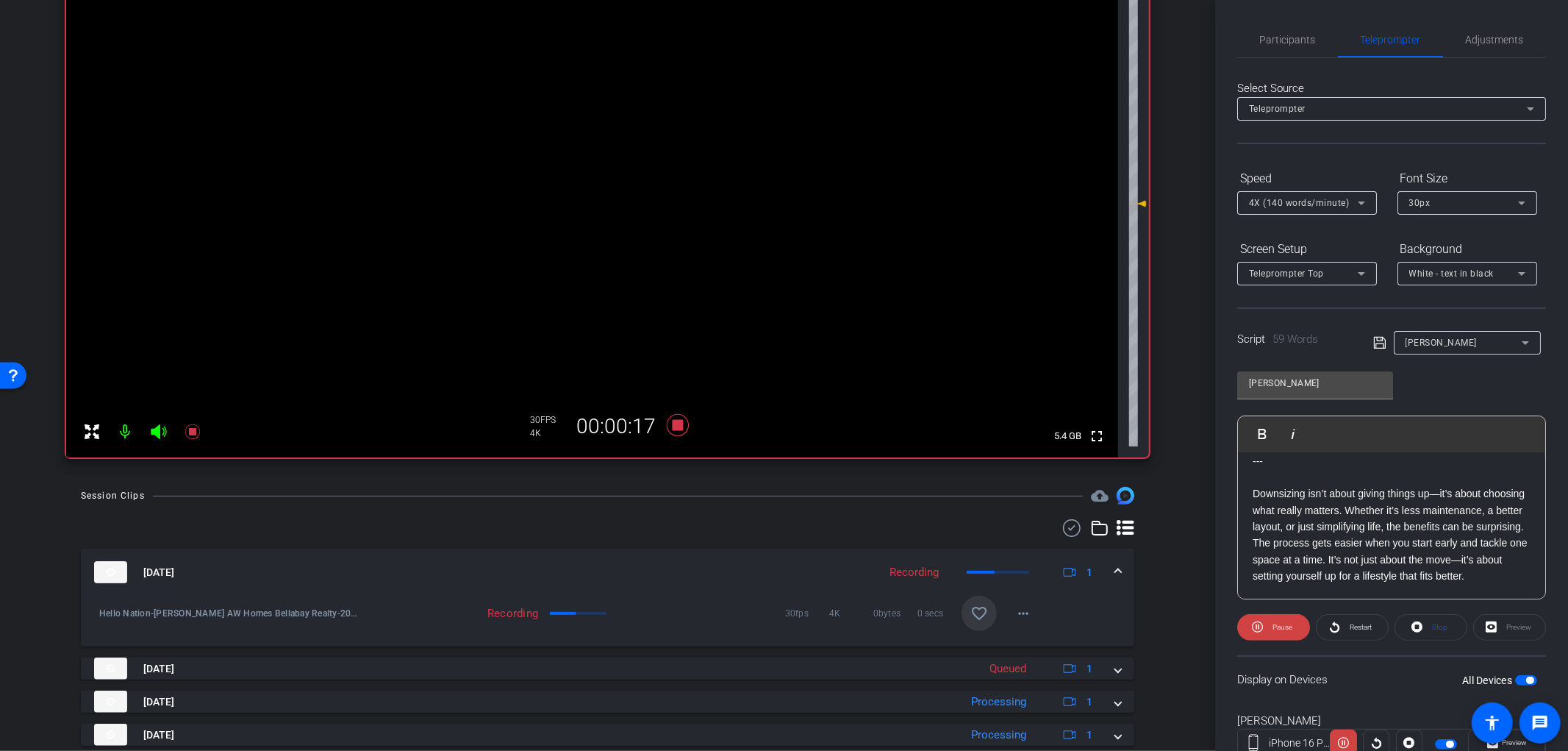
click at [962, 607] on span at bounding box center [979, 613] width 35 height 35
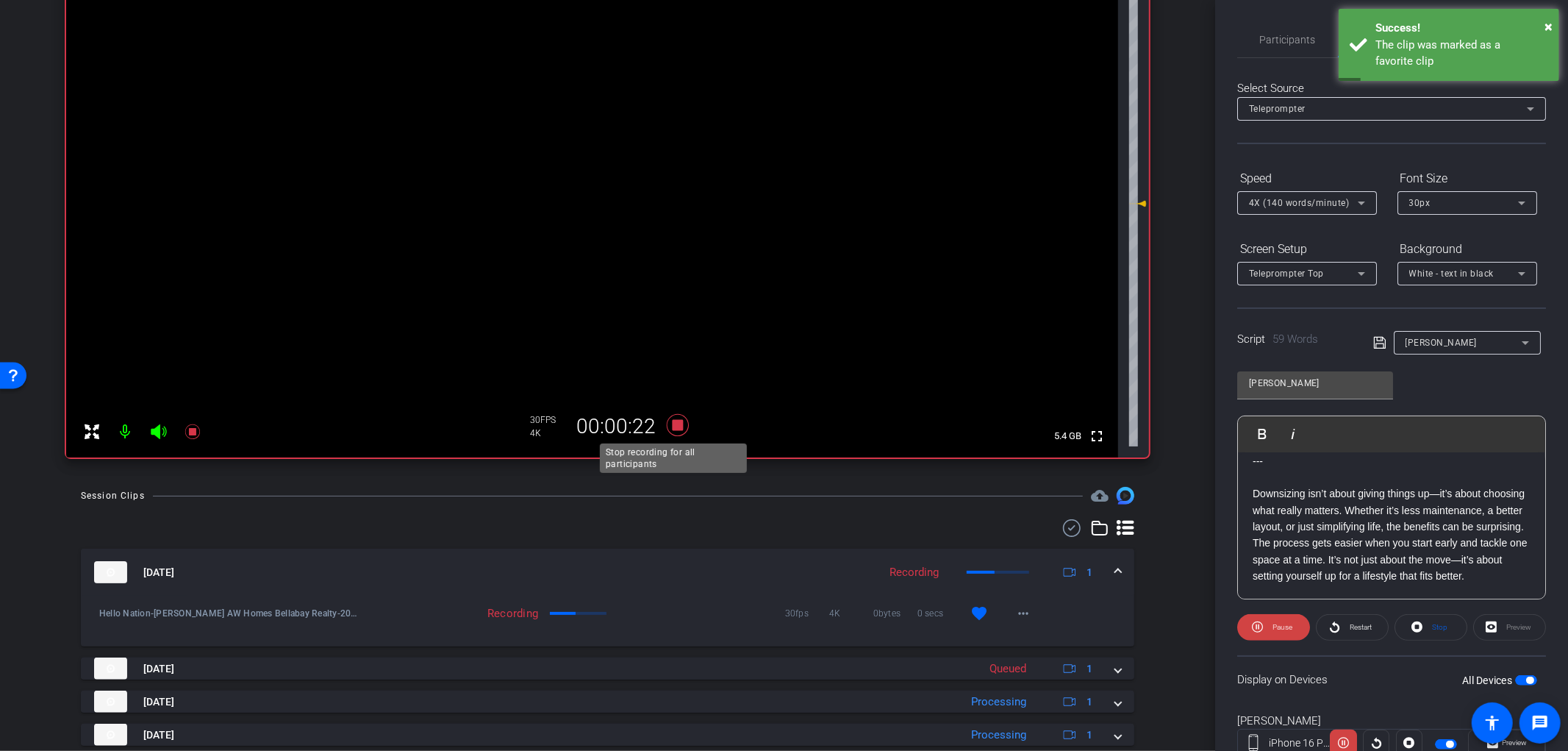
click at [665, 425] on icon at bounding box center [678, 425] width 35 height 26
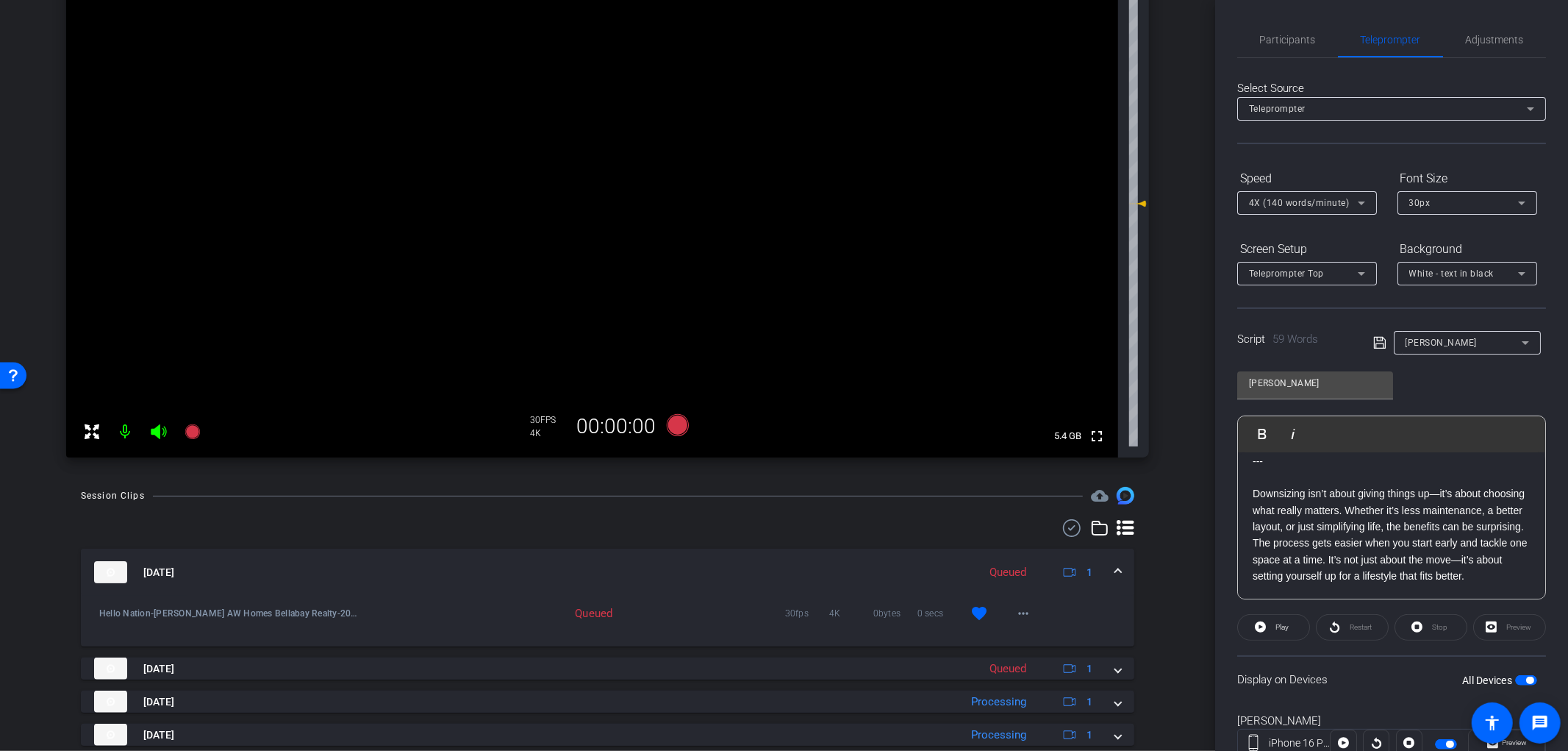
click at [1526, 679] on span "button" at bounding box center [1530, 680] width 8 height 8
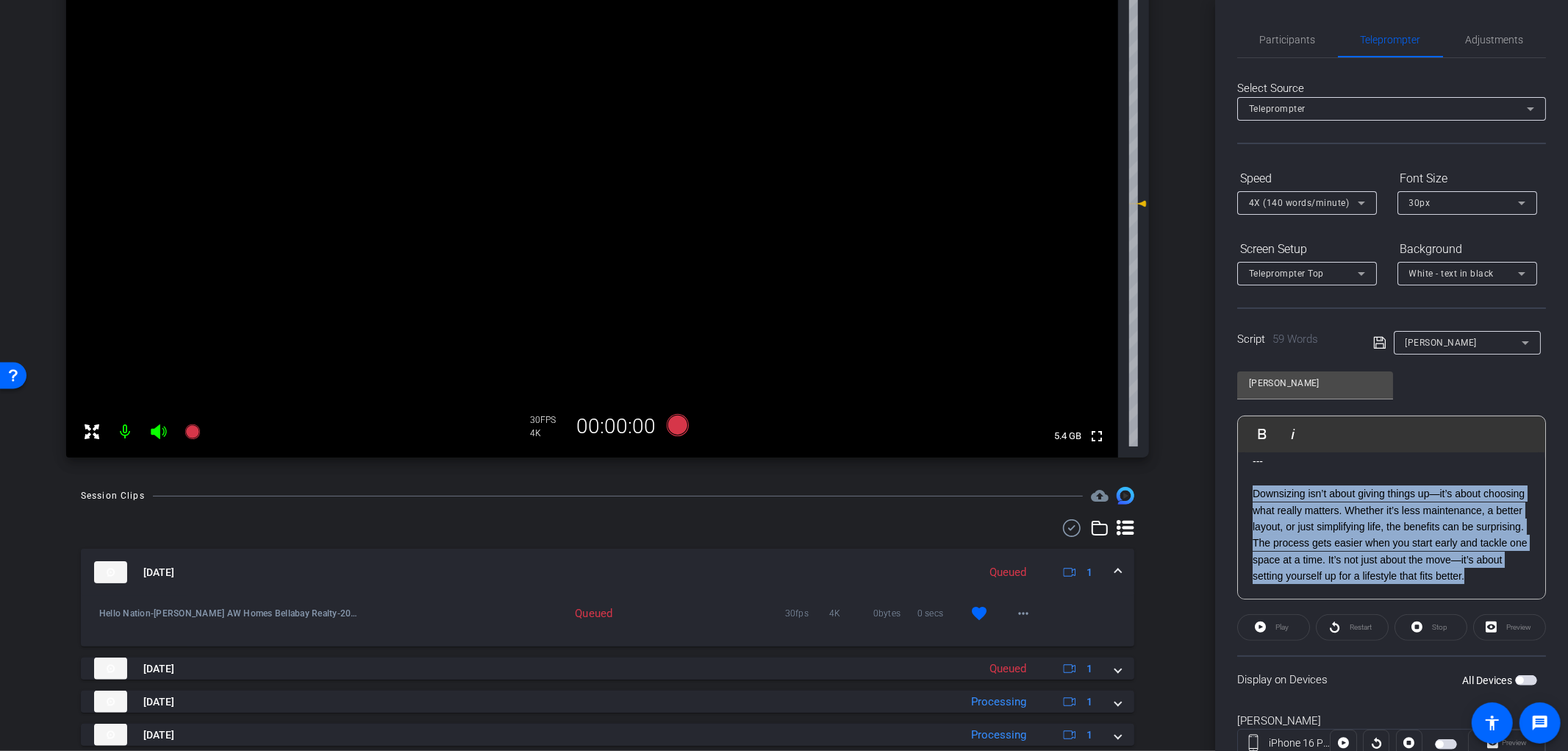
drag, startPoint x: 1365, startPoint y: 570, endPoint x: 1250, endPoint y: 479, distance: 146.6
click at [1250, 479] on div "--- Downsizing isn’t about giving things up—it’s about choosing what really mat…" at bounding box center [1392, 519] width 307 height 161
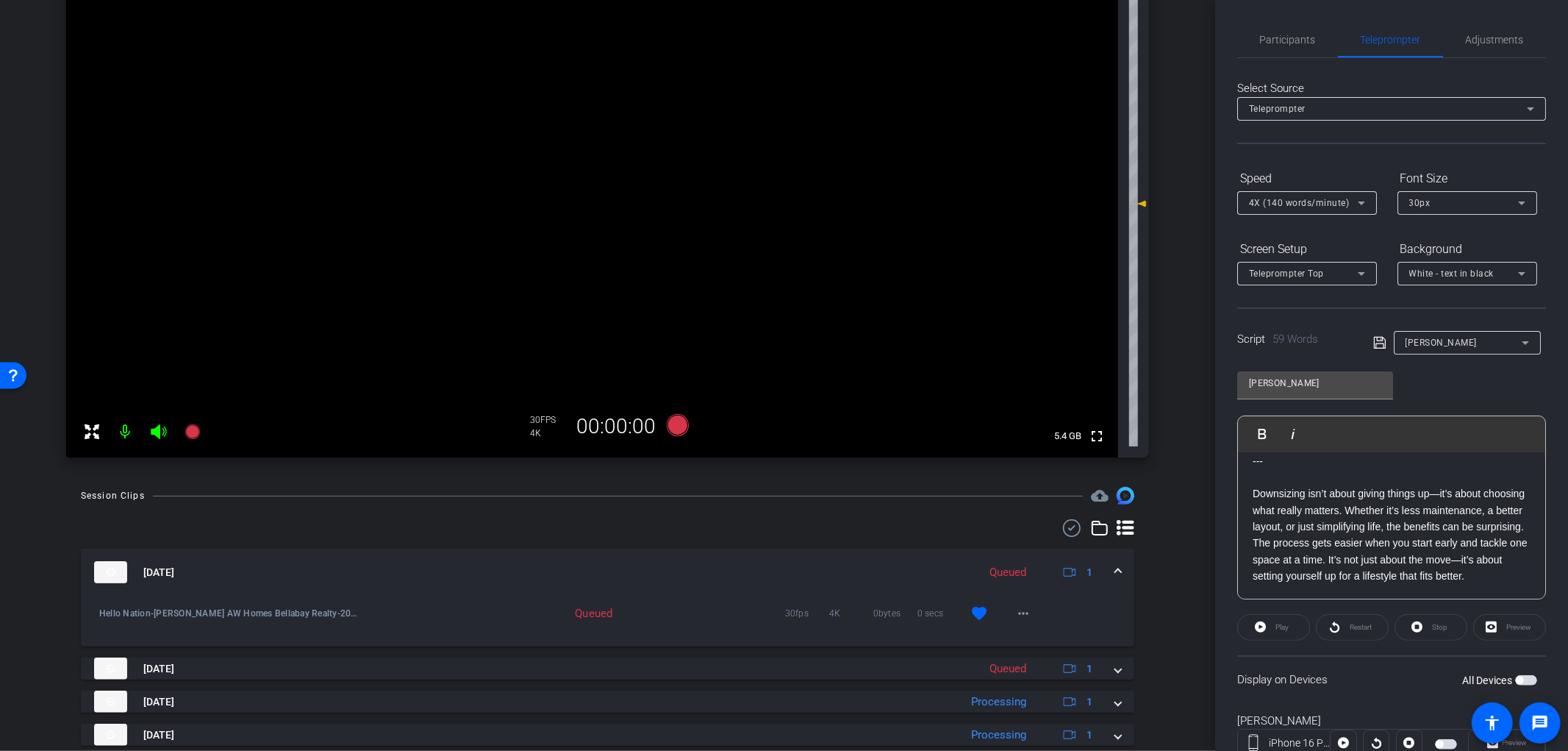
scroll to position [0, 0]
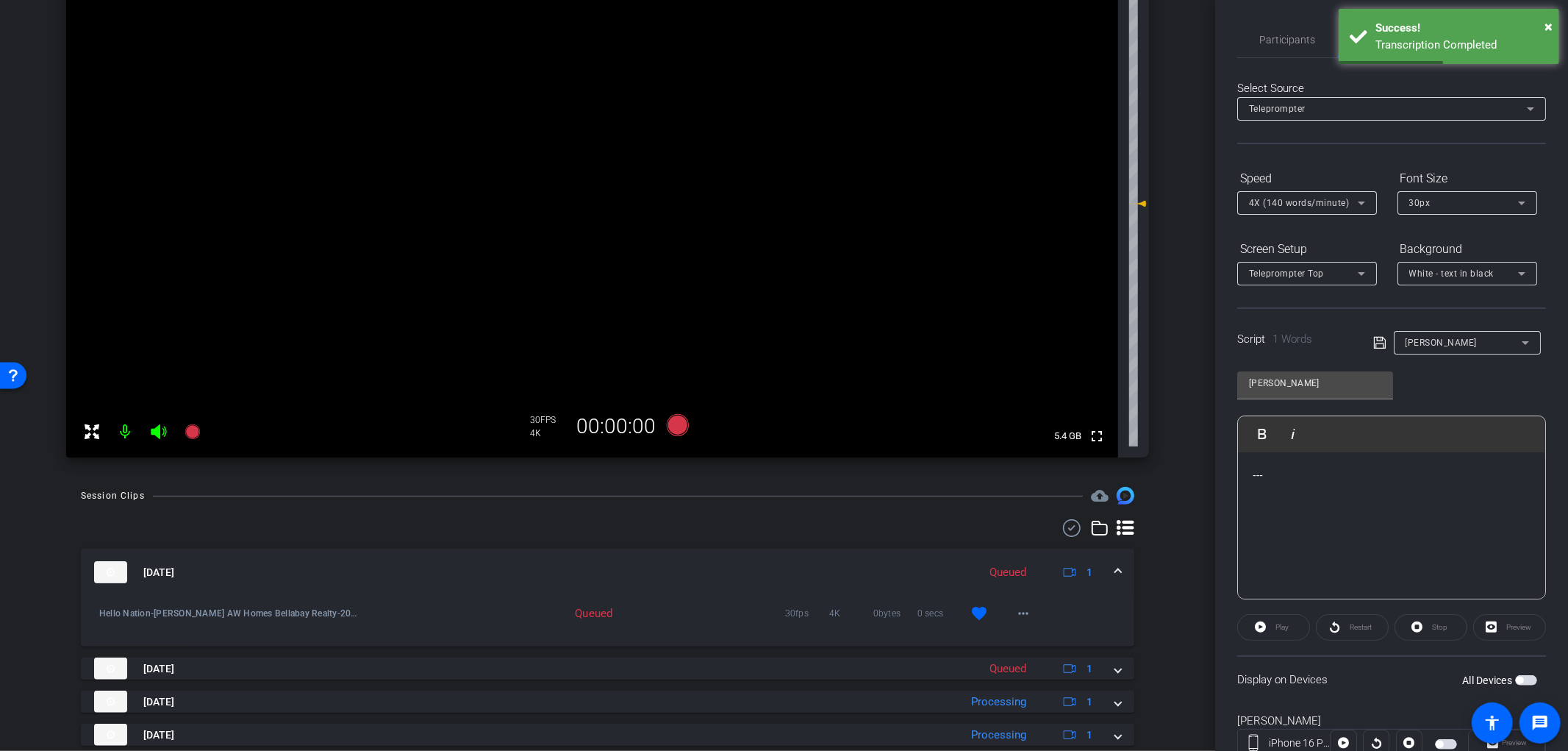
click at [1255, 509] on p at bounding box center [1392, 507] width 278 height 16
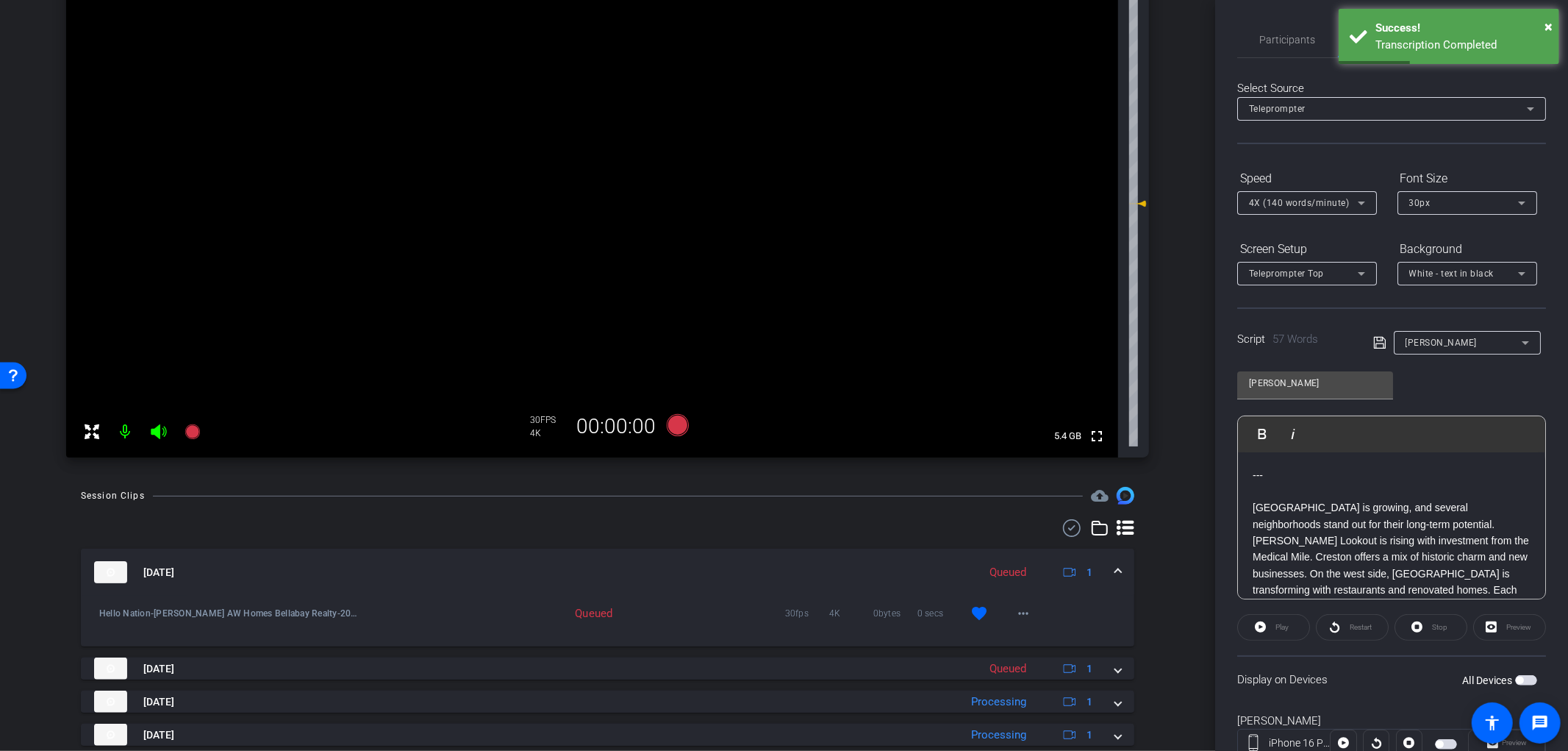
scroll to position [16, 0]
click at [1516, 677] on span "button" at bounding box center [1526, 680] width 22 height 10
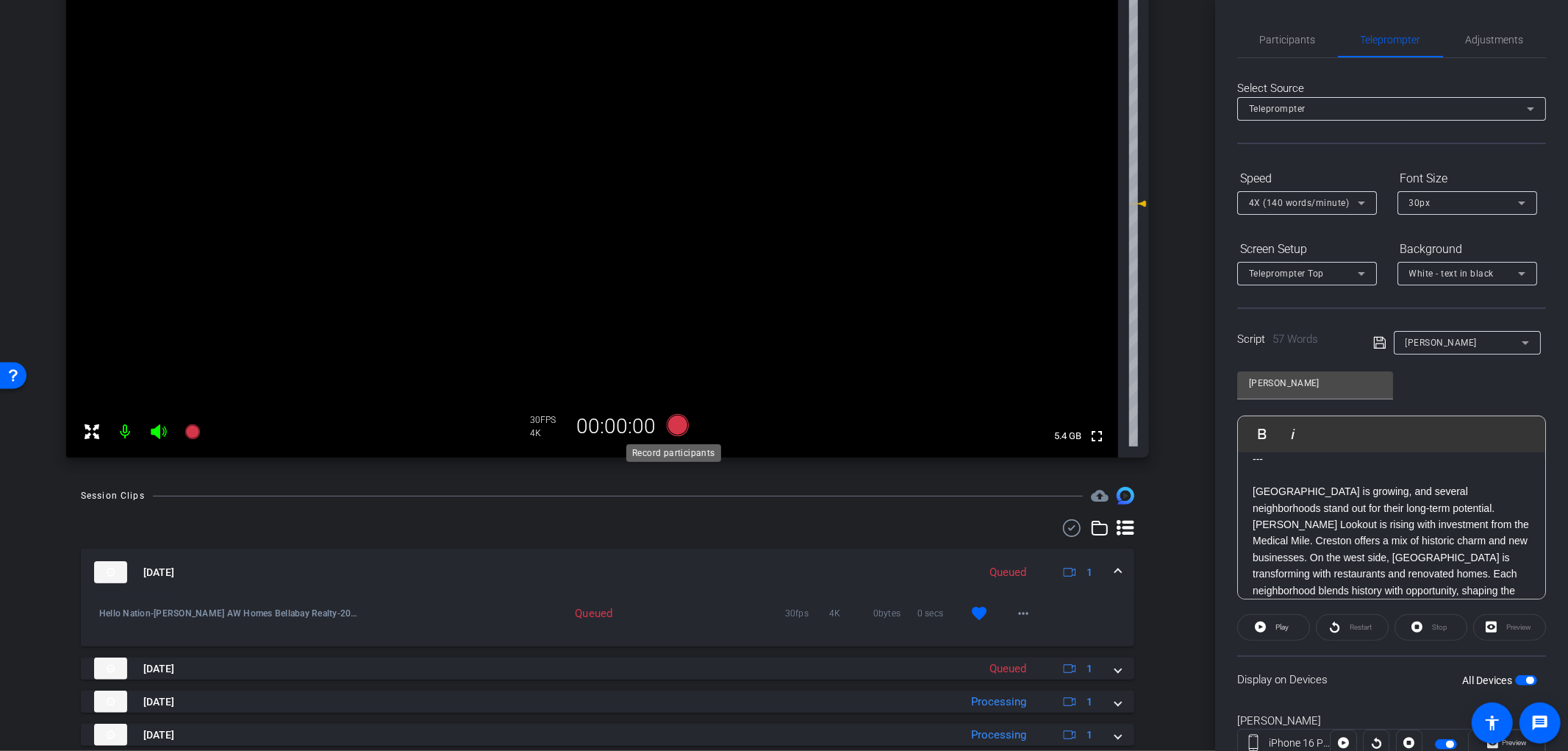
click at [674, 428] on icon at bounding box center [678, 425] width 22 height 22
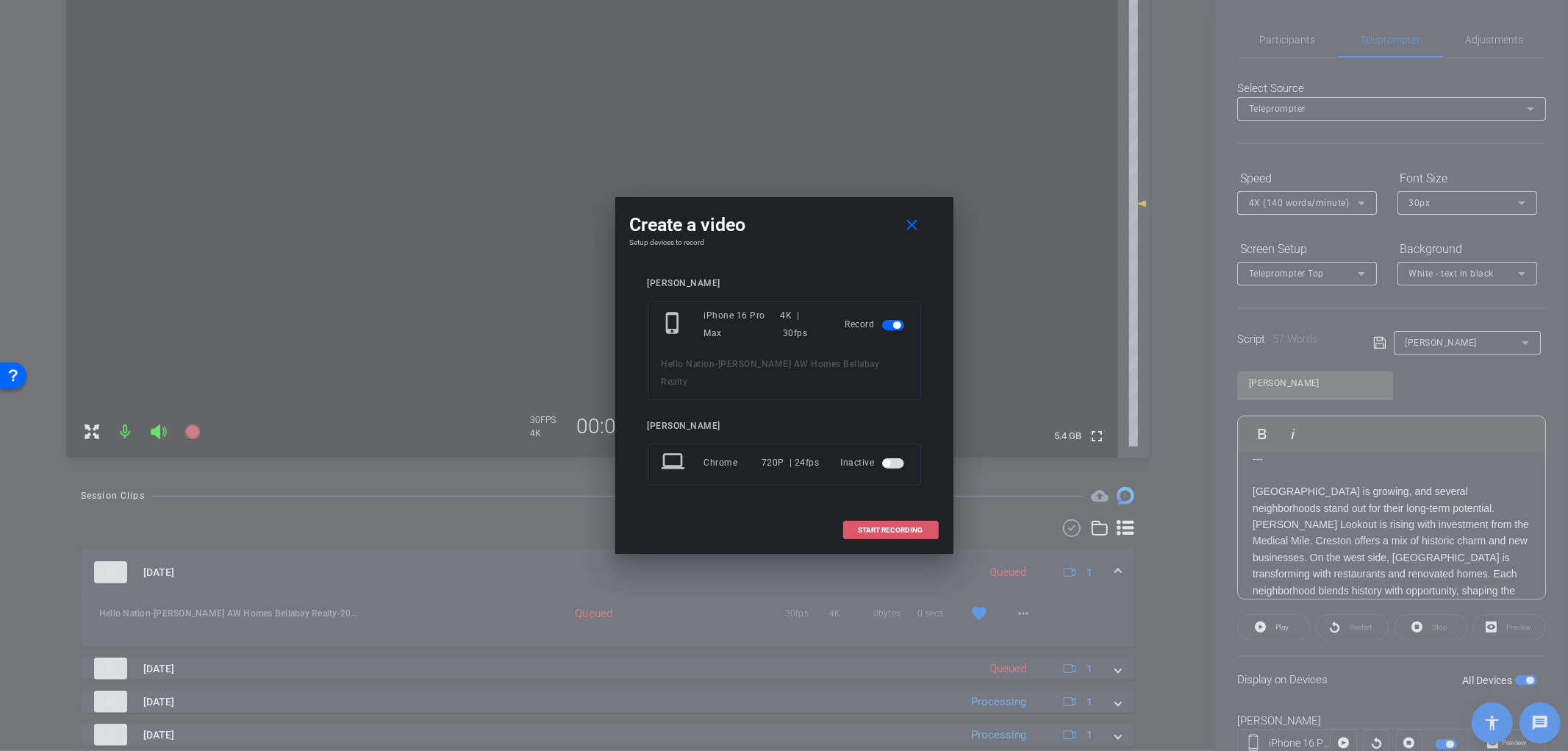
click at [884, 526] on span "START RECORDING" at bounding box center [891, 530] width 65 height 8
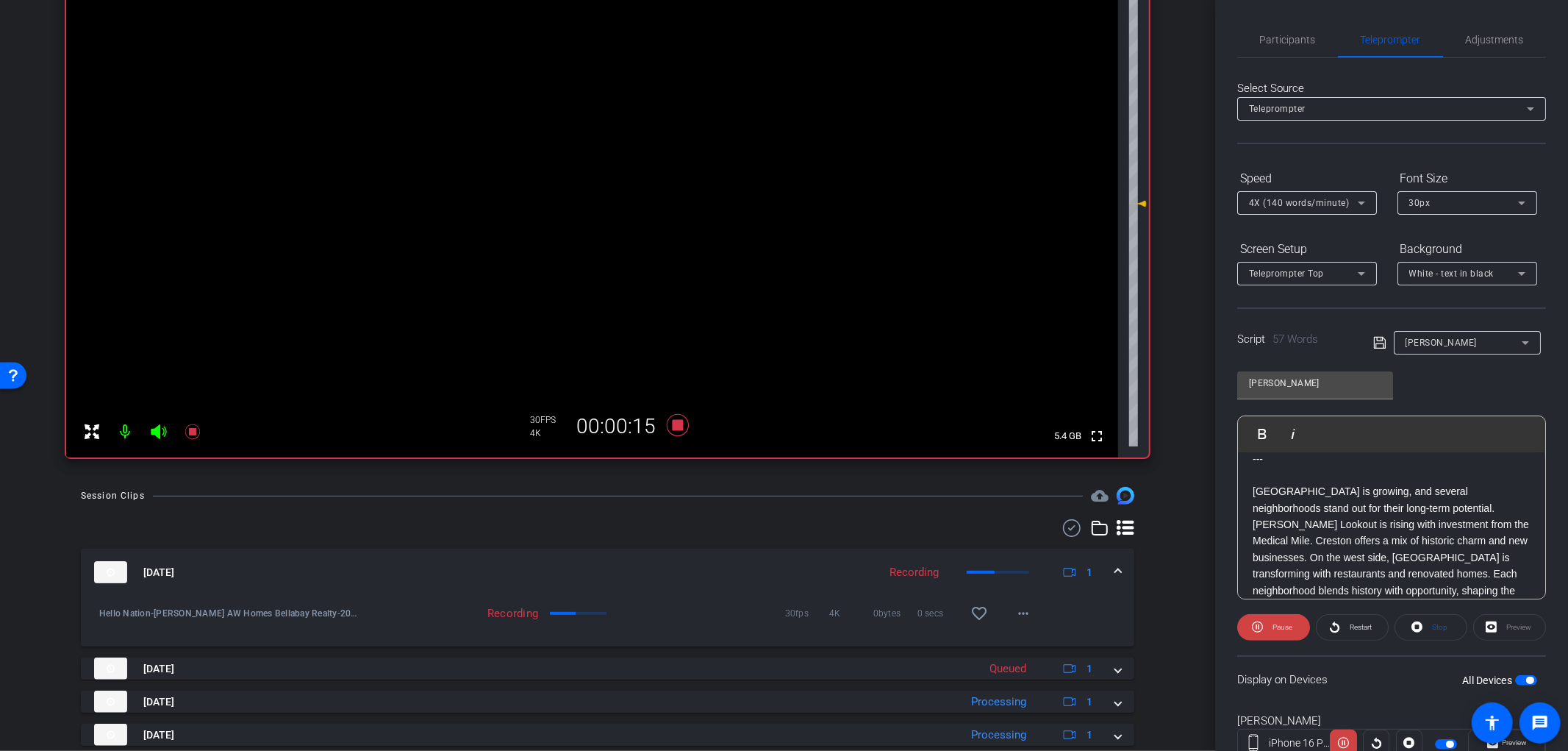
scroll to position [30, 0]
click at [970, 613] on mat-icon "favorite_border" at bounding box center [979, 613] width 18 height 18
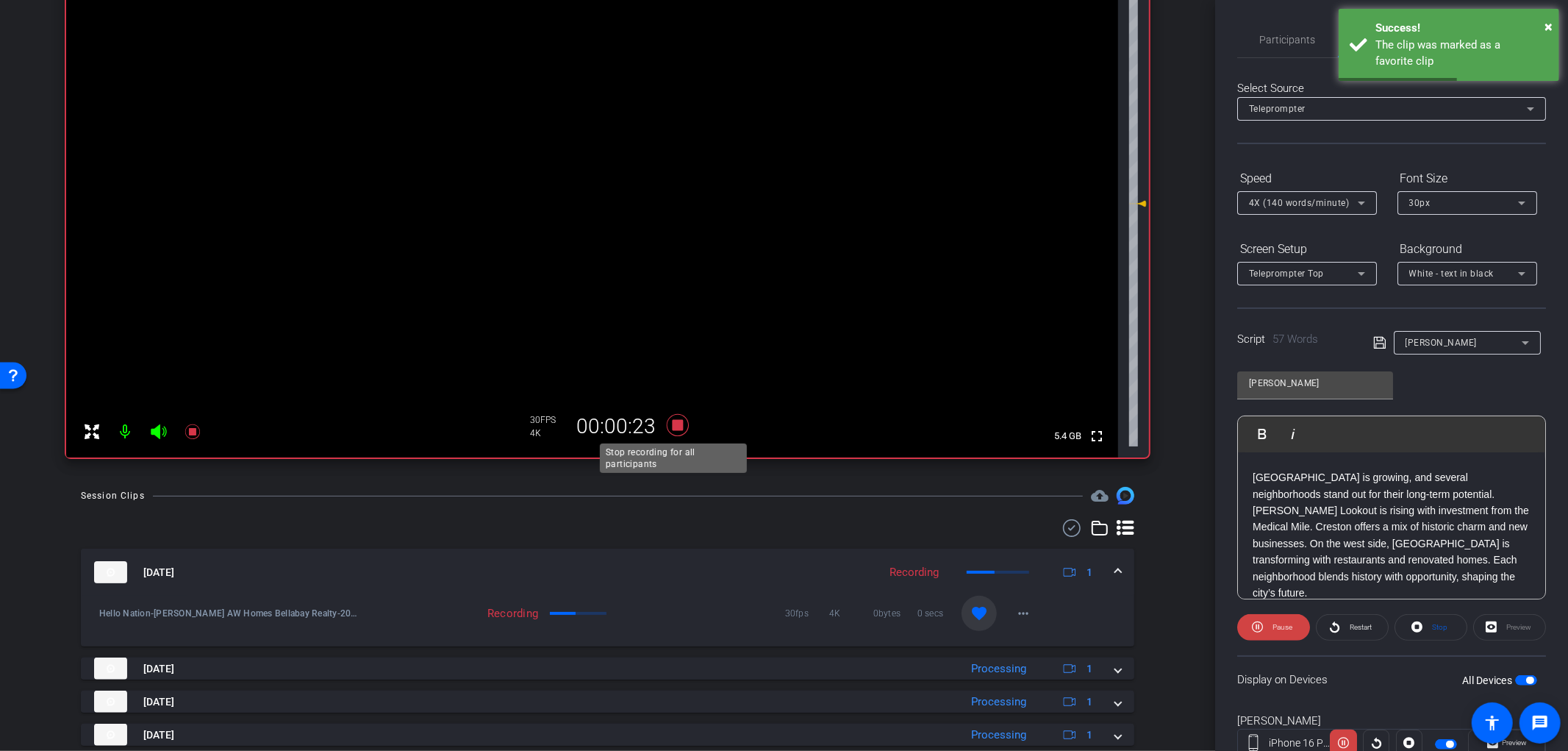
click at [678, 427] on icon at bounding box center [678, 425] width 22 height 22
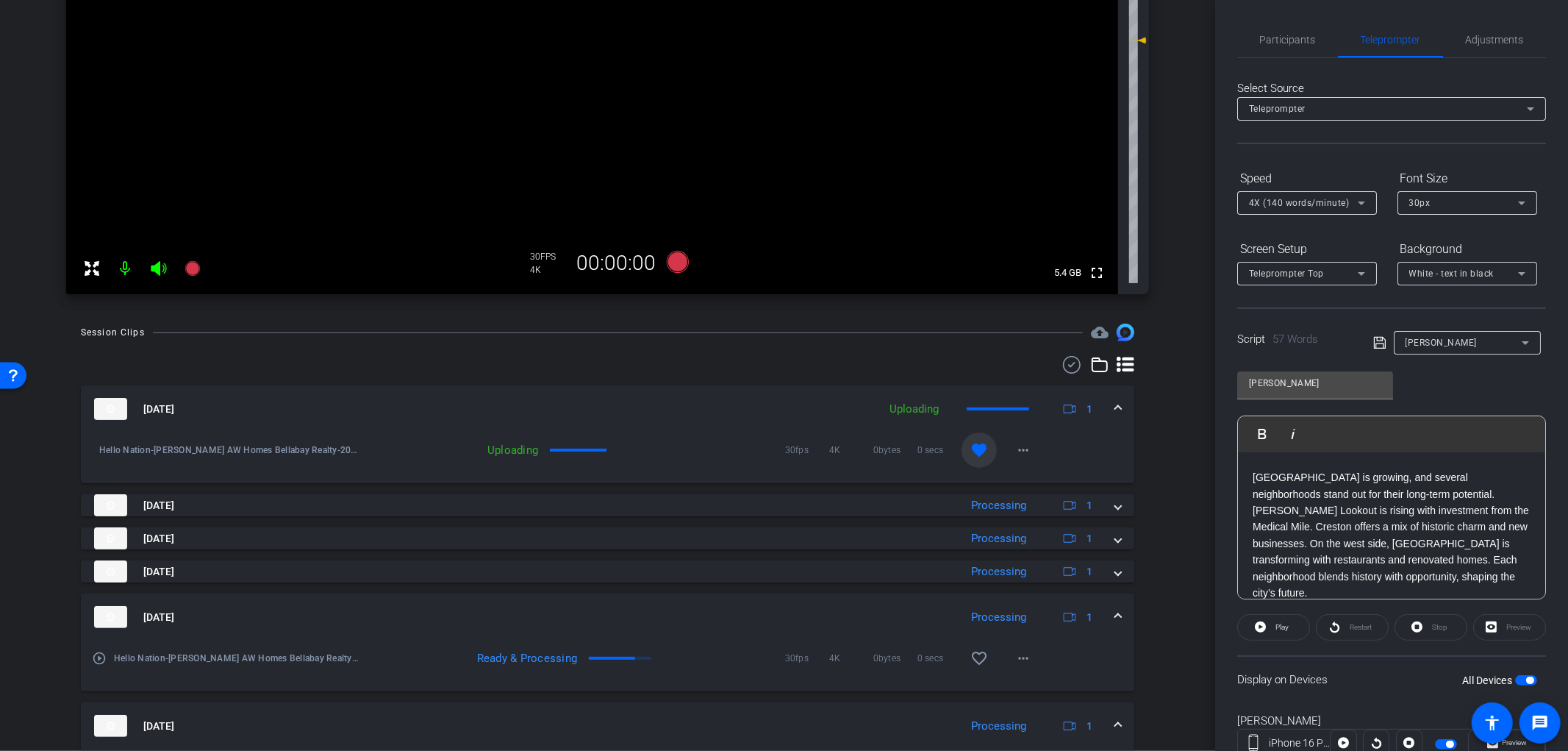
scroll to position [0, 0]
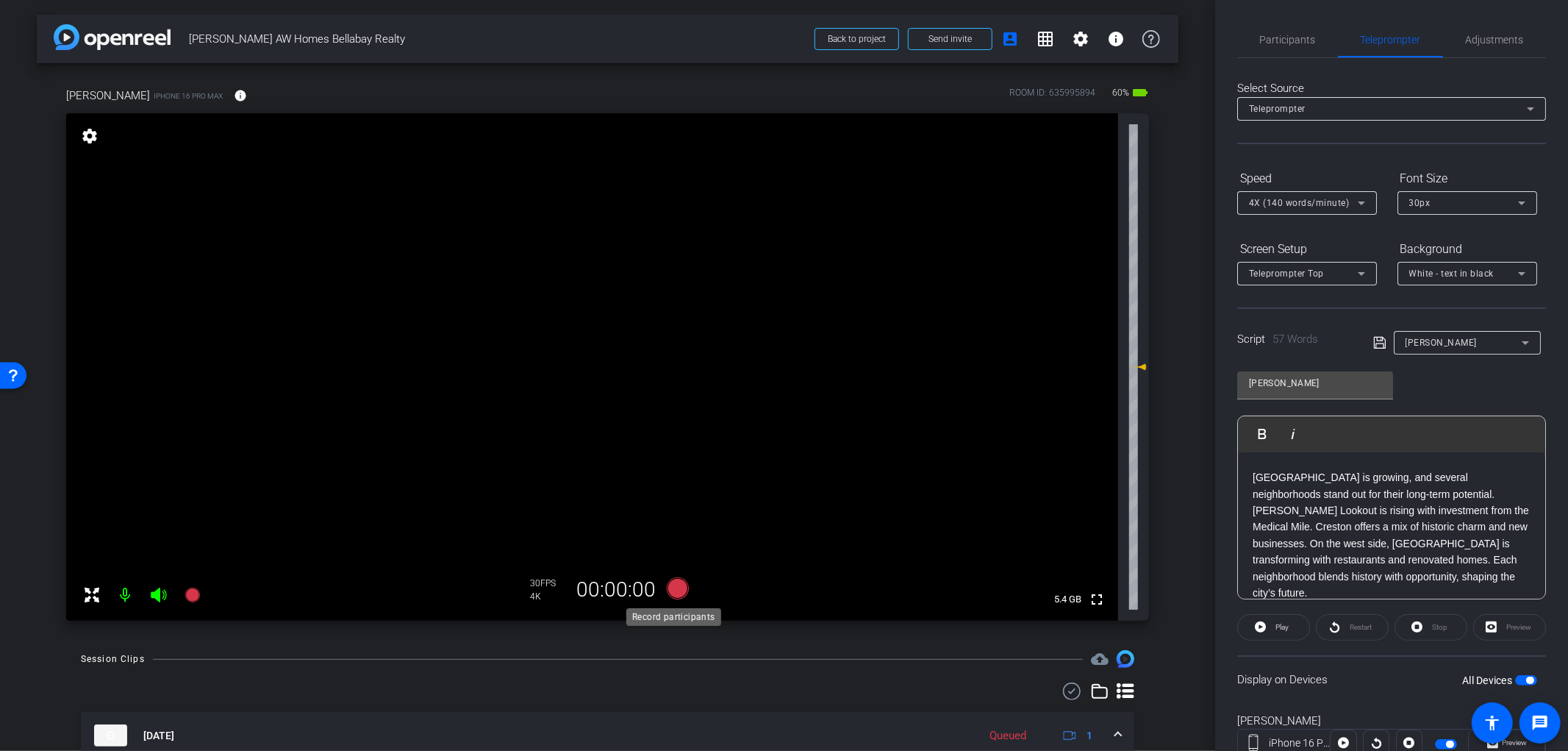
click at [678, 594] on icon at bounding box center [678, 588] width 22 height 22
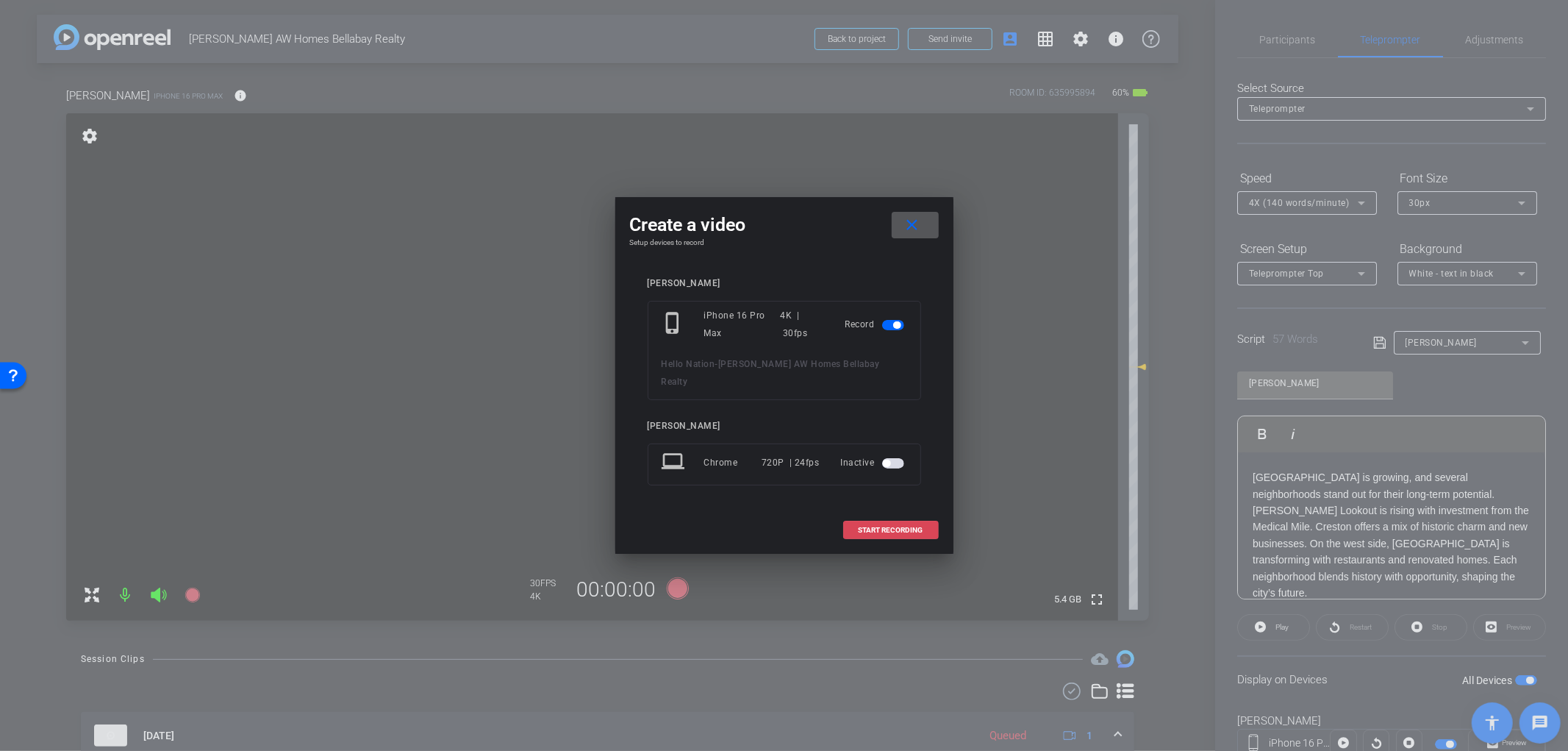
click at [901, 515] on span at bounding box center [891, 530] width 94 height 35
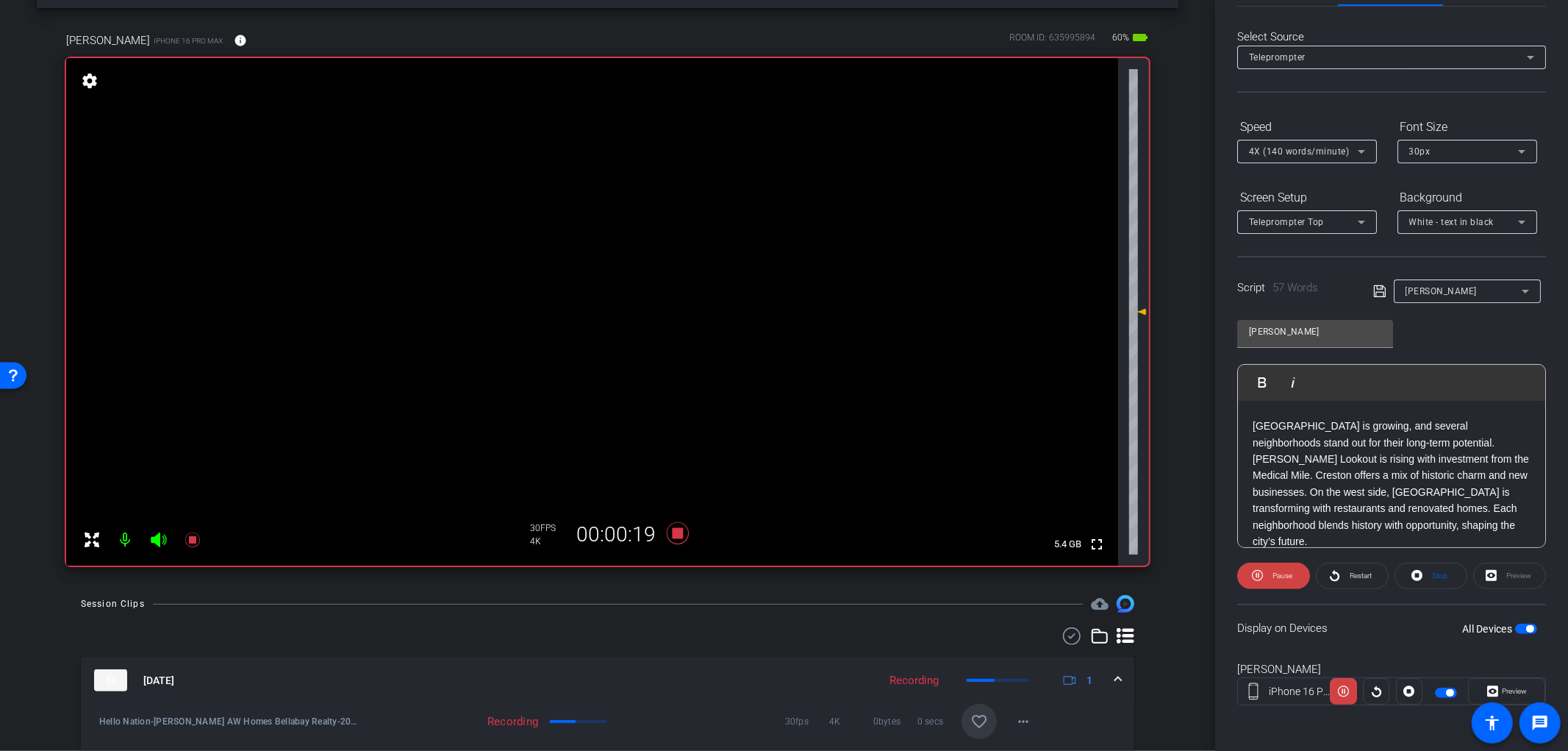
scroll to position [163, 0]
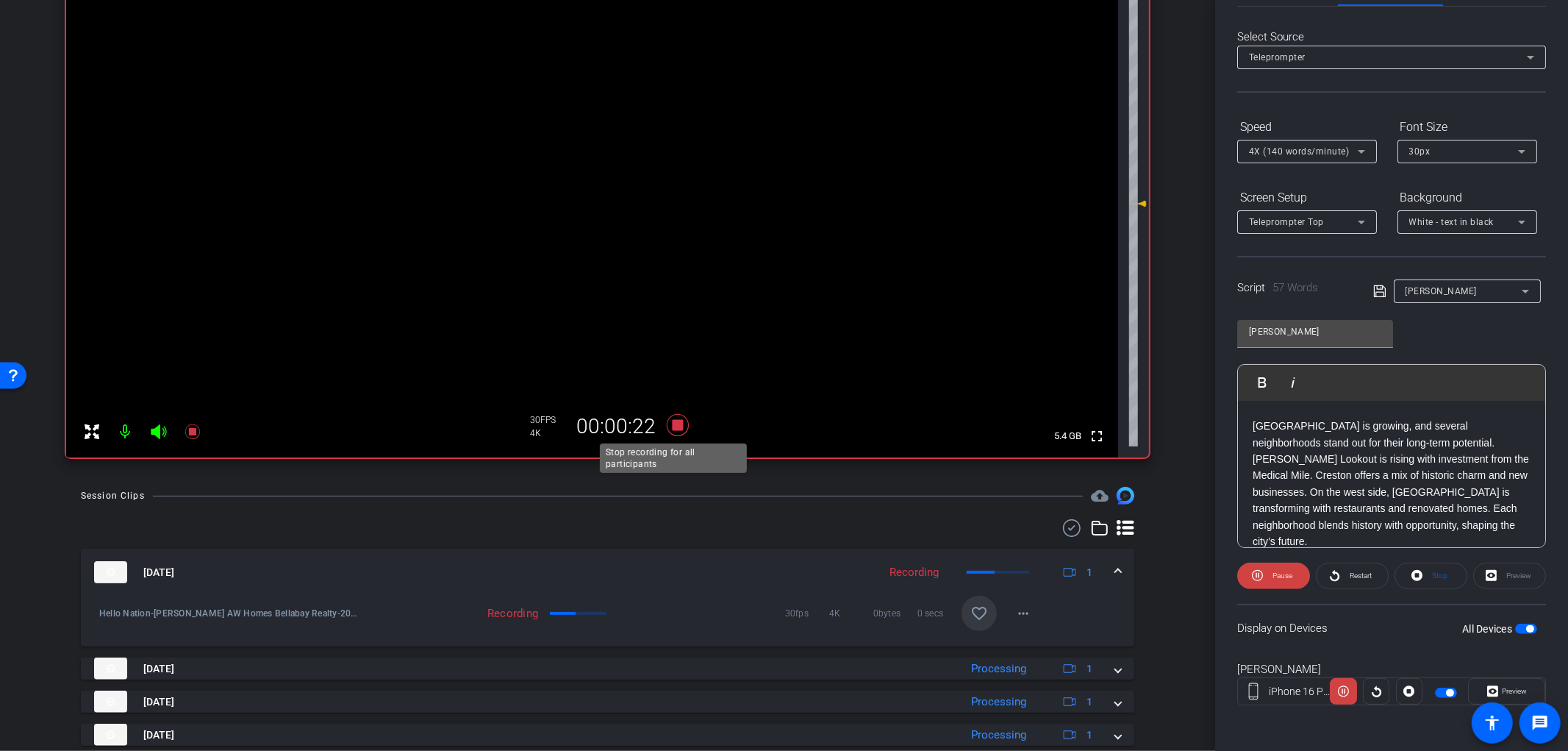
click at [672, 422] on icon at bounding box center [678, 425] width 22 height 22
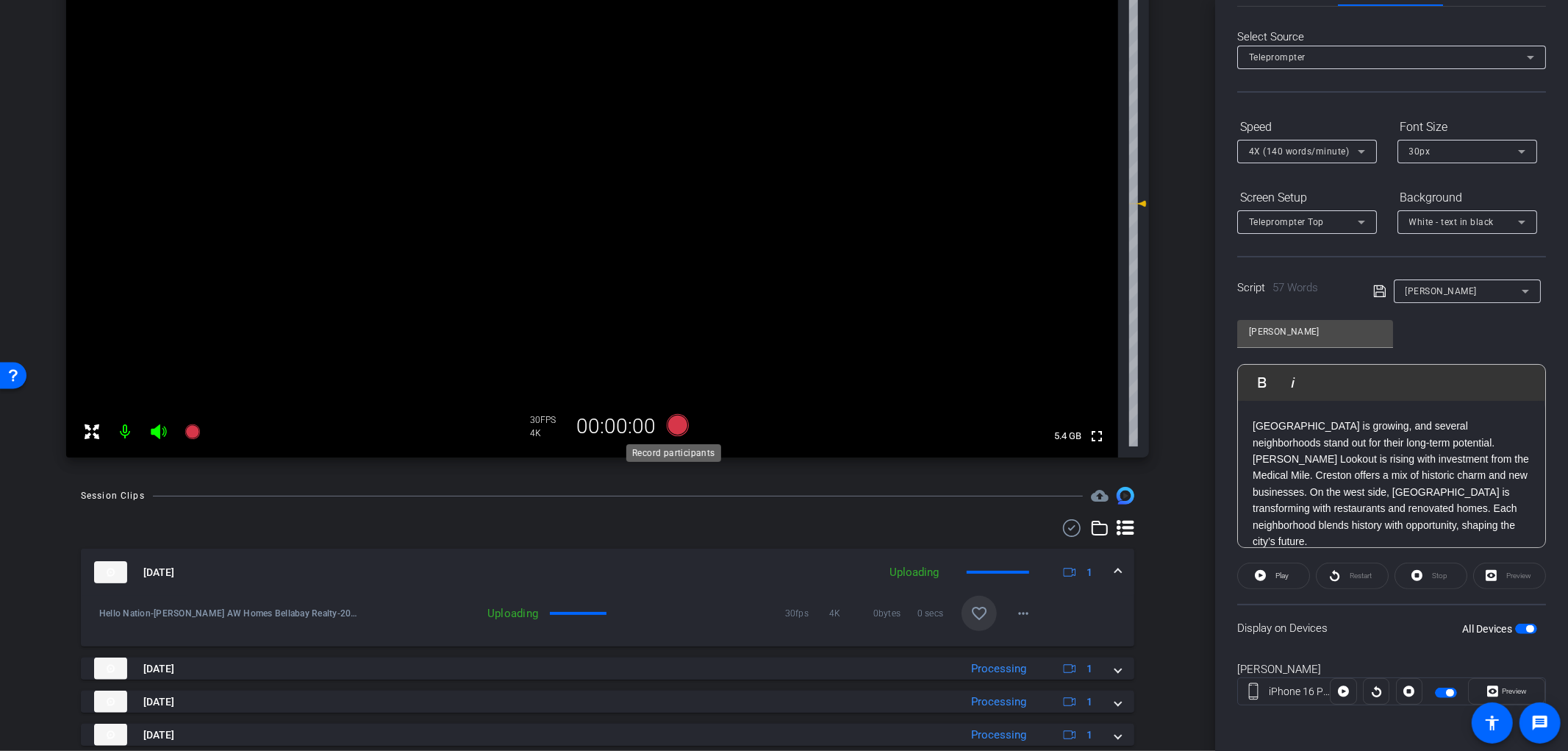
click at [671, 423] on icon at bounding box center [678, 425] width 22 height 22
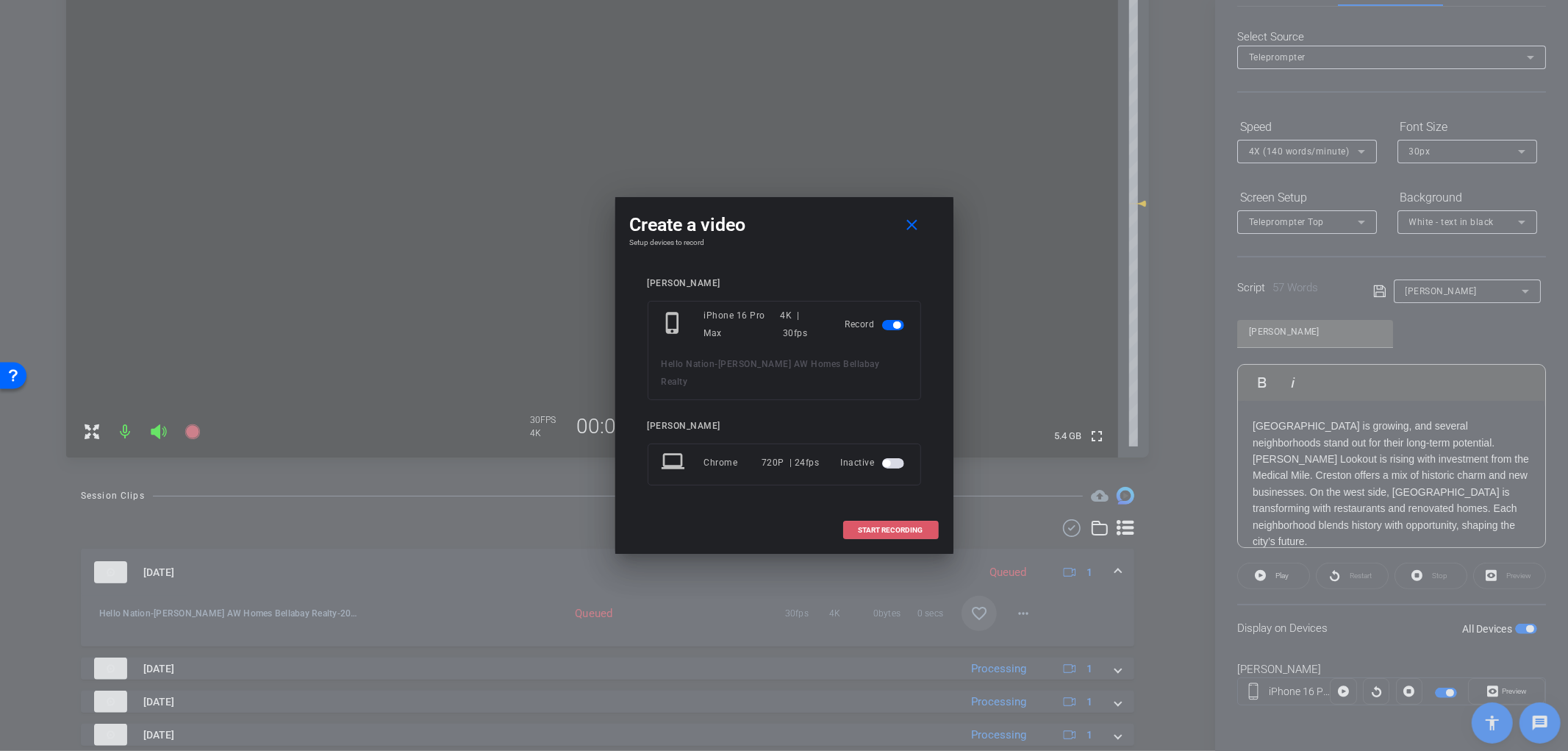
click at [899, 526] on span "START RECORDING" at bounding box center [891, 530] width 65 height 8
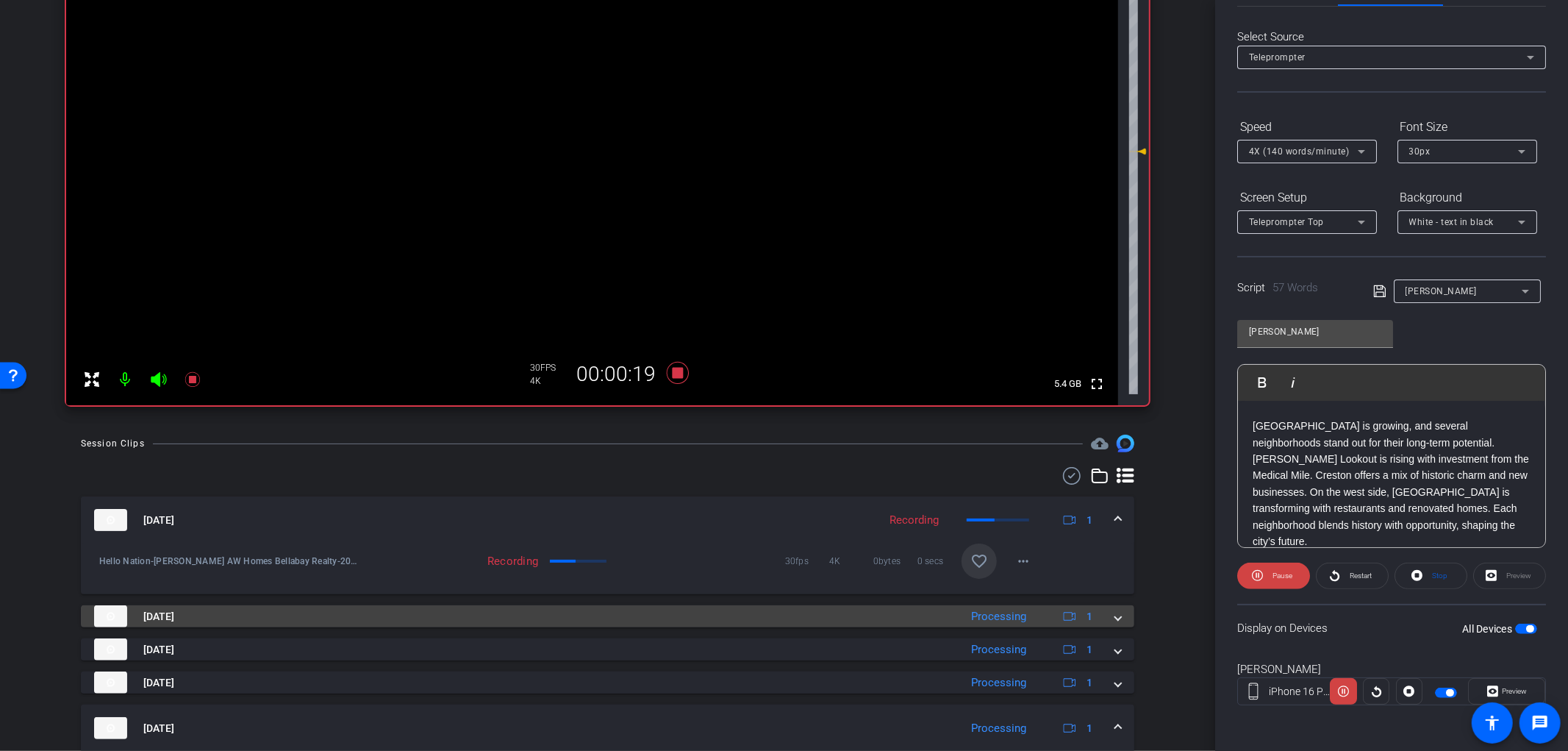
scroll to position [245, 0]
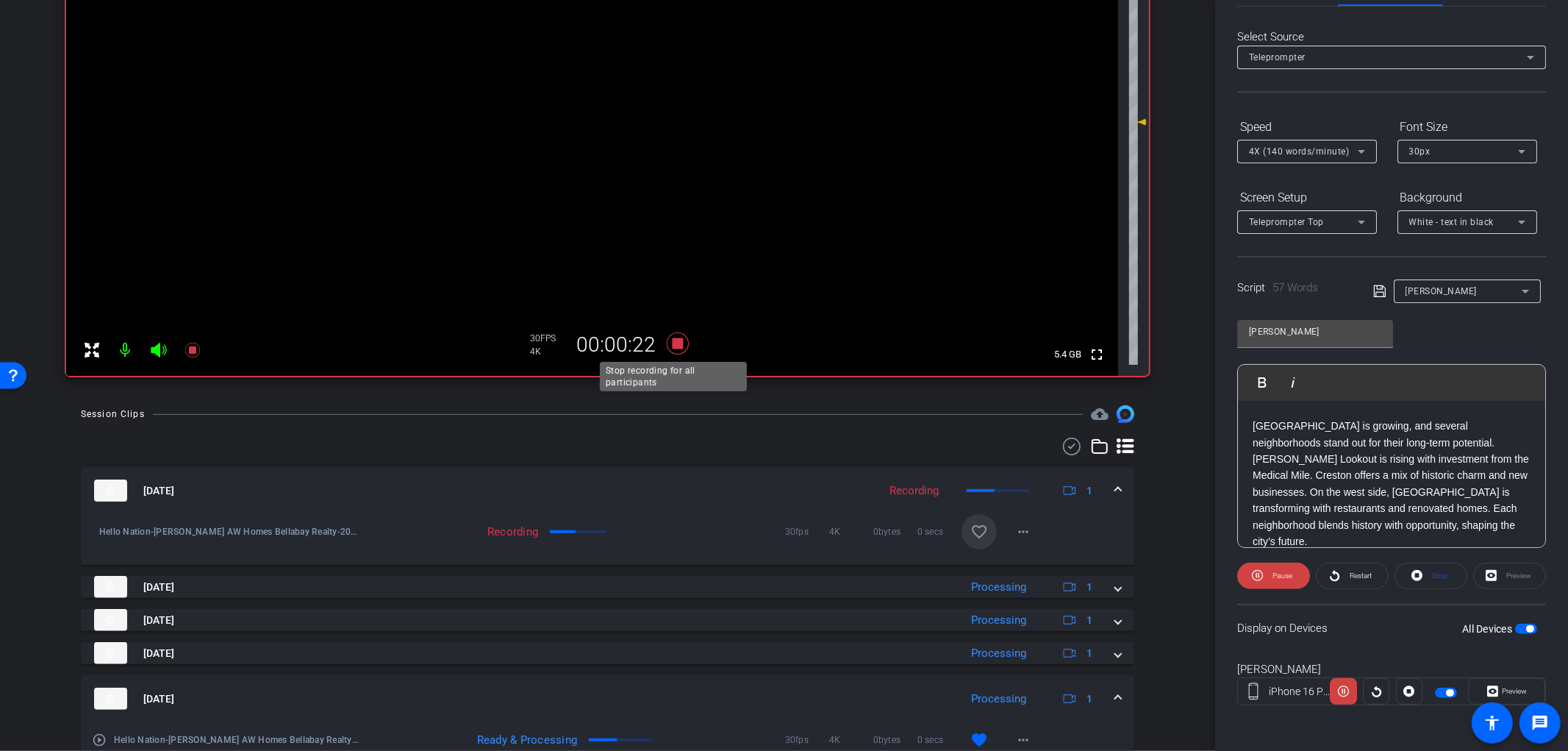
click at [673, 341] on icon at bounding box center [678, 343] width 22 height 22
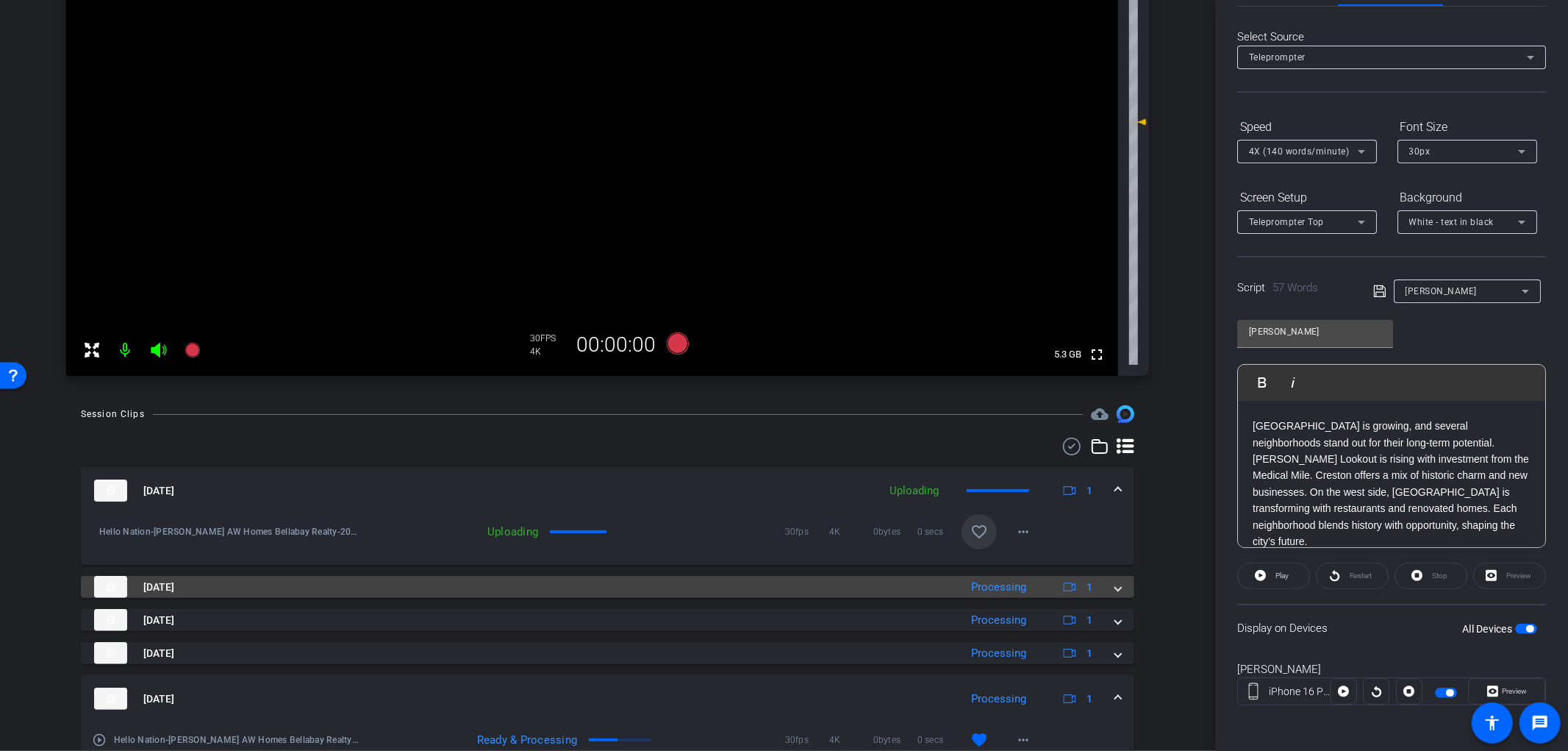
click at [1115, 592] on span at bounding box center [1118, 588] width 6 height 15
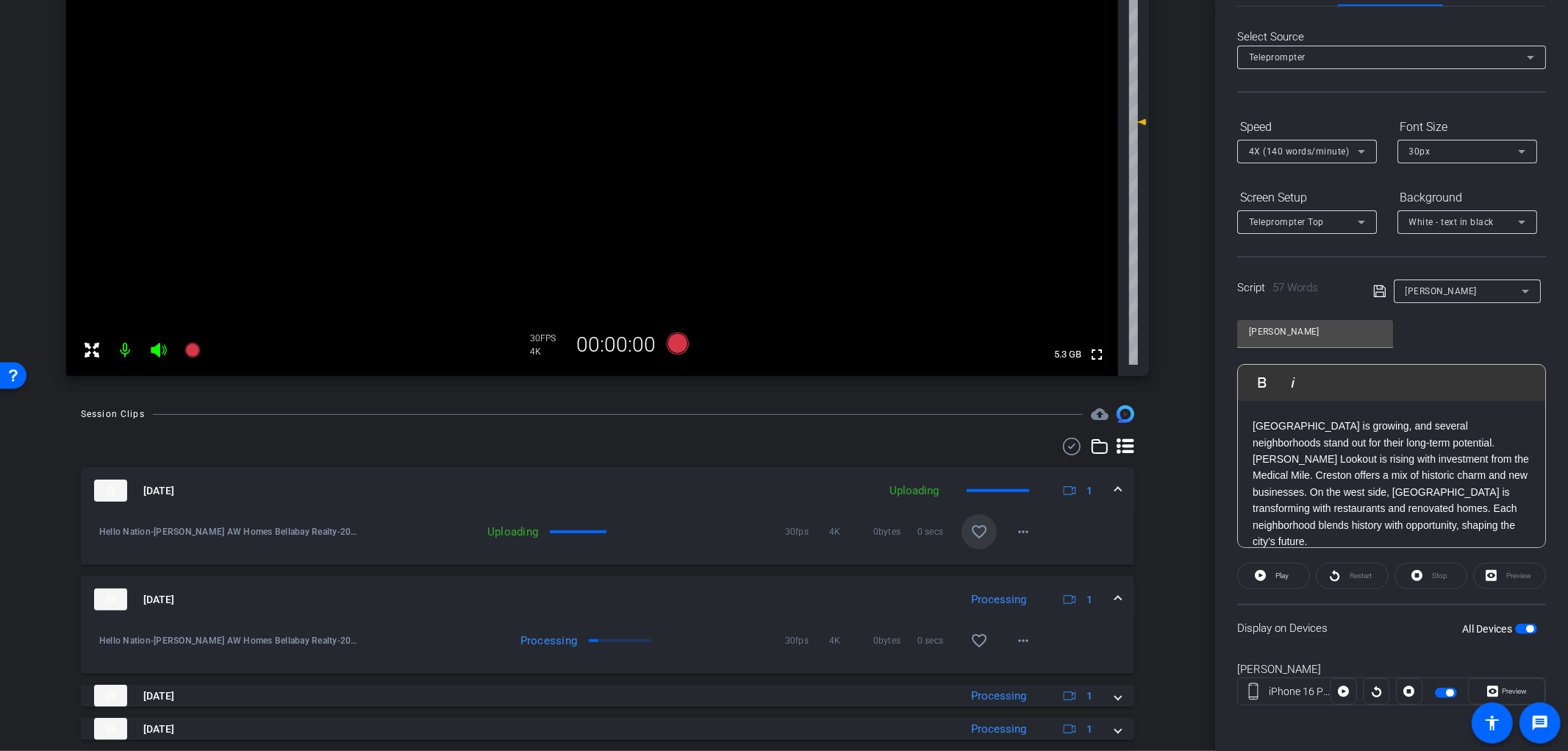
scroll to position [327, 0]
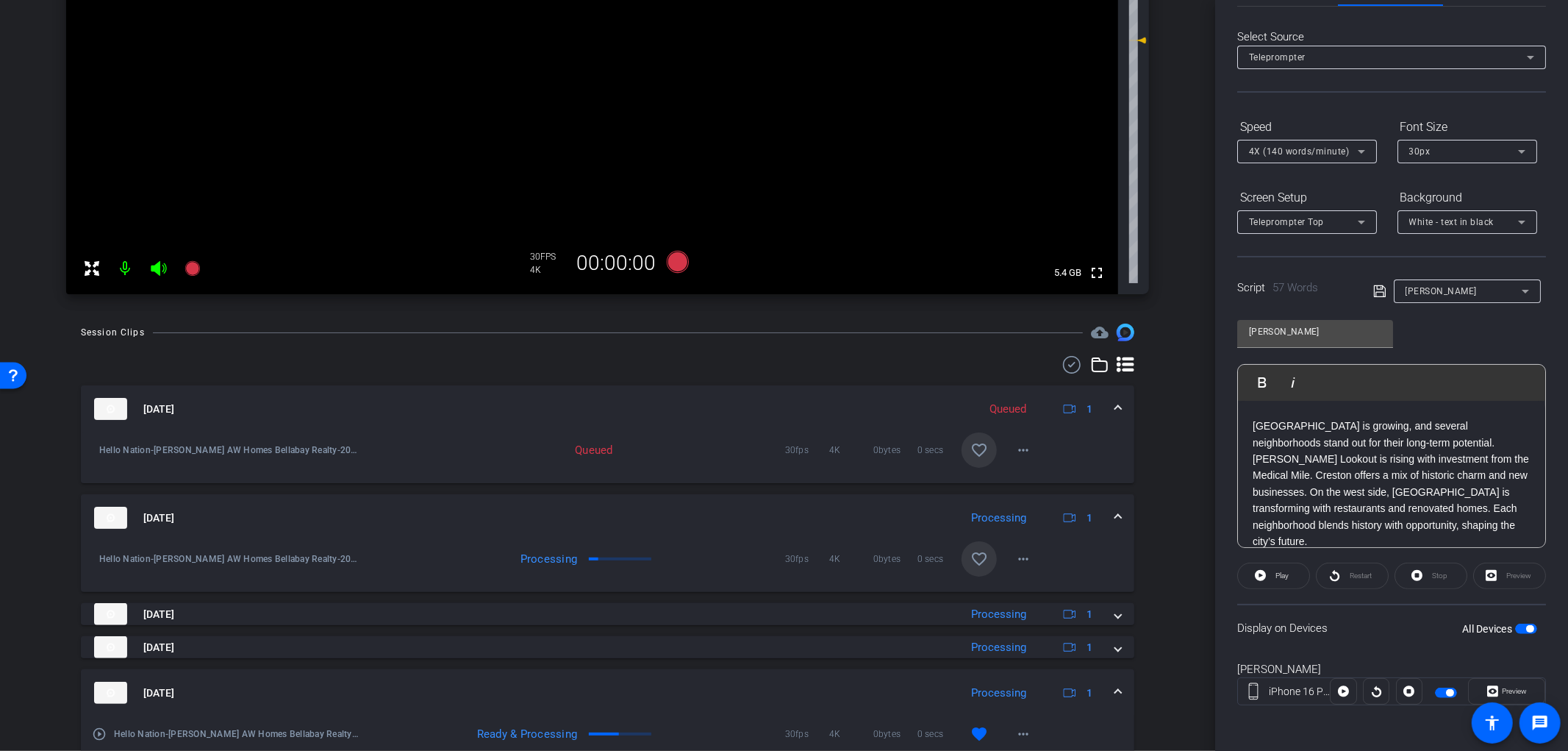
click at [971, 560] on mat-icon "favorite_border" at bounding box center [979, 559] width 18 height 18
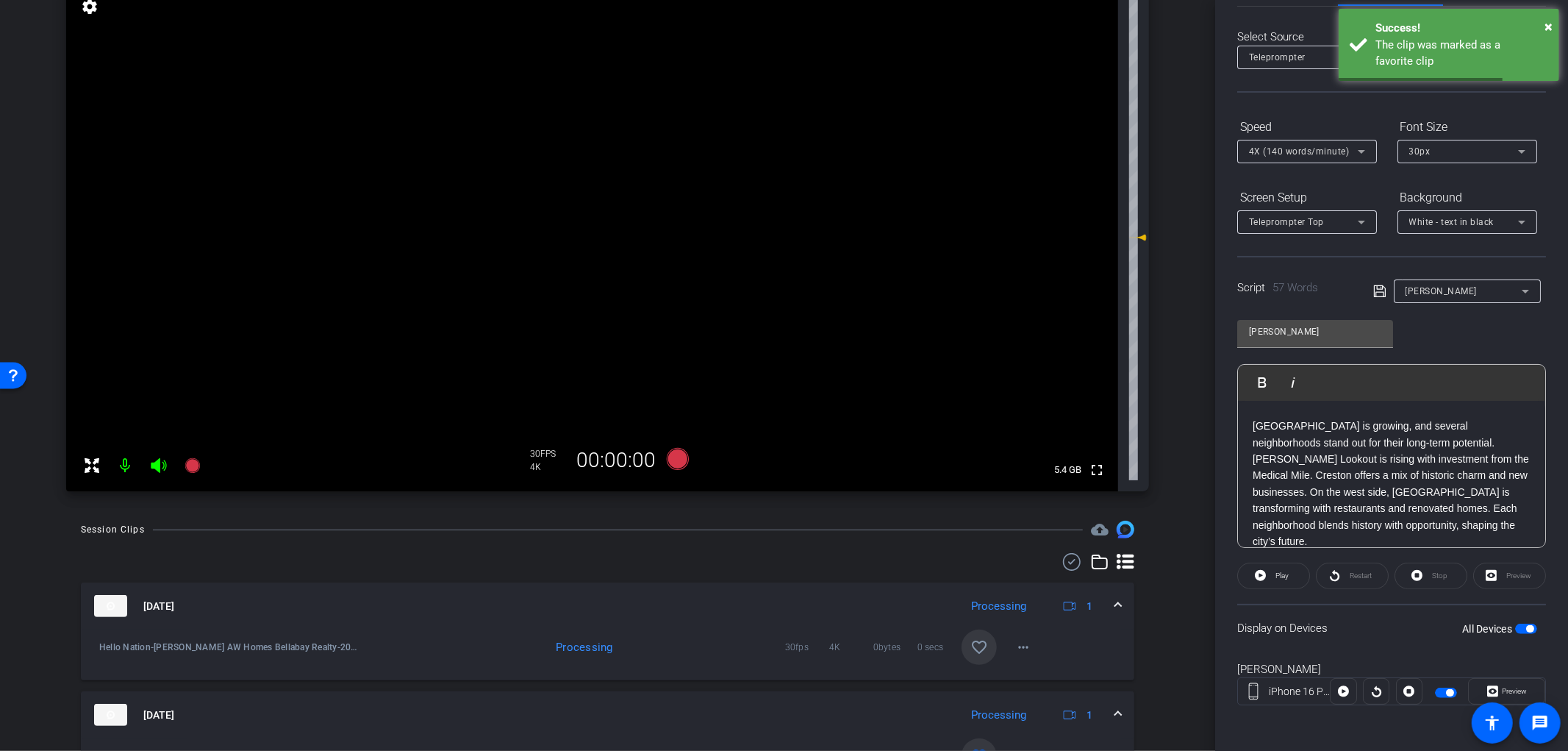
scroll to position [0, 0]
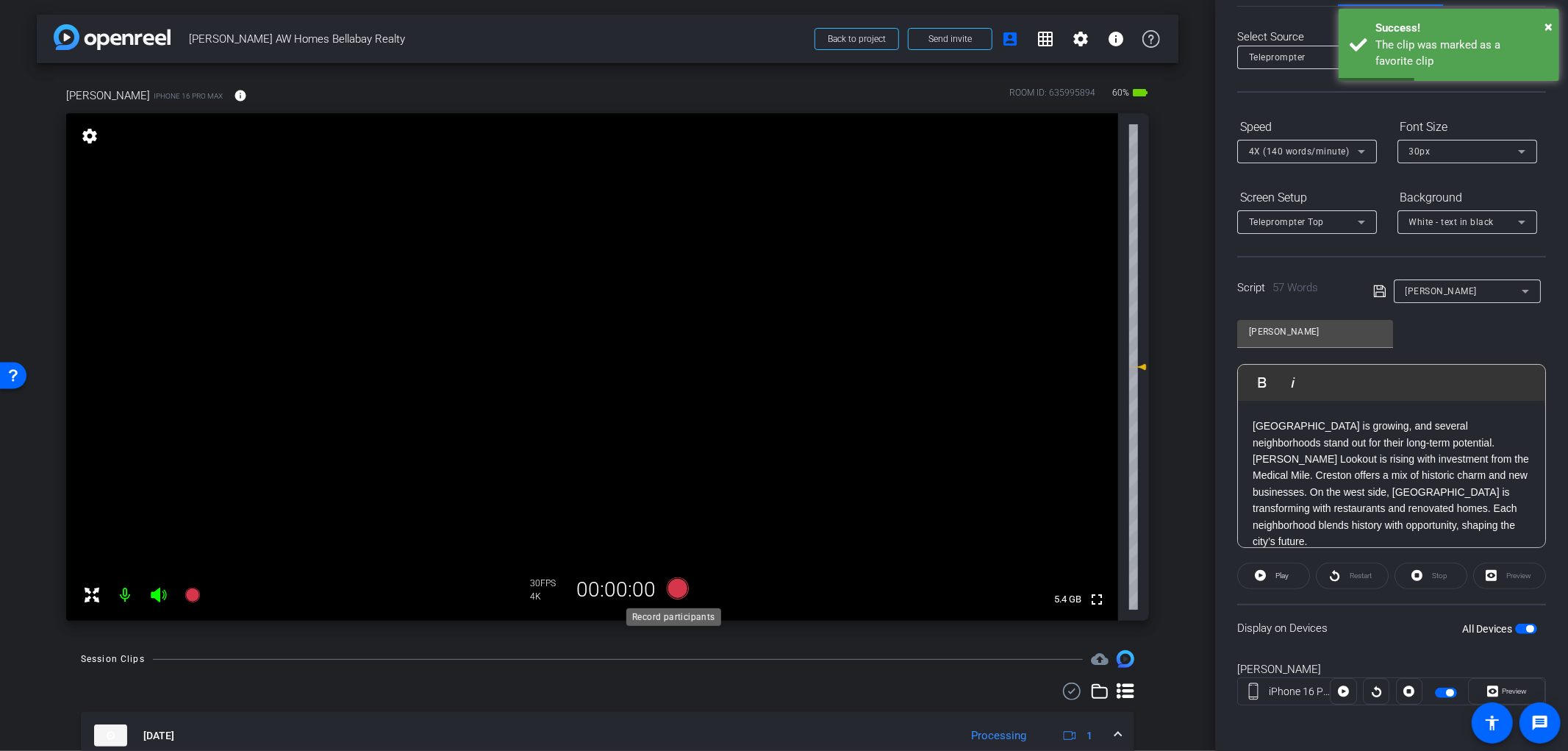
click at [671, 589] on icon at bounding box center [678, 588] width 22 height 22
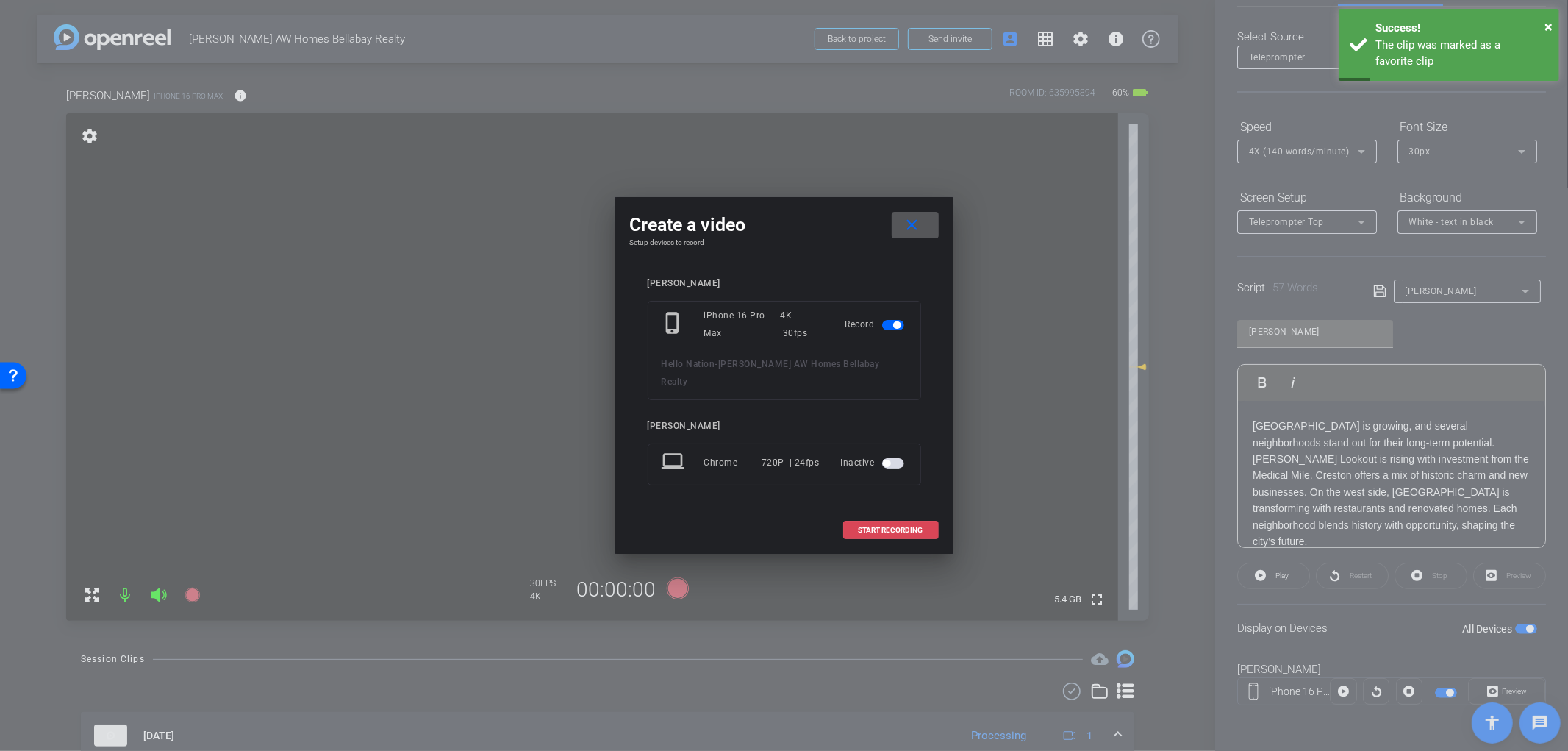
click at [915, 526] on span at bounding box center [891, 530] width 94 height 35
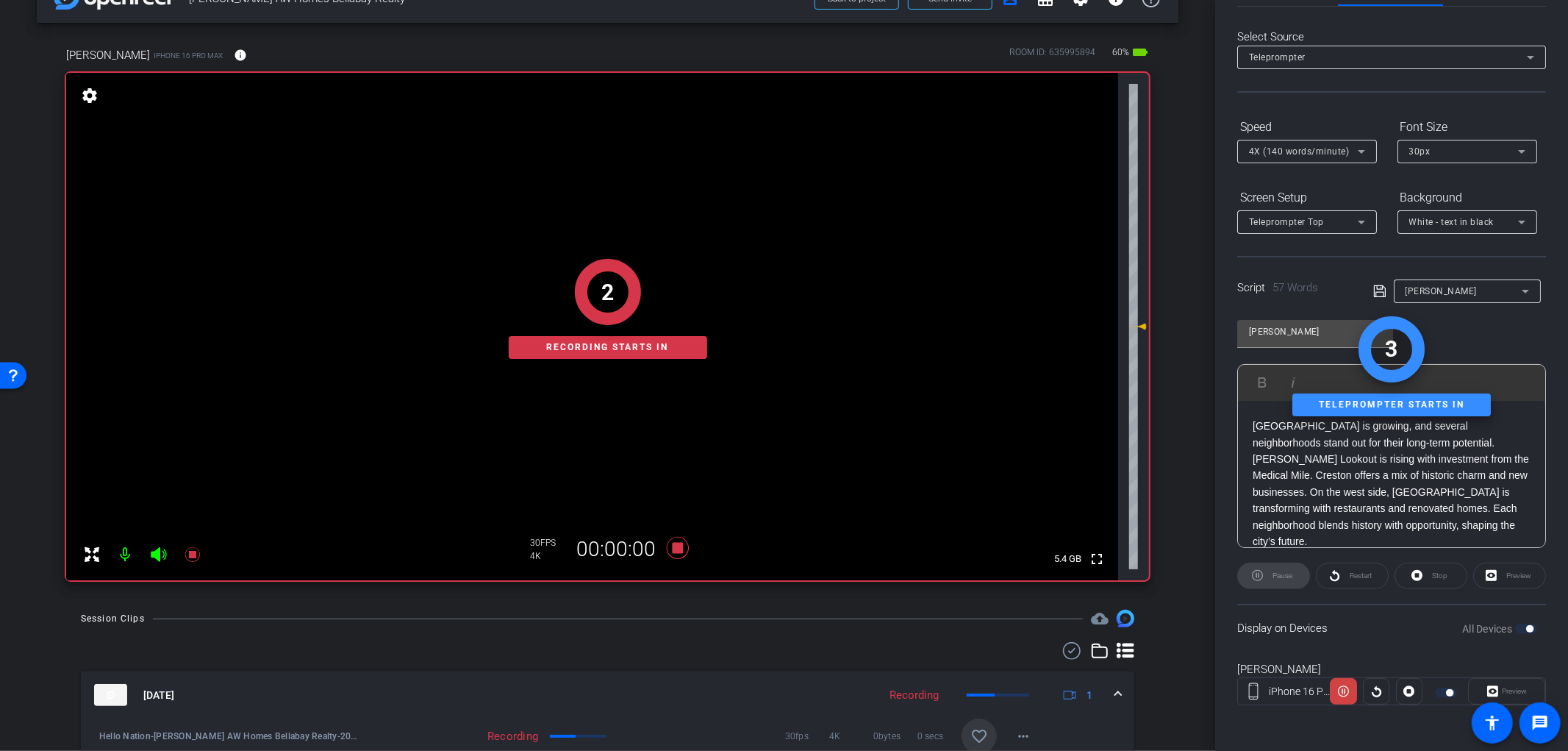
scroll to position [327, 0]
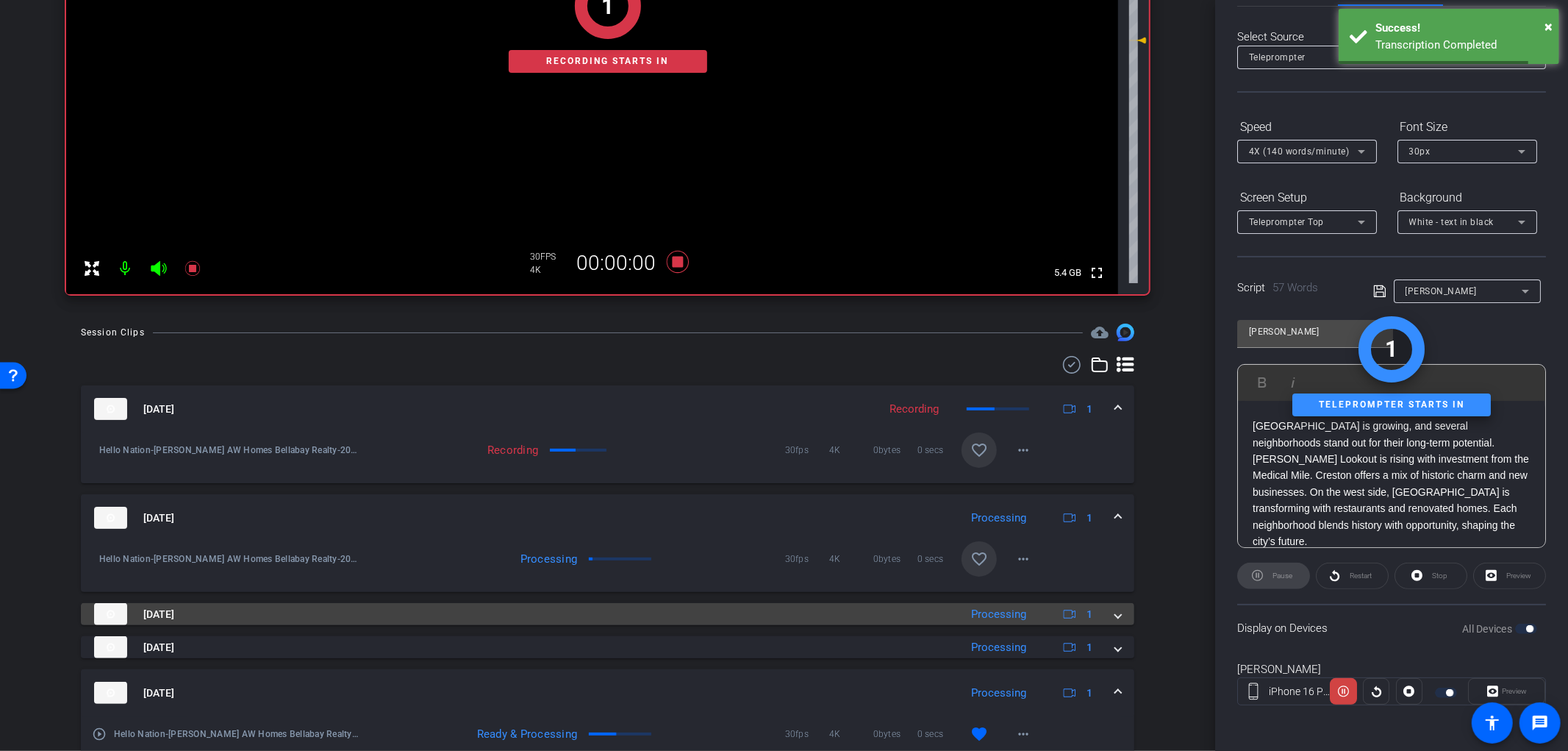
click at [1115, 614] on mat-expansion-panel-header "Sep 23, 2025 Processing 1" at bounding box center [608, 614] width 1054 height 22
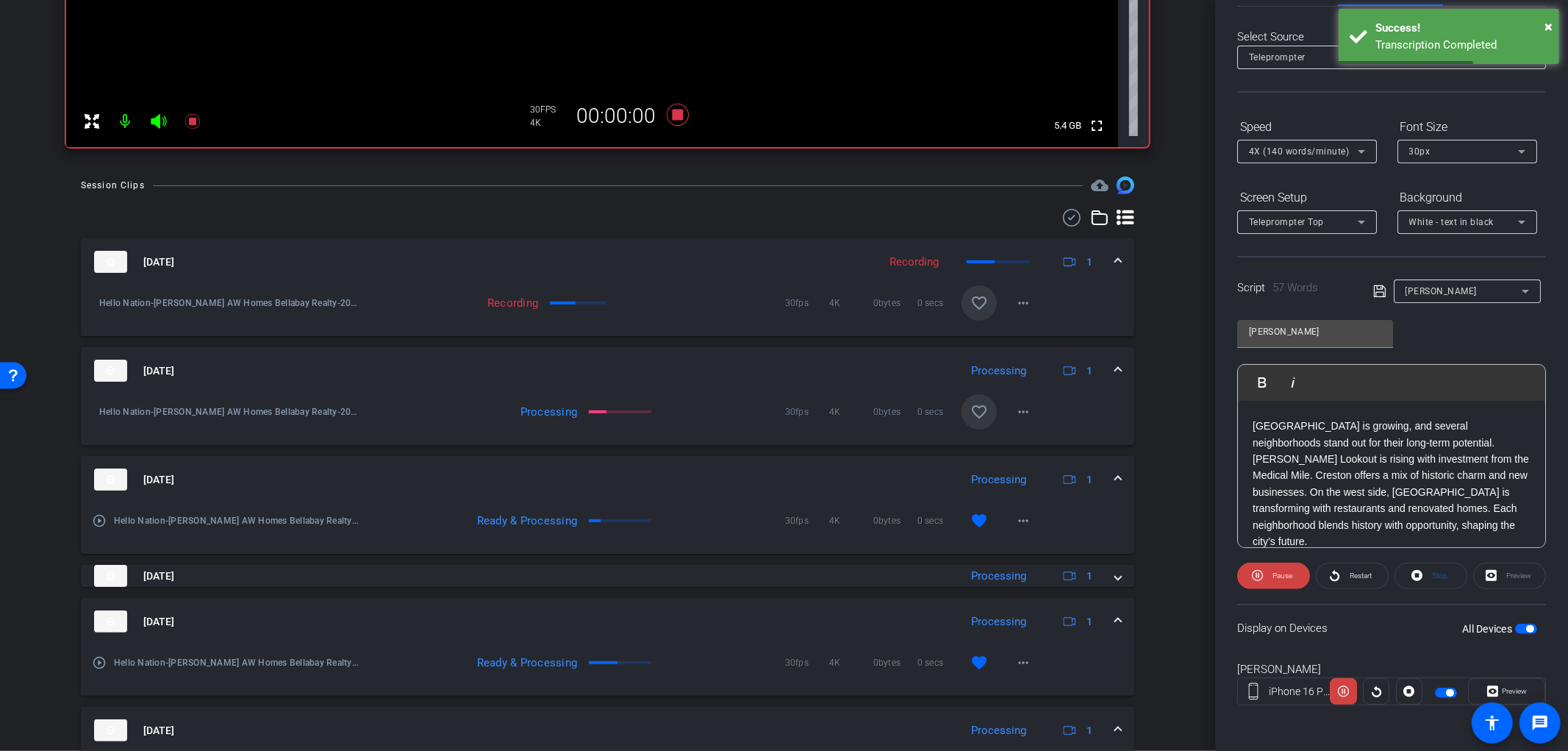
scroll to position [490, 0]
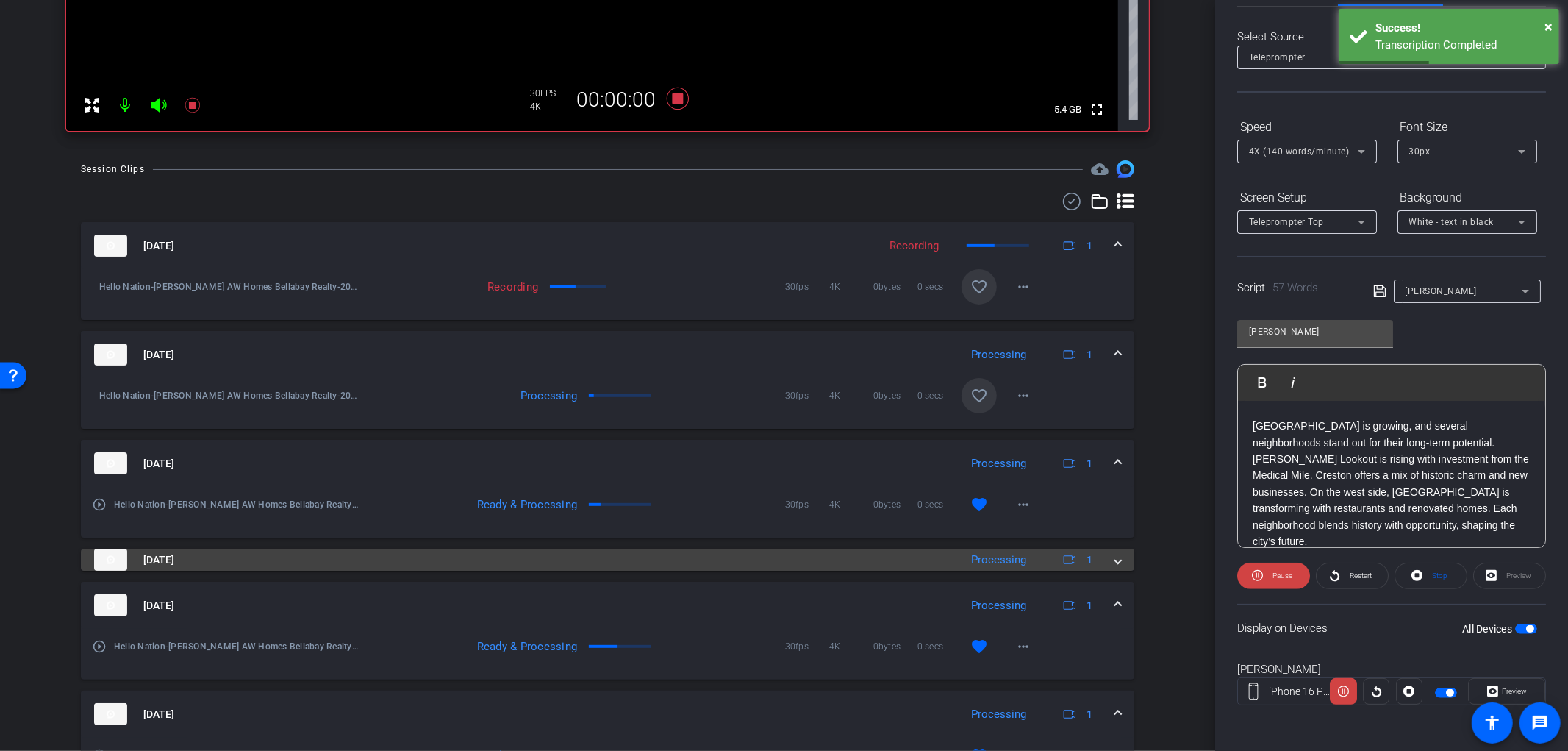
click at [1105, 559] on div "Sep 23, 2025 Processing 1" at bounding box center [605, 559] width 1021 height 22
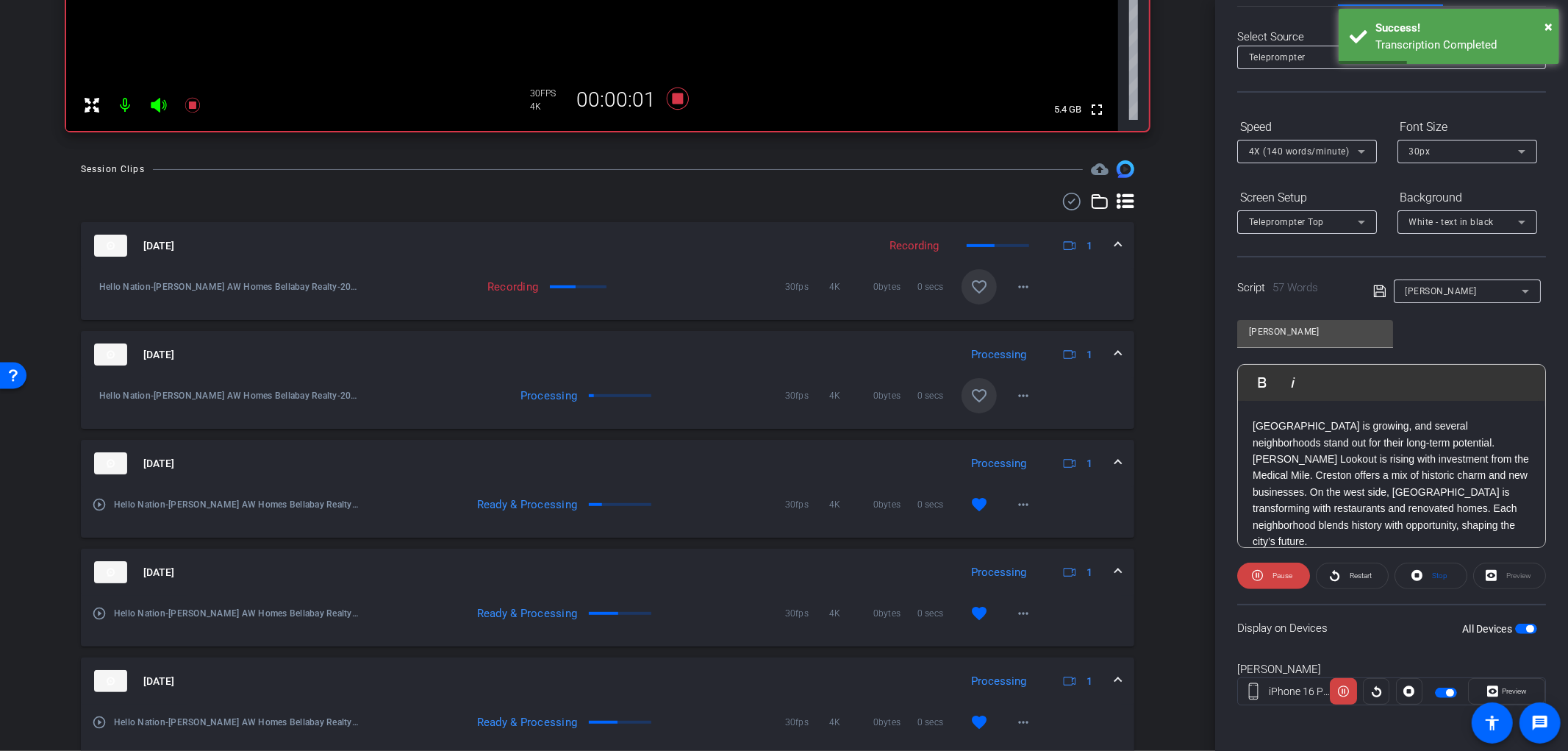
click at [1115, 565] on span at bounding box center [1118, 572] width 6 height 15
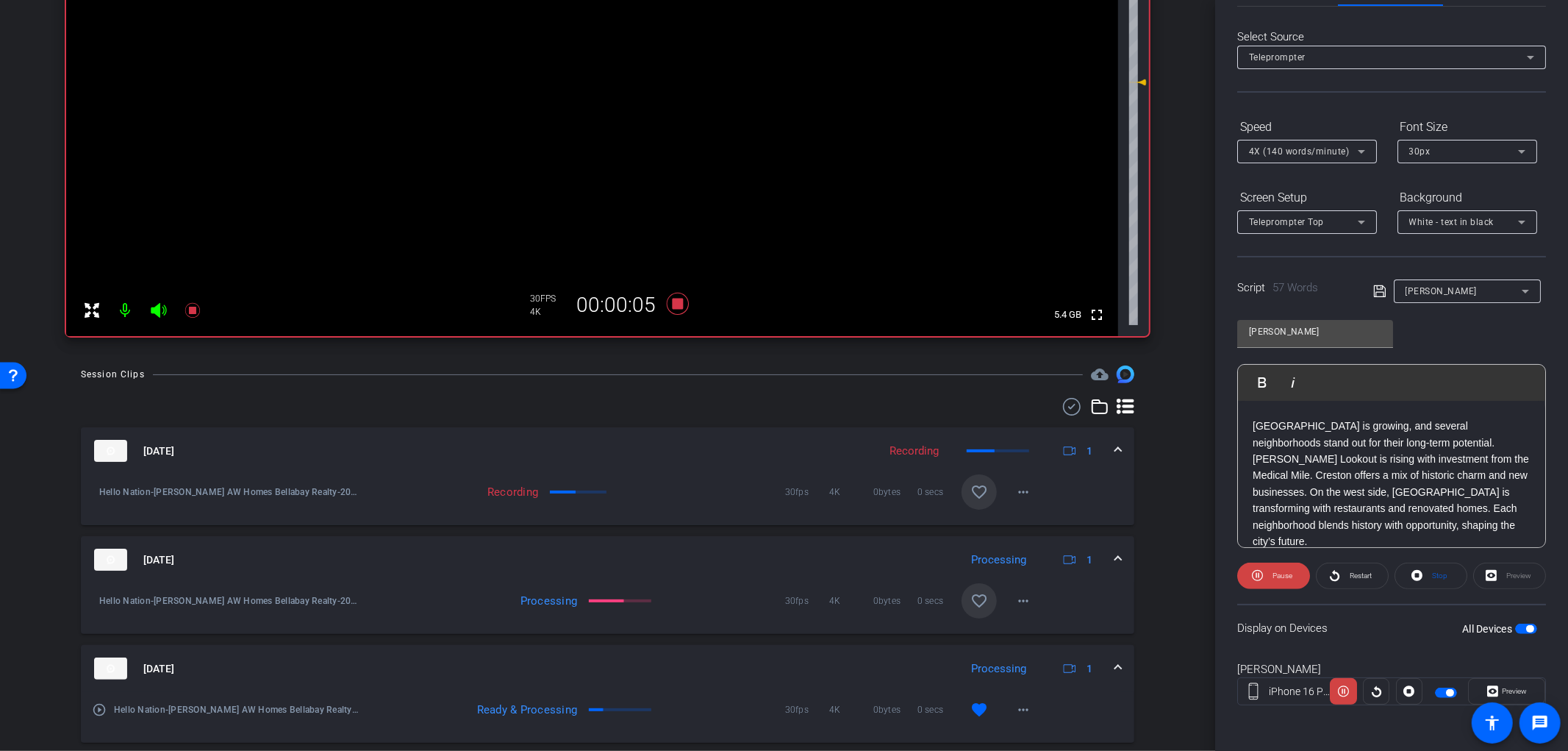
scroll to position [327, 0]
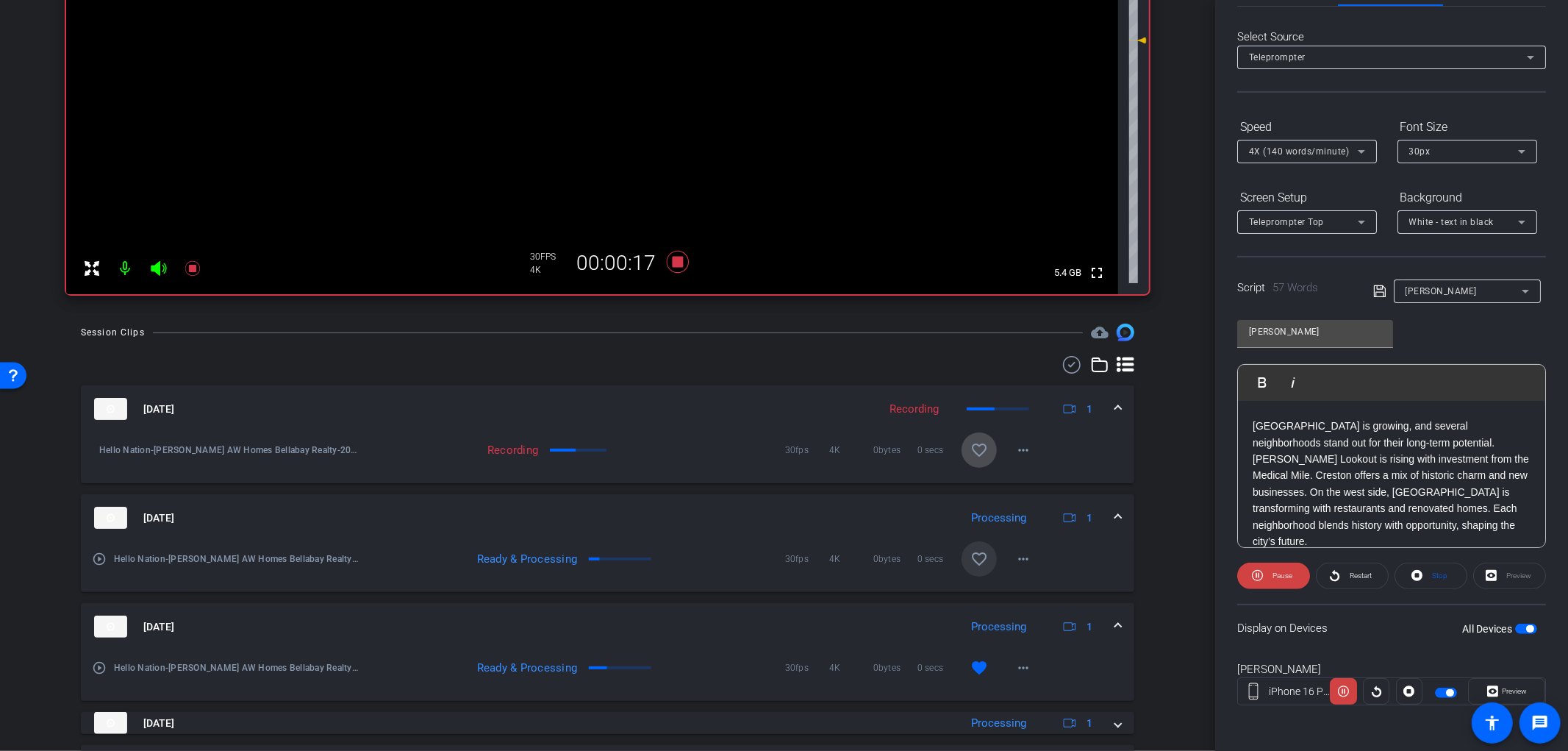
click at [971, 455] on mat-icon "favorite_border" at bounding box center [979, 450] width 18 height 18
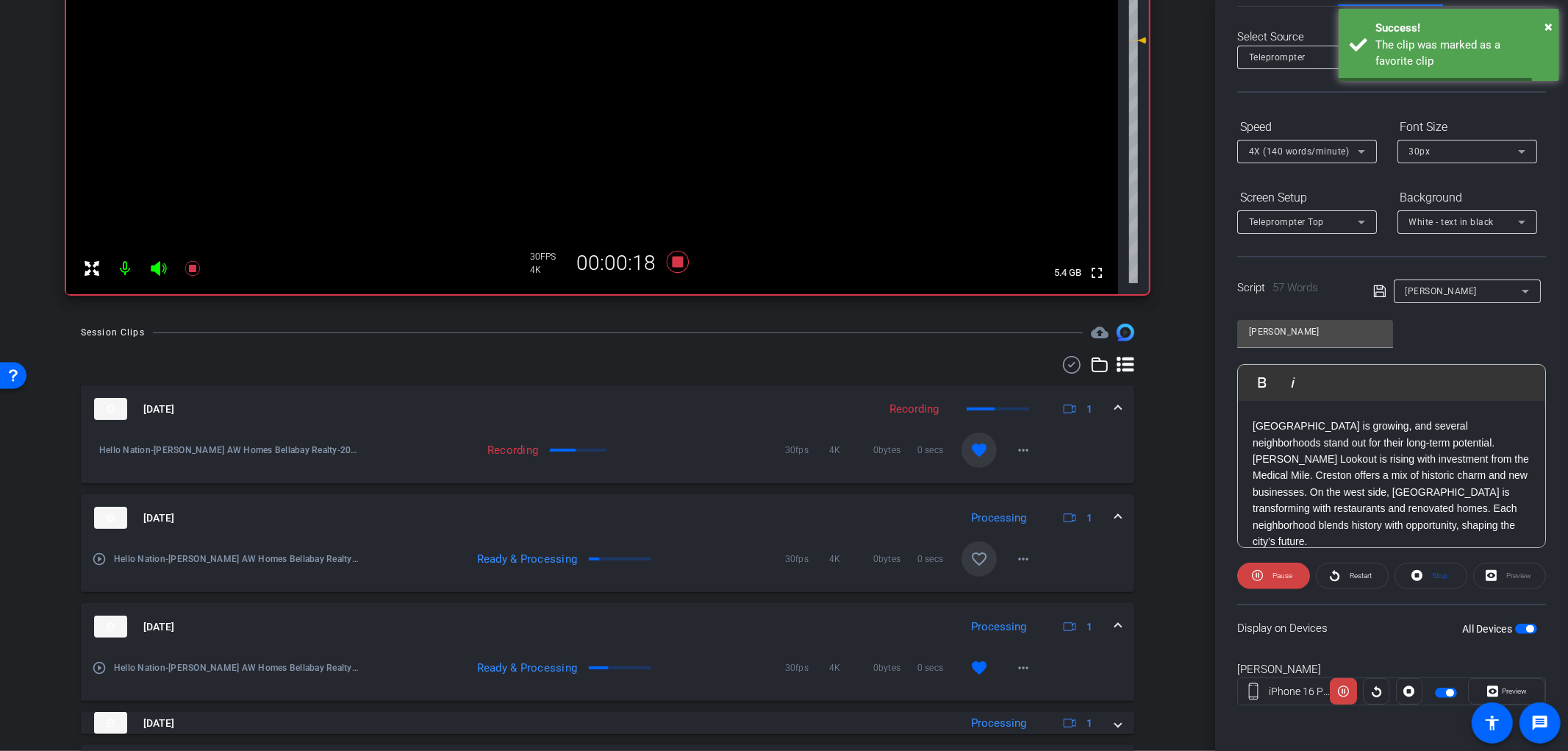
click at [970, 455] on mat-icon "favorite" at bounding box center [979, 450] width 18 height 18
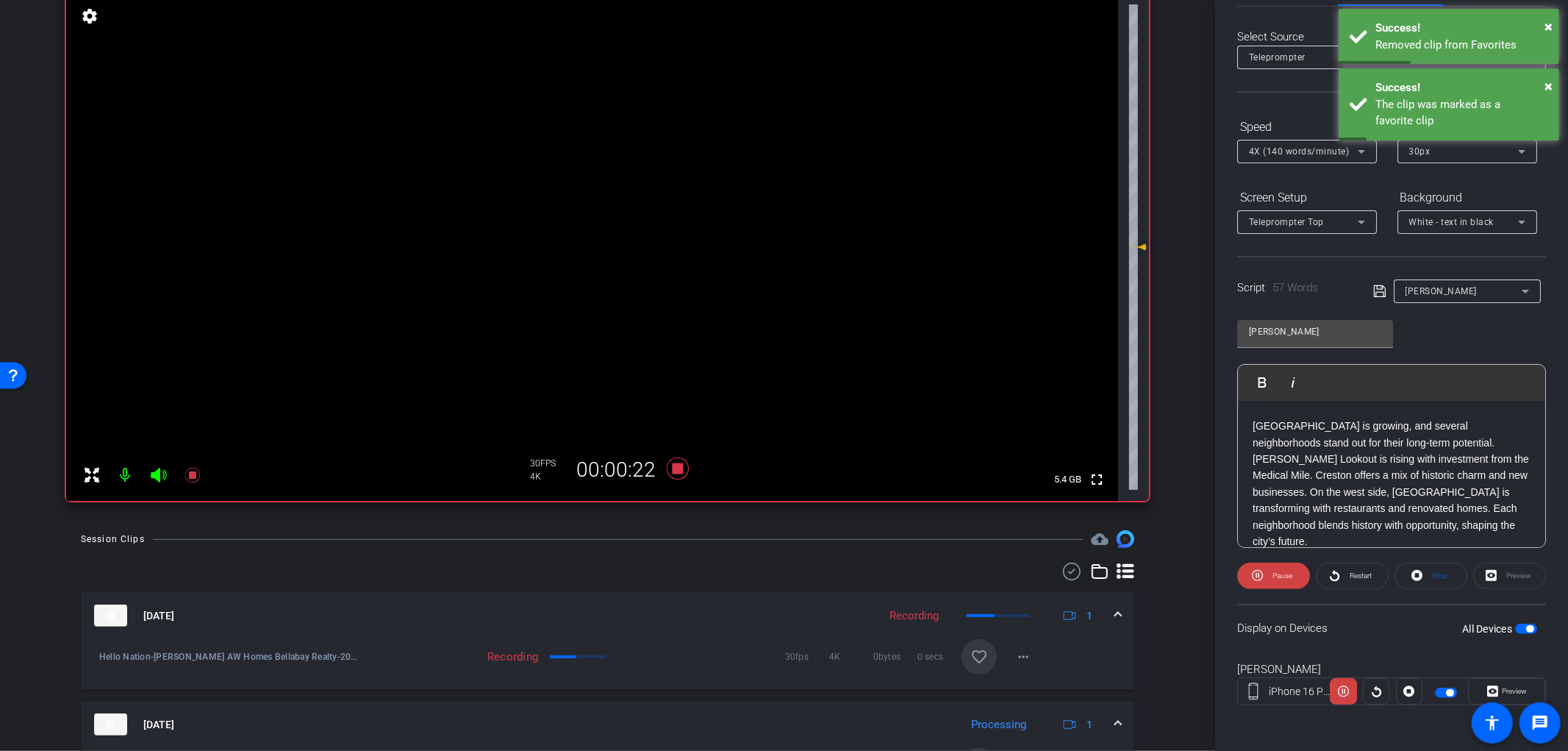
scroll to position [0, 0]
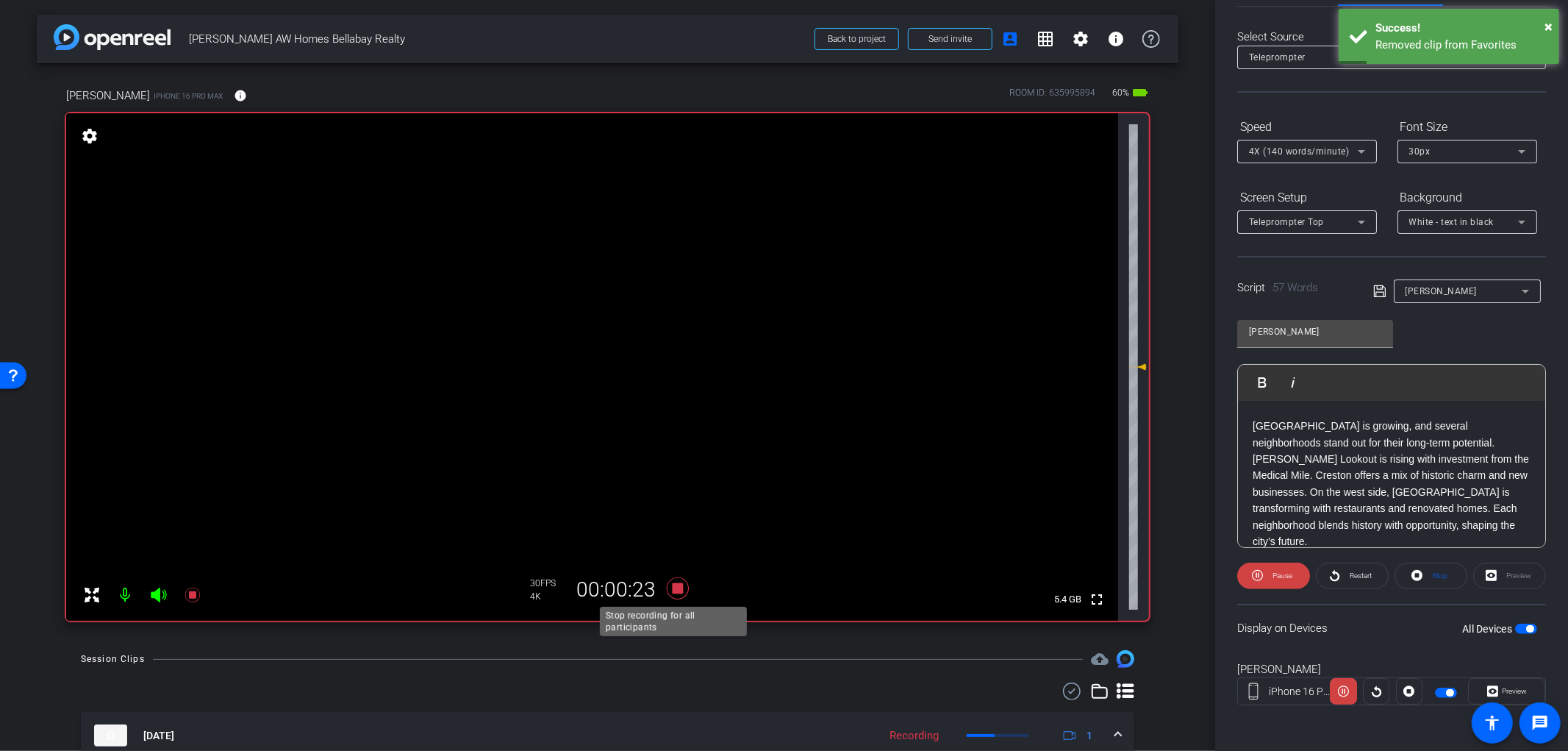
click at [674, 586] on icon at bounding box center [678, 588] width 22 height 22
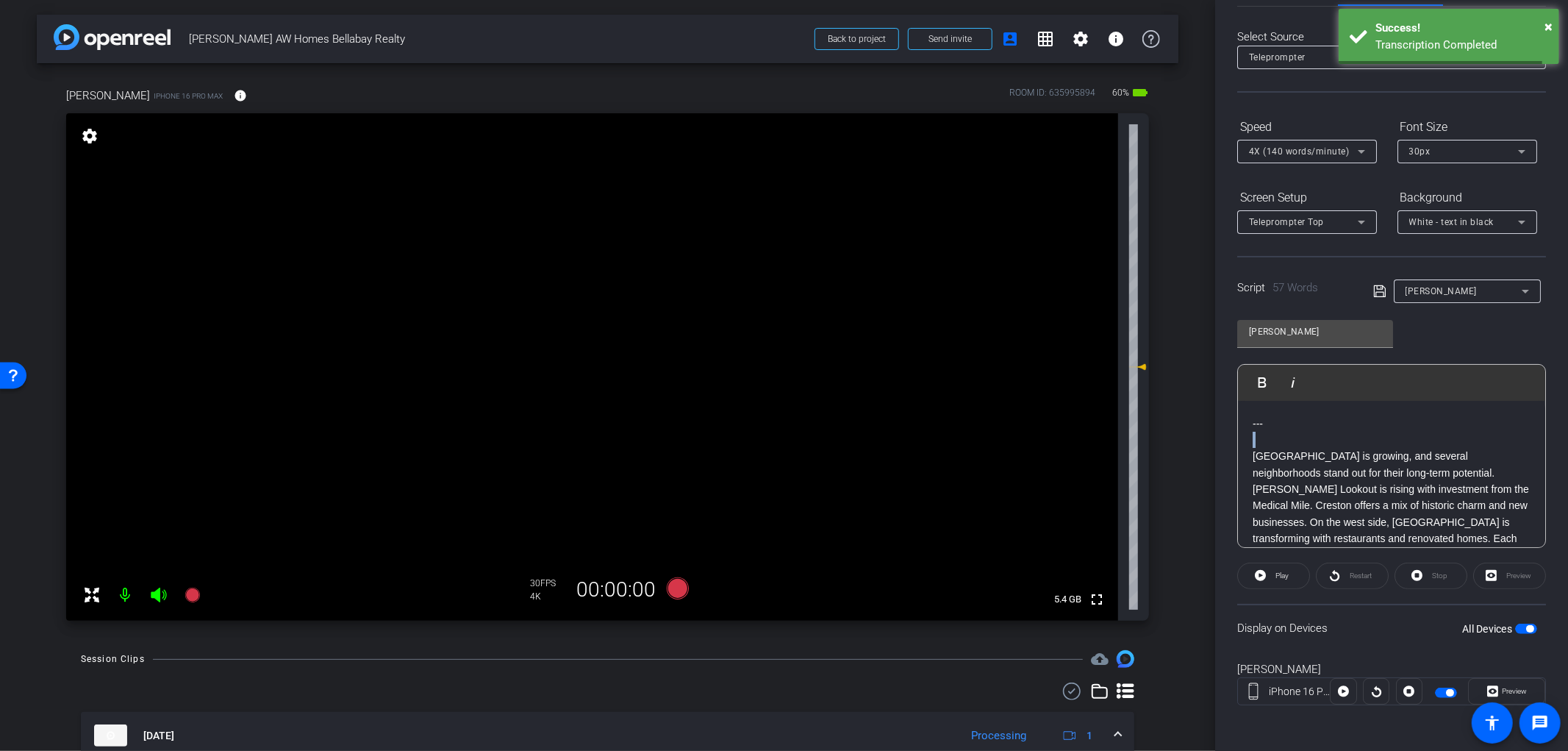
scroll to position [30, 0]
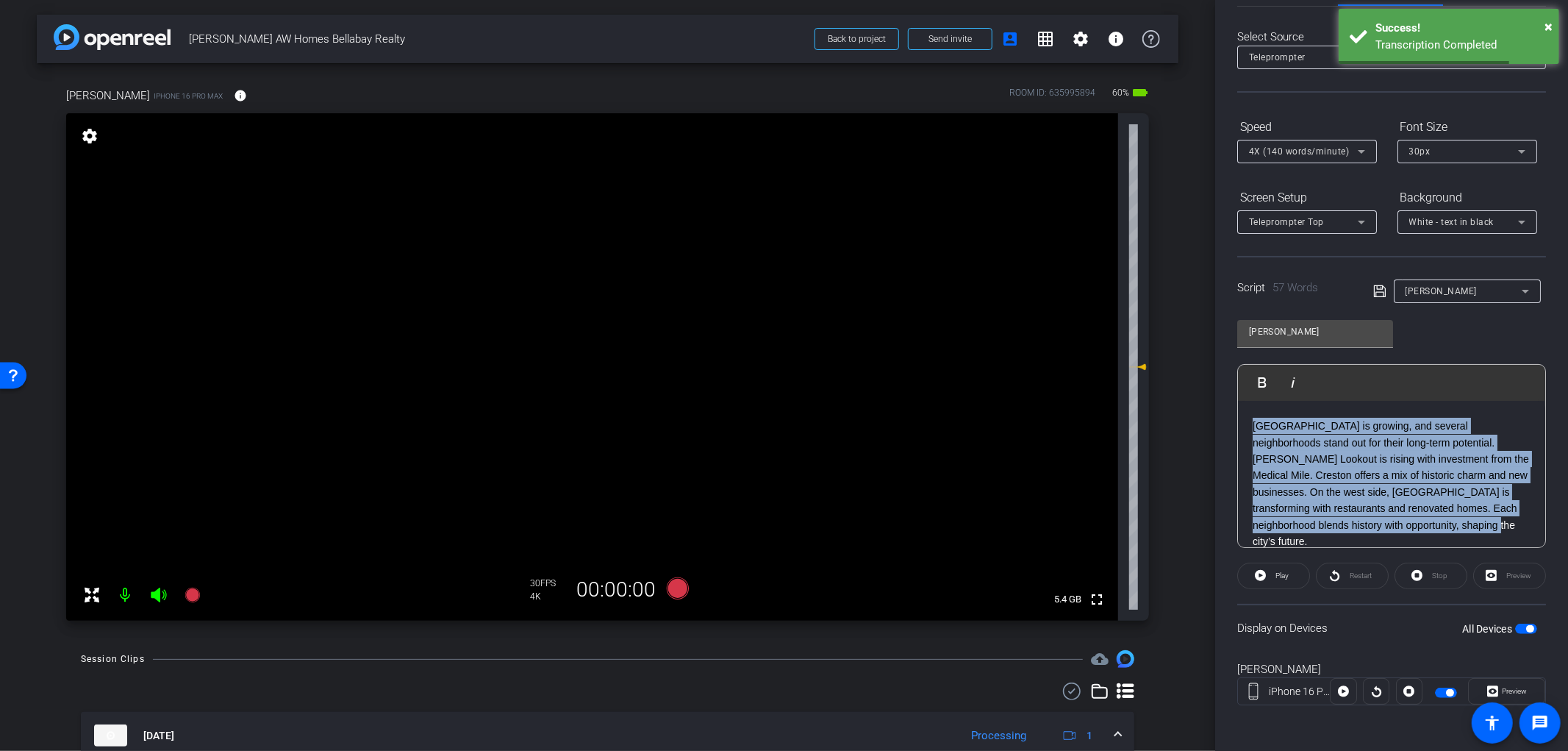
drag, startPoint x: 1254, startPoint y: 451, endPoint x: 1508, endPoint y: 532, distance: 266.6
click at [1508, 532] on div "--- Grand Rapids is growing, and several neighborhoods stand out for their long…" at bounding box center [1392, 467] width 307 height 194
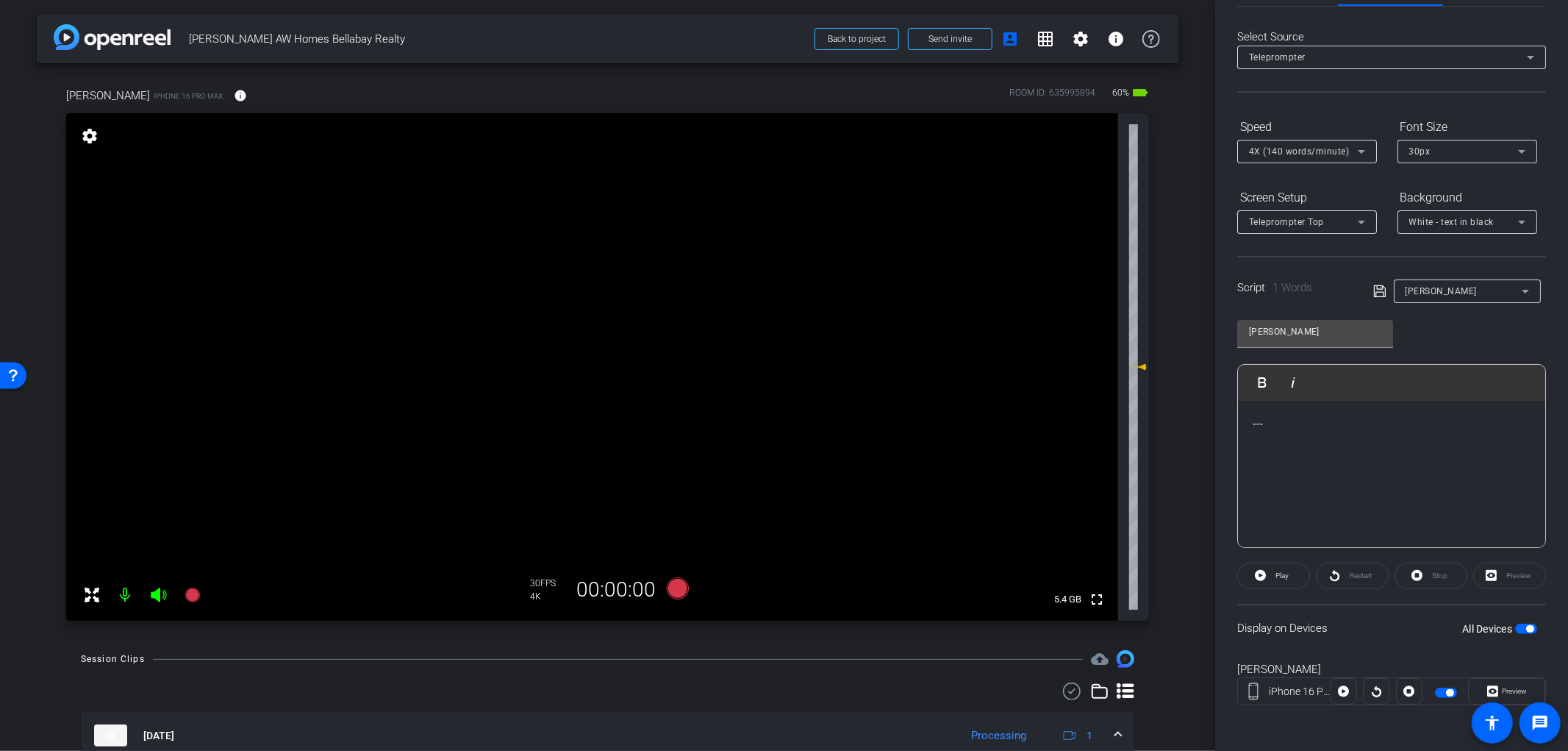
click at [1313, 459] on p at bounding box center [1392, 456] width 278 height 16
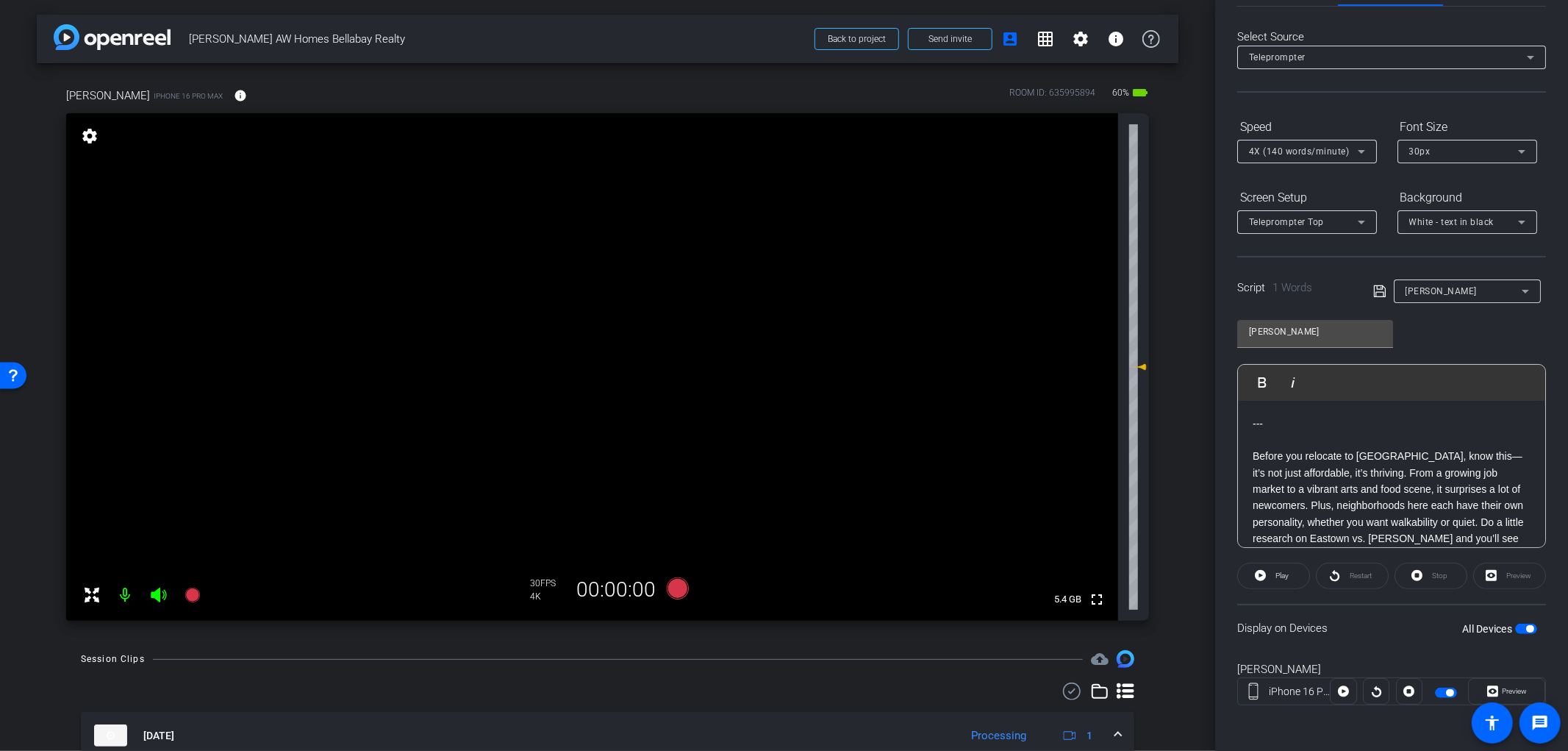
scroll to position [16, 0]
click at [1338, 490] on p "Before you relocate to Grand Rapids, know this—it’s not just affordable, it’s t…" at bounding box center [1392, 490] width 278 height 116
click at [1520, 631] on span "button" at bounding box center [1526, 628] width 22 height 10
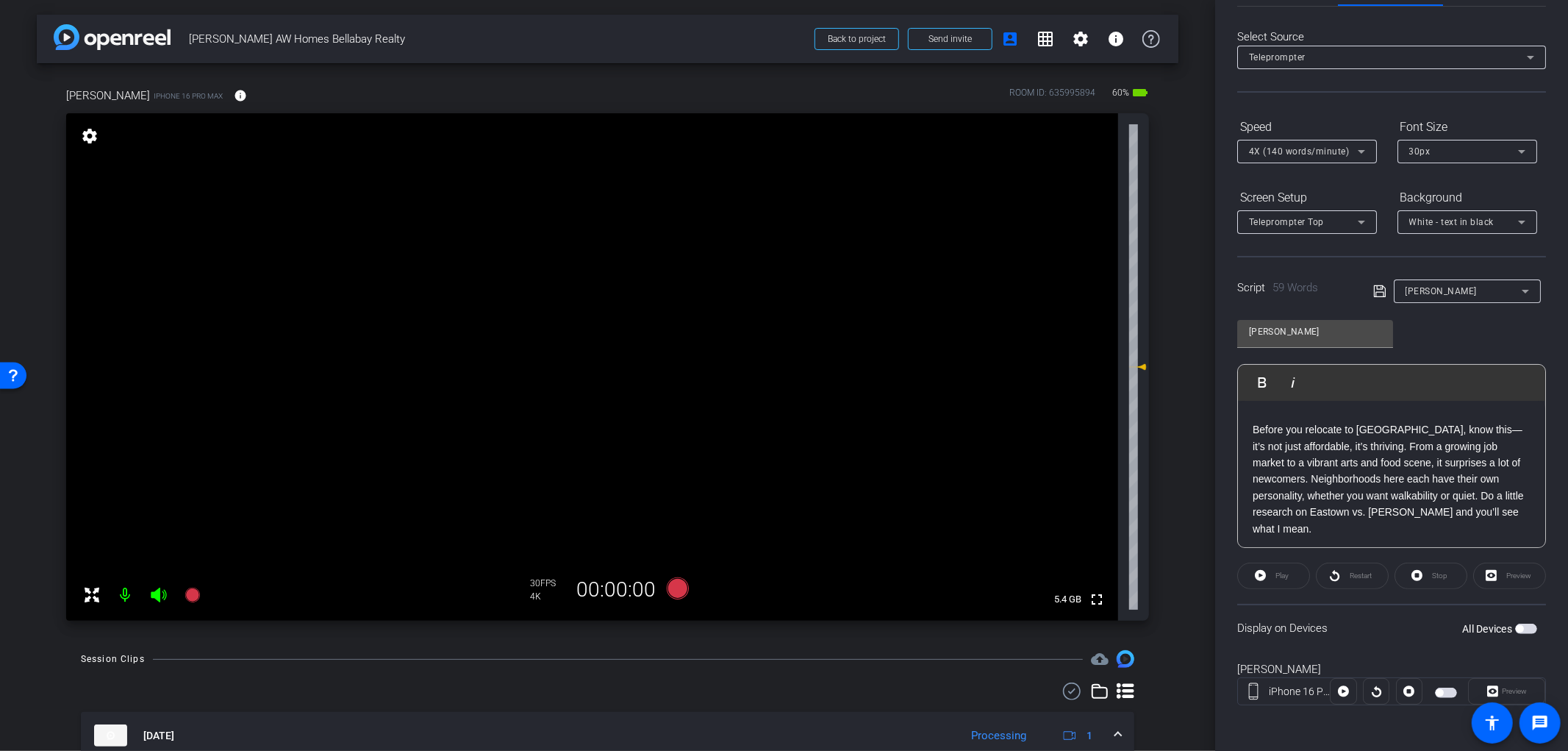
scroll to position [30, 0]
drag, startPoint x: 1475, startPoint y: 490, endPoint x: 1392, endPoint y: 490, distance: 83.0
click at [1392, 490] on p "Before you relocate to Grand Rapids, know this—it’s not just affordable, it’s t…" at bounding box center [1392, 476] width 278 height 116
click at [1403, 651] on div "Angela iPhone 16 Pro Max Preview" at bounding box center [1392, 690] width 309 height 79
click at [1516, 629] on span "button" at bounding box center [1519, 628] width 8 height 8
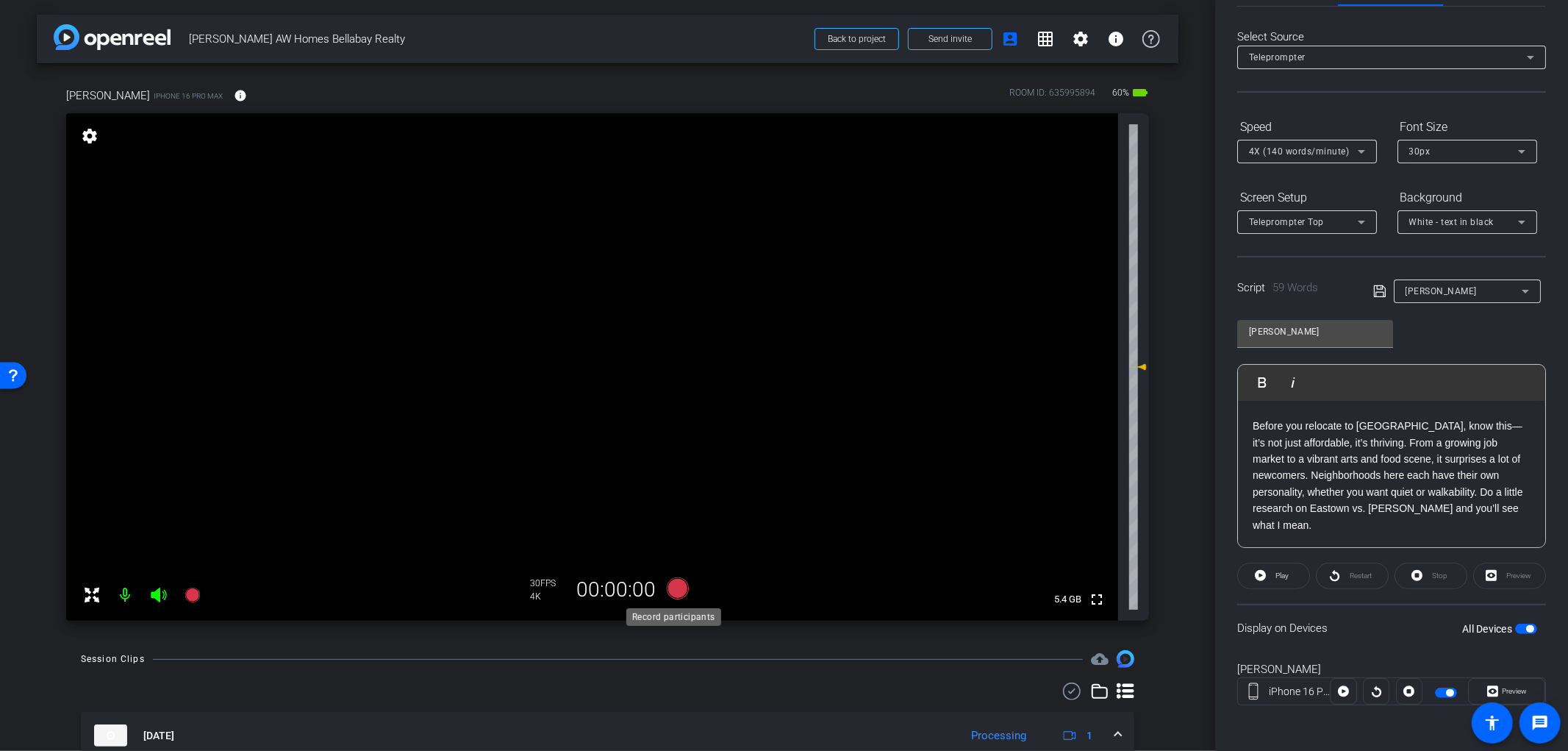
click at [669, 589] on icon at bounding box center [678, 588] width 22 height 22
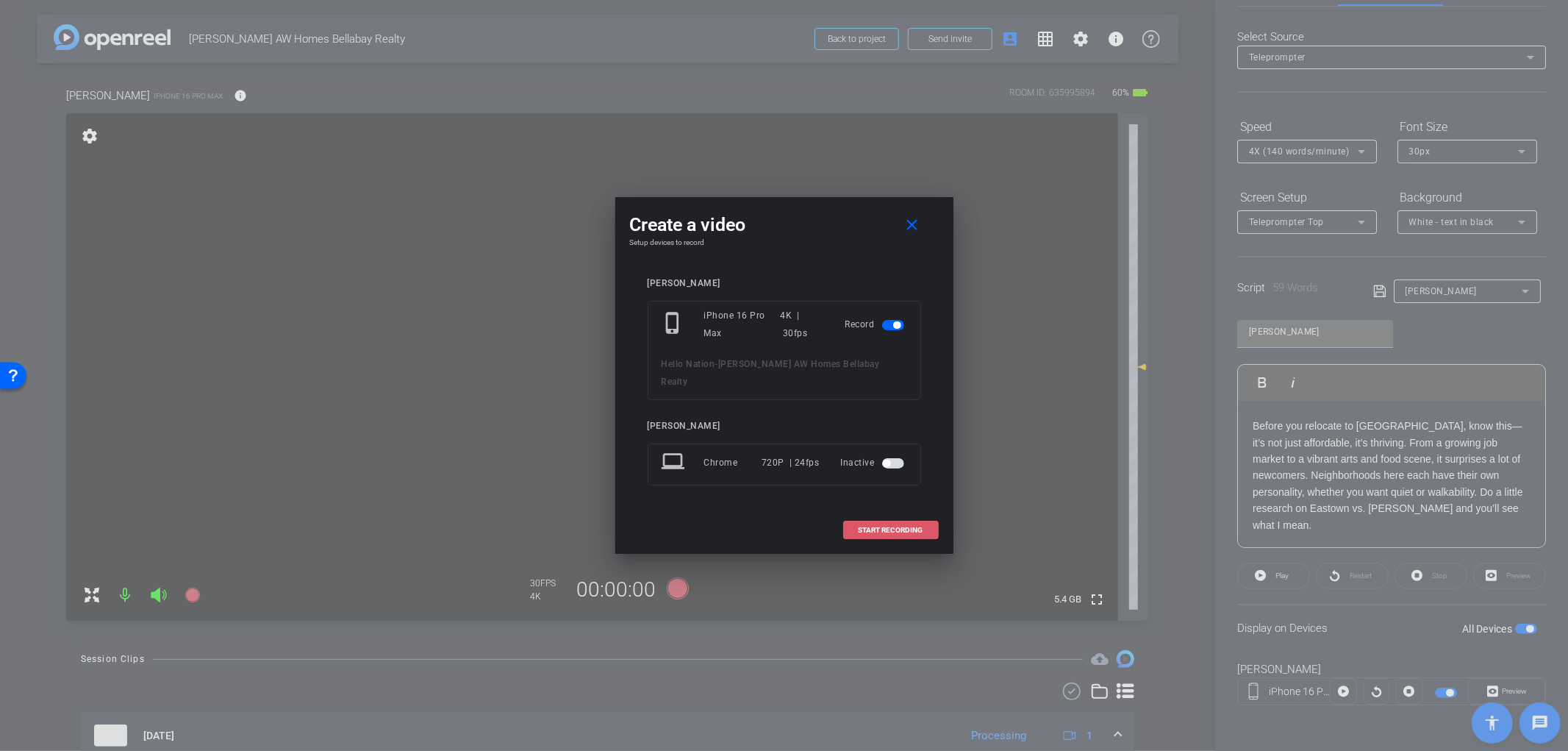
click at [886, 526] on span "START RECORDING" at bounding box center [891, 530] width 65 height 8
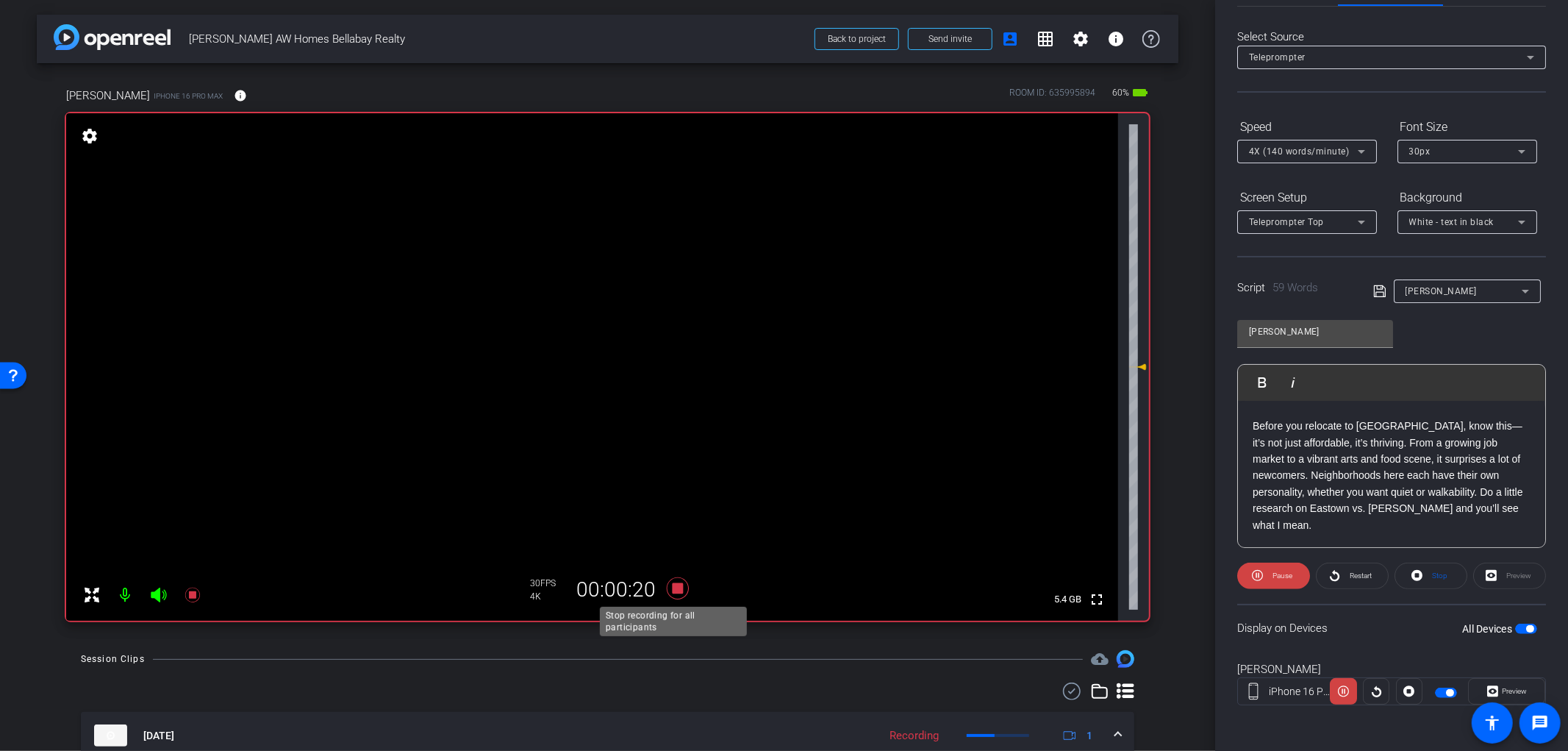
click at [677, 591] on icon at bounding box center [678, 588] width 22 height 22
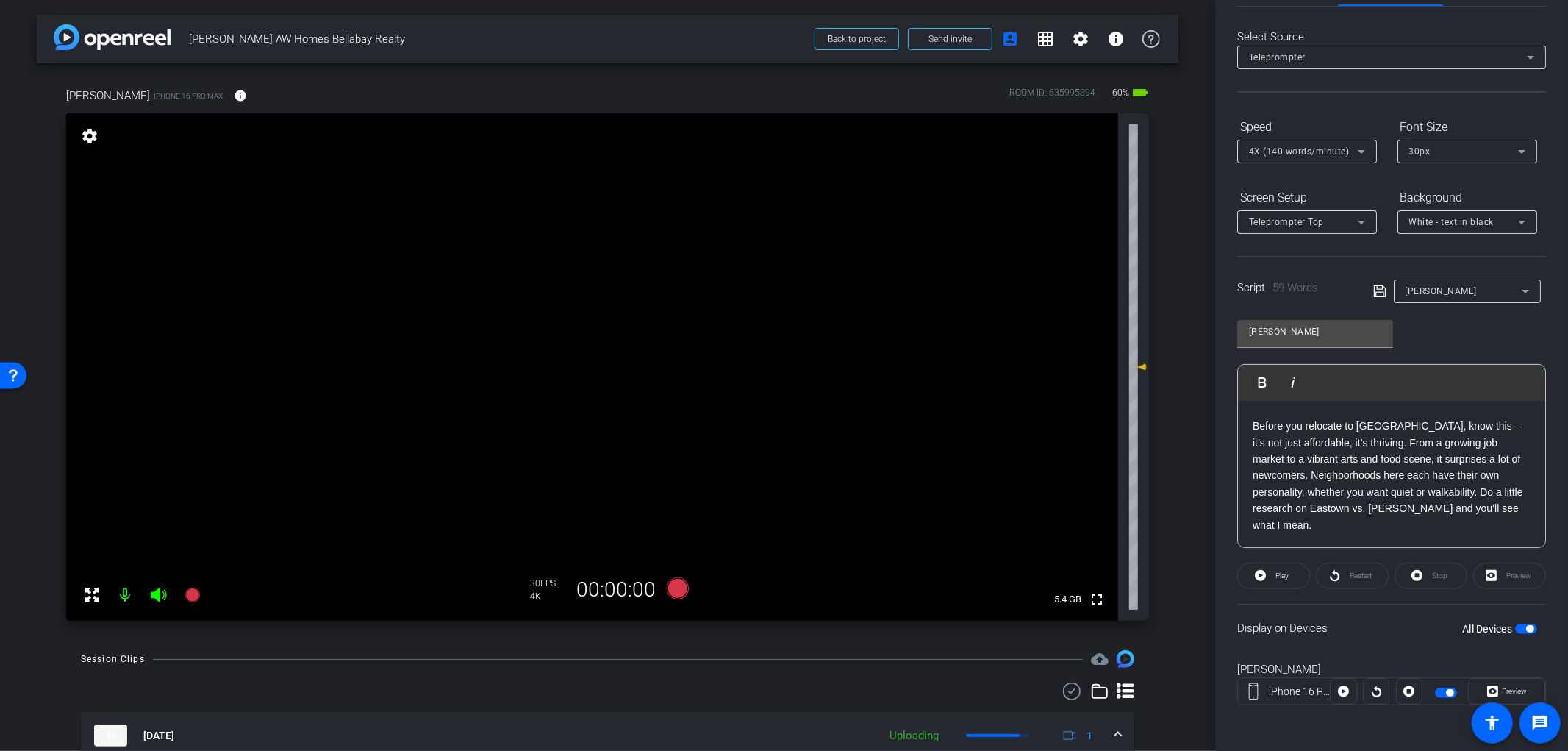
scroll to position [245, 0]
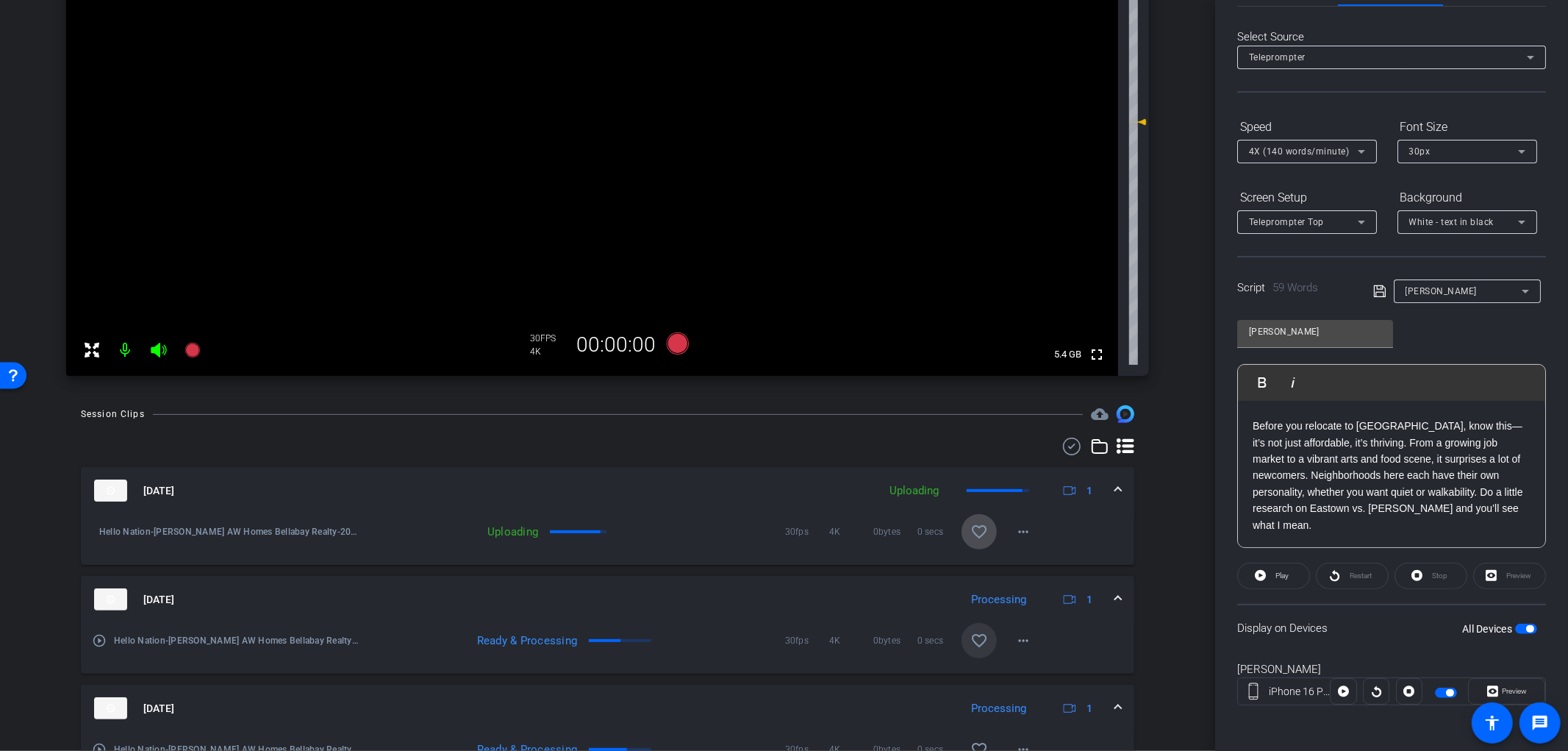
click at [973, 536] on mat-icon "favorite_border" at bounding box center [979, 531] width 18 height 18
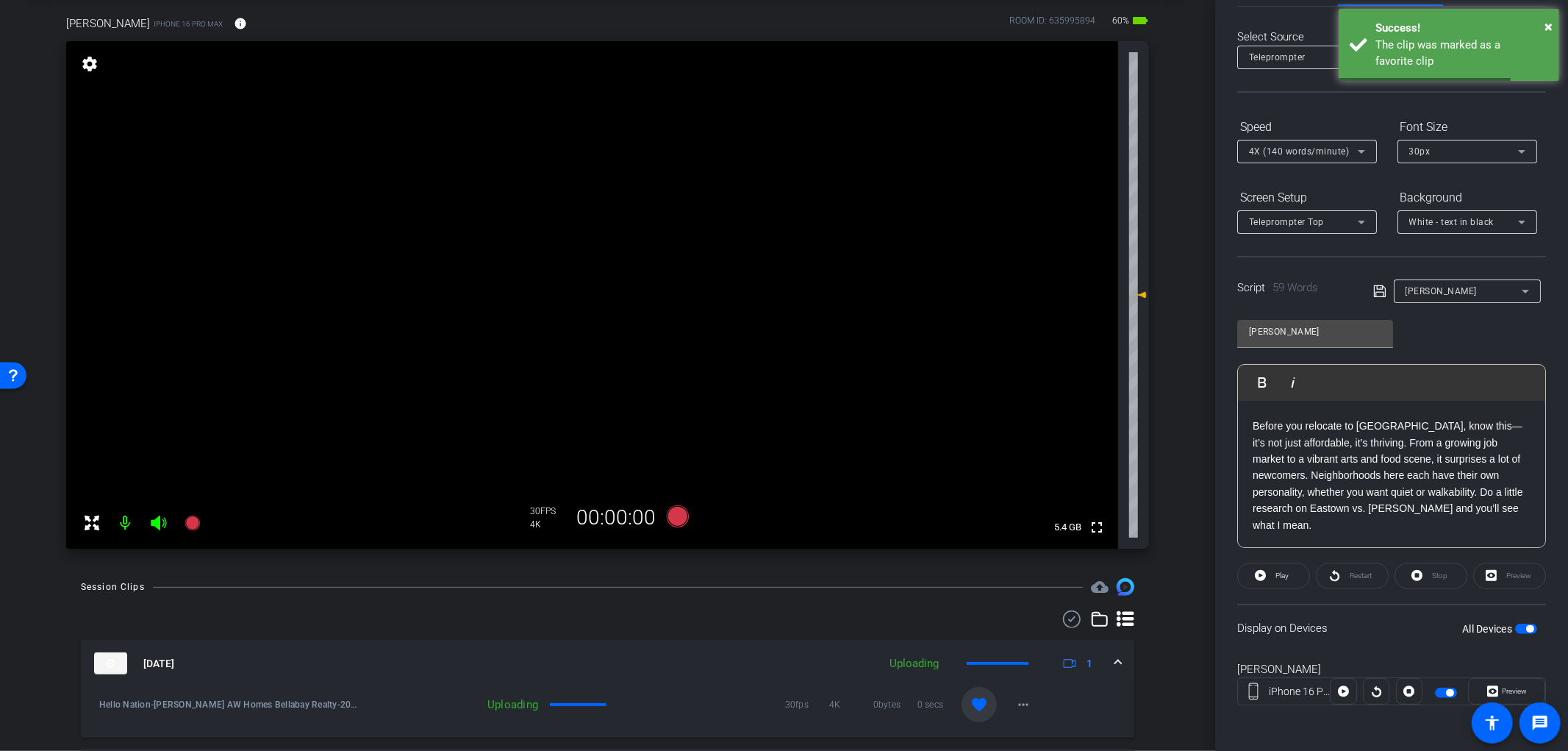
scroll to position [0, 0]
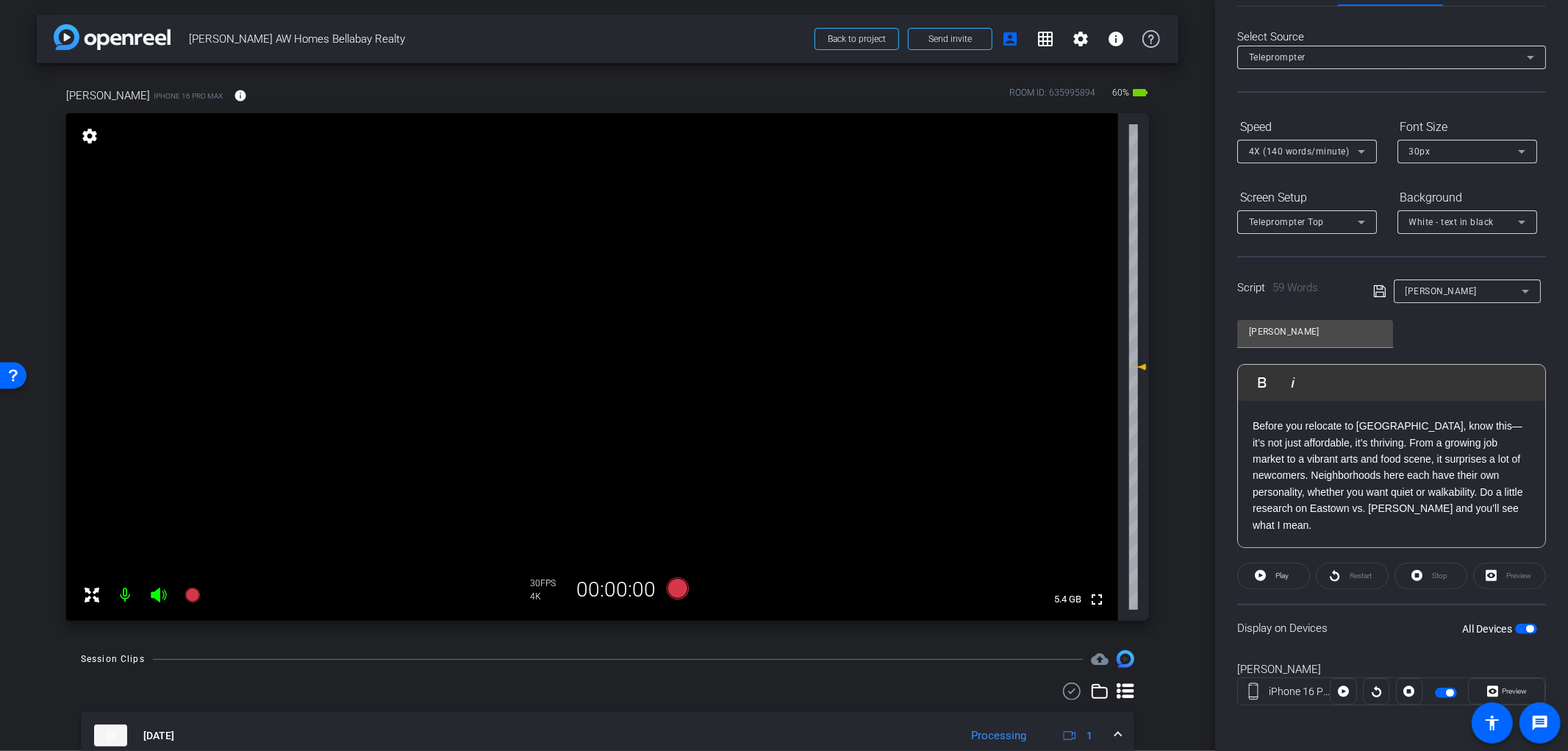
click at [1517, 628] on span "button" at bounding box center [1526, 628] width 22 height 10
click at [672, 591] on icon at bounding box center [678, 588] width 22 height 22
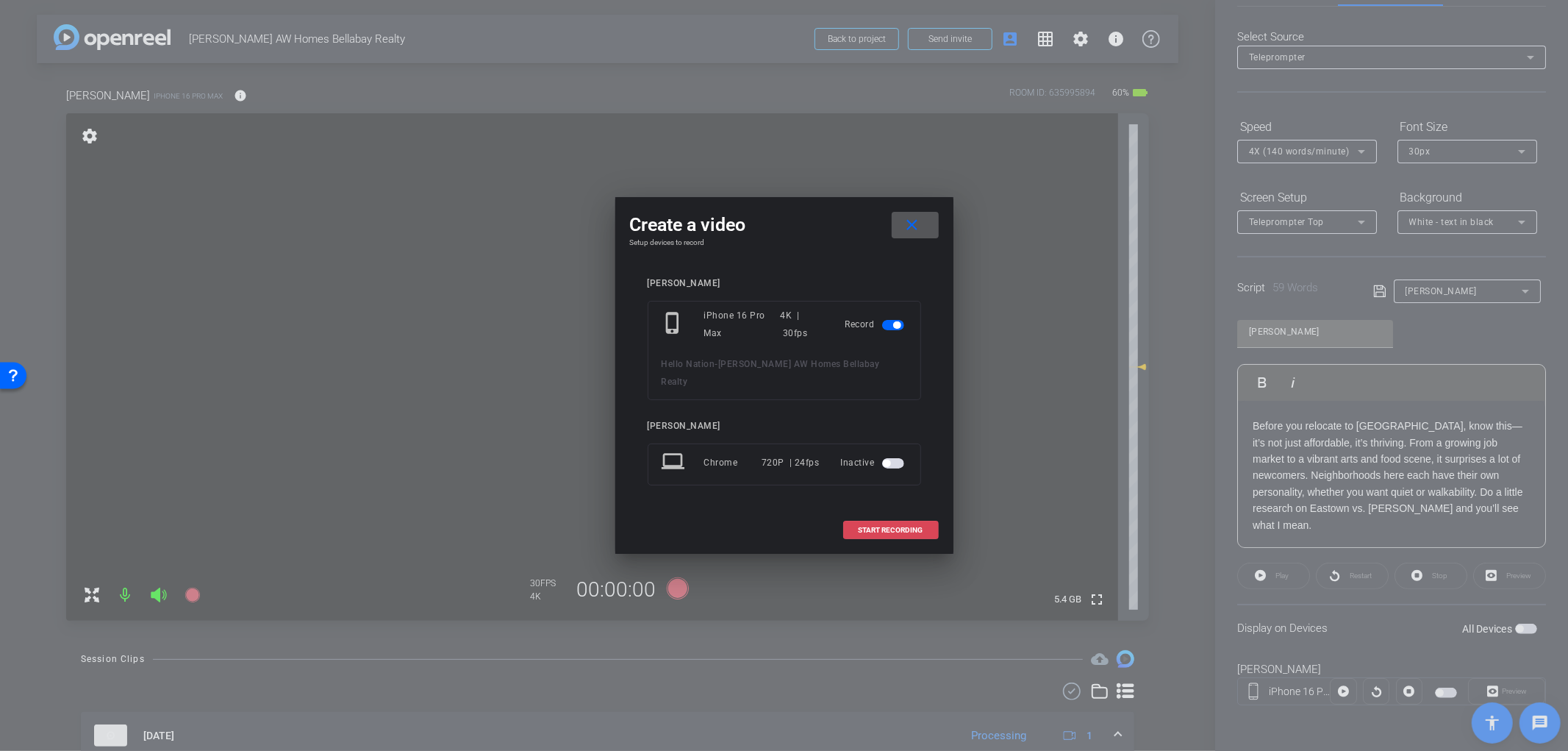
click at [891, 527] on span at bounding box center [891, 530] width 94 height 35
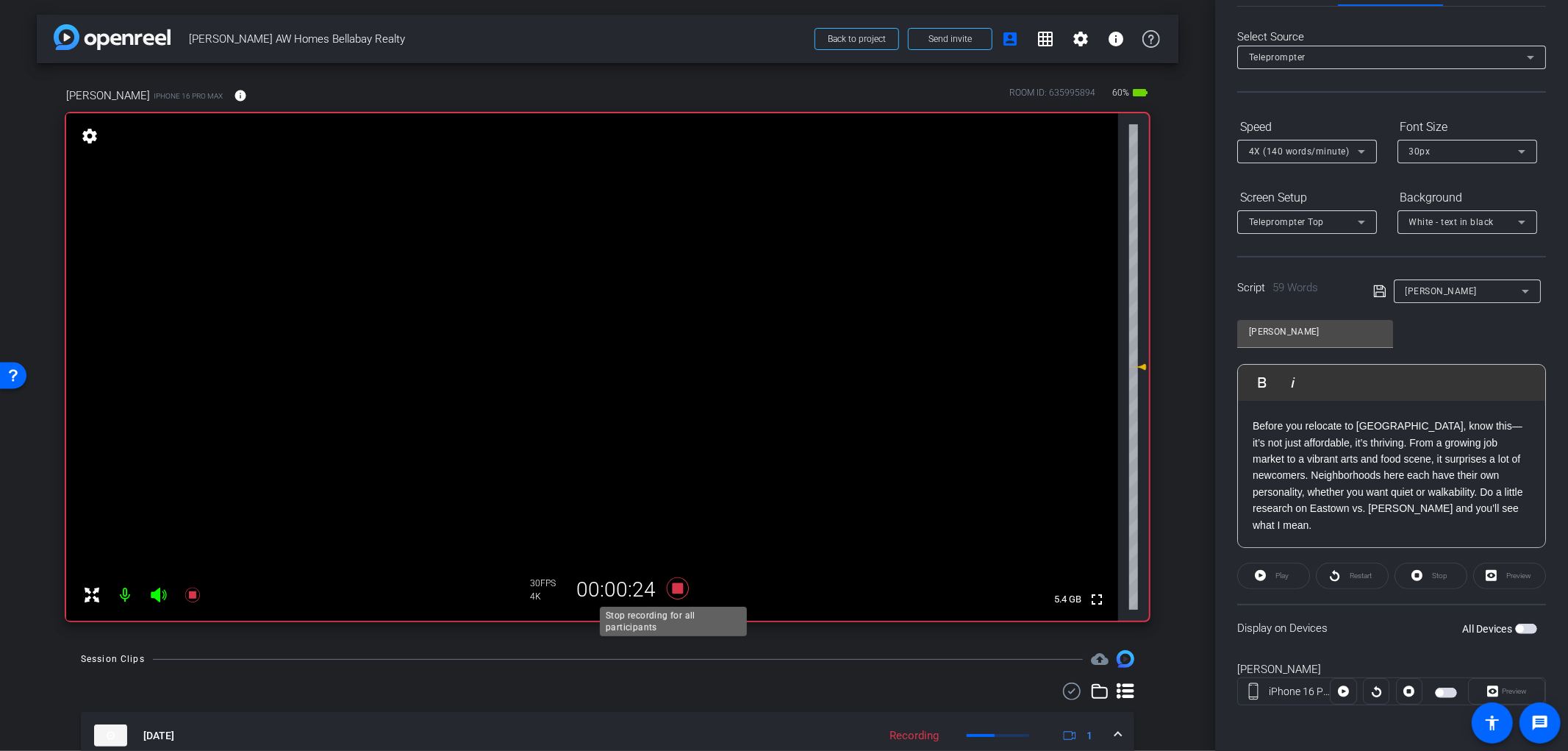
click at [671, 592] on icon at bounding box center [678, 588] width 35 height 26
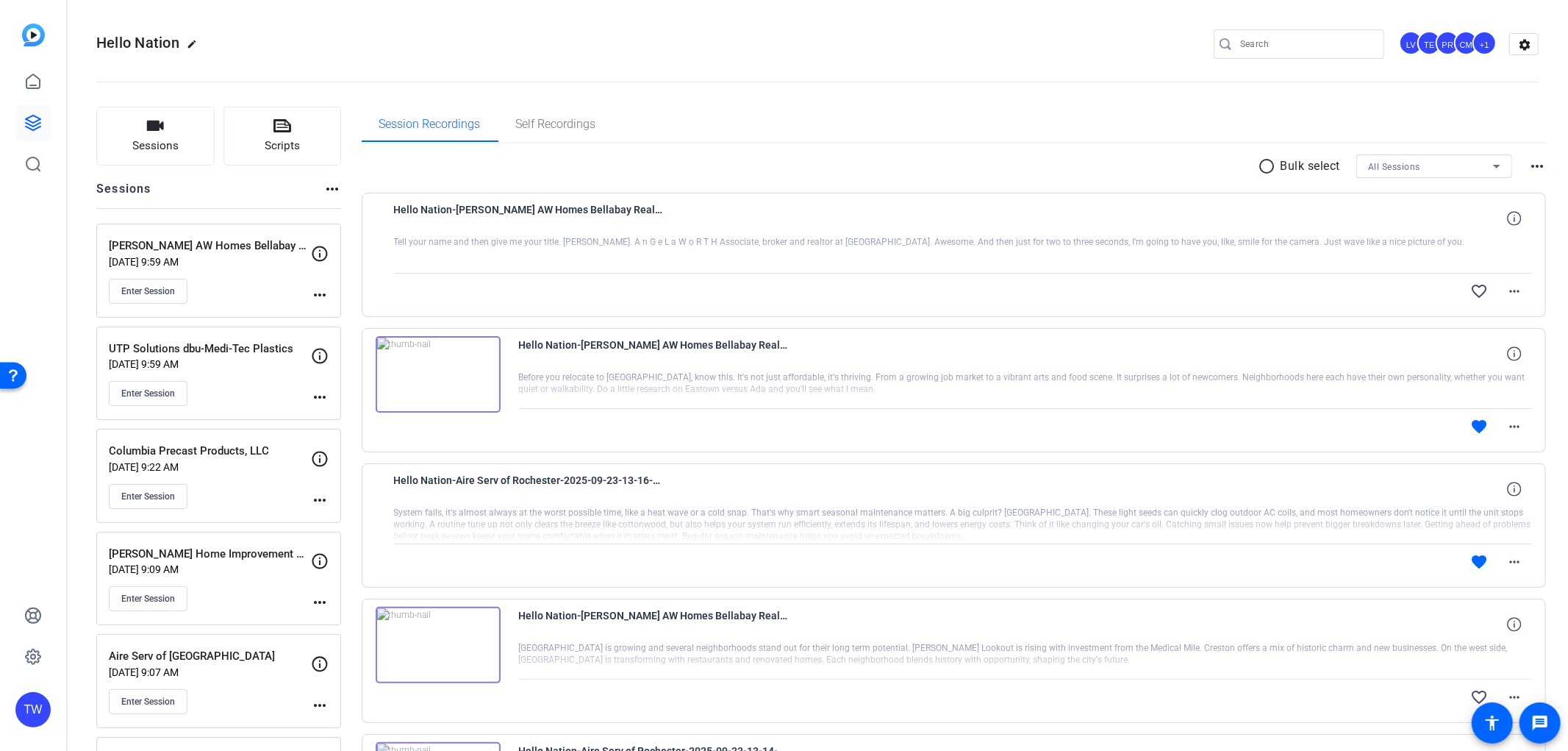
click at [197, 274] on div "Angela Worth AW Homes Bellabay Realty Sep 23, 2025 @ 9:59 AM Enter Session" at bounding box center [210, 271] width 203 height 66
